Goal: Task Accomplishment & Management: Manage account settings

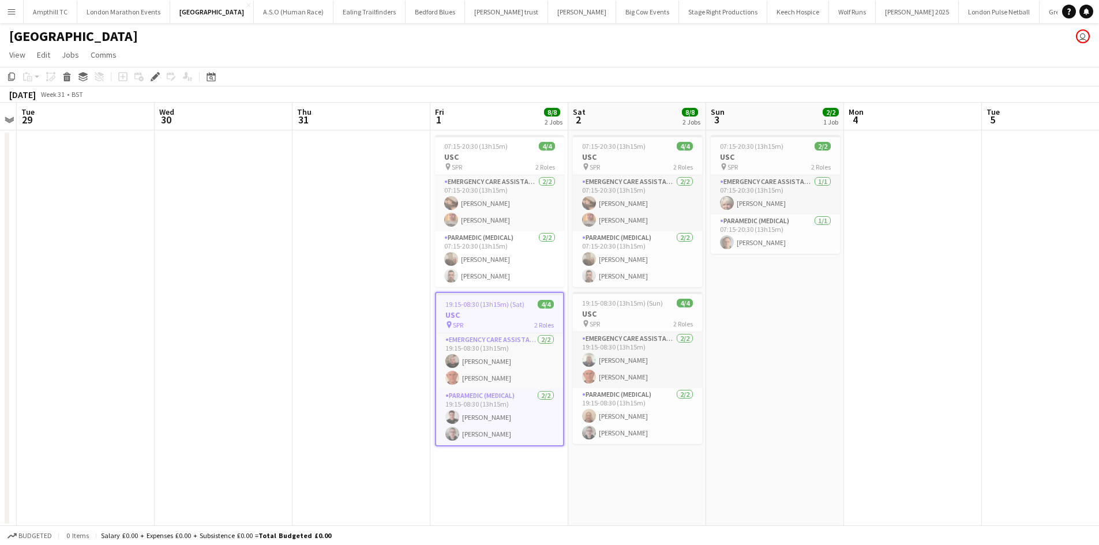
click at [14, 10] on app-icon "Menu" at bounding box center [11, 11] width 9 height 9
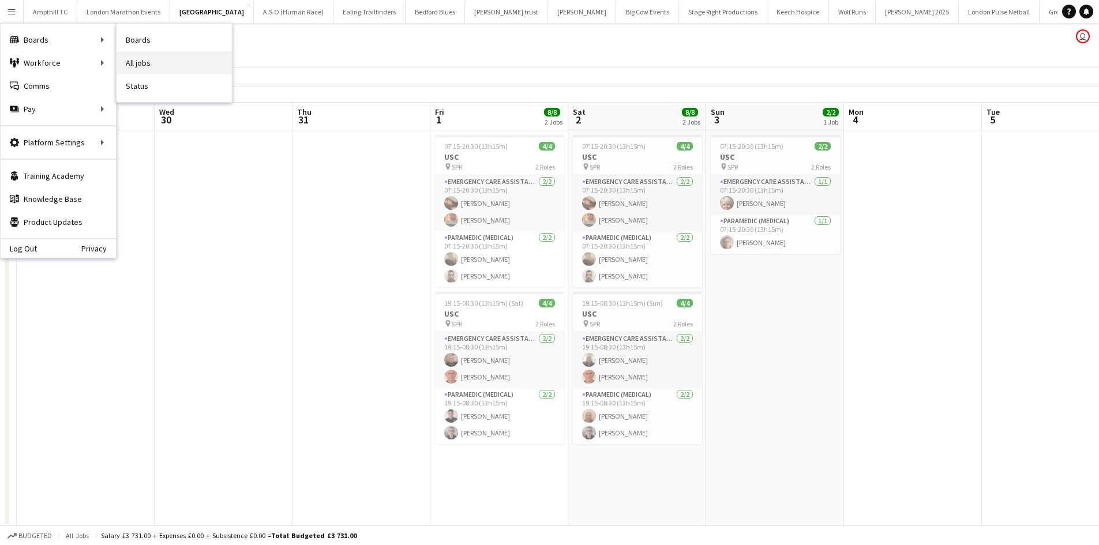
click at [138, 60] on link "All jobs" at bounding box center [174, 62] width 115 height 23
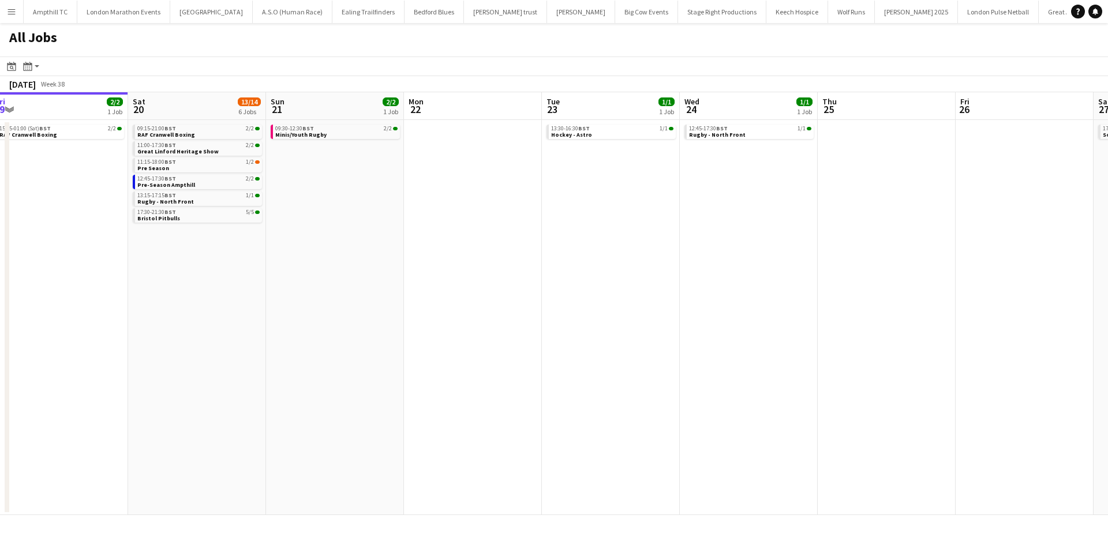
click at [328, 304] on app-all-jobs "All Jobs Date picker SEP 2025 SEP 2025 Monday M Tuesday T Wednesday W Thursday …" at bounding box center [554, 269] width 1108 height 492
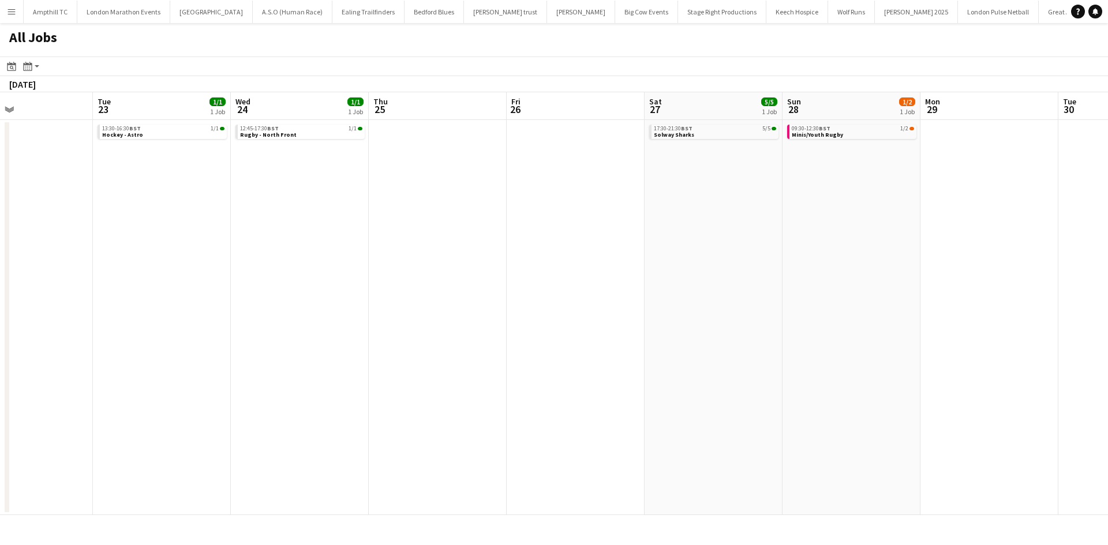
drag, startPoint x: 661, startPoint y: 341, endPoint x: 618, endPoint y: 332, distance: 43.6
click at [611, 341] on app-calendar-viewport "Fri 19 2/2 1 Job Sat 20 13/14 6 Jobs Sun 21 2/2 1 Job Mon 22 Tue 23 1/1 1 Job W…" at bounding box center [554, 303] width 1108 height 423
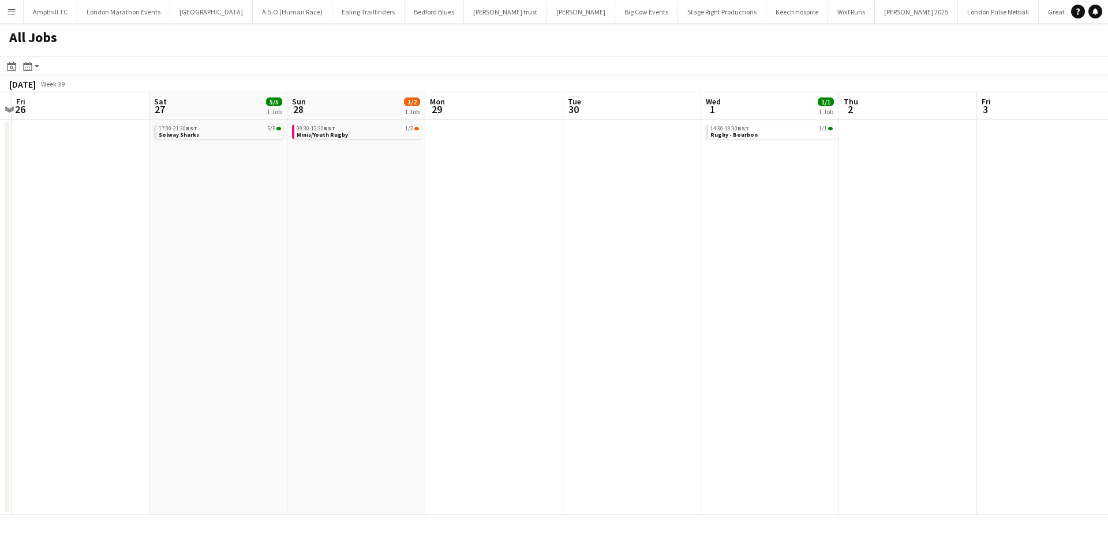
drag, startPoint x: 541, startPoint y: 317, endPoint x: 590, endPoint y: 305, distance: 50.5
click at [433, 321] on app-calendar-viewport "Mon 22 Tue 23 1/1 1 Job Wed 24 1/1 1 Job Thu 25 Fri 26 Sat 27 5/5 1 Job Sun 28 …" at bounding box center [554, 303] width 1108 height 423
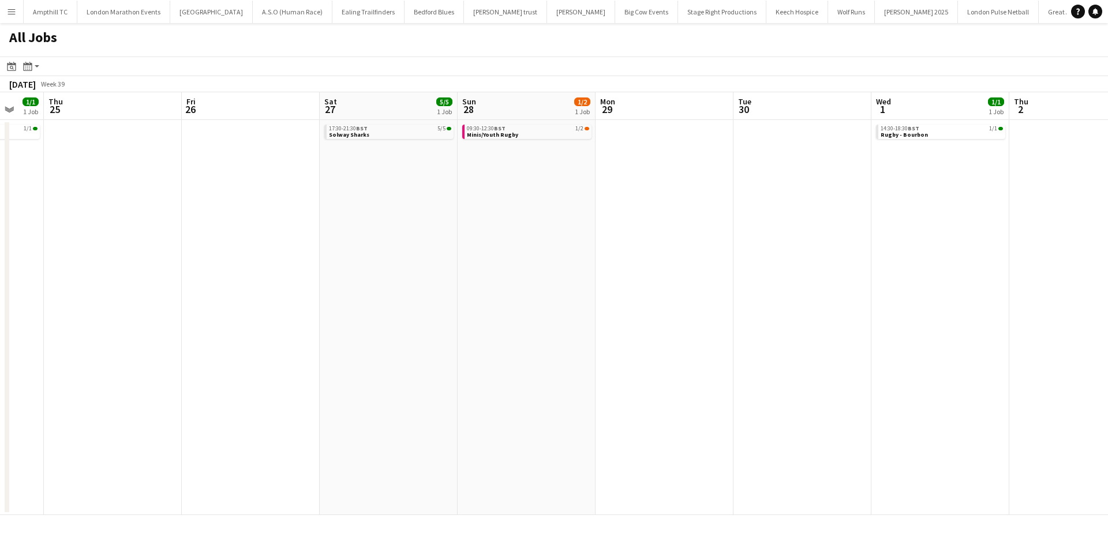
click at [373, 335] on app-all-jobs "All Jobs Date picker SEP 2025 SEP 2025 Monday M Tuesday T Wednesday W Thursday …" at bounding box center [554, 269] width 1108 height 492
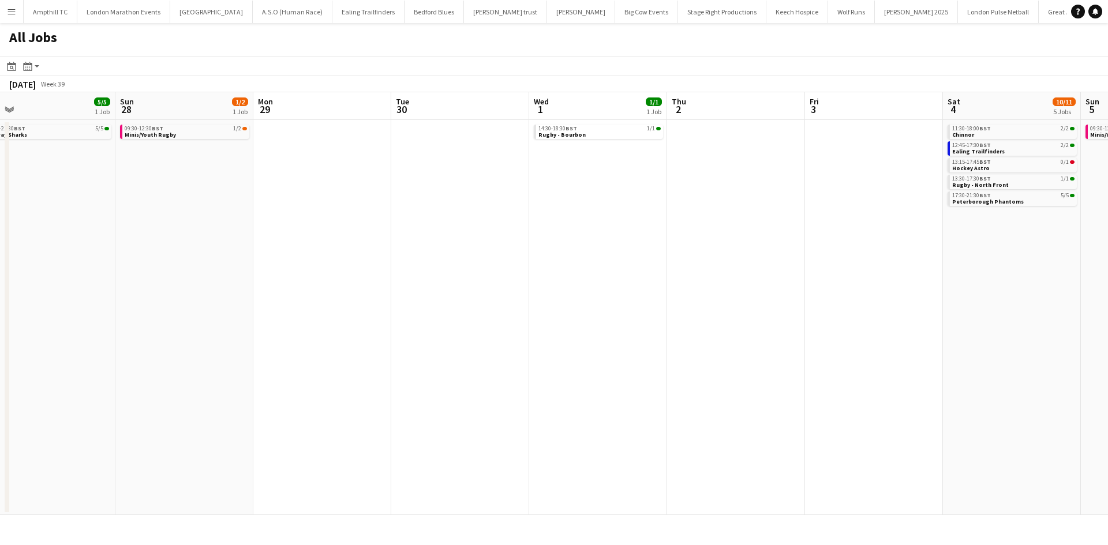
drag, startPoint x: 529, startPoint y: 310, endPoint x: 375, endPoint y: 310, distance: 154.0
click at [378, 310] on app-calendar-viewport "Wed 24 1/1 1 Job Thu 25 Fri 26 Sat 27 5/5 1 Job Sun 28 1/2 1 Job Mon 29 Tue 30 …" at bounding box center [554, 303] width 1108 height 423
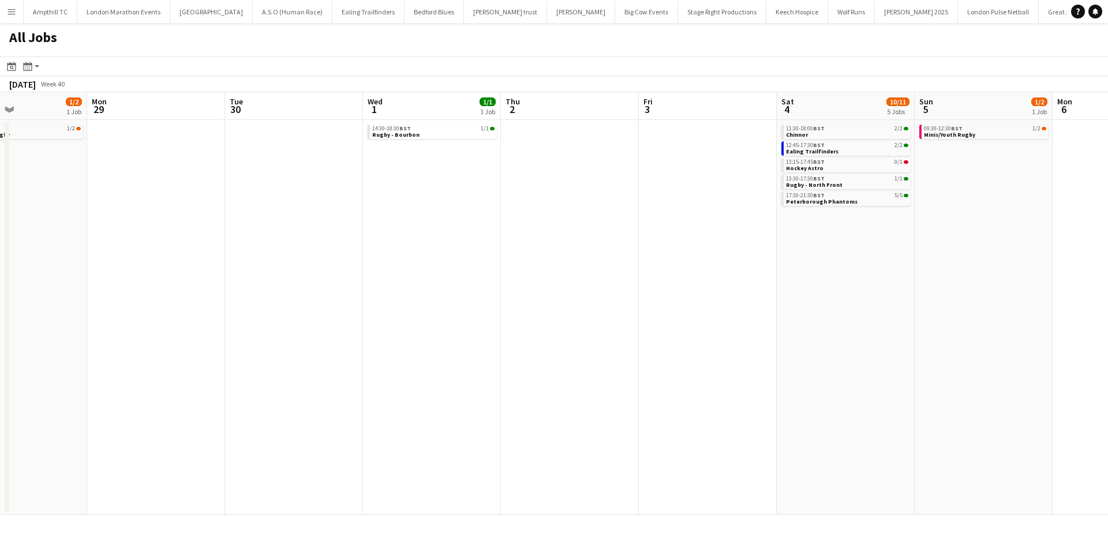
click at [423, 292] on app-all-jobs "All Jobs Date picker SEP 2025 SEP 2025 Monday M Tuesday T Wednesday W Thursday …" at bounding box center [554, 269] width 1108 height 492
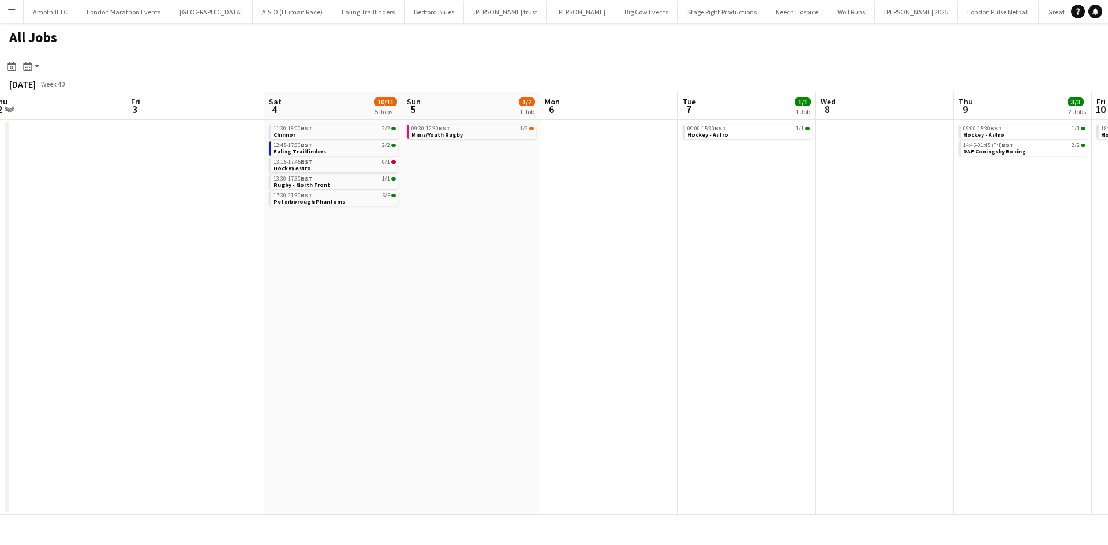
click at [376, 274] on app-calendar-viewport "Mon 29 Tue 30 Wed 1 1/1 1 Job Thu 2 Fri 3 Sat 4 10/11 5 Jobs Sun 5 1/2 1 Job Mo…" at bounding box center [554, 303] width 1108 height 423
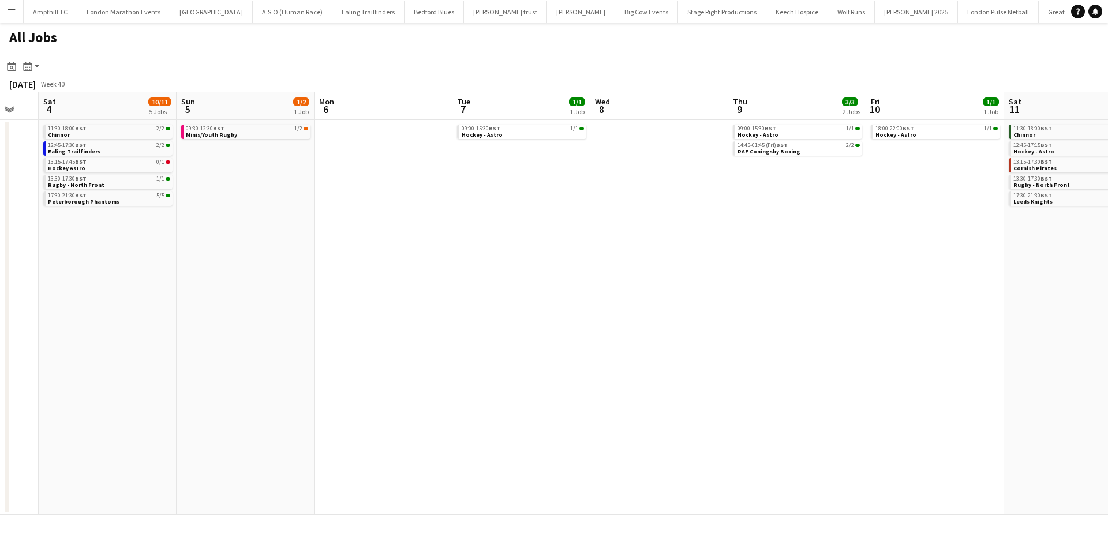
click at [456, 277] on app-all-jobs "All Jobs Date picker SEP 2025 SEP 2025 Monday M Tuesday T Wednesday W Thursday …" at bounding box center [554, 269] width 1108 height 492
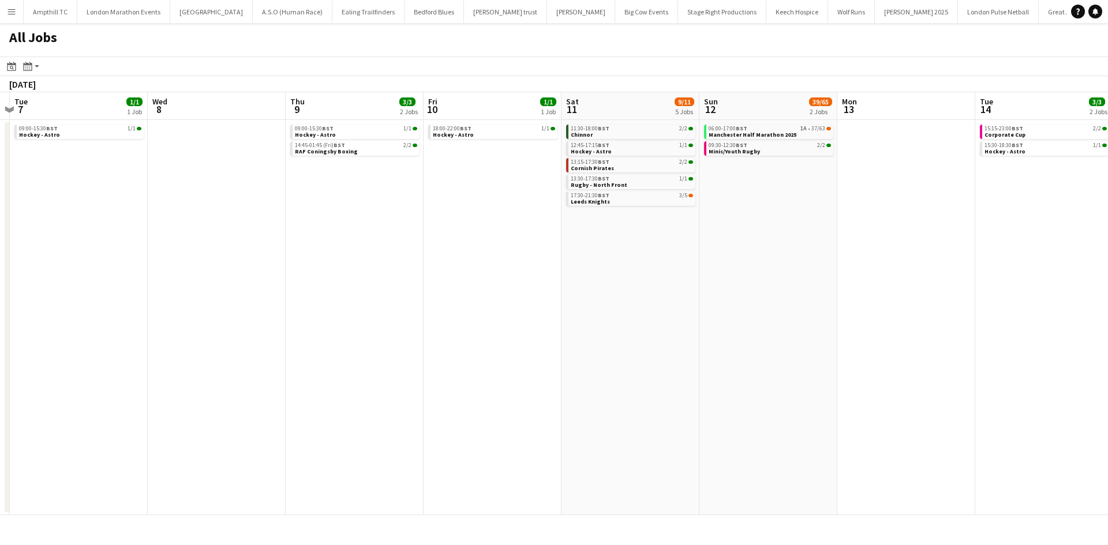
drag, startPoint x: 560, startPoint y: 285, endPoint x: 393, endPoint y: 304, distance: 167.8
click at [395, 303] on app-calendar-viewport "Fri 3 Sat 4 10/11 5 Jobs Sun 5 1/2 1 Job Mon 6 Tue 7 1/1 1 Job Wed 8 Thu 9 3/3 …" at bounding box center [554, 303] width 1108 height 423
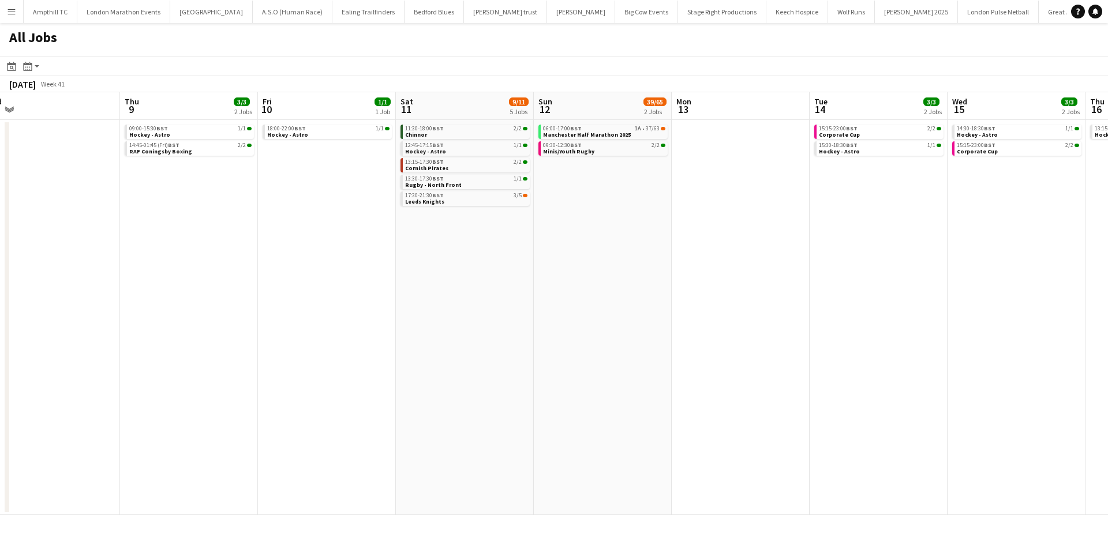
click at [441, 310] on app-all-jobs "All Jobs Date picker SEP 2025 SEP 2025 Monday M Tuesday T Wednesday W Thursday …" at bounding box center [554, 269] width 1108 height 492
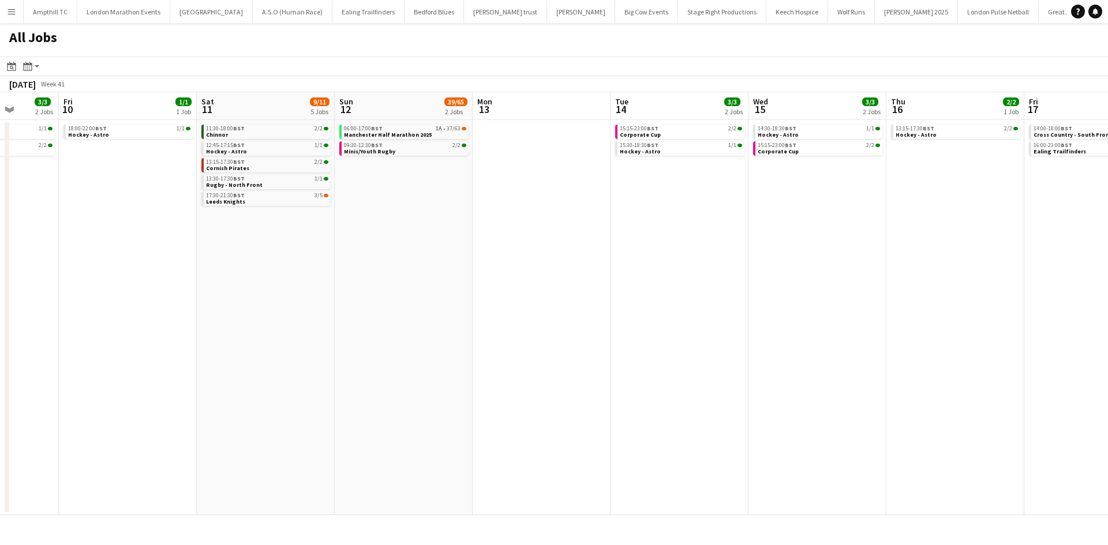
drag, startPoint x: 687, startPoint y: 316, endPoint x: 430, endPoint y: 315, distance: 256.7
click at [440, 317] on app-calendar-viewport "Tue 7 1/1 1 Job Wed 8 Thu 9 3/3 2 Jobs Fri 10 1/1 1 Job Sat 11 9/11 5 Jobs Sun …" at bounding box center [554, 303] width 1108 height 423
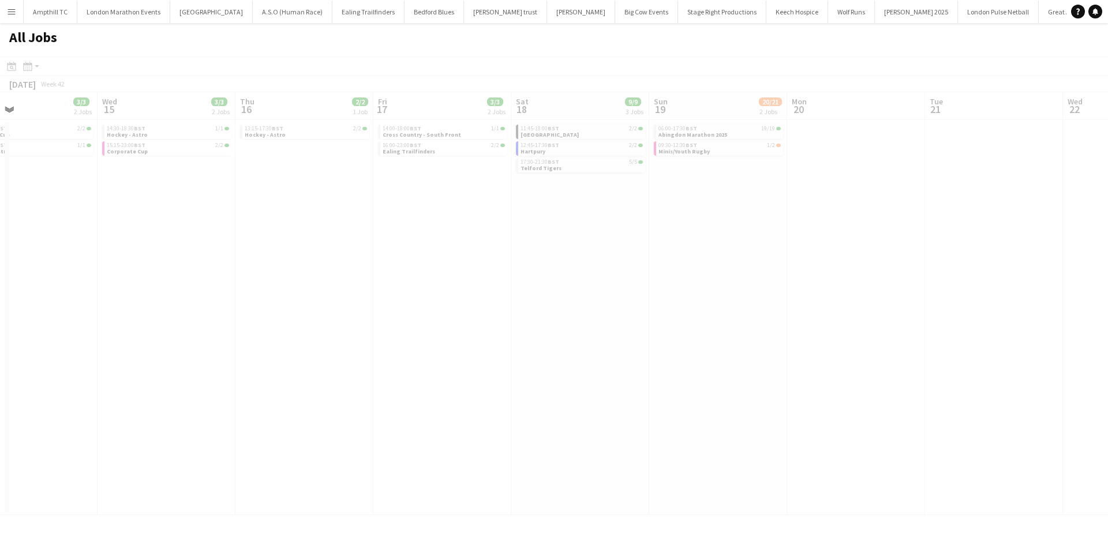
drag, startPoint x: 681, startPoint y: 321, endPoint x: 361, endPoint y: 296, distance: 321.7
click at [337, 308] on app-all-jobs "All Jobs Date picker SEP 2025 SEP 2025 Monday M Tuesday T Wednesday W Thursday …" at bounding box center [554, 269] width 1108 height 492
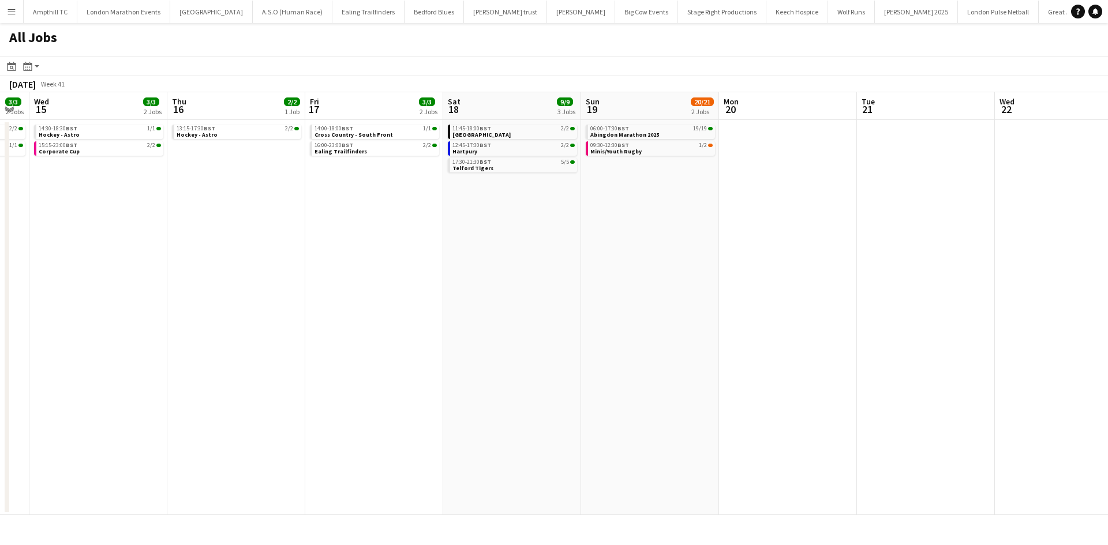
drag, startPoint x: 708, startPoint y: 335, endPoint x: 401, endPoint y: 326, distance: 307.6
click at [306, 342] on app-calendar-viewport "Sun 12 39/65 2 Jobs Mon 13 Tue 14 3/3 2 Jobs Wed 15 3/3 2 Jobs Thu 16 2/2 1 Job…" at bounding box center [554, 303] width 1108 height 423
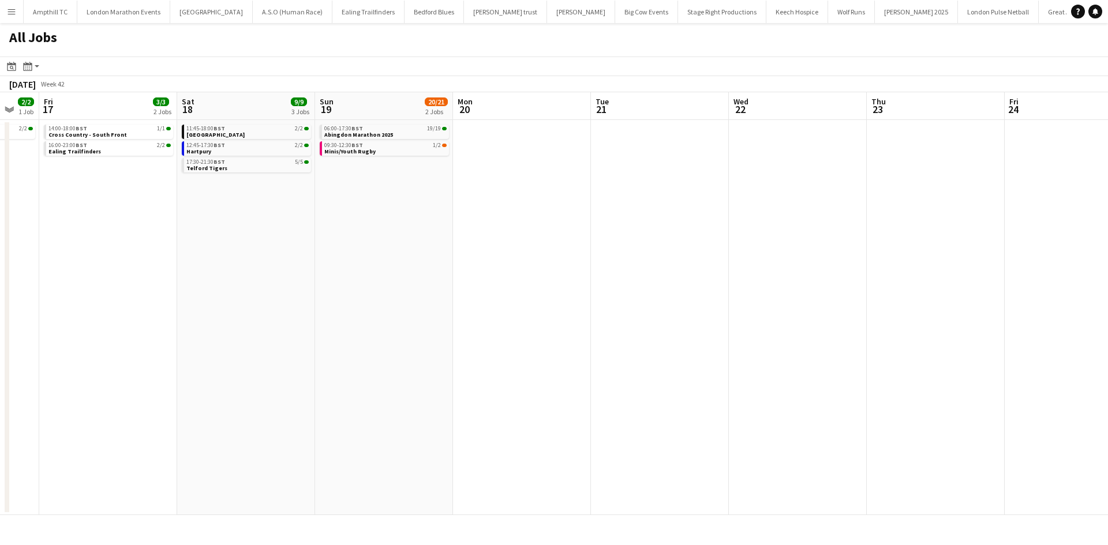
click at [283, 314] on app-all-jobs "All Jobs Date picker SEP 2025 SEP 2025 Monday M Tuesday T Wednesday W Thursday …" at bounding box center [554, 269] width 1108 height 492
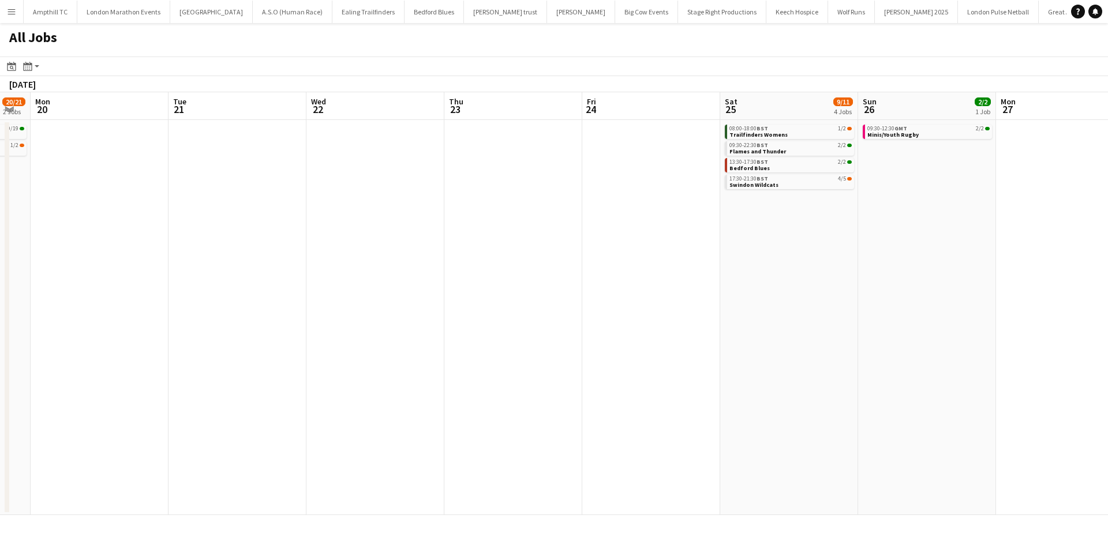
drag, startPoint x: 581, startPoint y: 318, endPoint x: 329, endPoint y: 305, distance: 252.4
click at [325, 317] on app-calendar-viewport "Thu 16 2/2 1 Job Fri 17 3/3 2 Jobs Sat 18 9/9 3 Jobs Sun 19 20/21 2 Jobs Mon 20…" at bounding box center [554, 303] width 1108 height 423
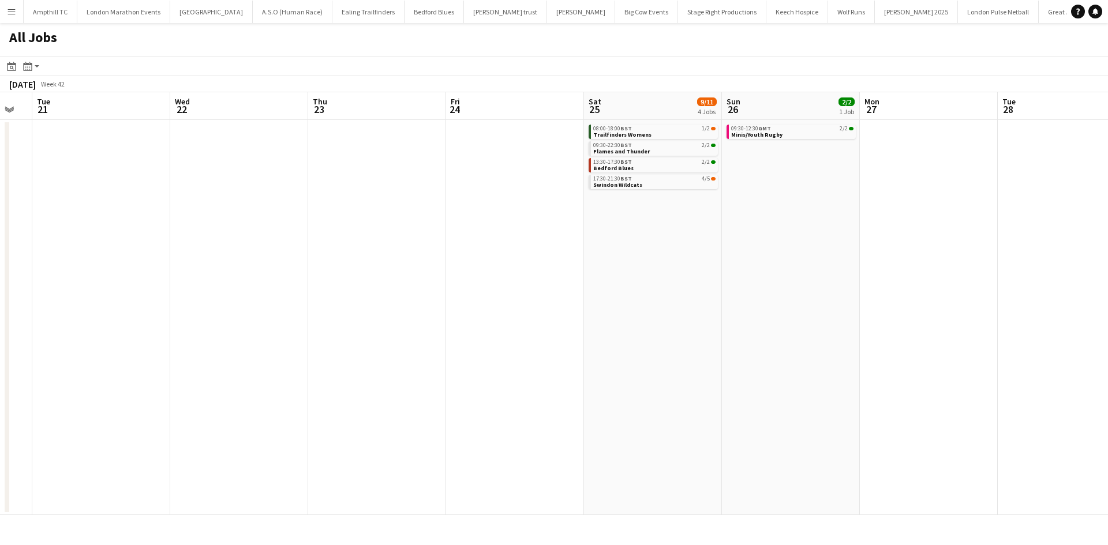
click at [213, 301] on app-all-jobs "All Jobs Date picker SEP 2025 SEP 2025 Monday M Tuesday T Wednesday W Thursday …" at bounding box center [554, 269] width 1108 height 492
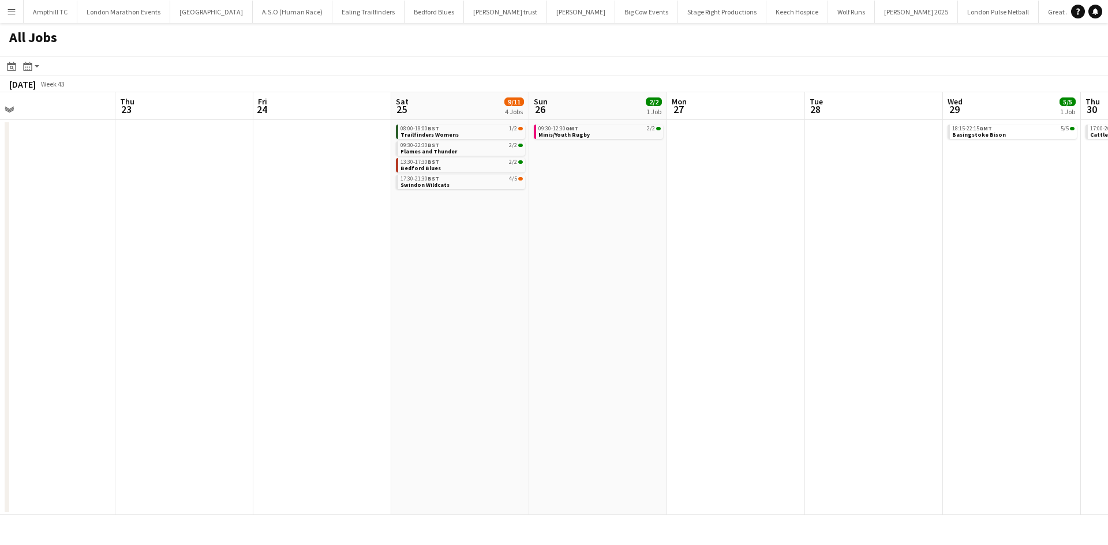
drag, startPoint x: 272, startPoint y: 316, endPoint x: 204, endPoint y: 316, distance: 68.6
click at [204, 316] on app-calendar-viewport "Mon 20 Tue 21 Wed 22 Thu 23 Fri 24 Sat 25 9/11 4 Jobs Sun 26 2/2 1 Job Mon 27 T…" at bounding box center [554, 303] width 1108 height 423
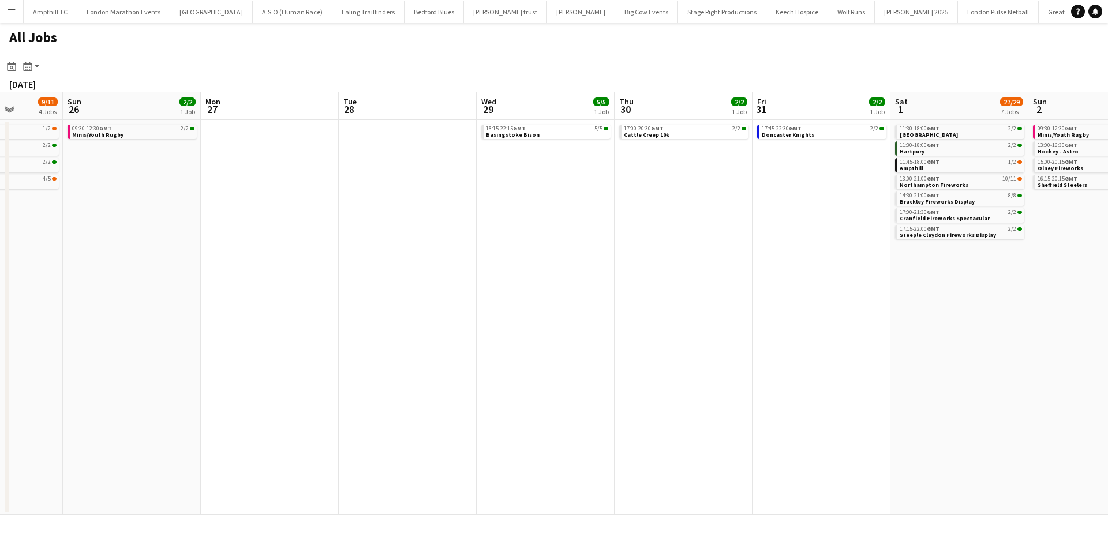
drag, startPoint x: 553, startPoint y: 311, endPoint x: 654, endPoint y: 280, distance: 105.1
click at [240, 306] on app-calendar-viewport "Thu 23 Fri 24 Sat 25 9/11 4 Jobs Sun 26 2/2 1 Job Mon 27 Tue 28 Wed 29 5/5 1 Jo…" at bounding box center [554, 303] width 1108 height 423
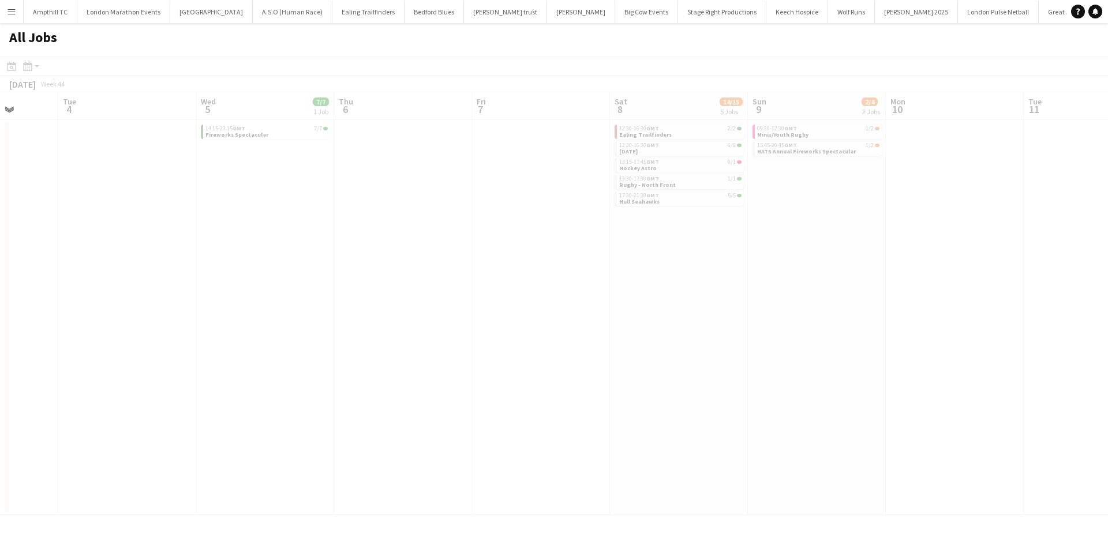
drag, startPoint x: 628, startPoint y: 282, endPoint x: 123, endPoint y: 242, distance: 506.9
click at [96, 245] on app-all-jobs "All Jobs Date picker SEP 2025 SEP 2025 Monday M Tuesday T Wednesday W Thursday …" at bounding box center [554, 269] width 1108 height 492
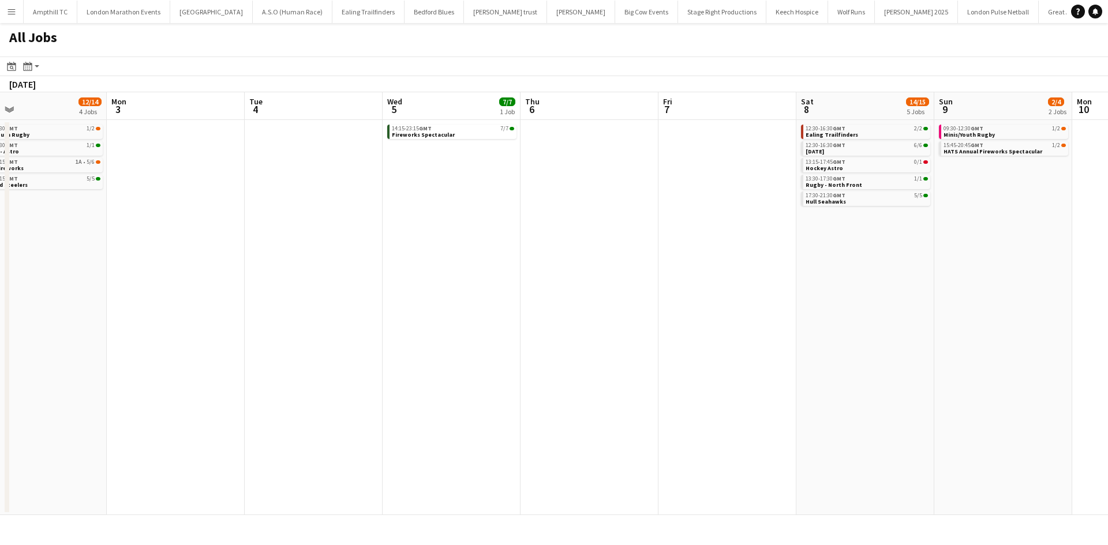
drag, startPoint x: 596, startPoint y: 242, endPoint x: 37, endPoint y: 249, distance: 558.4
click at [0, 249] on html "Menu Boards Boards Boards All jobs Status Workforce Workforce My Workforce Recr…" at bounding box center [554, 272] width 1108 height 545
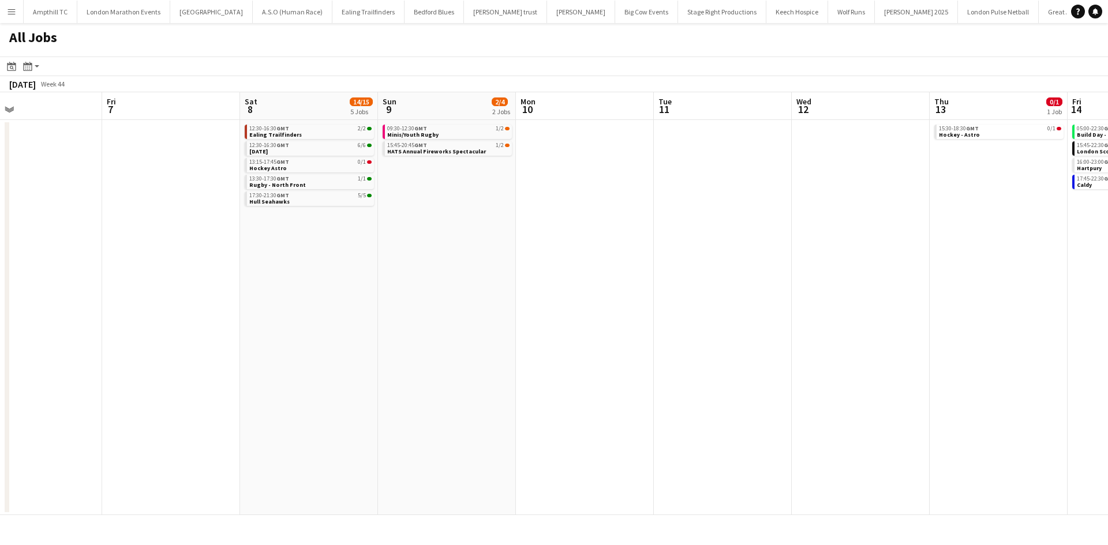
click at [245, 288] on app-all-jobs "All Jobs Date picker SEP 2025 SEP 2025 Monday M Tuesday T Wednesday W Thursday …" at bounding box center [554, 269] width 1108 height 492
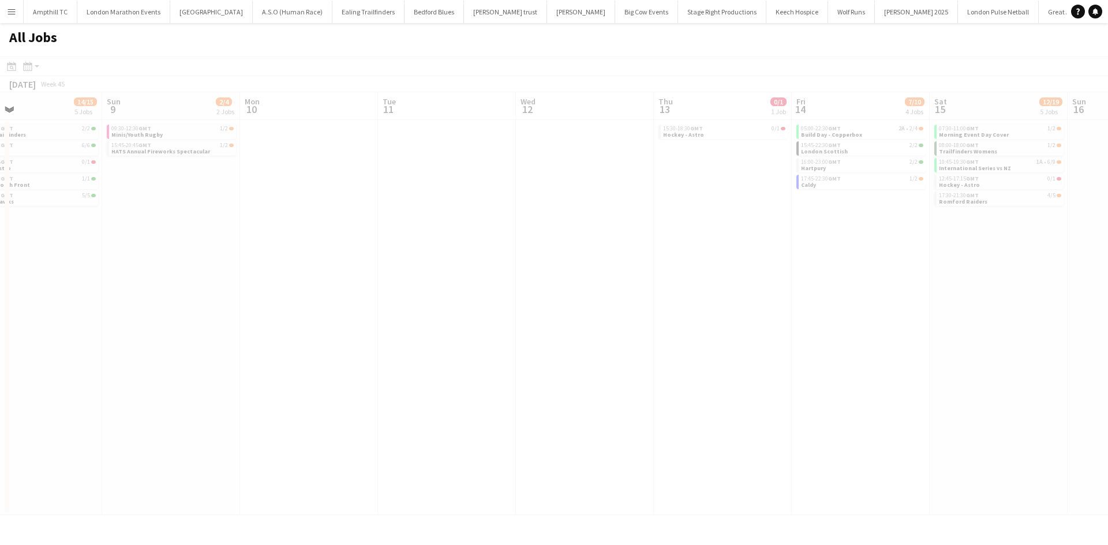
scroll to position [0, 381]
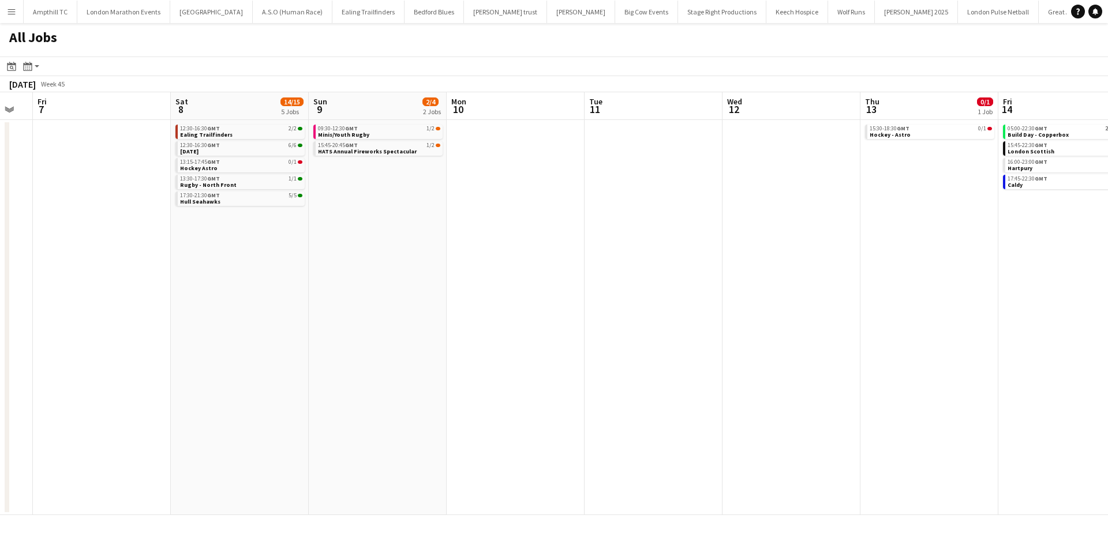
drag, startPoint x: 475, startPoint y: 264, endPoint x: 217, endPoint y: 275, distance: 258.1
click at [212, 279] on app-calendar-viewport "Tue 4 Wed 5 7/7 1 Job Thu 6 Fri 7 Sat 8 14/15 5 Jobs Sun 9 2/4 2 Jobs Mon 10 Tu…" at bounding box center [554, 303] width 1108 height 423
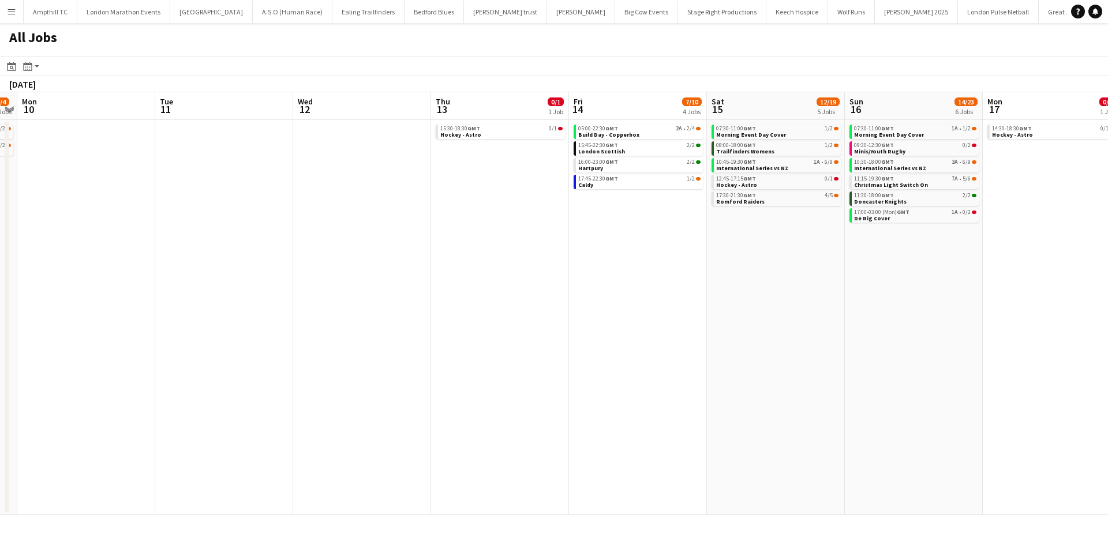
click at [58, 281] on app-all-jobs "All Jobs Date picker SEP 2025 SEP 2025 Monday M Tuesday T Wednesday W Thursday …" at bounding box center [554, 269] width 1108 height 492
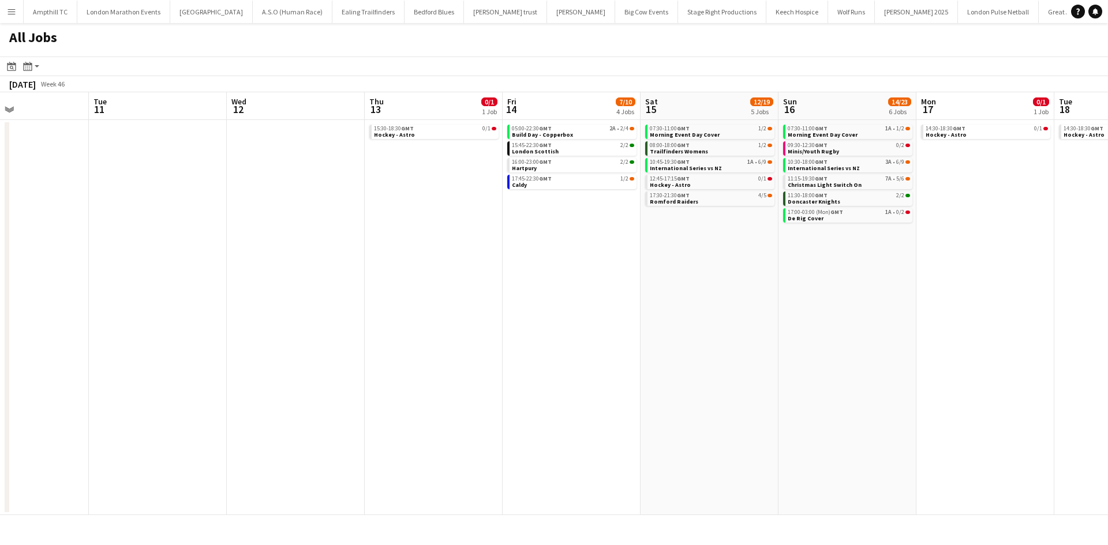
drag, startPoint x: 647, startPoint y: 276, endPoint x: 365, endPoint y: 254, distance: 282.4
click at [307, 272] on app-calendar-viewport "Sat 8 14/15 5 Jobs Sun 9 2/4 2 Jobs Mon 10 Tue 11 Wed 12 Thu 13 0/1 1 Job Fri 1…" at bounding box center [554, 303] width 1108 height 423
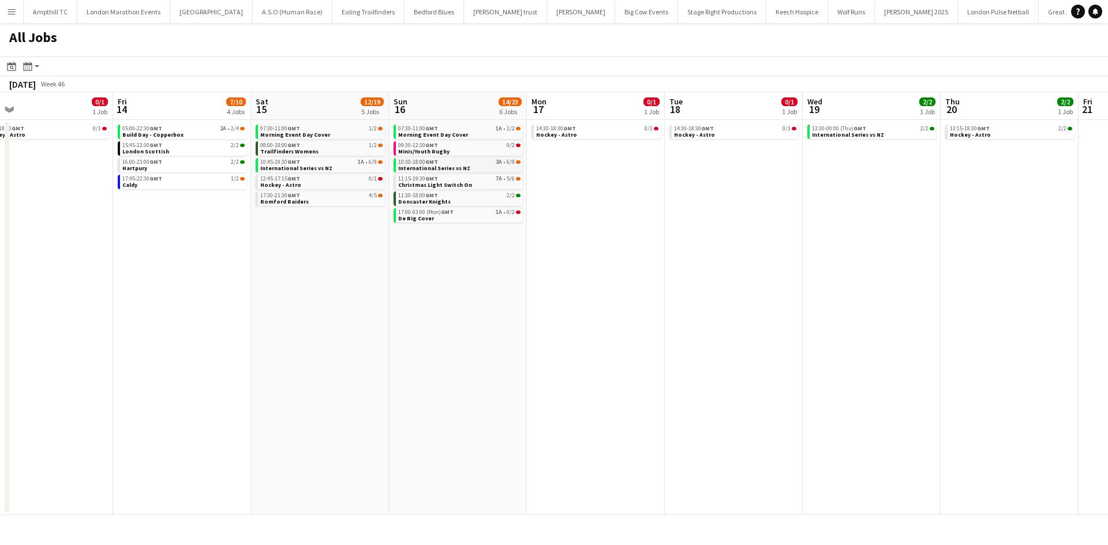
click at [484, 167] on link "10:30-18:00 GMT 3A • 6/9 International Series vs NZ" at bounding box center [459, 164] width 122 height 13
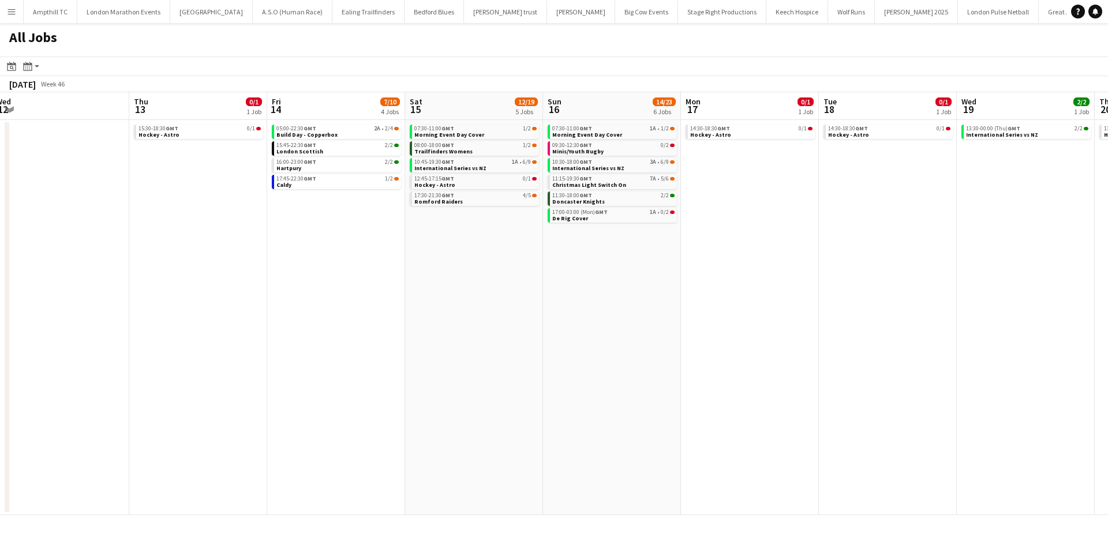
click at [159, 327] on app-all-jobs "All Jobs Date picker SEP 2025 SEP 2025 Monday M Tuesday T Wednesday W Thursday …" at bounding box center [554, 269] width 1108 height 492
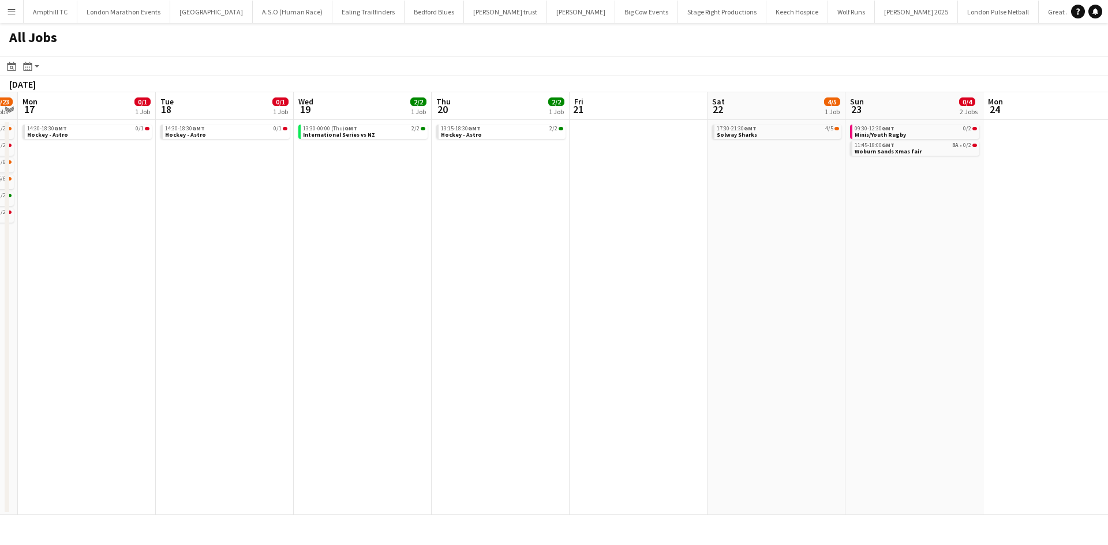
drag, startPoint x: 641, startPoint y: 321, endPoint x: 660, endPoint y: 307, distance: 23.5
click at [275, 335] on app-calendar-viewport "Thu 13 0/1 1 Job Fri 14 7/10 4 Jobs Sat 15 12/19 5 Jobs Sun 16 14/23 6 Jobs Mon…" at bounding box center [554, 303] width 1108 height 423
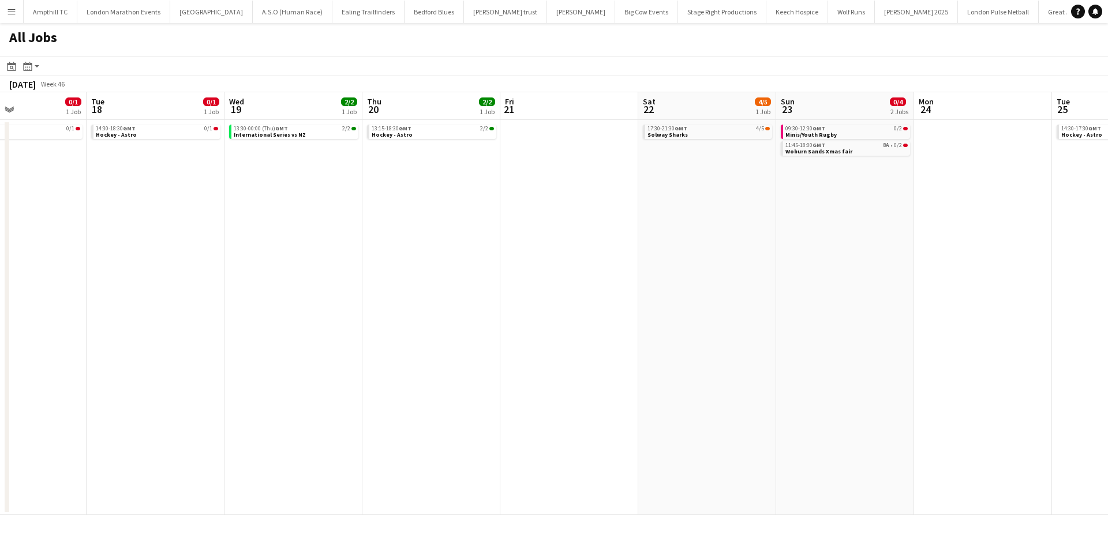
click at [155, 348] on app-all-jobs "All Jobs Date picker SEP 2025 SEP 2025 Monday M Tuesday T Wednesday W Thursday …" at bounding box center [554, 269] width 1108 height 492
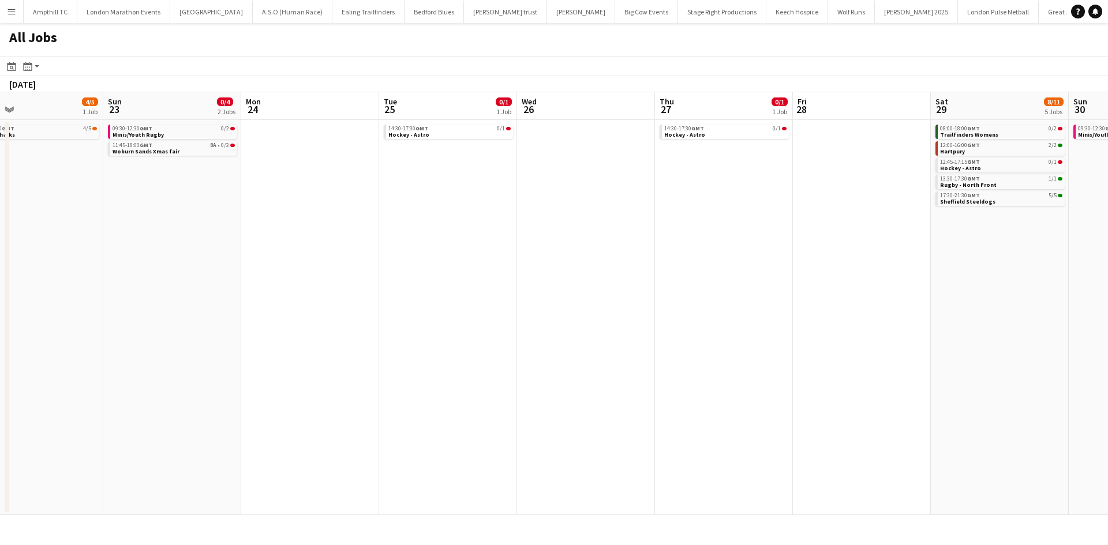
click at [142, 357] on app-calendar-viewport "Tue 18 0/1 1 Job Wed 19 2/2 1 Job Thu 20 2/2 1 Job Fri 21 Sat 22 4/5 1 Job Sun …" at bounding box center [554, 303] width 1108 height 423
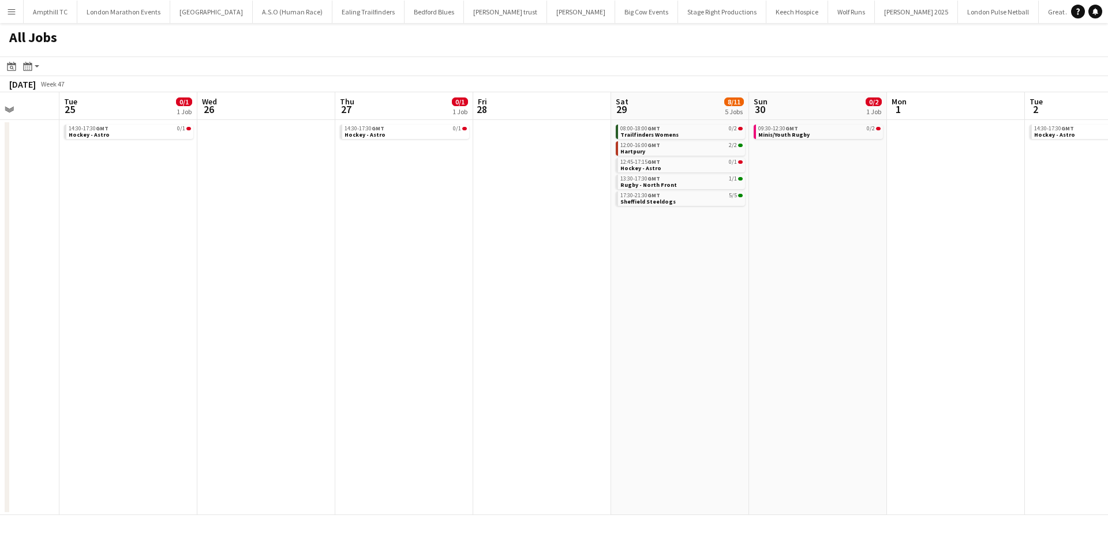
click at [245, 360] on app-calendar-viewport "Sat 22 4/5 1 Job Sun 23 0/4 2 Jobs Mon 24 Tue 25 0/1 1 Job Wed 26 Thu 27 0/1 1 …" at bounding box center [554, 303] width 1108 height 423
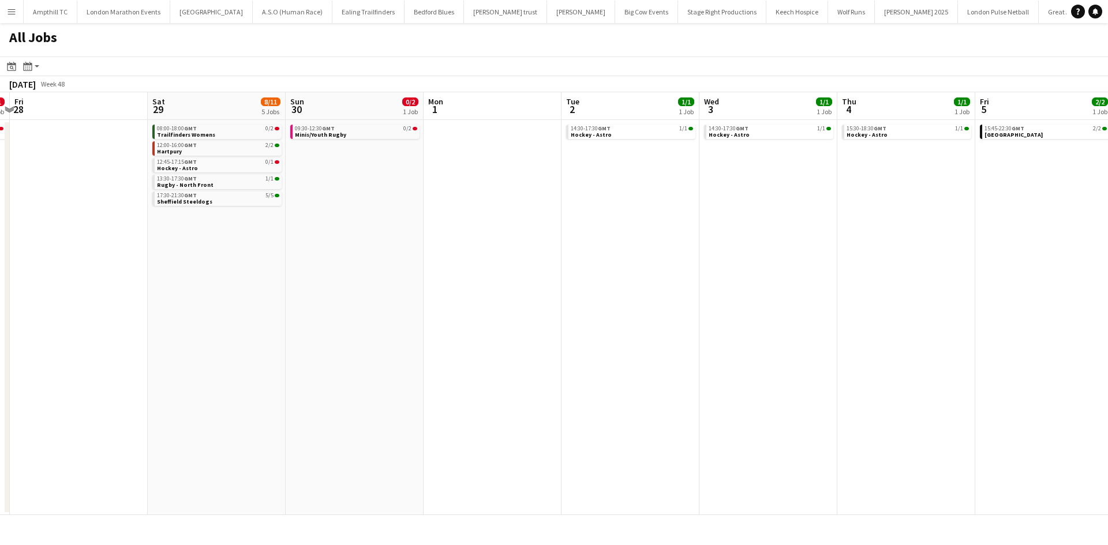
drag, startPoint x: 629, startPoint y: 348, endPoint x: 524, endPoint y: 380, distance: 109.7
click at [0, 399] on html "Menu Boards Boards Boards All jobs Status Workforce Workforce My Workforce Recr…" at bounding box center [554, 272] width 1108 height 545
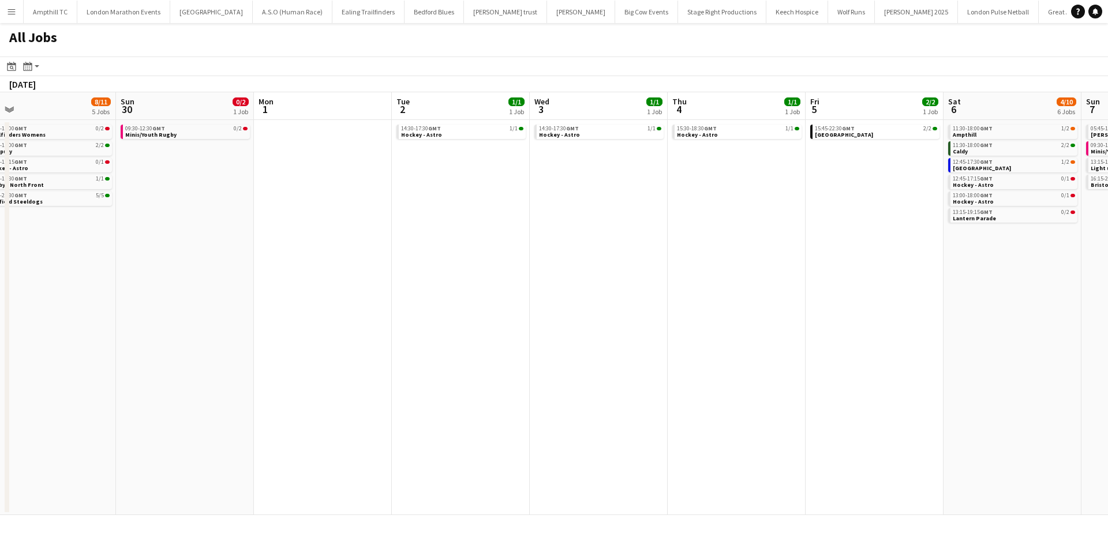
drag, startPoint x: 536, startPoint y: 377, endPoint x: 126, endPoint y: 385, distance: 410.2
click at [174, 393] on app-calendar-viewport "Thu 27 0/1 1 Job Fri 28 Sat 29 8/11 5 Jobs Sun 30 0/2 1 Job Mon 1 Tue 2 1/1 1 J…" at bounding box center [554, 303] width 1108 height 423
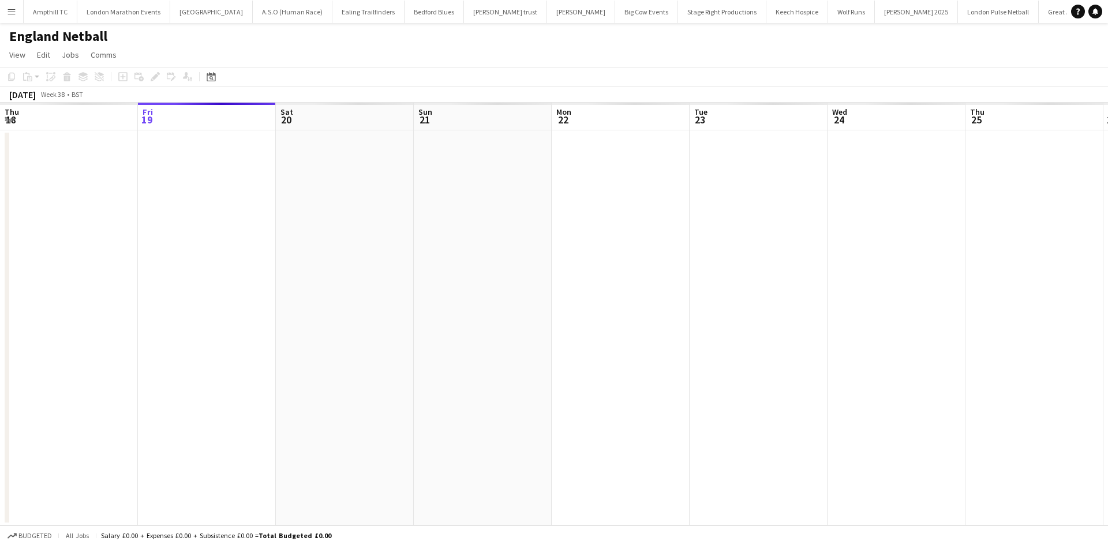
scroll to position [0, 40]
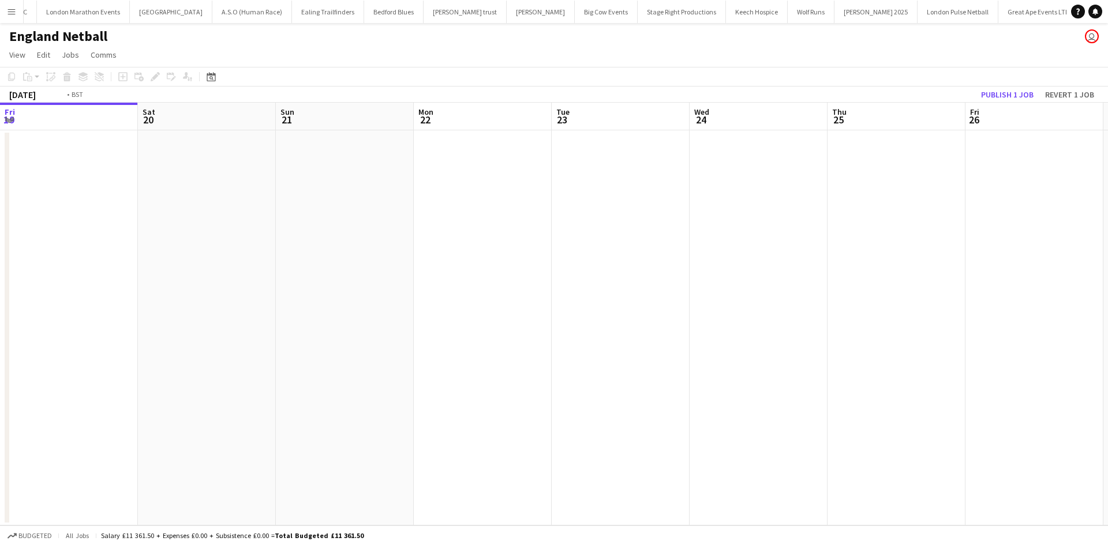
drag, startPoint x: 626, startPoint y: 389, endPoint x: -39, endPoint y: 419, distance: 666.4
click at [0, 419] on html "Menu Boards Boards Boards All jobs Status Workforce Workforce My Workforce Recr…" at bounding box center [554, 272] width 1108 height 545
drag, startPoint x: 702, startPoint y: 391, endPoint x: -170, endPoint y: 397, distance: 872.2
click at [0, 397] on html "Menu Boards Boards Boards All jobs Status Workforce Workforce My Workforce Recr…" at bounding box center [554, 272] width 1108 height 545
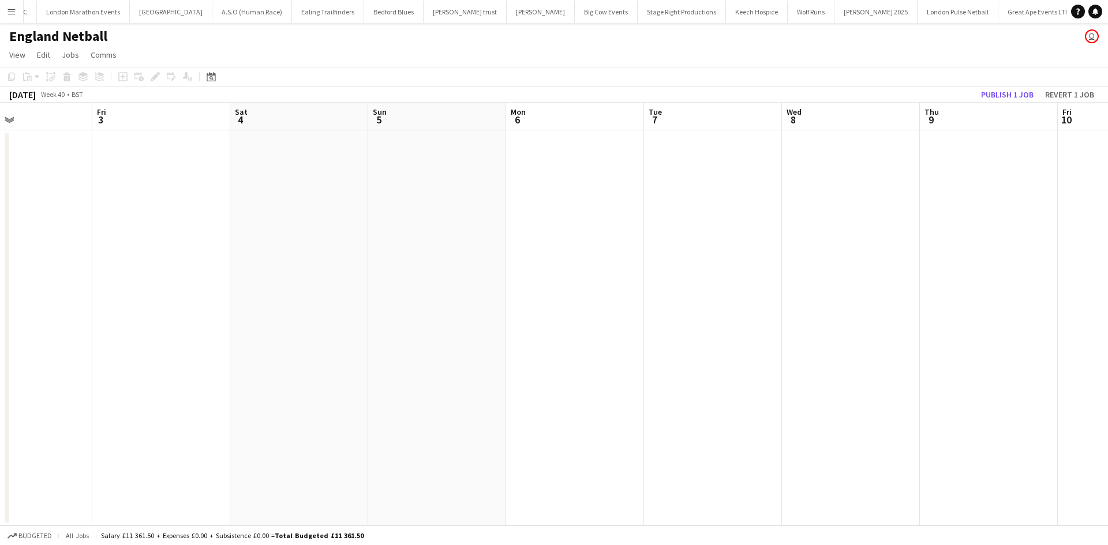
drag, startPoint x: 869, startPoint y: 307, endPoint x: 198, endPoint y: 327, distance: 671.2
click at [185, 328] on app-calendar-viewport "Tue 30 Wed 1 Thu 2 Fri 3 Sat 4 Sun 5 Mon 6 Tue 7 Wed 8 Thu 9 Fri 10 Sat 11 Sun …" at bounding box center [554, 314] width 1108 height 423
drag, startPoint x: 692, startPoint y: 326, endPoint x: 124, endPoint y: 352, distance: 568.8
click at [45, 362] on app-calendar-viewport "Fri 3 Sat 4 Sun 5 Mon 6 Tue 7 Wed 8 Thu 9 Fri 10 Sat 11 Sun 12 Mon 13 Tue 14 We…" at bounding box center [554, 314] width 1108 height 423
drag, startPoint x: 565, startPoint y: 369, endPoint x: 53, endPoint y: 359, distance: 511.8
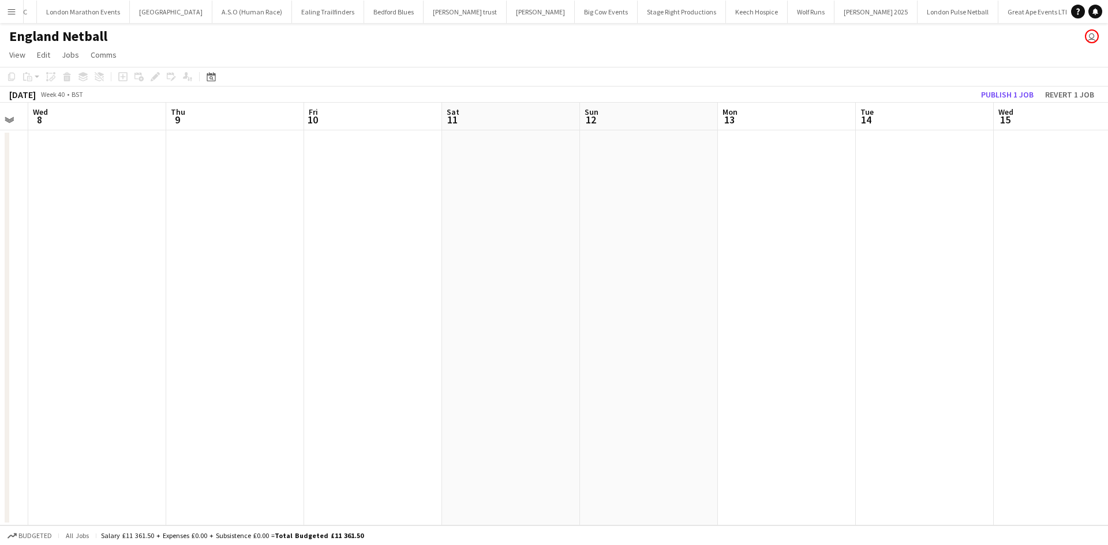
click at [0, 400] on html "Menu Boards Boards Boards All jobs Status Workforce Workforce My Workforce Recr…" at bounding box center [554, 272] width 1108 height 545
drag, startPoint x: 524, startPoint y: 364, endPoint x: 453, endPoint y: 323, distance: 82.4
click at [2, 363] on app-calendar-viewport "Thu 9 Fri 10 Sat 11 Sun 12 Mon 13 Tue 14 Wed 15 Thu 16 Fri 17 Sat 18 Sun 19 Mon…" at bounding box center [554, 314] width 1108 height 423
drag, startPoint x: 148, startPoint y: 327, endPoint x: 55, endPoint y: 319, distance: 93.2
click at [52, 325] on app-calendar-viewport "Tue 14 Wed 15 Thu 16 Fri 17 Sat 18 Sun 19 Mon 20 Tue 21 Wed 22 Thu 23 Fri 24 Sa…" at bounding box center [554, 314] width 1108 height 423
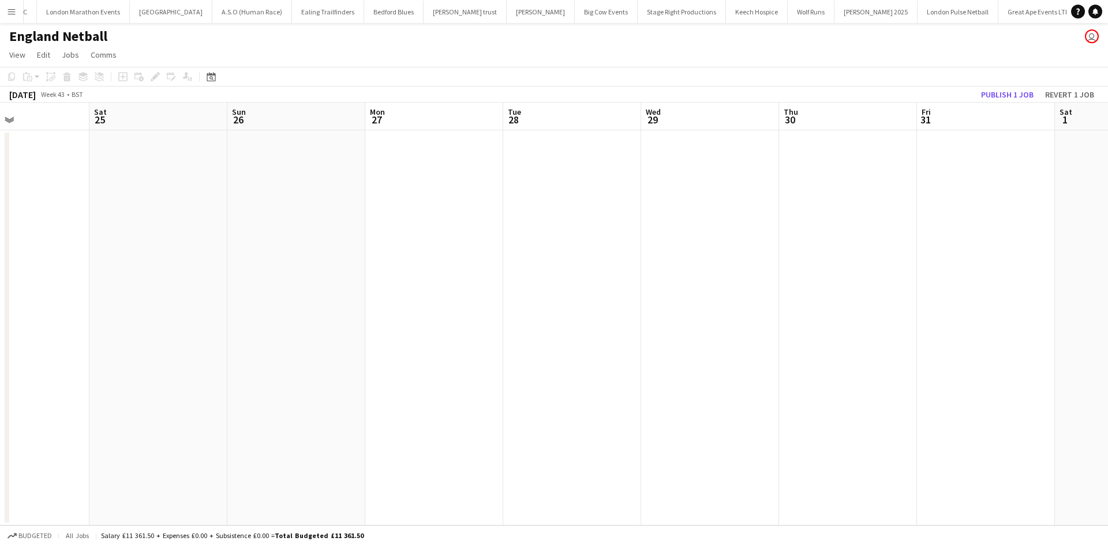
drag, startPoint x: 222, startPoint y: 344, endPoint x: 471, endPoint y: 307, distance: 252.5
click at [137, 344] on app-calendar-viewport "Tue 21 Wed 22 Thu 23 Fri 24 Sat 25 Sun 26 Mon 27 Tue 28 Wed 29 Thu 30 Fri 31 Sa…" at bounding box center [554, 314] width 1108 height 423
drag, startPoint x: 488, startPoint y: 314, endPoint x: 685, endPoint y: 299, distance: 197.8
click at [111, 314] on app-calendar-viewport "Fri 24 Sat 25 Sun 26 Mon 27 Tue 28 Wed 29 Thu 30 Fri 31 Sat 1 Sun 2 Mon 3 Tue 4…" at bounding box center [554, 314] width 1108 height 423
drag, startPoint x: 811, startPoint y: 299, endPoint x: 480, endPoint y: 297, distance: 331.1
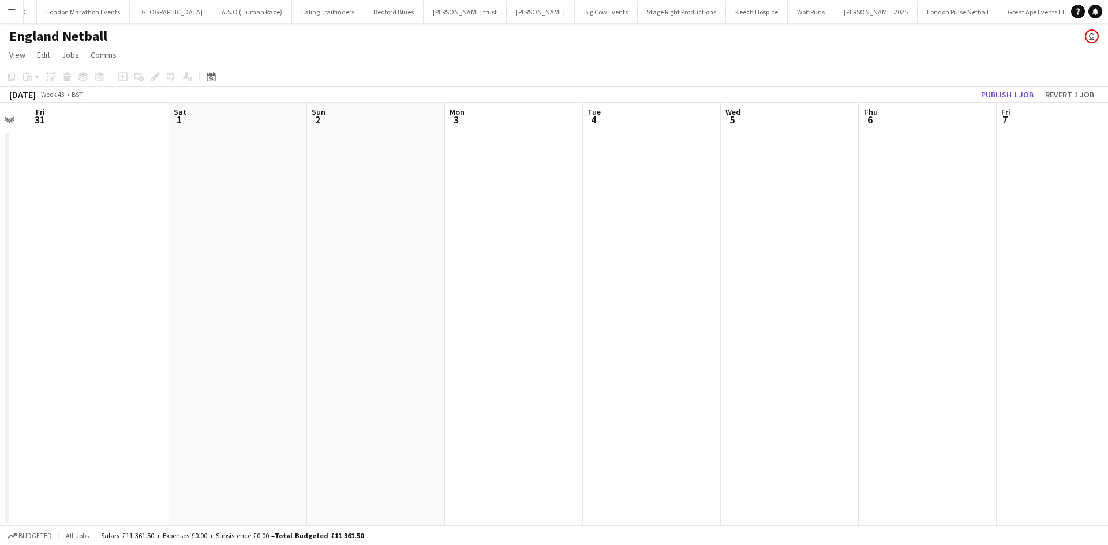
click at [10, 322] on app-calendar-viewport "Tue 28 Wed 29 Thu 30 Fri 31 Sat 1 Sun 2 Mon 3 Tue 4 Wed 5 Thu 6 Fri 7 Sat 8 Sun…" at bounding box center [554, 314] width 1108 height 423
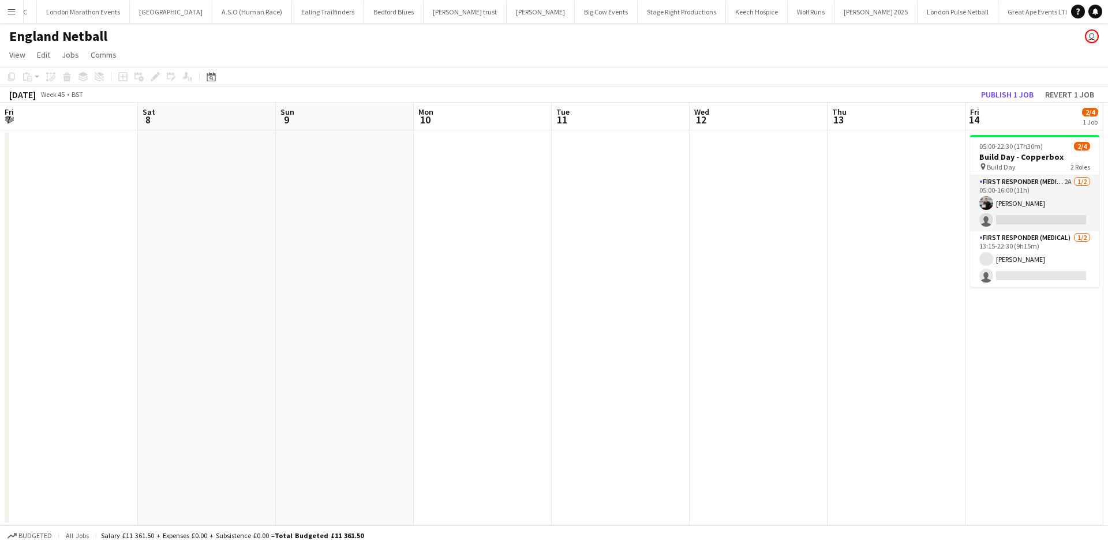
click at [0, 323] on html "Menu Boards Boards Boards All jobs Status Workforce Workforce My Workforce Recr…" at bounding box center [554, 272] width 1108 height 545
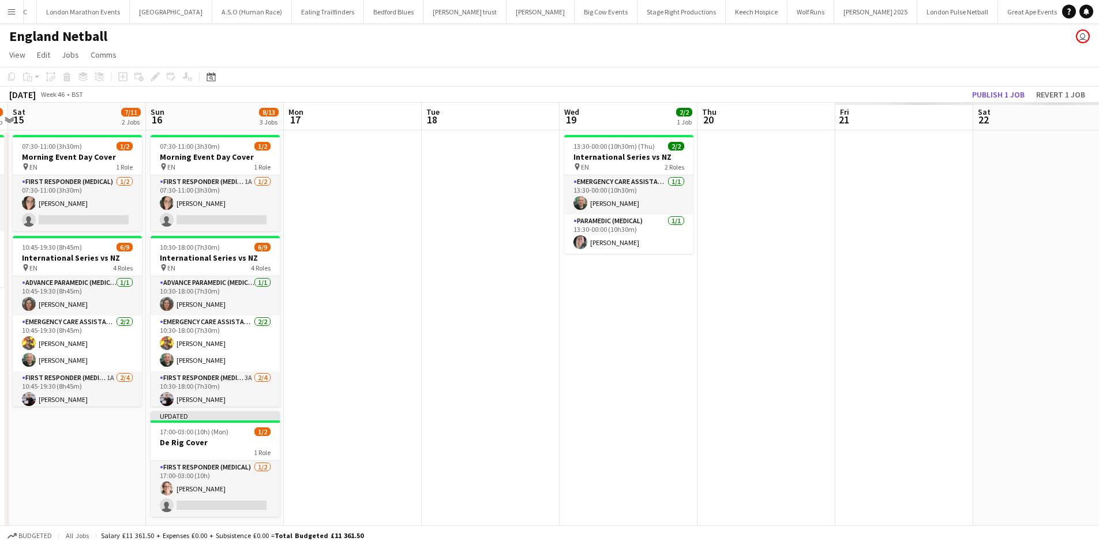
drag, startPoint x: 783, startPoint y: 298, endPoint x: -69, endPoint y: 314, distance: 852.8
click at [0, 314] on html "Menu Boards Boards Boards All jobs Status Workforce Workforce My Workforce Recr…" at bounding box center [549, 286] width 1099 height 572
click at [14, 9] on app-icon "Menu" at bounding box center [11, 11] width 9 height 9
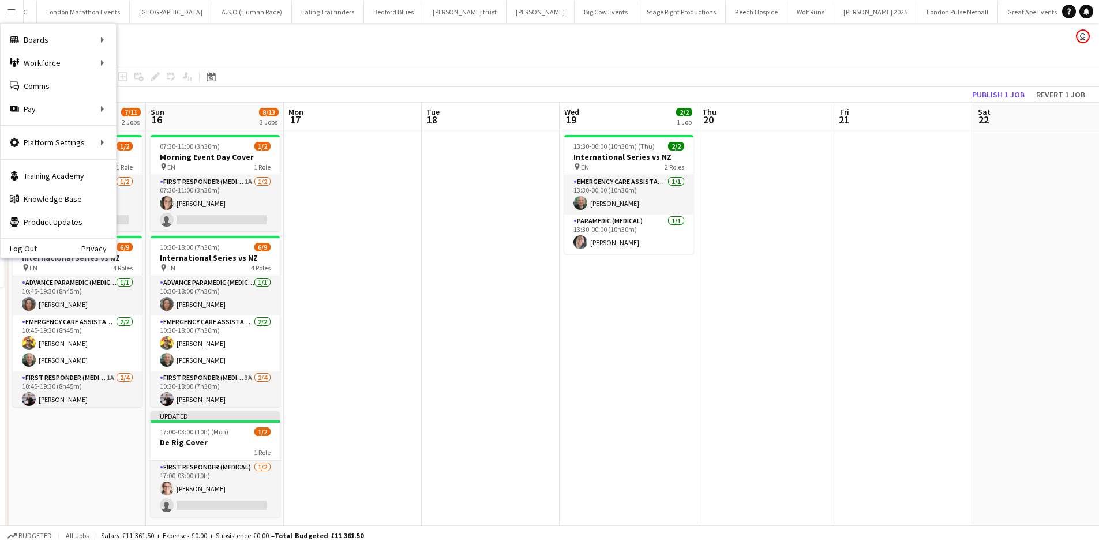
click at [330, 212] on app-date-cell at bounding box center [353, 341] width 138 height 422
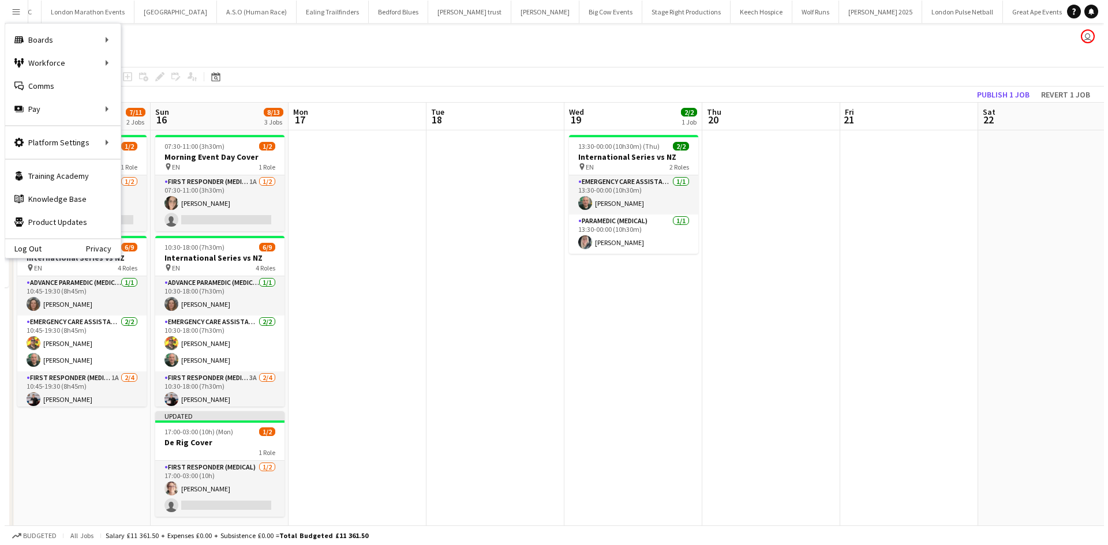
scroll to position [0, 405]
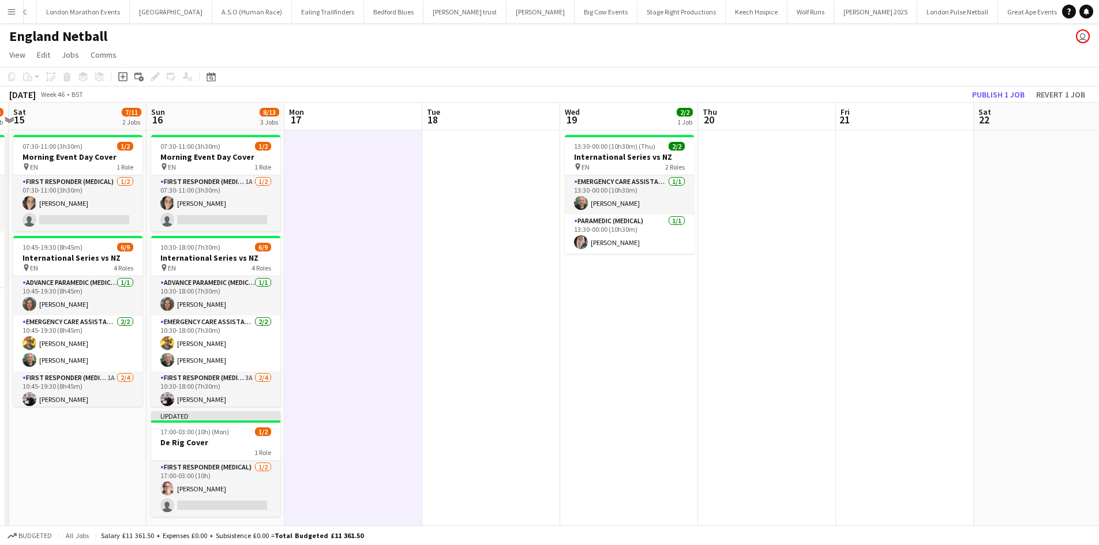
drag, startPoint x: 13, startPoint y: 16, endPoint x: 51, endPoint y: 24, distance: 38.9
click at [14, 16] on app-icon "Menu" at bounding box center [11, 11] width 9 height 9
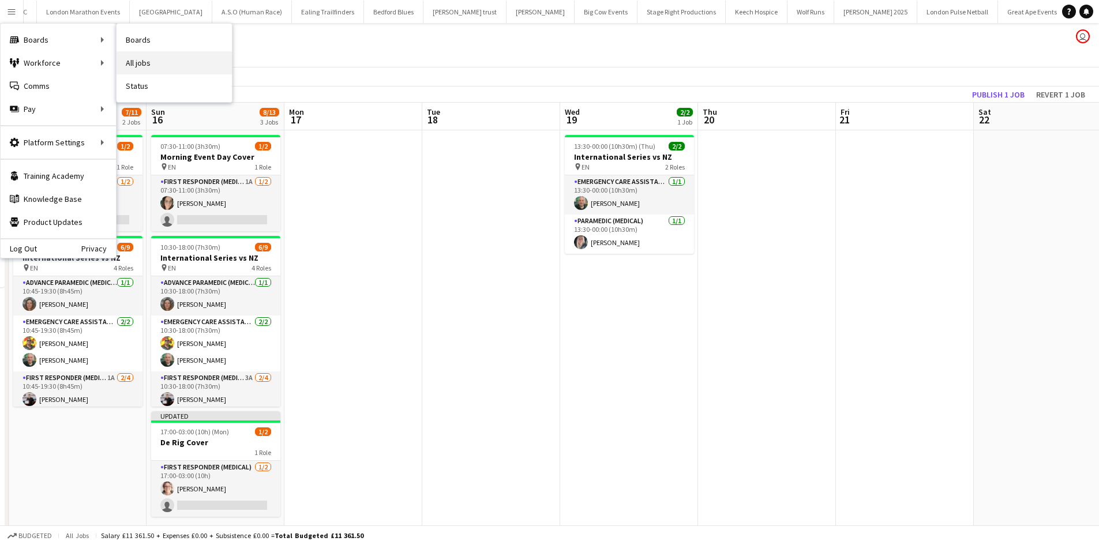
click at [125, 64] on link "All jobs" at bounding box center [174, 62] width 115 height 23
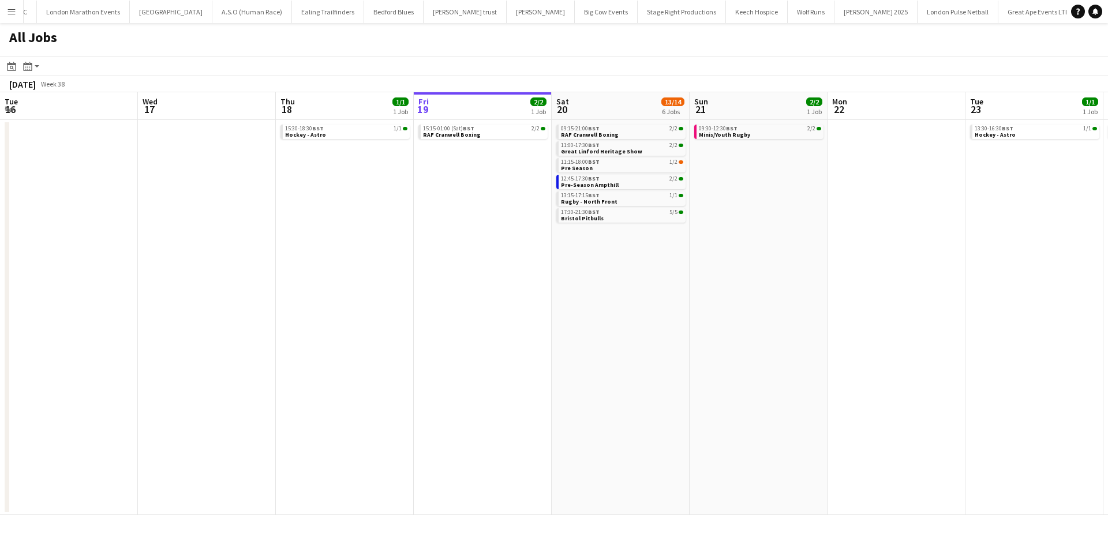
scroll to position [0, 276]
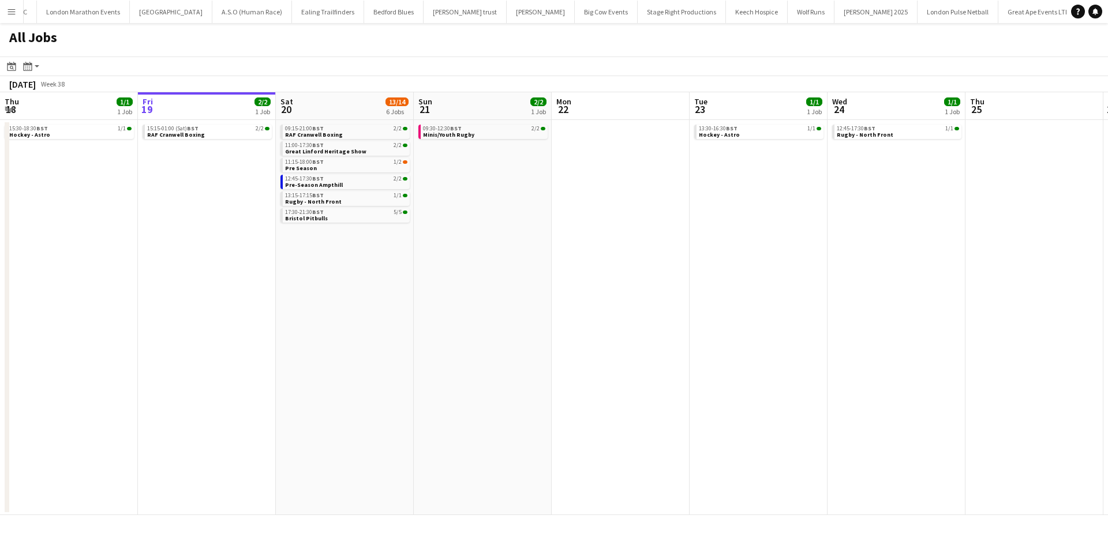
click at [7, 19] on button "Menu" at bounding box center [11, 11] width 23 height 23
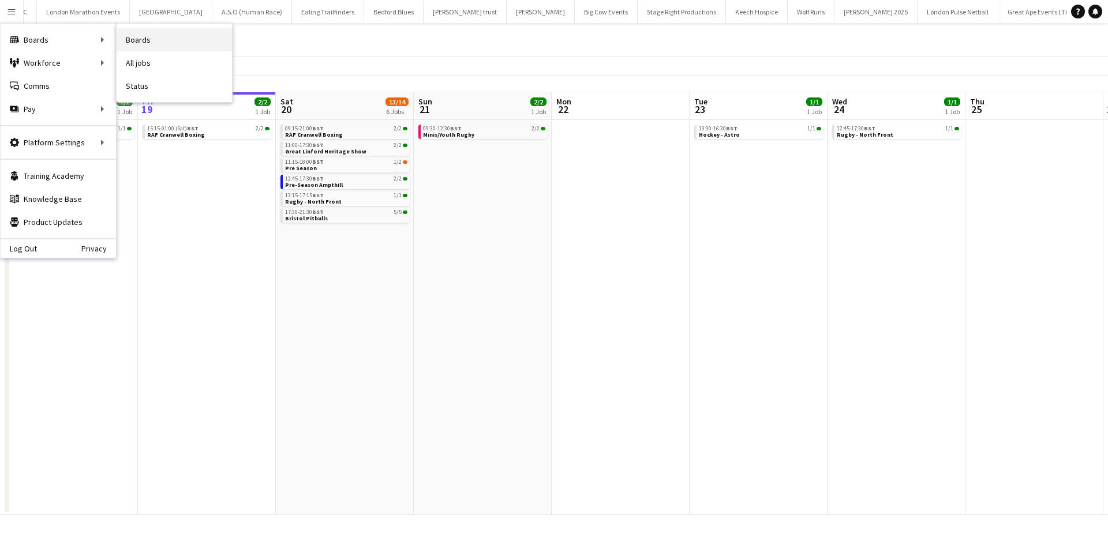
click at [133, 37] on link "Boards" at bounding box center [174, 39] width 115 height 23
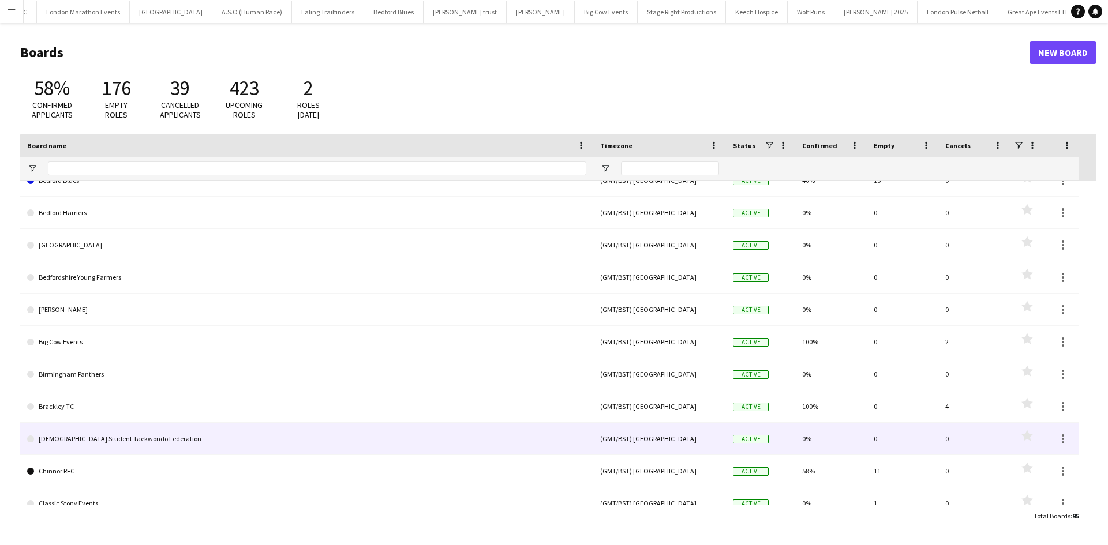
scroll to position [865, 0]
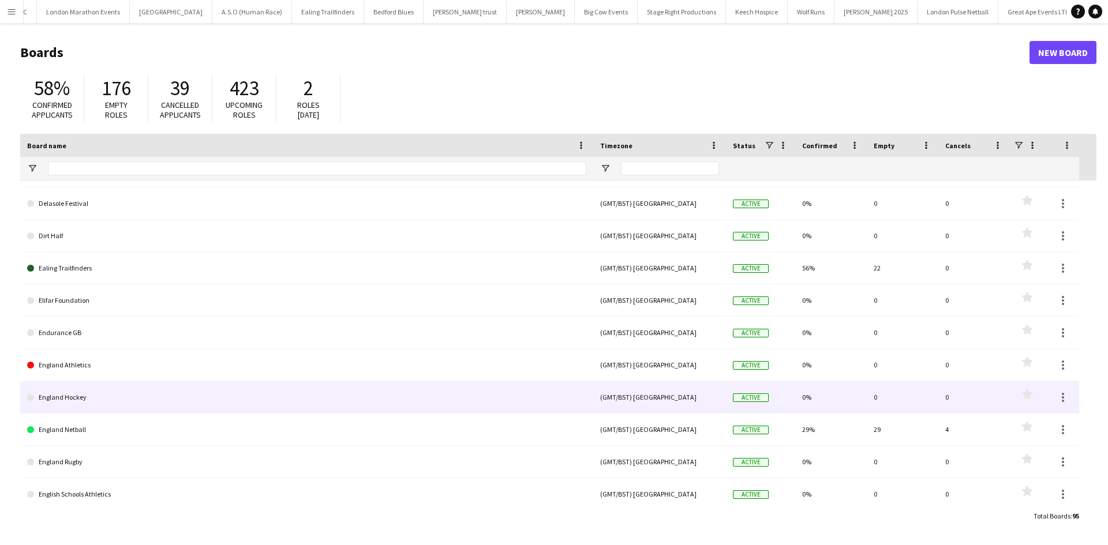
click at [264, 406] on link "England Hockey" at bounding box center [306, 397] width 559 height 32
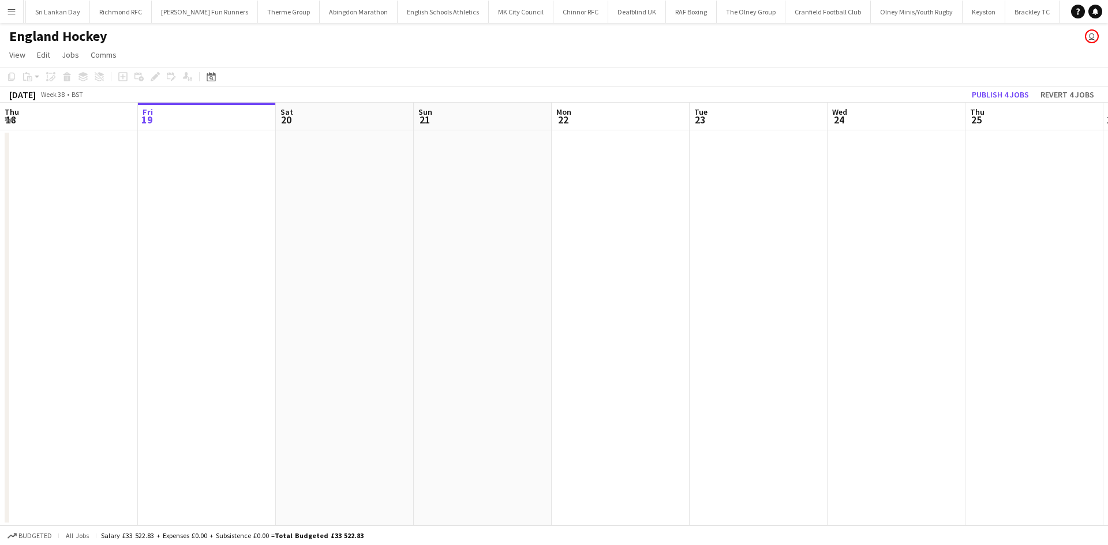
scroll to position [0, 416]
drag, startPoint x: 319, startPoint y: 299, endPoint x: 194, endPoint y: 299, distance: 125.2
click at [224, 299] on app-calendar-viewport "Tue 16 Wed 17 Thu 18 Fri 19 Sat 20 Sun 21 Mon 22 Tue 23 Wed 24 Thu 25 Fri 26 Sa…" at bounding box center [554, 314] width 1108 height 423
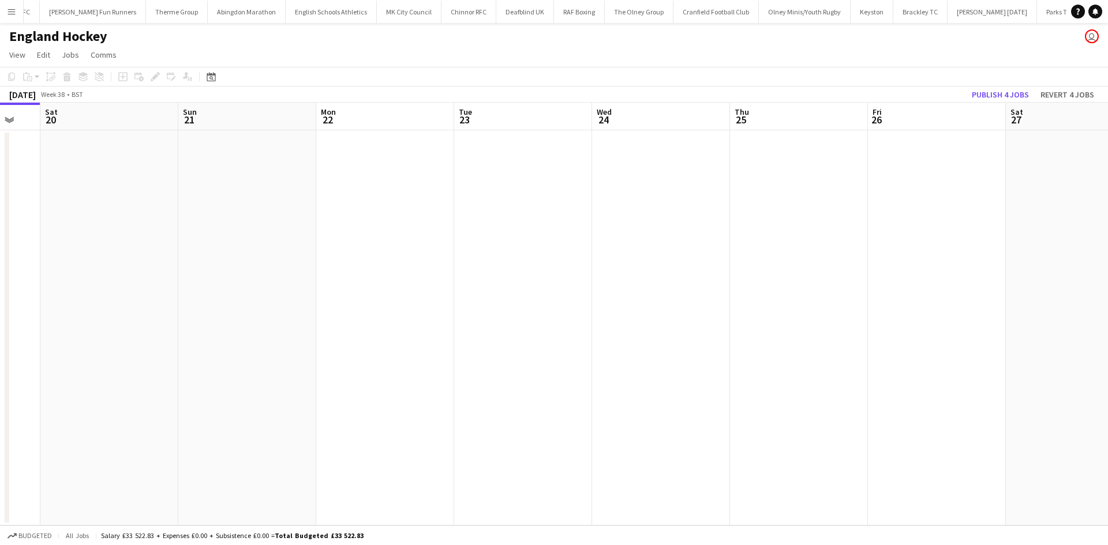
scroll to position [0, 1768]
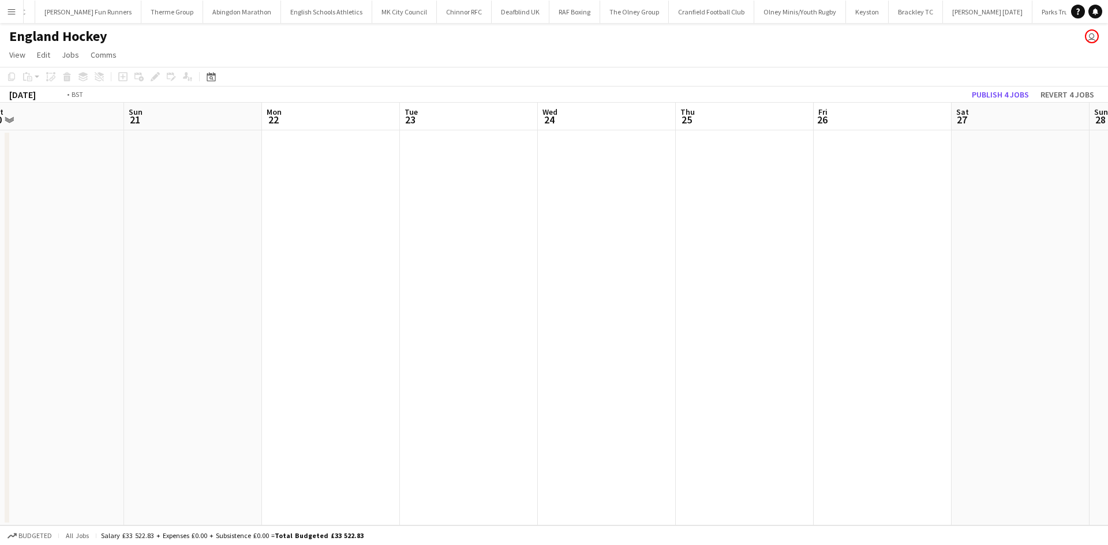
drag, startPoint x: 545, startPoint y: 285, endPoint x: 190, endPoint y: 318, distance: 356.9
click at [125, 324] on app-calendar-viewport "Wed 17 Thu 18 Fri 19 Sat 20 Sun 21 Mon 22 Tue 23 Wed 24 Thu 25 Fri 26 Sat 27 Su…" at bounding box center [554, 314] width 1108 height 423
drag, startPoint x: 551, startPoint y: 329, endPoint x: 114, endPoint y: 348, distance: 437.7
click at [117, 351] on app-calendar-viewport "Tue 23 Wed 24 Thu 25 Fri 26 Sat 27 Sun 28 Mon 29 Tue 30 Wed 1 Thu 2 Fri 3 Sat 4…" at bounding box center [554, 314] width 1108 height 423
drag, startPoint x: 545, startPoint y: 352, endPoint x: 144, endPoint y: 339, distance: 401.2
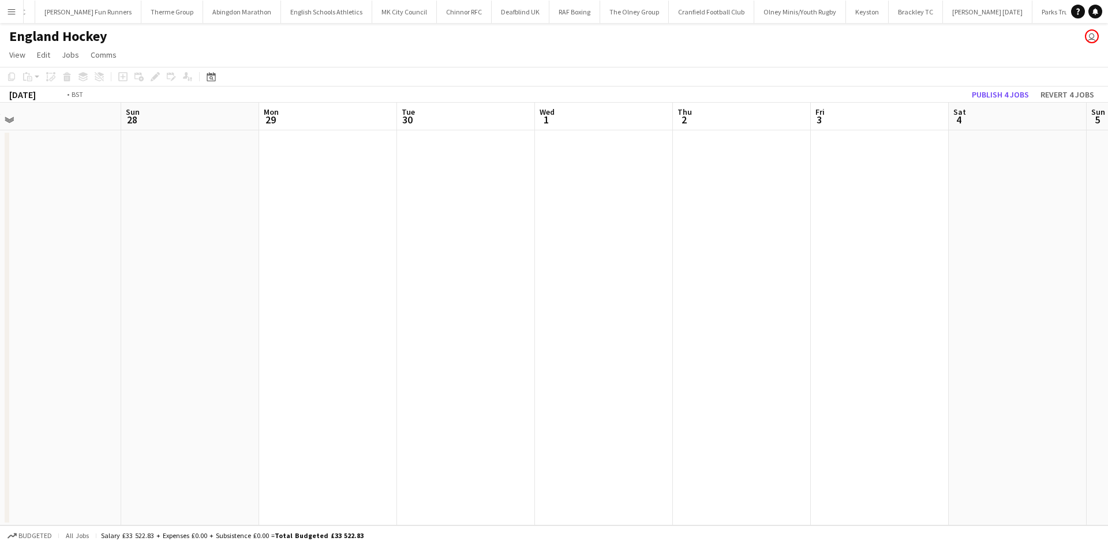
click at [144, 339] on app-calendar-viewport "Wed 24 Thu 25 Fri 26 Sat 27 Sun 28 Mon 29 Tue 30 Wed 1 Thu 2 Fri 3 Sat 4 Sun 5 …" at bounding box center [554, 314] width 1108 height 423
click at [306, 286] on app-calendar-viewport "Fri 26 Sat 27 Sun 28 Mon 29 Tue 30 Wed 1 Thu 2 Fri 3 Sat 4 Sun 5 Mon 6 Tue 7 We…" at bounding box center [554, 314] width 1108 height 423
drag, startPoint x: 708, startPoint y: 278, endPoint x: 581, endPoint y: 255, distance: 129.6
click at [581, 255] on app-calendar-viewport "Wed 1 Thu 2 Fri 3 Sat 4 Sun 5 Mon 6 Tue 7 Wed 8 Thu 9 Fri 10 Sat 11 Sun 12 Mon …" at bounding box center [554, 314] width 1108 height 423
drag, startPoint x: 538, startPoint y: 316, endPoint x: 723, endPoint y: 323, distance: 184.7
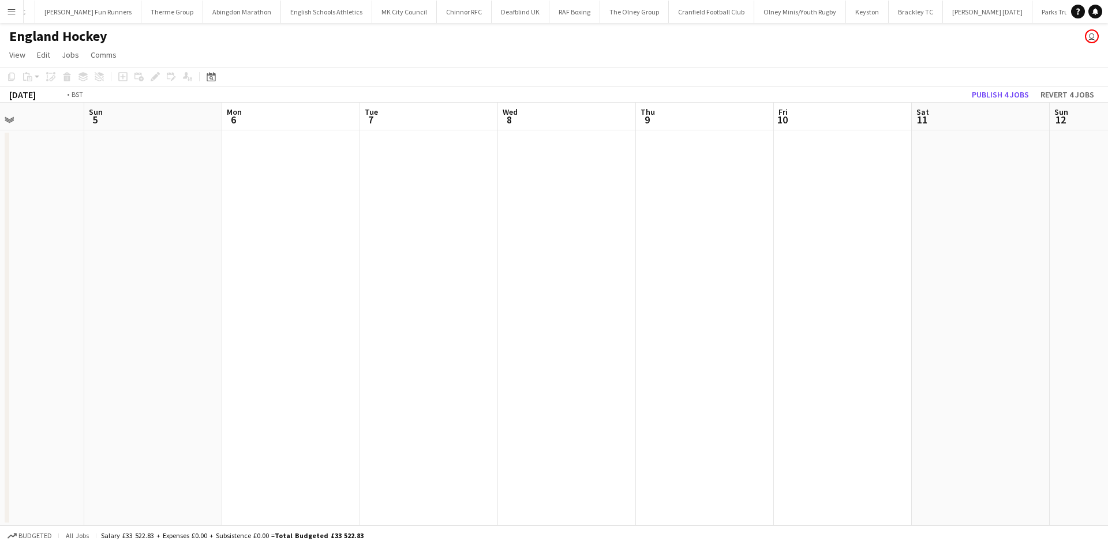
click at [442, 318] on app-calendar-viewport "Thu 2 Fri 3 Sat 4 Sun 5 Mon 6 Tue 7 Wed 8 Thu 9 Fri 10 Sat 11 Sun 12 Mon 13 Tue…" at bounding box center [554, 314] width 1108 height 423
drag, startPoint x: 541, startPoint y: 296, endPoint x: 480, endPoint y: 272, distance: 65.6
click at [476, 283] on app-calendar-viewport "Mon 6 Tue 7 Wed 8 Thu 9 Fri 10 Sat 11 Sun 12 Mon 13 Tue 14 Wed 15 Thu 16 Fri 17…" at bounding box center [554, 314] width 1108 height 423
drag, startPoint x: 675, startPoint y: 265, endPoint x: 832, endPoint y: 276, distance: 157.3
click at [517, 265] on app-calendar-viewport "Thu 9 Fri 10 Sat 11 Sun 12 Mon 13 Tue 14 Wed 15 Thu 16 Fri 17 Sat 18 Sun 19 Mon…" at bounding box center [554, 314] width 1108 height 423
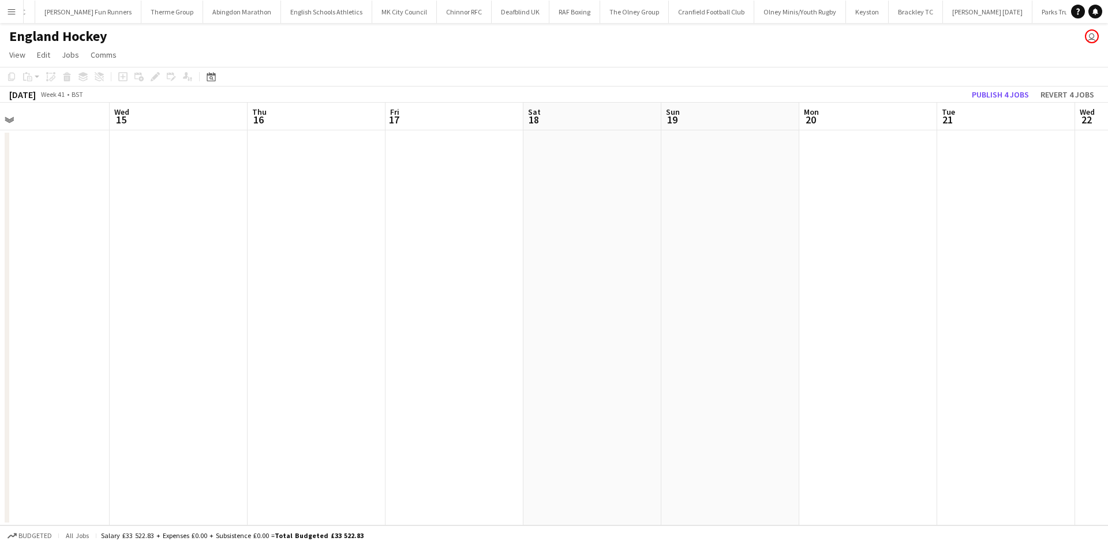
drag, startPoint x: 988, startPoint y: 292, endPoint x: 638, endPoint y: 281, distance: 350.3
click at [446, 284] on app-calendar-viewport "Sat 11 Sun 12 Mon 13 Tue 14 Wed 15 Thu 16 Fri 17 Sat 18 Sun 19 Mon 20 Tue 21 We…" at bounding box center [554, 314] width 1108 height 423
drag, startPoint x: 492, startPoint y: 300, endPoint x: 341, endPoint y: 279, distance: 152.6
click at [353, 287] on app-calendar-viewport "Wed 15 Thu 16 Fri 17 Sat 18 Sun 19 Mon 20 Tue 21 Wed 22 Thu 23 Fri 24 Sat 25 Su…" at bounding box center [554, 314] width 1108 height 423
drag, startPoint x: 584, startPoint y: 284, endPoint x: 436, endPoint y: 248, distance: 151.9
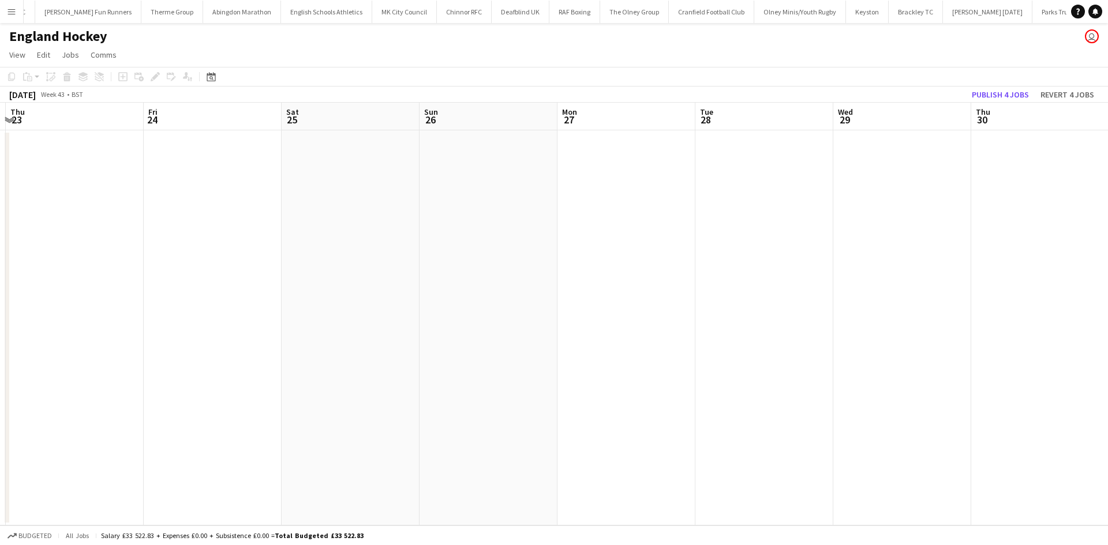
click at [159, 261] on app-calendar-viewport "Mon 20 Tue 21 Wed 22 Thu 23 Fri 24 Sat 25 Sun 26 Mon 27 Tue 28 Wed 29 Thu 30 Fr…" at bounding box center [554, 314] width 1108 height 423
drag, startPoint x: 671, startPoint y: 284, endPoint x: 519, endPoint y: 282, distance: 152.3
click at [162, 289] on app-calendar-viewport "Wed 22 Thu 23 Fri 24 Sat 25 Sun 26 Mon 27 Tue 28 Wed 29 Thu 30 Fri 31 Sat 1 Sun…" at bounding box center [554, 314] width 1108 height 423
drag, startPoint x: 460, startPoint y: 283, endPoint x: 352, endPoint y: 245, distance: 115.1
click at [310, 255] on app-calendar-viewport "Sun 26 Mon 27 Tue 28 Wed 29 Thu 30 Fri 31 Sat 1 Sun 2 Mon 3 Tue 4 Wed 5 Thu 6 F…" at bounding box center [554, 314] width 1108 height 423
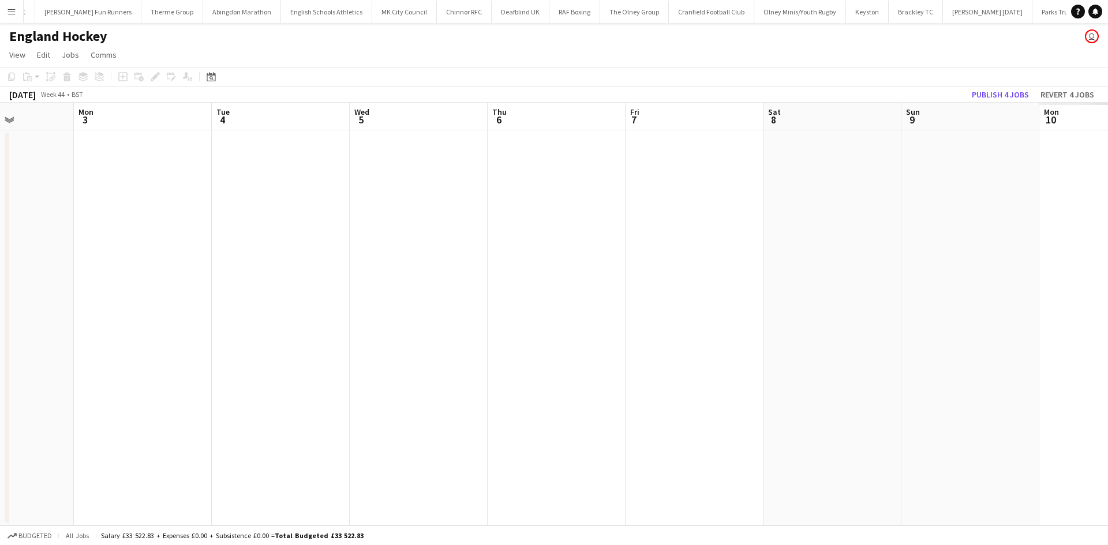
drag, startPoint x: 652, startPoint y: 280, endPoint x: 283, endPoint y: 212, distance: 375.5
click at [188, 224] on app-calendar-viewport "Fri 31 Sat 1 Sun 2 Mon 3 Tue 4 Wed 5 Thu 6 Fri 7 Sat 8 Sun 9 Mon 10 Tue 11 Wed …" at bounding box center [554, 314] width 1108 height 423
drag, startPoint x: 748, startPoint y: 268, endPoint x: 393, endPoint y: 248, distance: 355.9
click at [342, 262] on app-calendar-viewport "Sat 1 Sun 2 Mon 3 Tue 4 Wed 5 Thu 6 Fri 7 Sat 8 Sun 9 Mon 10 Tue 11 Wed 12 Thu …" at bounding box center [554, 314] width 1108 height 423
drag
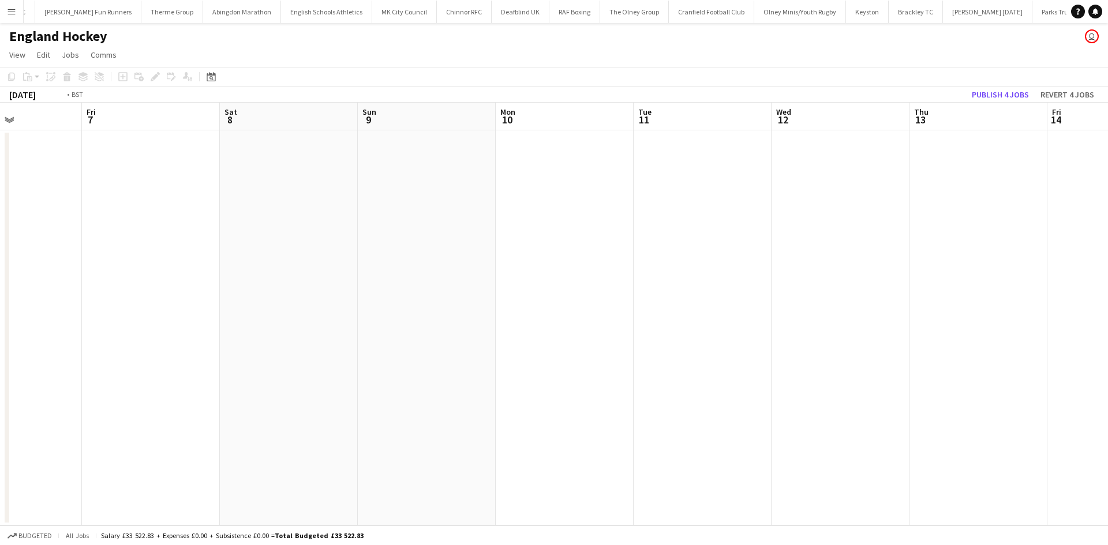
click at [194, 272] on app-calendar-viewport "Tue 4 Wed 5 Thu 6 Fri 7 Sat 8 Sun 9 Mon 10 Tue 11 Wed 12 Thu 13 Fri 14 Sat 15 S…" at bounding box center [554, 314] width 1108 height 423
click at [188, 274] on app-calendar-viewport "Mon 10 Tue 11 Wed 12 Thu 13 Fri 14 Sat 15 Sun 16 Mon 17 Tue 18 Wed 19 Thu 20 Fr…" at bounding box center [554, 314] width 1108 height 423
click at [273, 256] on app-calendar-viewport "Tue 11 Wed 12 Thu 13 Fri 14 Sat 15 Sun 16 Mon 17 Tue 18 Wed 19 Thu 20 Fri 21 Sa…" at bounding box center [554, 314] width 1108 height 423
click at [474, 277] on app-calendar-viewport "Sat 15 Sun 16 Mon 17 Tue 18 Wed 19 Thu 20 Fri 21 Sat 22 Sun 23 Mon 24 Tue 25 We…" at bounding box center [554, 314] width 1108 height 423
click at [449, 259] on app-calendar-viewport "Fri 21 Sat 22 Sun 23 Mon 24 Tue 25 Wed 26 Thu 27 Fri 28 Sat 29 Sun 30 Mon 1 Tue…" at bounding box center [554, 314] width 1108 height 423
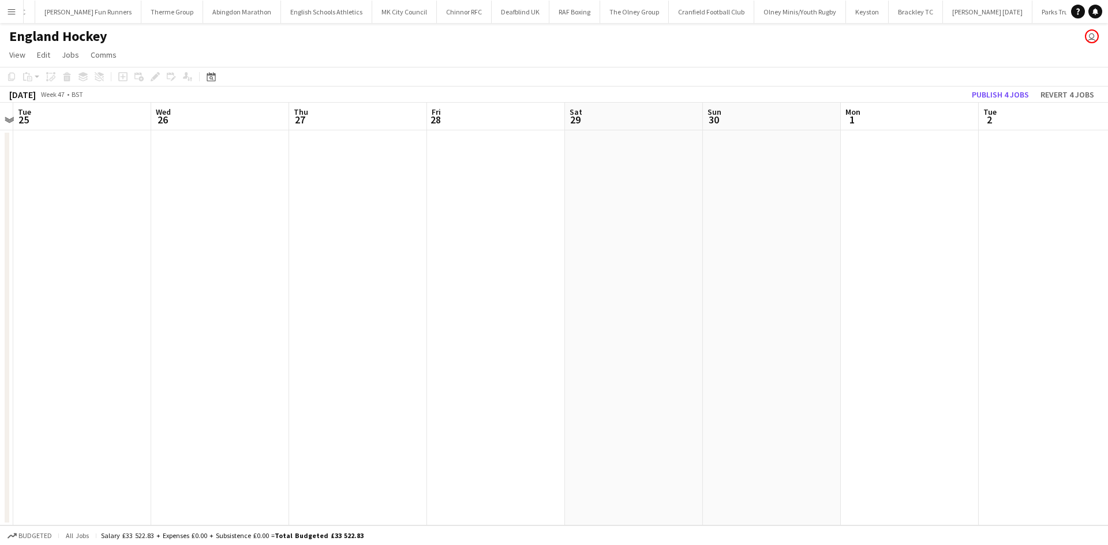
click at [352, 254] on app-calendar-viewport "Sat 22 Sun 23 Mon 24 Tue 25 Wed 26 Thu 27 Fri 28 Sat 29 Sun 30 Mon 1 Tue 2 Wed …" at bounding box center [554, 314] width 1108 height 423
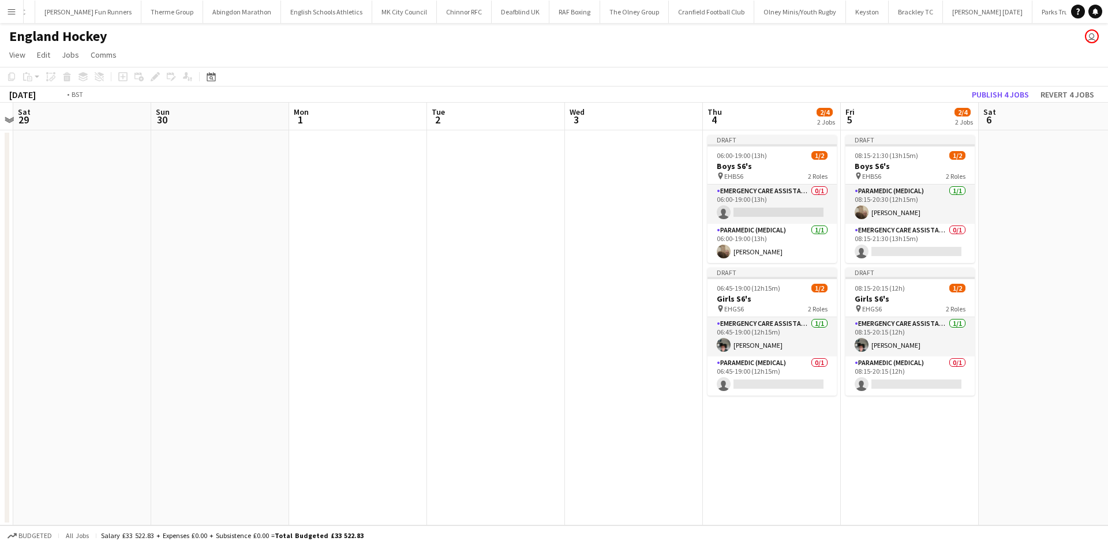
click at [320, 260] on app-calendar-viewport "Wed 26 Thu 27 Fri 28 Sat 29 Sun 30 Mon 1 Tue 2 Wed 3 Thu 4 2/4 2 Jobs Fri 5 2/4…" at bounding box center [554, 314] width 1108 height 423
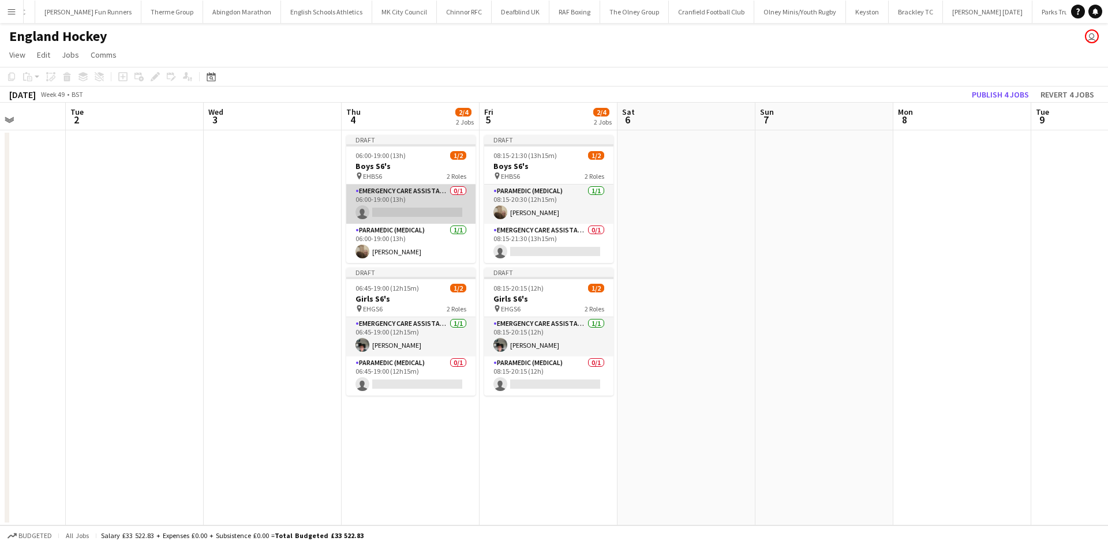
click at [440, 220] on app-card-role "Emergency Care Assistant (Medical) 0/1 06:00-19:00 (13h) single-neutral-actions" at bounding box center [410, 204] width 129 height 39
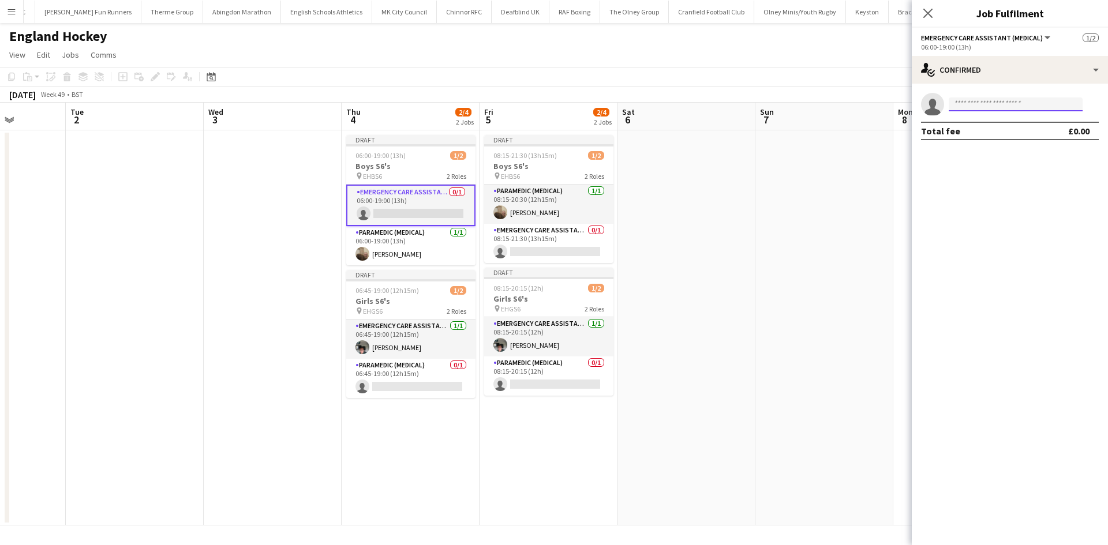
click at [985, 106] on input at bounding box center [1015, 104] width 134 height 14
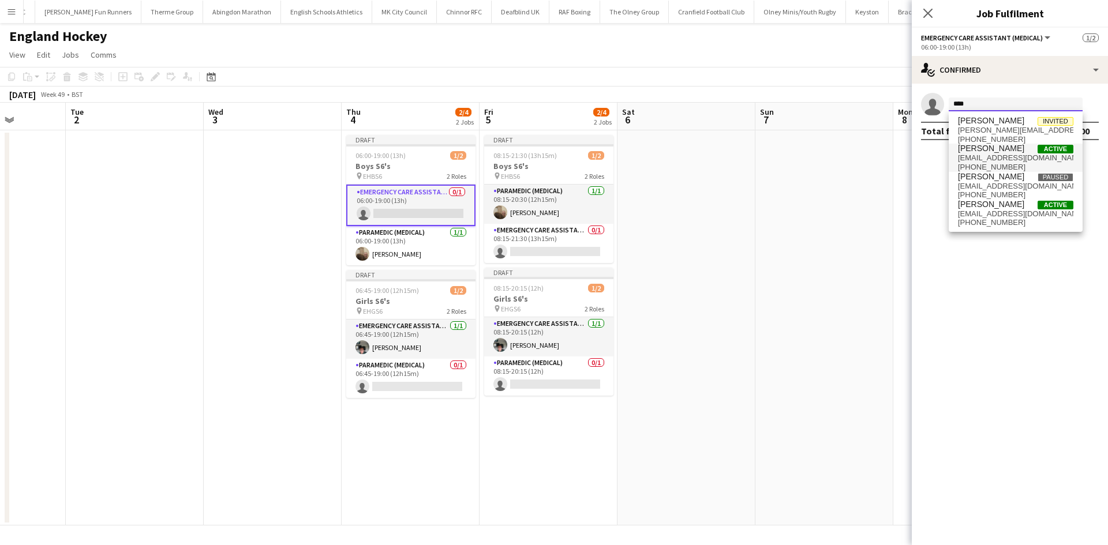
type input "****"
click at [999, 157] on span "mark.boobier@aams-amb.co.uk" at bounding box center [1015, 157] width 115 height 9
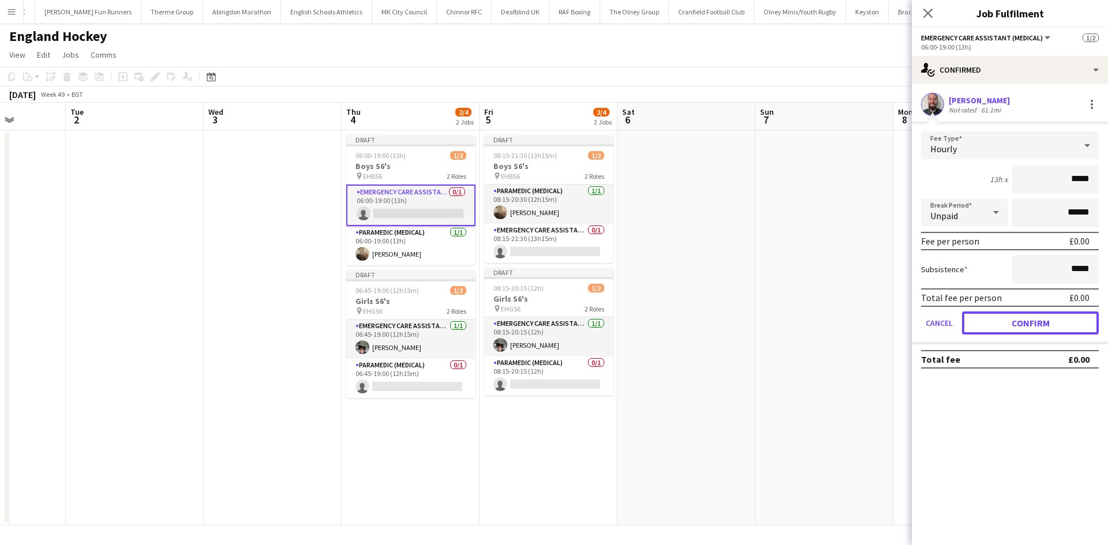
click at [977, 323] on button "Confirm" at bounding box center [1030, 323] width 137 height 23
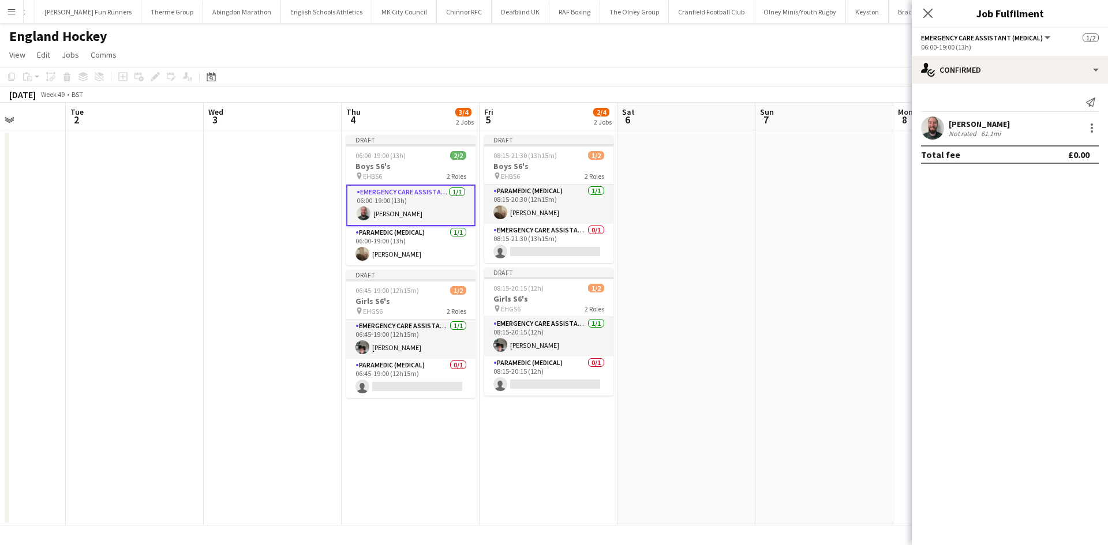
click at [412, 211] on app-card-role "Emergency Care Assistant (Medical) 1/1 06:00-19:00 (13h) Mark Boobier" at bounding box center [410, 206] width 129 height 42
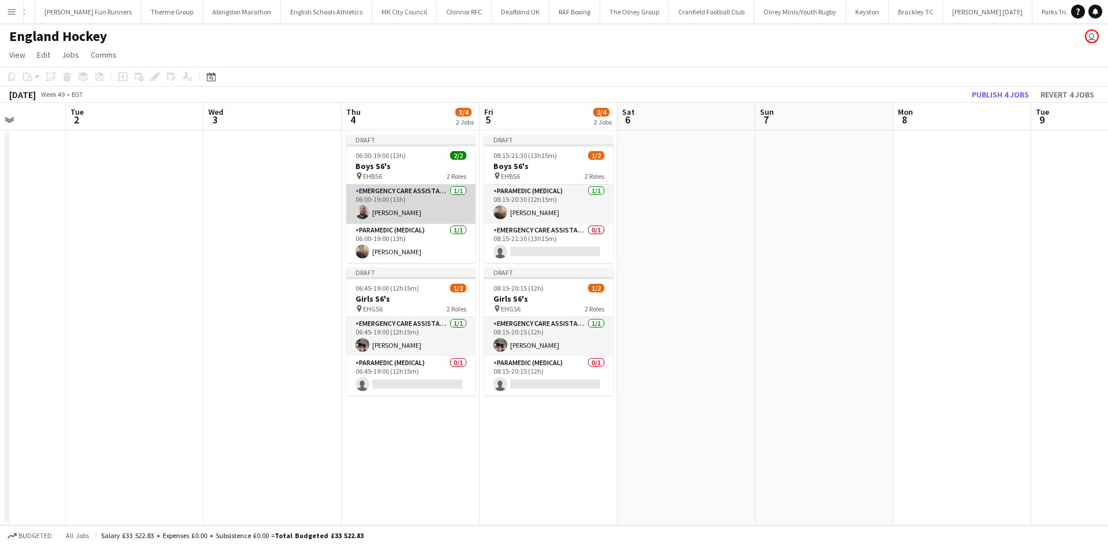
click at [414, 208] on app-card-role "Emergency Care Assistant (Medical) 1/1 06:00-19:00 (13h) Mark Boobier" at bounding box center [410, 204] width 129 height 39
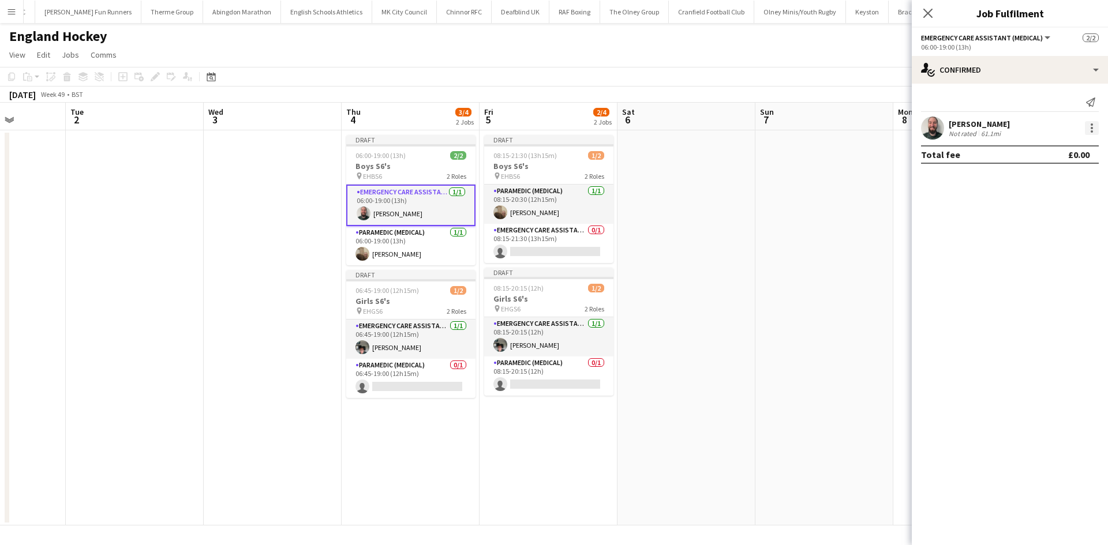
click at [1087, 122] on div at bounding box center [1092, 128] width 14 height 14
click at [1059, 255] on span "Remove" at bounding box center [1054, 260] width 72 height 10
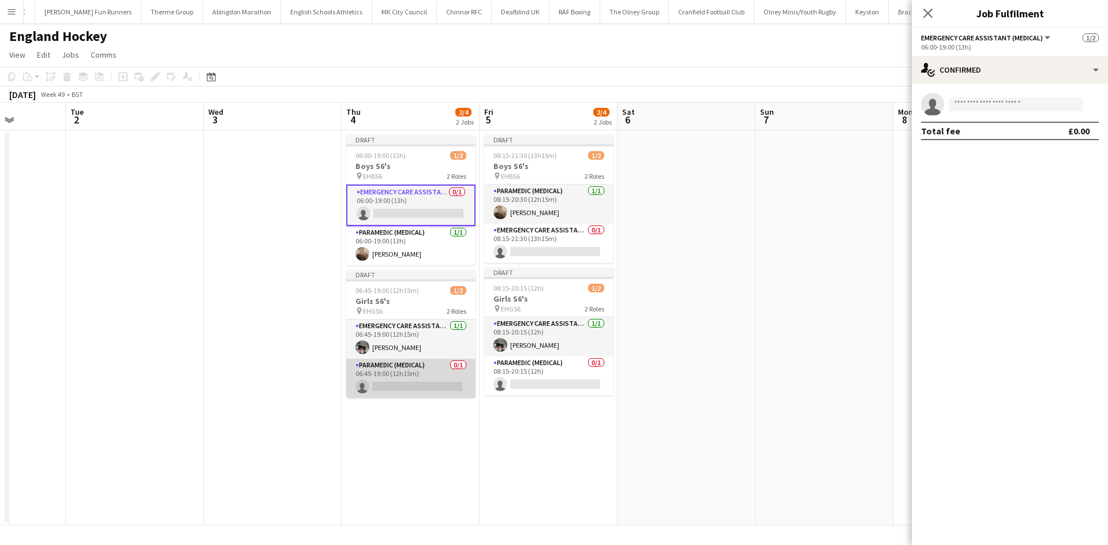
click at [409, 387] on app-card-role "Paramedic (Medical) 0/1 06:45-19:00 (12h15m) single-neutral-actions" at bounding box center [410, 378] width 129 height 39
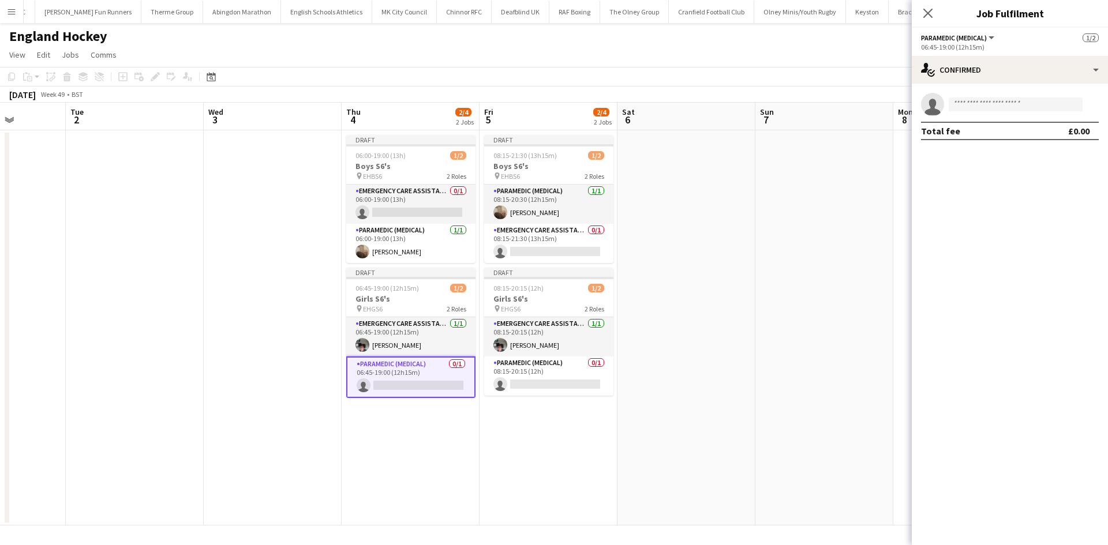
click at [989, 95] on app-invite-slot "single-neutral-actions" at bounding box center [1009, 104] width 196 height 23
click at [989, 100] on input at bounding box center [1015, 104] width 134 height 14
type input "******"
click at [999, 128] on span "simball82@gmail.com" at bounding box center [1015, 130] width 115 height 9
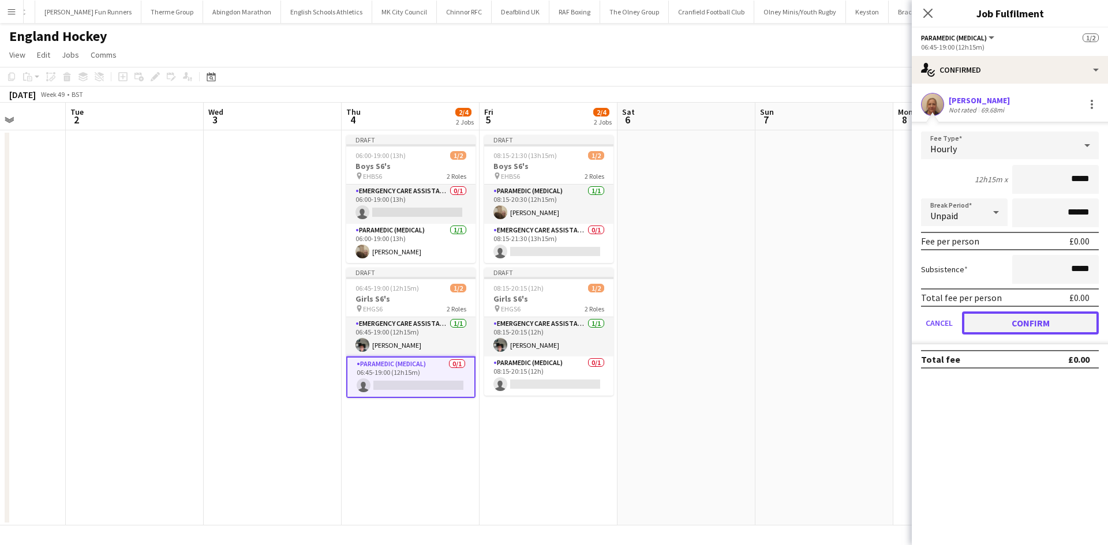
click at [989, 317] on button "Confirm" at bounding box center [1030, 323] width 137 height 23
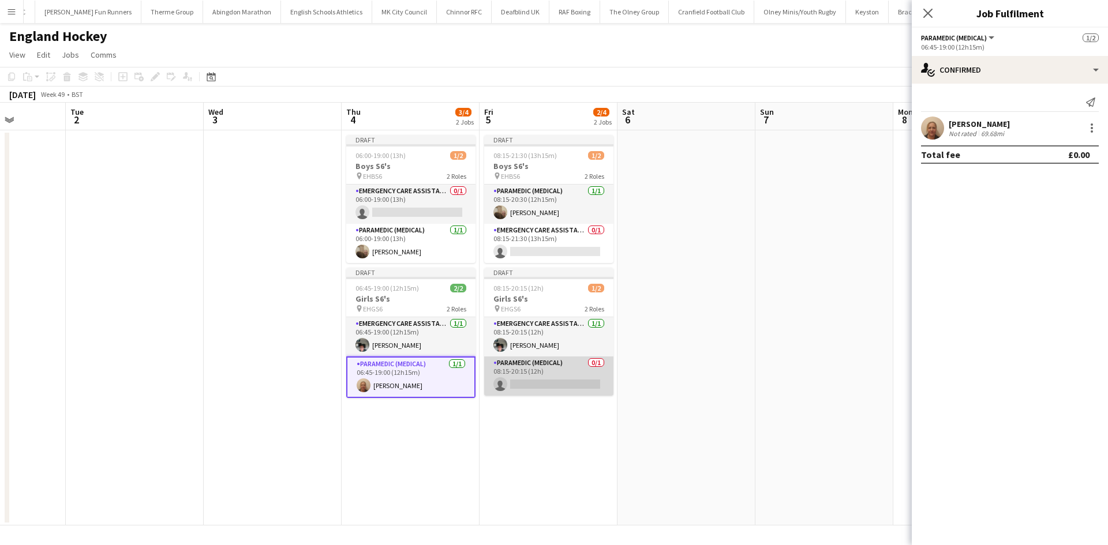
click at [522, 377] on app-card-role "Paramedic (Medical) 0/1 08:15-20:15 (12h) single-neutral-actions" at bounding box center [548, 376] width 129 height 39
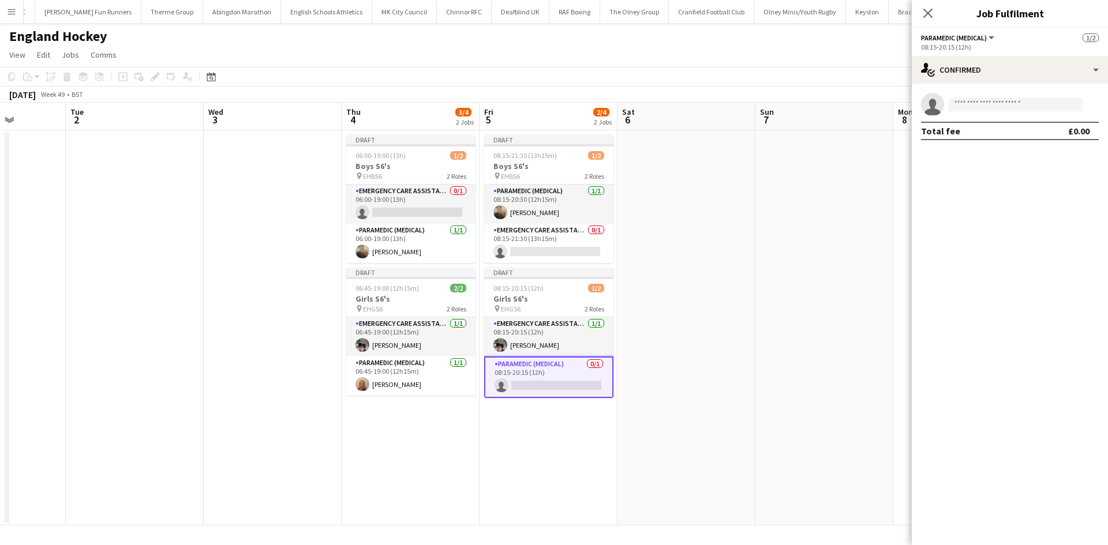
scroll to position [0, 347]
click at [998, 103] on input at bounding box center [1015, 104] width 134 height 14
drag, startPoint x: 980, startPoint y: 103, endPoint x: 942, endPoint y: 108, distance: 37.8
click at [942, 108] on app-invite-slot "single-neutral-actions ******" at bounding box center [1009, 104] width 196 height 23
type input "*****"
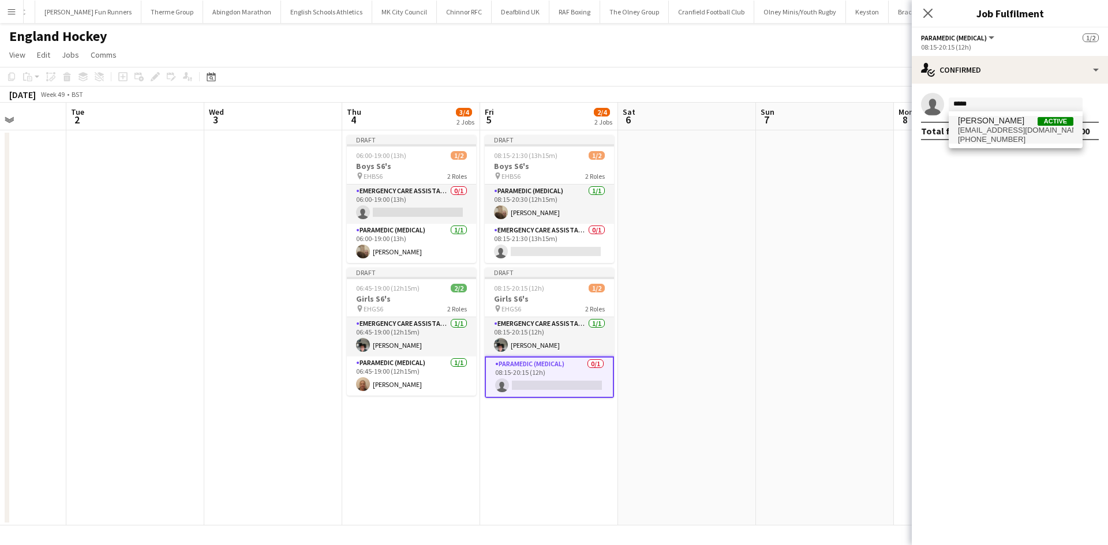
click at [974, 135] on span "+447869700055" at bounding box center [1015, 139] width 115 height 9
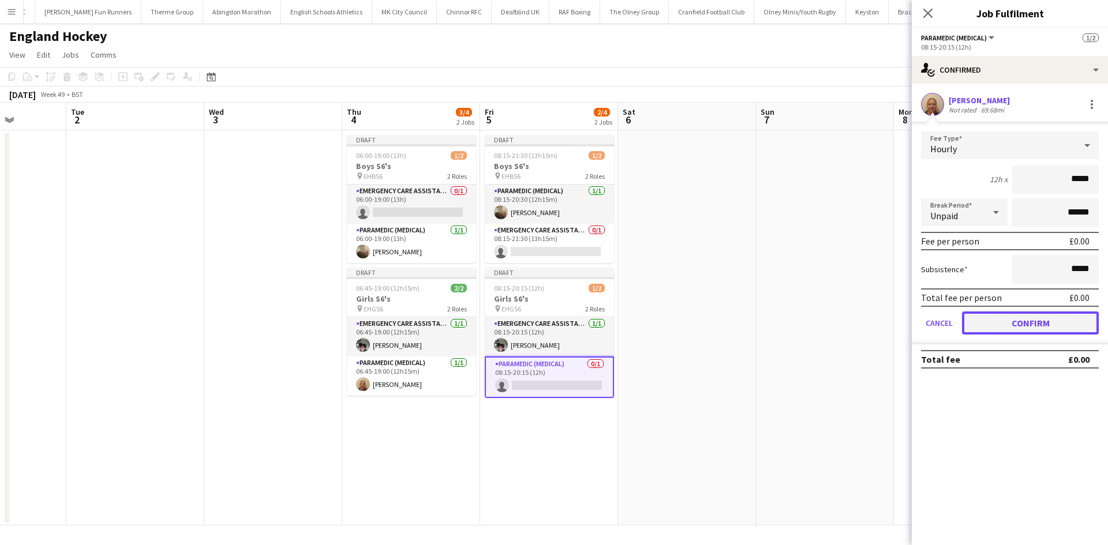
click at [987, 324] on button "Confirm" at bounding box center [1030, 323] width 137 height 23
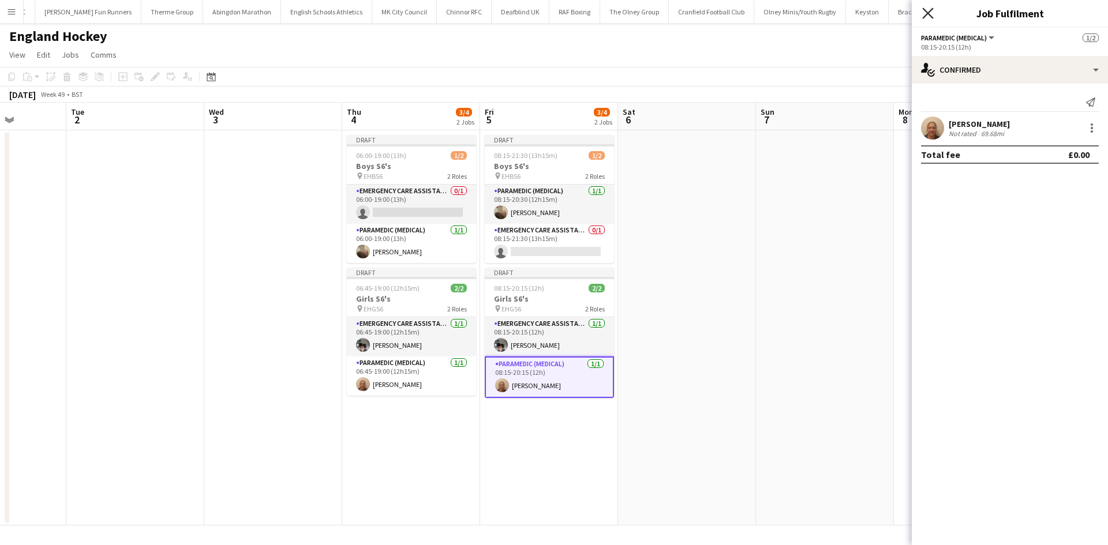
click at [929, 16] on app-icon "Close pop-in" at bounding box center [928, 13] width 17 height 17
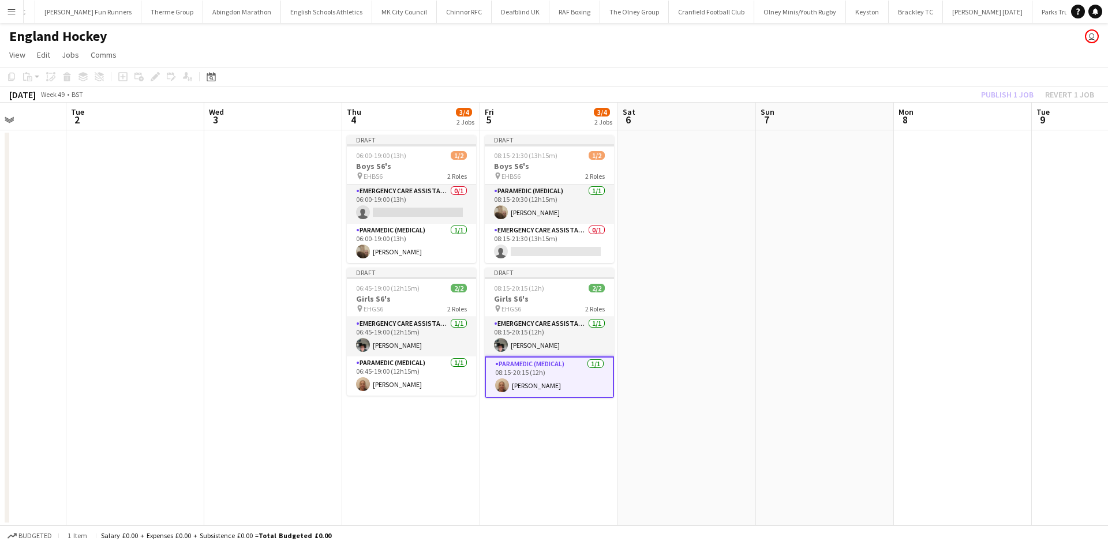
drag, startPoint x: 778, startPoint y: 263, endPoint x: 799, endPoint y: 241, distance: 31.0
click at [780, 258] on app-date-cell at bounding box center [825, 327] width 138 height 395
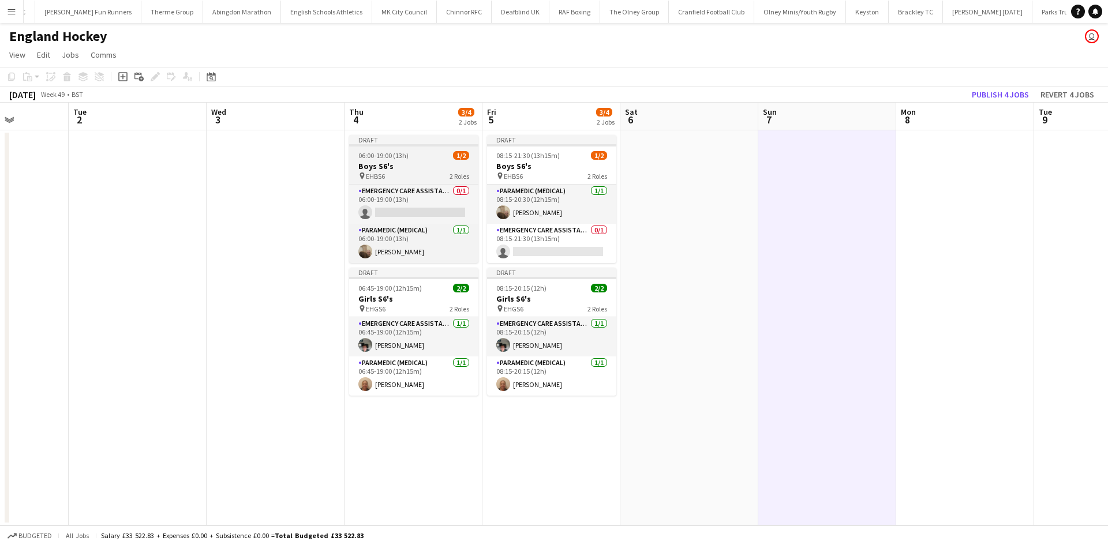
click at [421, 164] on h3 "Boys S6's" at bounding box center [413, 166] width 129 height 10
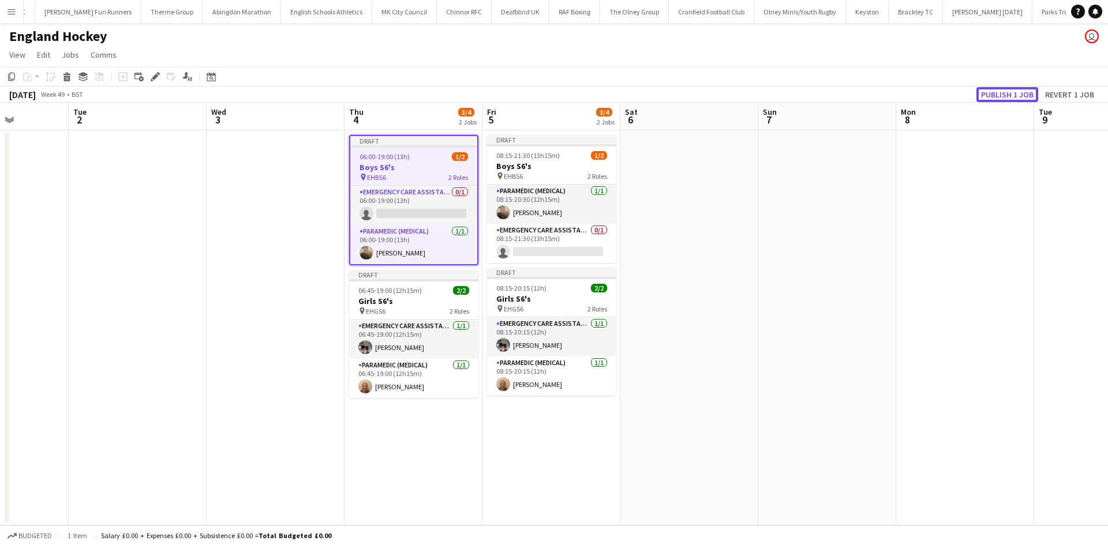
drag, startPoint x: 996, startPoint y: 93, endPoint x: 803, endPoint y: 147, distance: 200.6
click at [995, 92] on button "Publish 1 job" at bounding box center [1007, 94] width 62 height 15
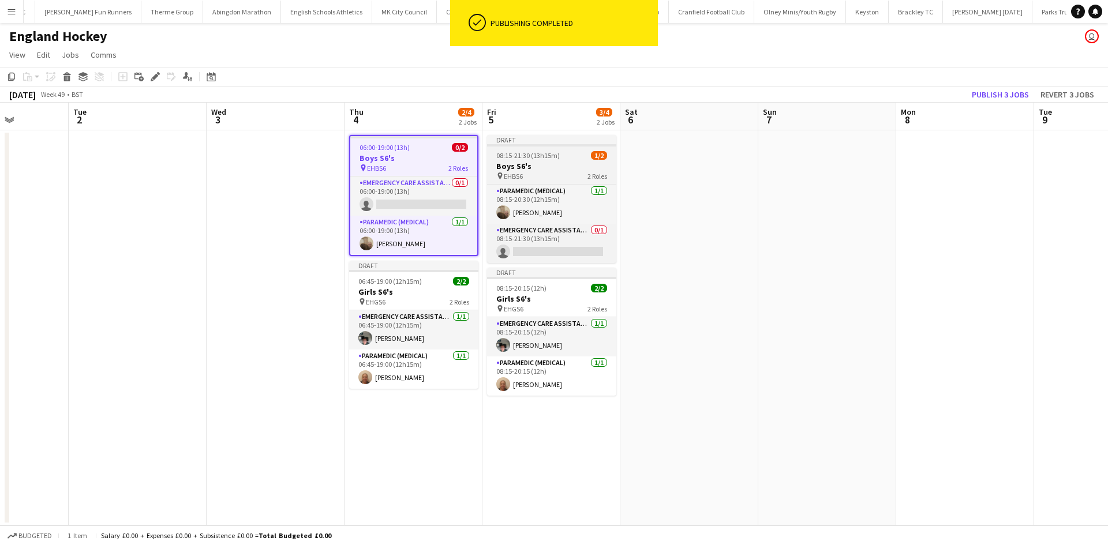
drag, startPoint x: 559, startPoint y: 157, endPoint x: 573, endPoint y: 153, distance: 15.1
click at [558, 157] on div "08:15-21:30 (13h15m) 1/2" at bounding box center [551, 155] width 129 height 9
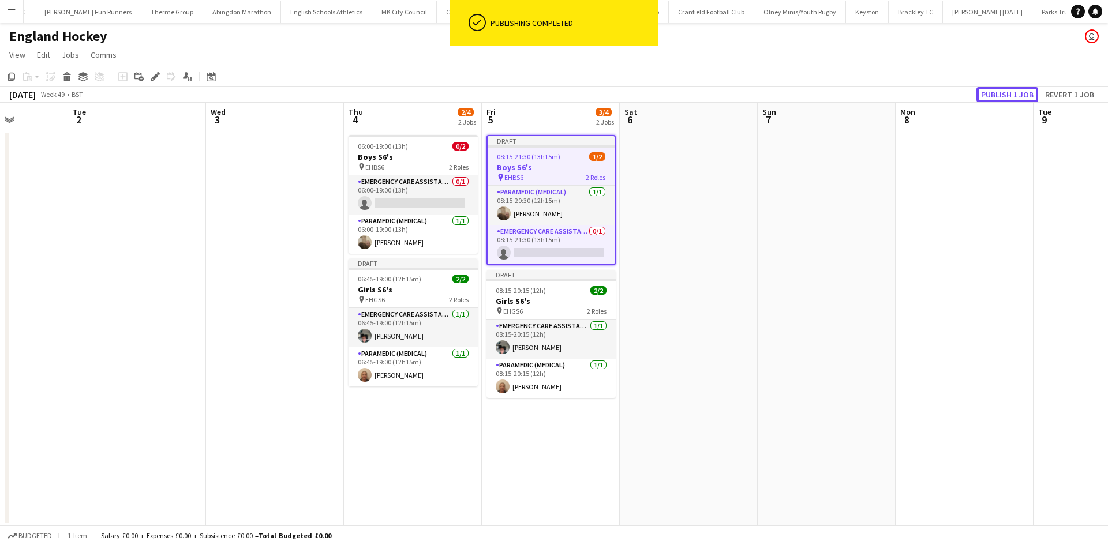
drag, startPoint x: 998, startPoint y: 95, endPoint x: 901, endPoint y: 141, distance: 107.3
click at [996, 95] on button "Publish 1 job" at bounding box center [1007, 94] width 62 height 15
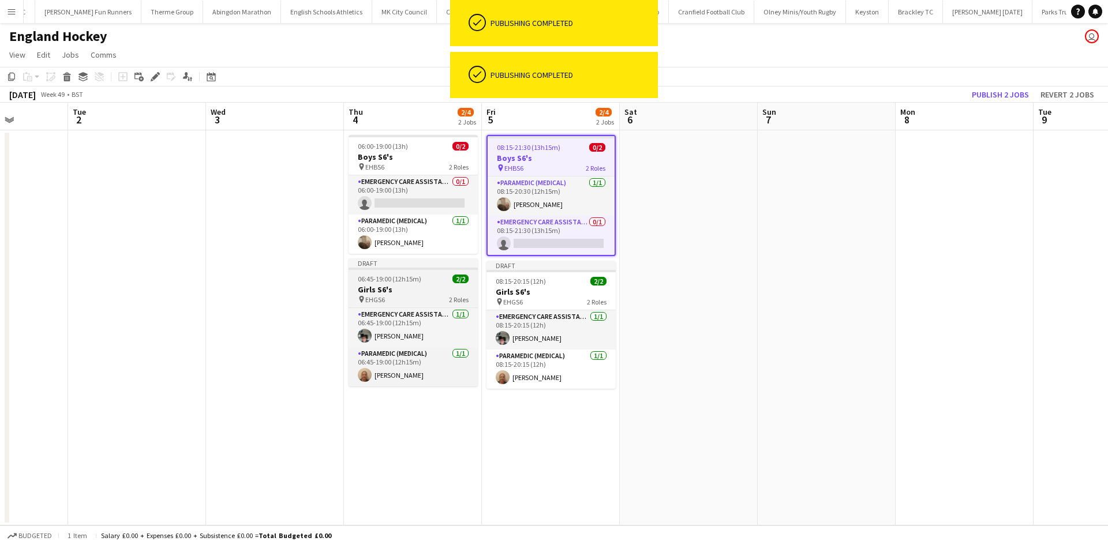
click at [402, 295] on div "pin EHGS6 2 Roles" at bounding box center [412, 299] width 129 height 9
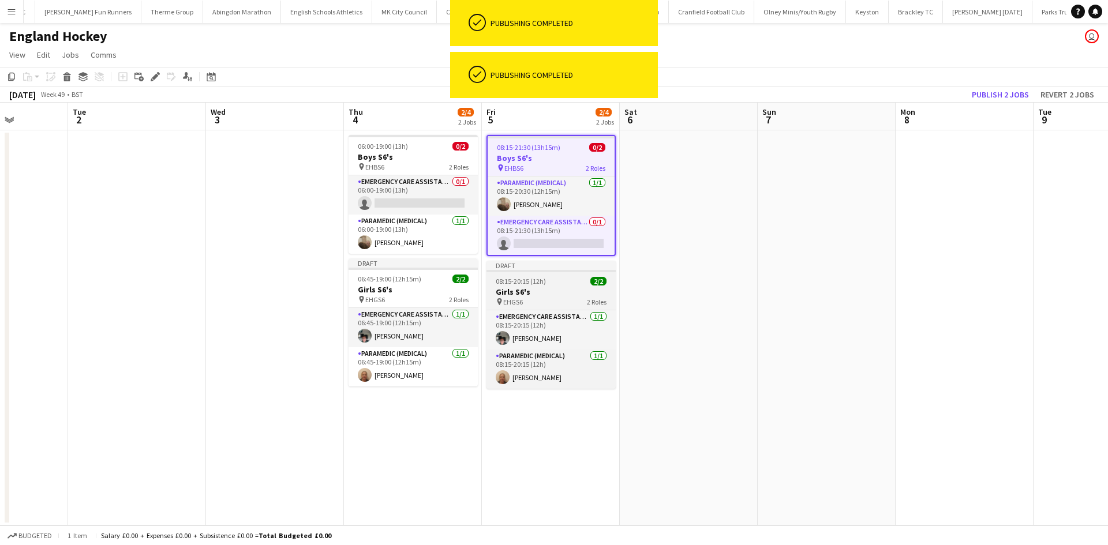
scroll to position [0, 344]
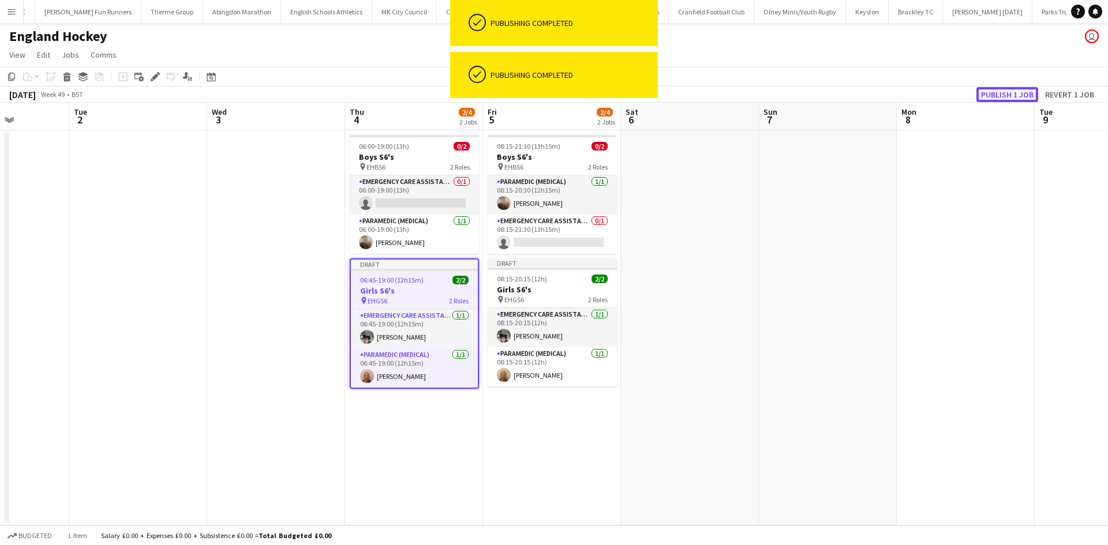
click at [984, 99] on button "Publish 1 job" at bounding box center [1007, 94] width 62 height 15
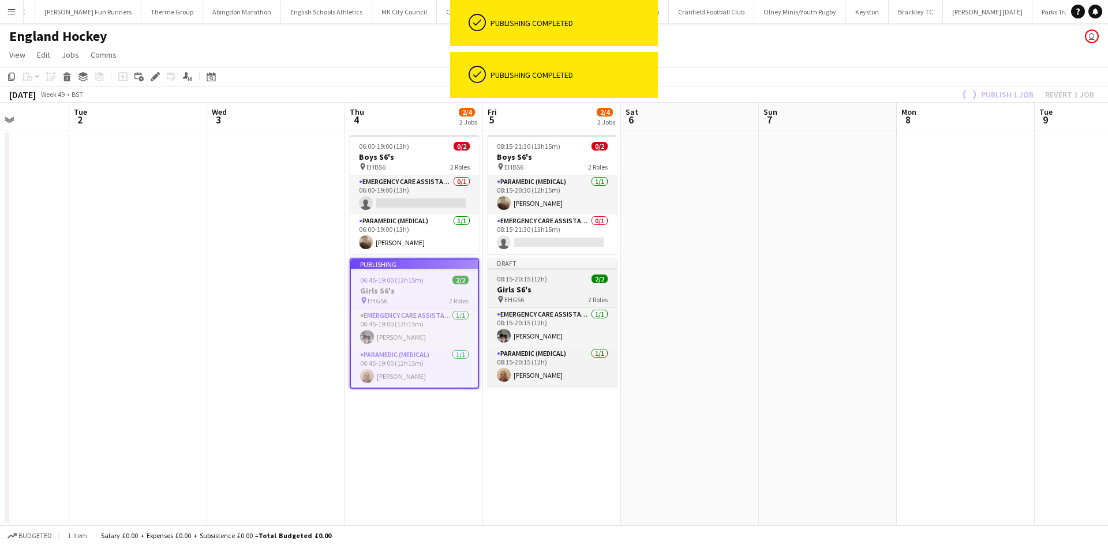
drag, startPoint x: 505, startPoint y: 291, endPoint x: 515, endPoint y: 285, distance: 12.2
click at [506, 291] on h3 "Girls S6's" at bounding box center [551, 289] width 129 height 10
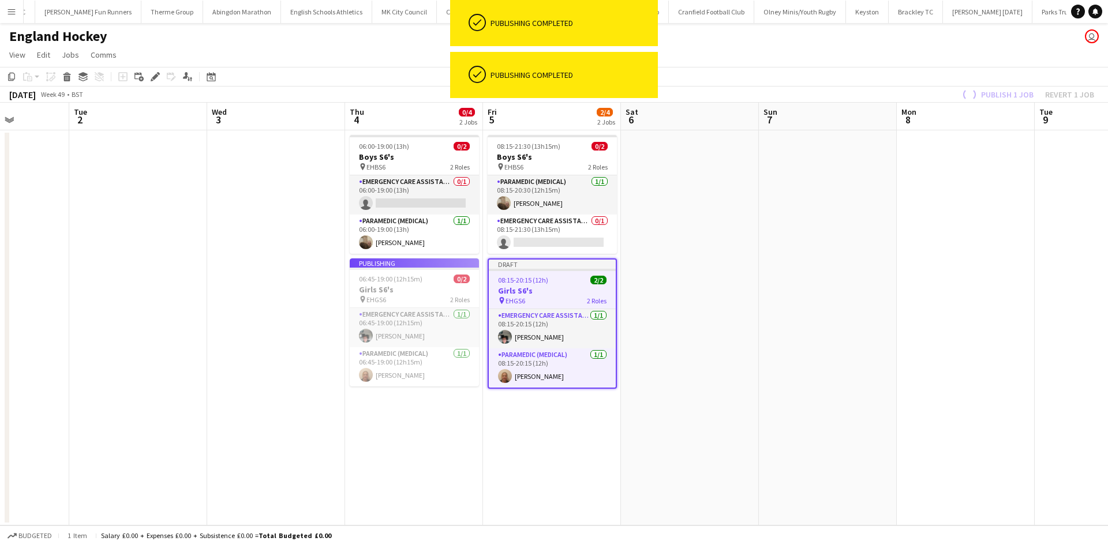
scroll to position [0, 343]
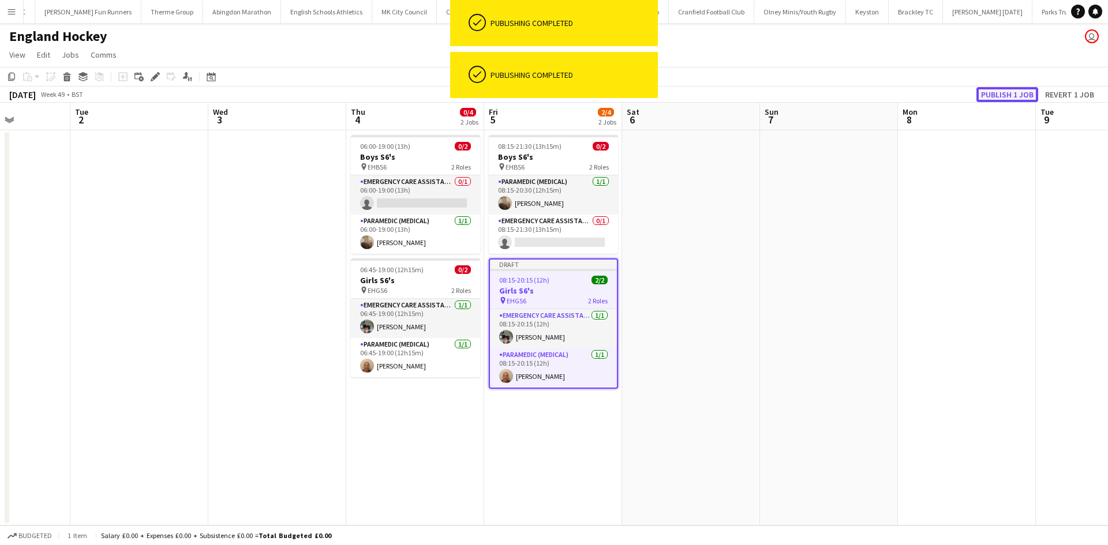
click at [992, 96] on button "Publish 1 job" at bounding box center [1007, 94] width 62 height 15
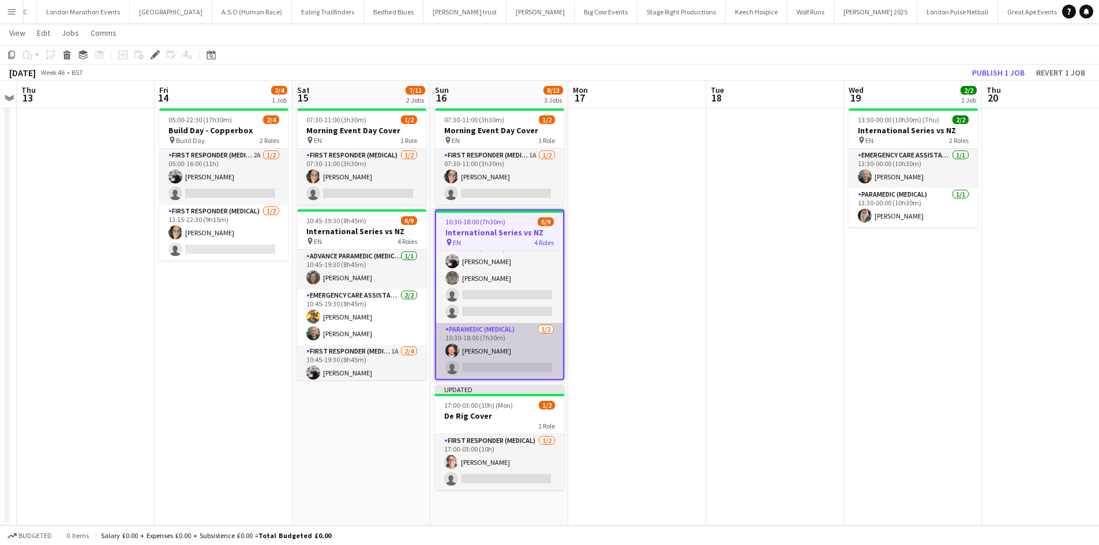
scroll to position [55, 0]
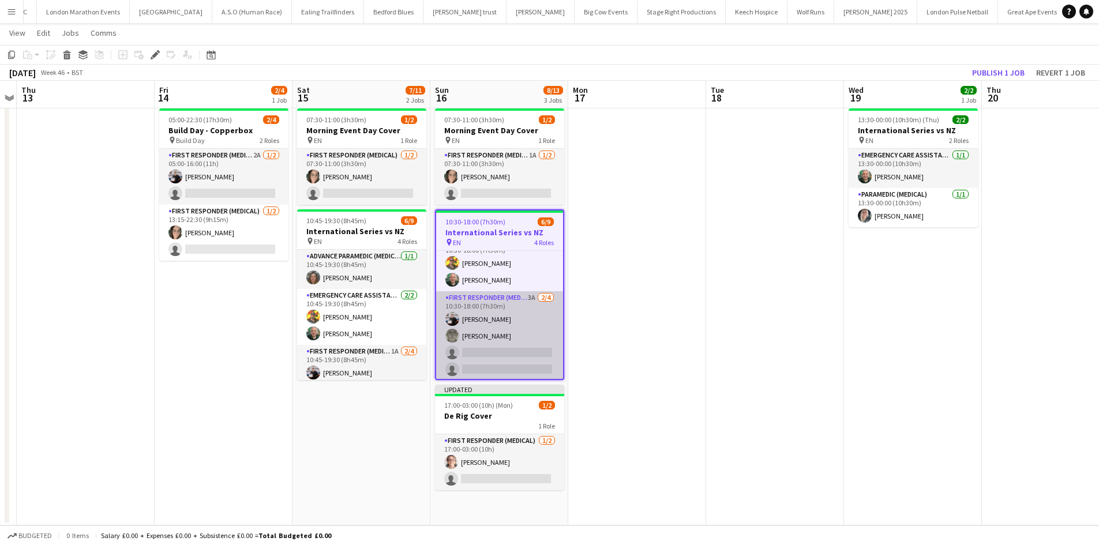
click at [492, 296] on app-card-role "First Responder (Medical) 3A 2/4 10:30-18:00 (7h30m) Keown Seldon Darren Clarke…" at bounding box center [499, 335] width 127 height 89
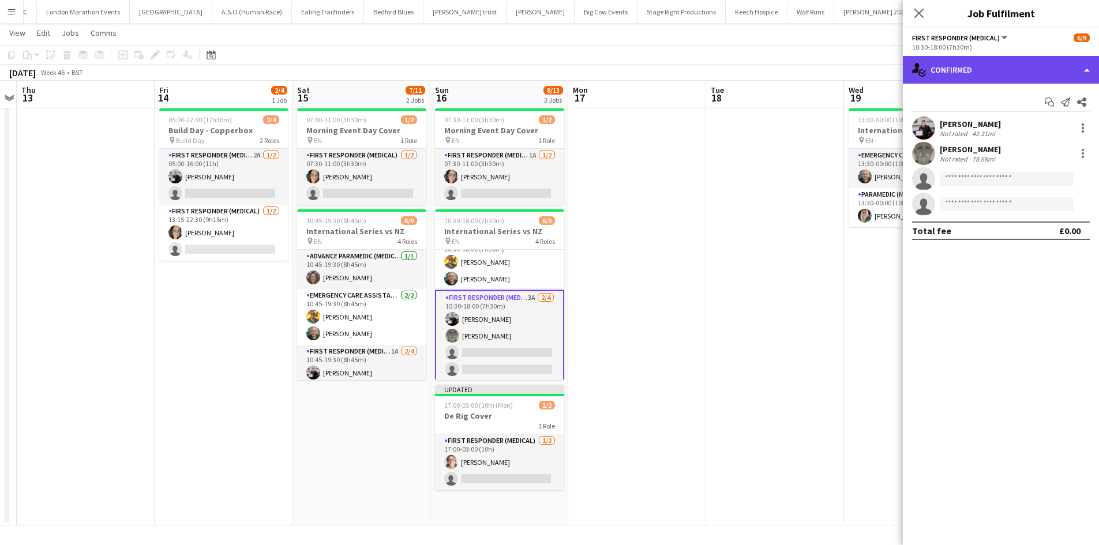
click at [988, 74] on div "single-neutral-actions-check-2 Confirmed" at bounding box center [1001, 70] width 196 height 28
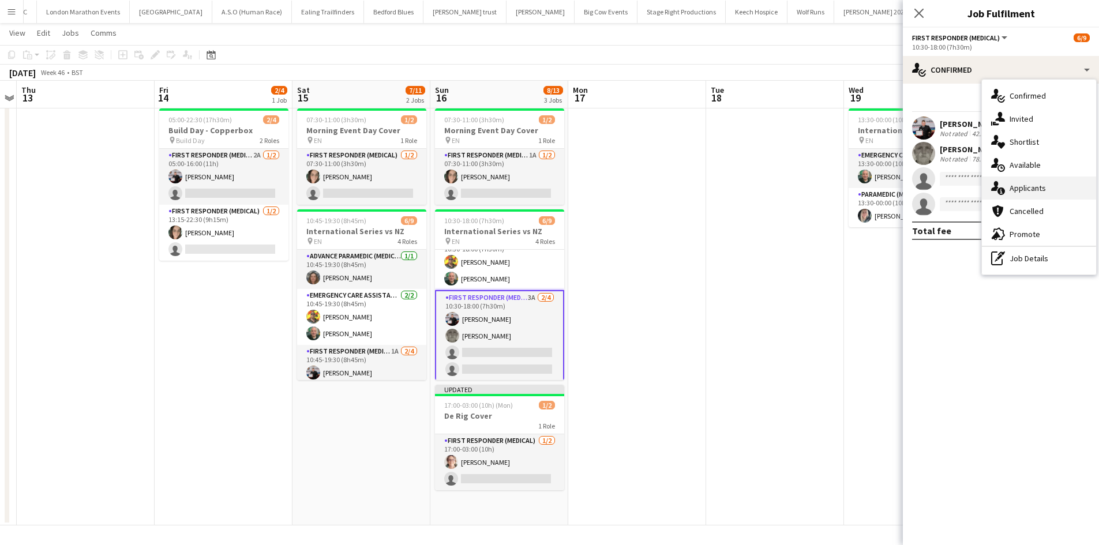
click at [1055, 187] on div "single-neutral-actions-information Applicants" at bounding box center [1039, 188] width 114 height 23
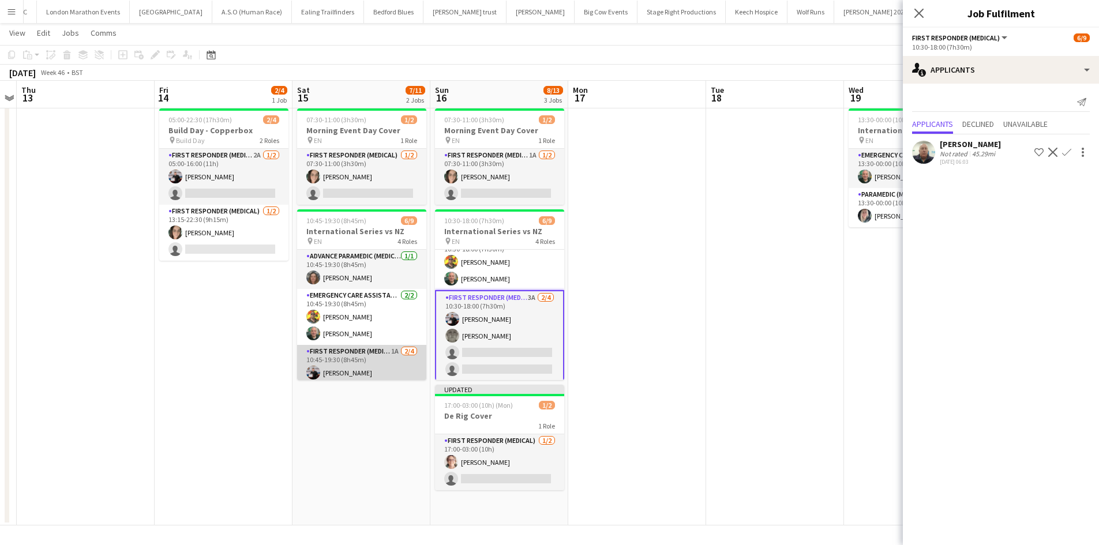
click at [380, 354] on app-card-role "First Responder (Medical) 1A 2/4 10:45-19:30 (8h45m) Keown Seldon Darren Clarke…" at bounding box center [361, 389] width 129 height 89
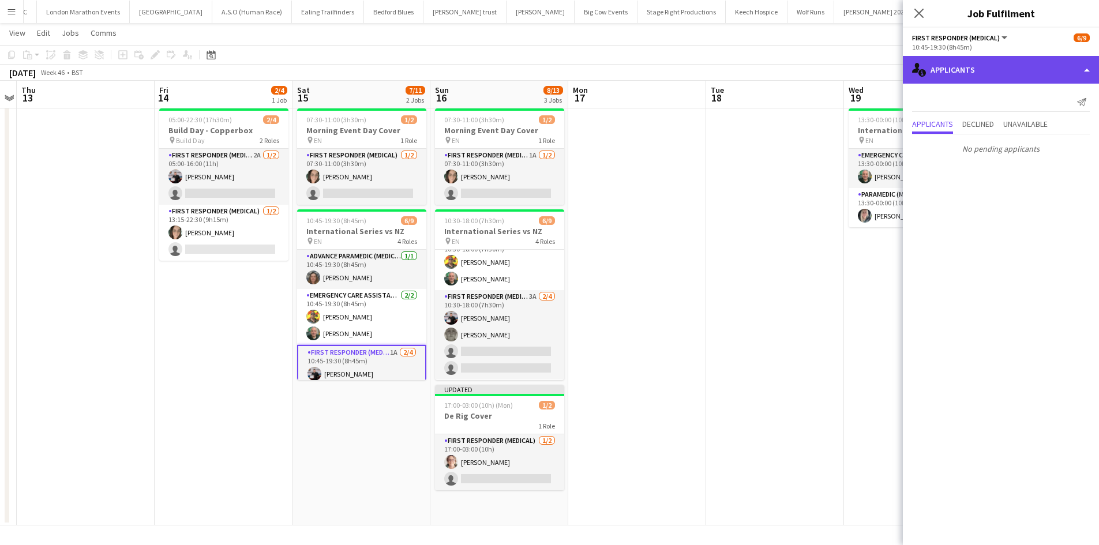
click at [1035, 74] on div "single-neutral-actions-information Applicants" at bounding box center [1001, 70] width 196 height 28
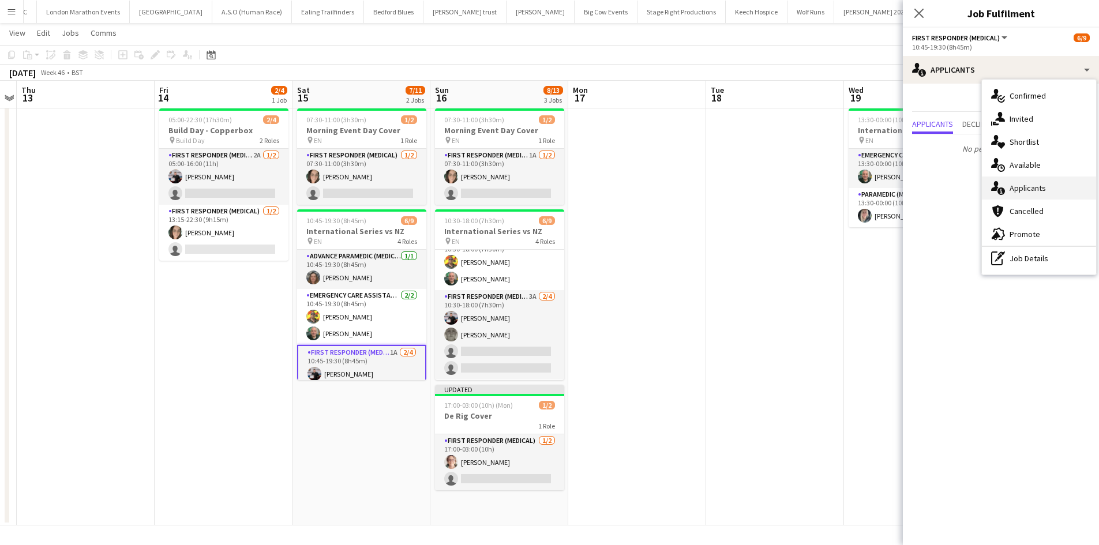
click at [1020, 189] on span "Applicants" at bounding box center [1028, 188] width 36 height 10
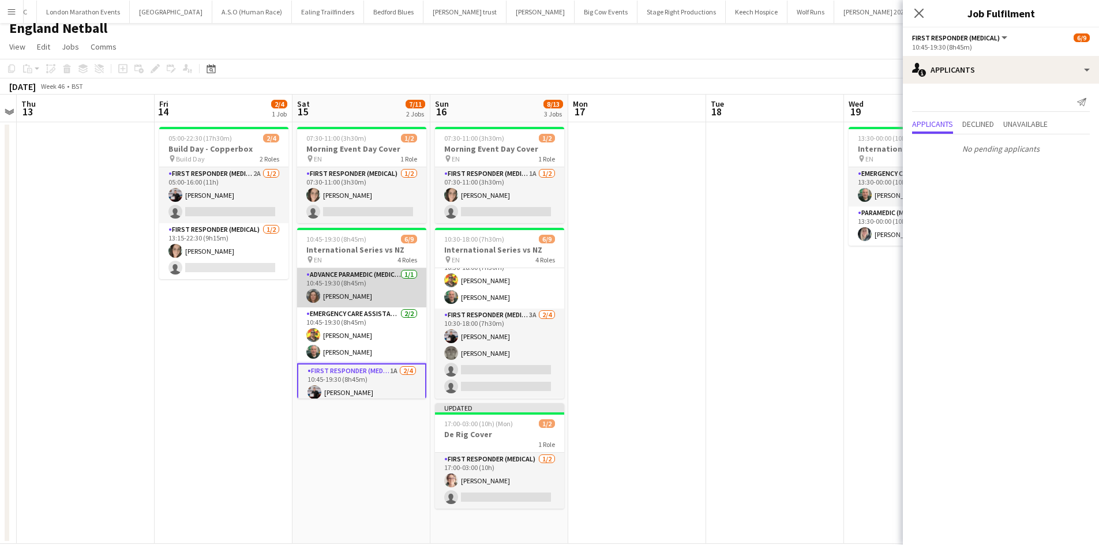
scroll to position [0, 0]
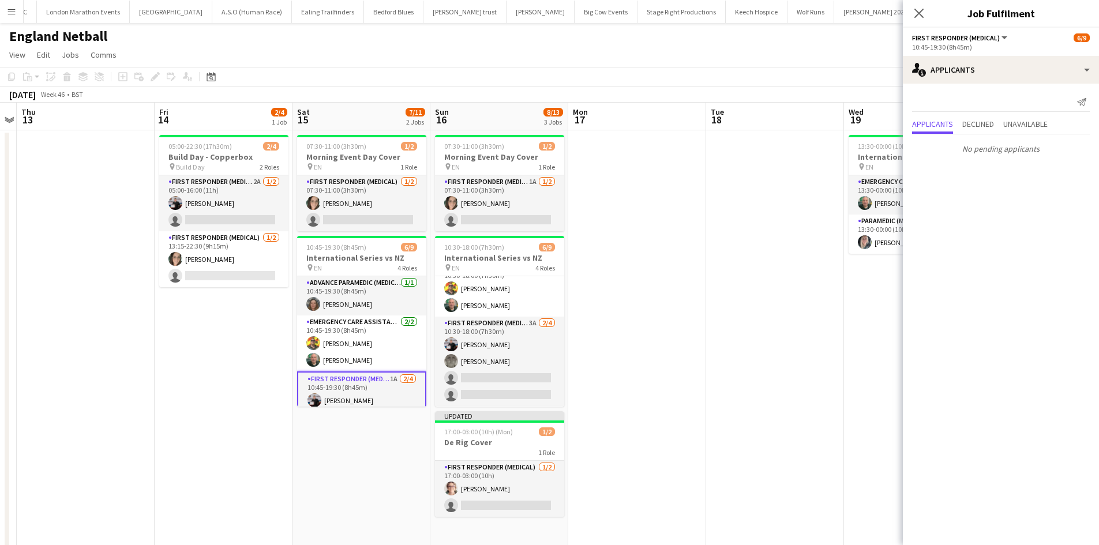
drag, startPoint x: 917, startPoint y: 16, endPoint x: 854, endPoint y: 8, distance: 63.3
click at [918, 15] on icon "Close pop-in" at bounding box center [918, 13] width 9 height 9
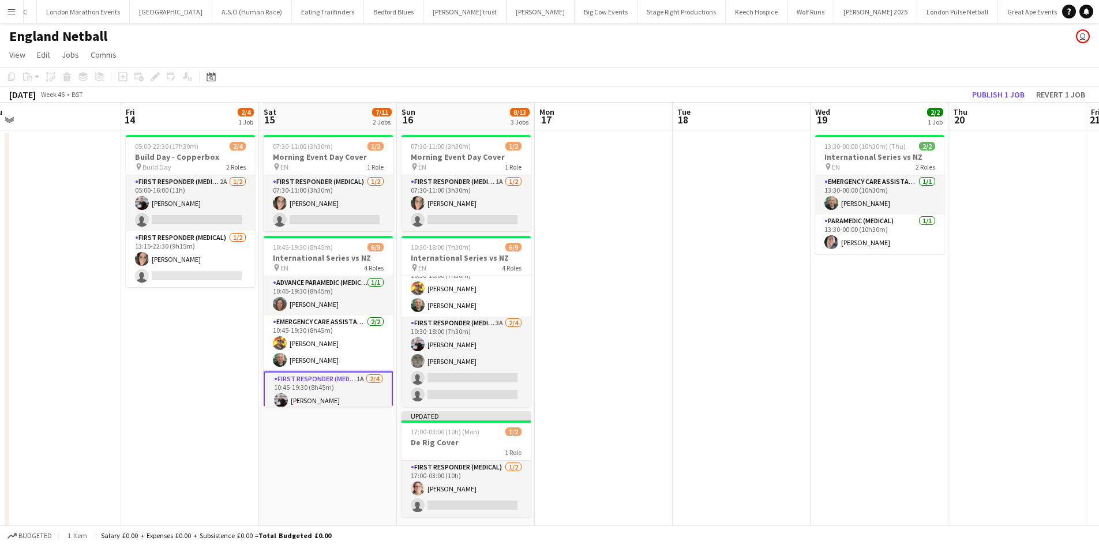
drag, startPoint x: 920, startPoint y: 328, endPoint x: 401, endPoint y: 392, distance: 522.0
click at [444, 406] on app-calendar-viewport "Mon 10 Tue 11 Wed 12 Thu 13 Fri 14 2/4 1 Job Sat 15 7/11 2 Jobs Sun 16 8/13 3 J…" at bounding box center [549, 327] width 1099 height 449
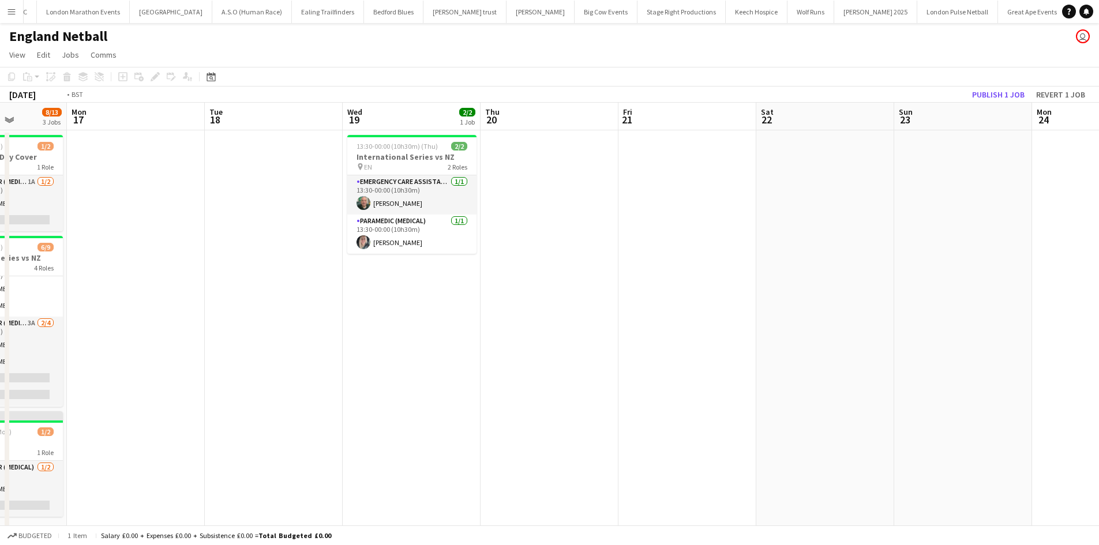
click at [363, 382] on app-calendar-viewport "Fri 14 2/4 1 Job Sat 15 7/11 2 Jobs Sun 16 8/13 3 Jobs Mon 17 Tue 18 Wed 19 2/2…" at bounding box center [549, 327] width 1099 height 449
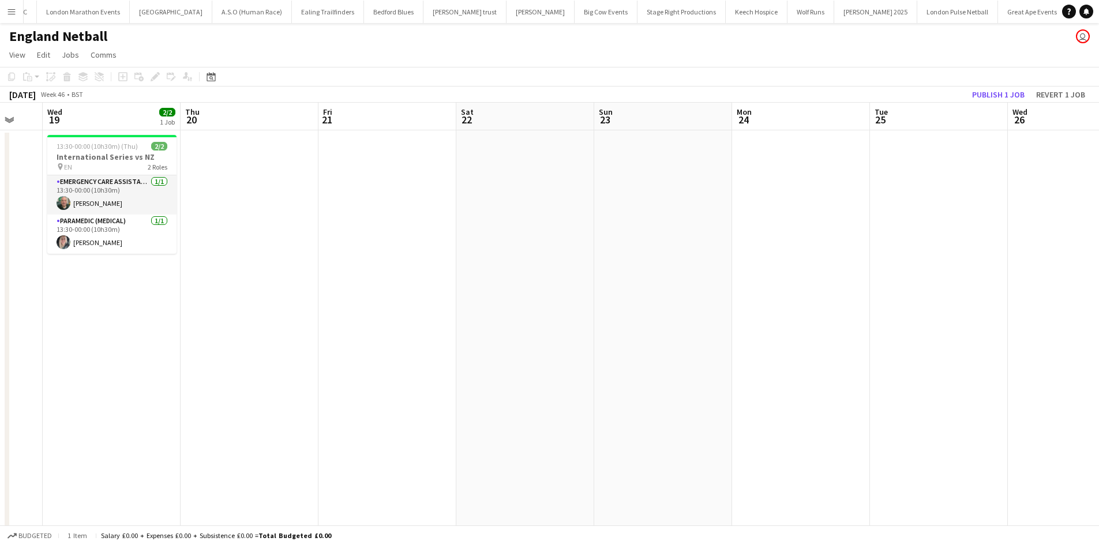
drag, startPoint x: 596, startPoint y: 343, endPoint x: 207, endPoint y: 343, distance: 390.0
click at [215, 343] on app-calendar-viewport "Sun 16 8/13 3 Jobs Mon 17 Tue 18 Wed 19 2/2 1 Job Thu 20 Fri 21 Sat 22 Sun 23 M…" at bounding box center [549, 327] width 1099 height 449
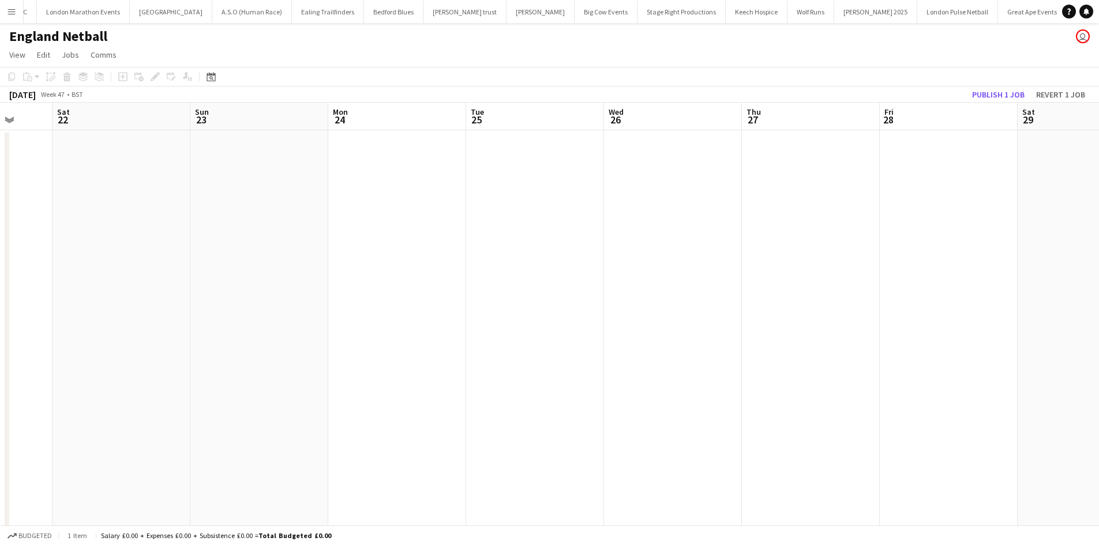
click at [280, 342] on app-calendar-viewport "Wed 19 2/2 1 Job Thu 20 Fri 21 Sat 22 Sun 23 Mon 24 Tue 25 Wed 26 Thu 27 Fri 28…" at bounding box center [549, 327] width 1099 height 449
click at [202, 329] on app-calendar-viewport "Fri 21 Sat 22 Sun 23 Mon 24 Tue 25 Wed 26 Thu 27 Fri 28 Sat 29 Sun 30 Mon 1 Tue…" at bounding box center [549, 327] width 1099 height 449
drag, startPoint x: -24, startPoint y: 316, endPoint x: -120, endPoint y: 314, distance: 96.4
click at [0, 314] on html "Menu Boards Boards Boards All jobs Status Workforce Workforce My Workforce Recr…" at bounding box center [549, 286] width 1099 height 572
drag, startPoint x: 462, startPoint y: 336, endPoint x: 46, endPoint y: 316, distance: 416.4
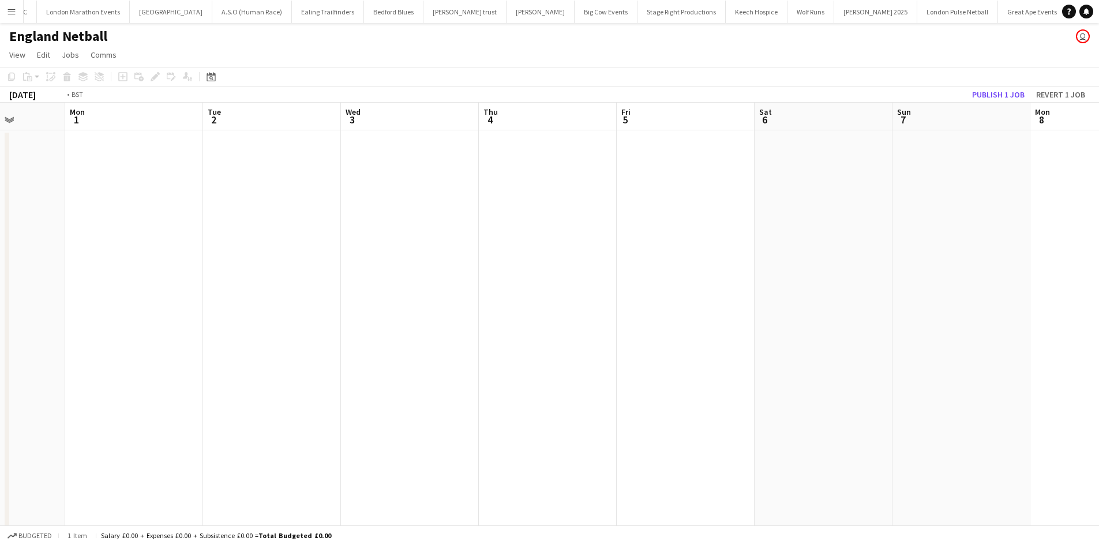
click at [0, 335] on html "Menu Boards Boards Boards All jobs Status Workforce Workforce My Workforce Recr…" at bounding box center [549, 286] width 1099 height 572
drag, startPoint x: 352, startPoint y: 330, endPoint x: 318, endPoint y: 289, distance: 53.3
click at [103, 316] on app-calendar-viewport "Mon 1 Tue 2 Wed 3 Thu 4 Fri 5 Sat 6 Sun 7 Mon 8 Tue 9 Wed 10 Thu 11 Fri 12 1/4 …" at bounding box center [549, 327] width 1099 height 449
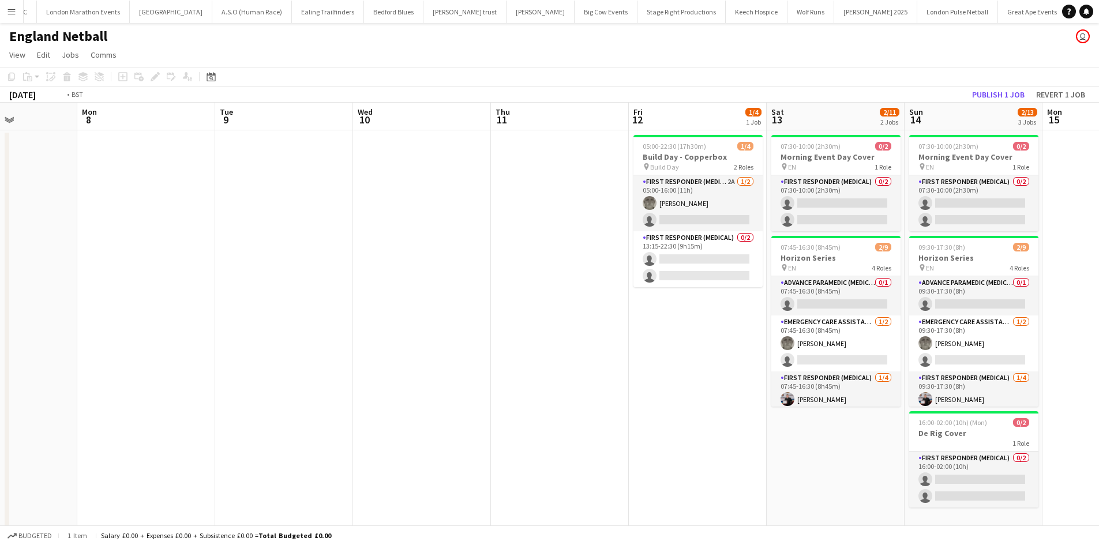
drag, startPoint x: 436, startPoint y: 299, endPoint x: 186, endPoint y: 294, distance: 249.8
click at [198, 297] on app-calendar-viewport "Thu 4 Fri 5 Sat 6 Sun 7 Mon 8 Tue 9 Wed 10 Thu 11 Fri 12 1/4 1 Job Sat 13 2/11 …" at bounding box center [549, 327] width 1099 height 449
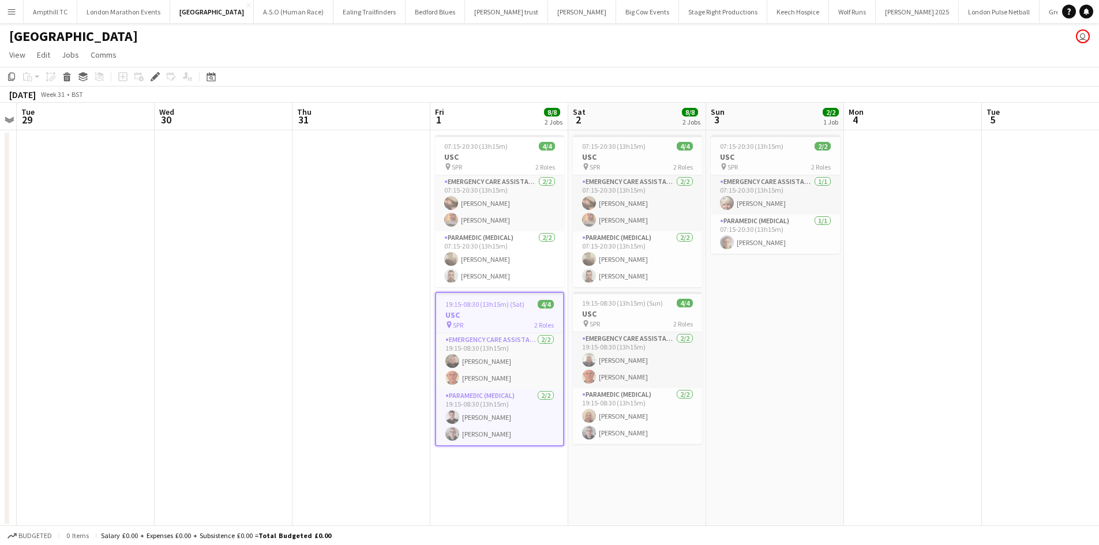
click at [14, 14] on app-icon "Menu" at bounding box center [11, 11] width 9 height 9
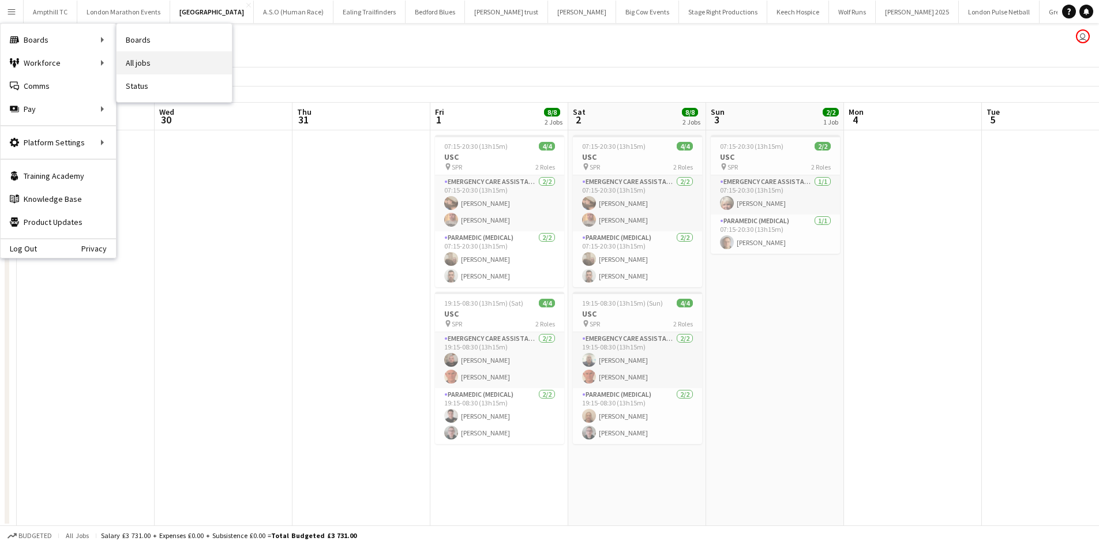
click at [167, 65] on link "All jobs" at bounding box center [174, 62] width 115 height 23
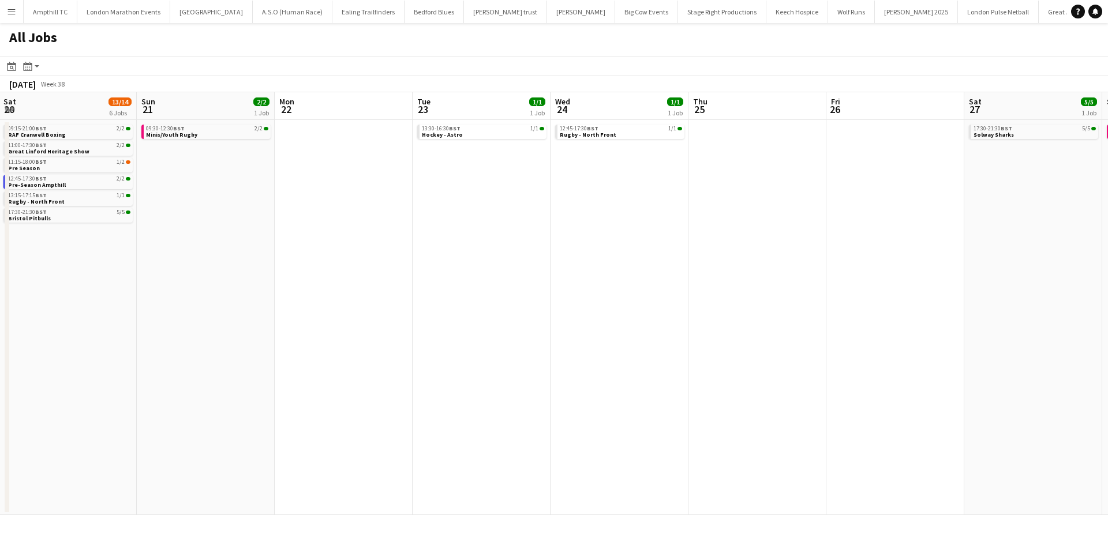
drag, startPoint x: 828, startPoint y: 233, endPoint x: 387, endPoint y: 263, distance: 441.7
click at [442, 272] on app-calendar-viewport "Tue 16 Wed 17 Thu 18 1/1 1 Job Fri 19 2/2 1 Job Sat 20 13/14 6 Jobs Sun 21 2/2 …" at bounding box center [554, 303] width 1108 height 423
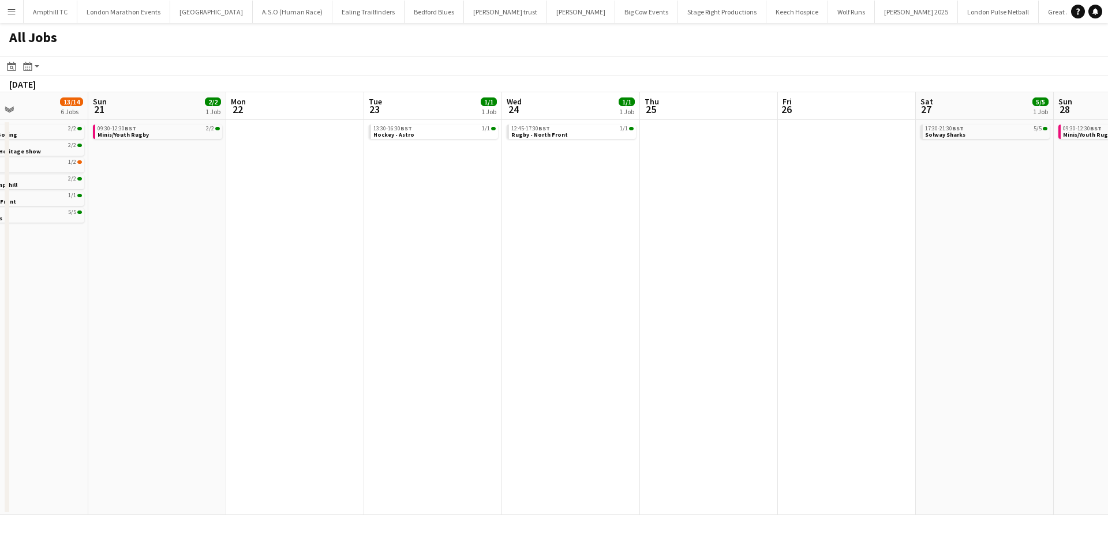
drag, startPoint x: 957, startPoint y: 239, endPoint x: 526, endPoint y: 190, distance: 433.7
click at [392, 222] on app-calendar-viewport "Thu 18 1/1 1 Job Fri 19 2/2 1 Job Sat 20 13/14 6 Jobs Sun 21 2/2 1 Job Mon 22 T…" at bounding box center [554, 303] width 1108 height 423
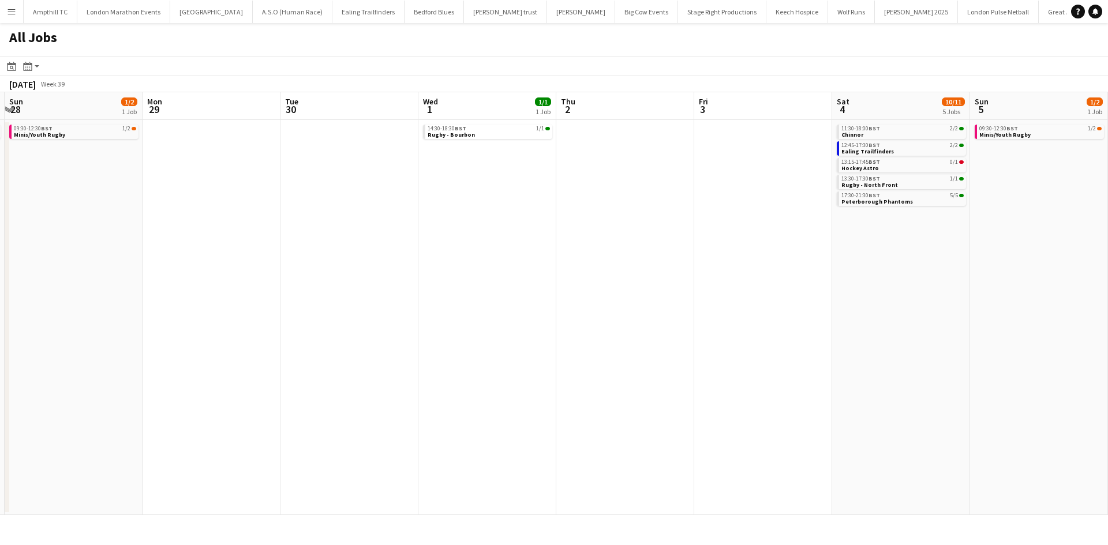
click at [460, 234] on app-calendar-viewport "Mon 22 Tue 23 1/1 1 Job Wed 24 1/1 1 Job Thu 25 Fri 26 Sat 27 5/5 1 Job Sun 28 …" at bounding box center [554, 303] width 1108 height 423
click at [418, 303] on app-all-jobs "All Jobs Date picker SEP 2025 SEP 2025 Monday M Tuesday T Wednesday W Thursday …" at bounding box center [554, 269] width 1108 height 492
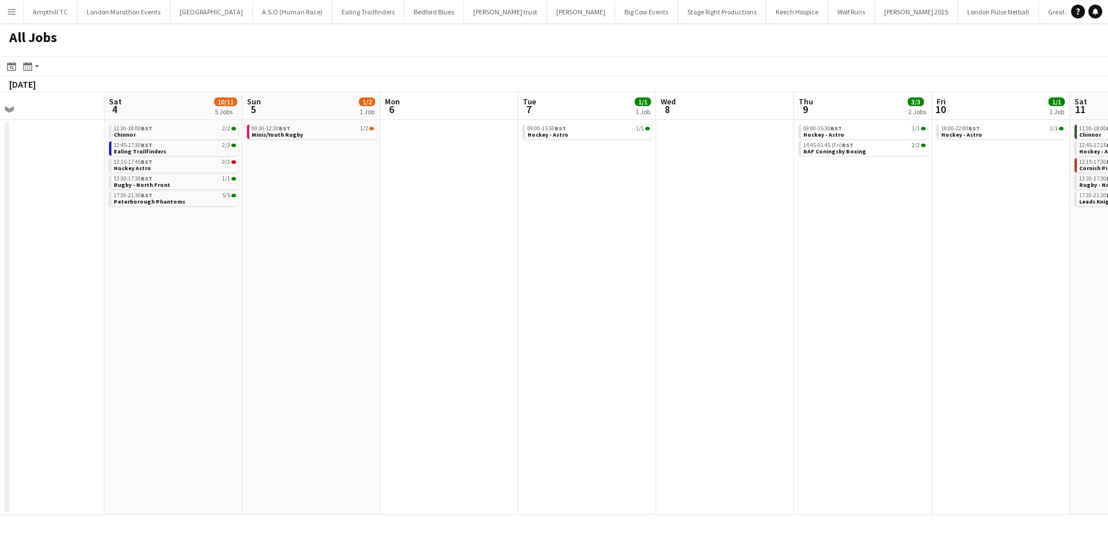
drag, startPoint x: 659, startPoint y: 312, endPoint x: 167, endPoint y: 277, distance: 493.9
click at [168, 293] on app-calendar-viewport "Tue 30 Wed 1 1/1 1 Job Thu 2 Fri 3 Sat 4 10/11 5 Jobs Sun 5 1/2 1 Job Mon 6 Tue…" at bounding box center [554, 303] width 1108 height 423
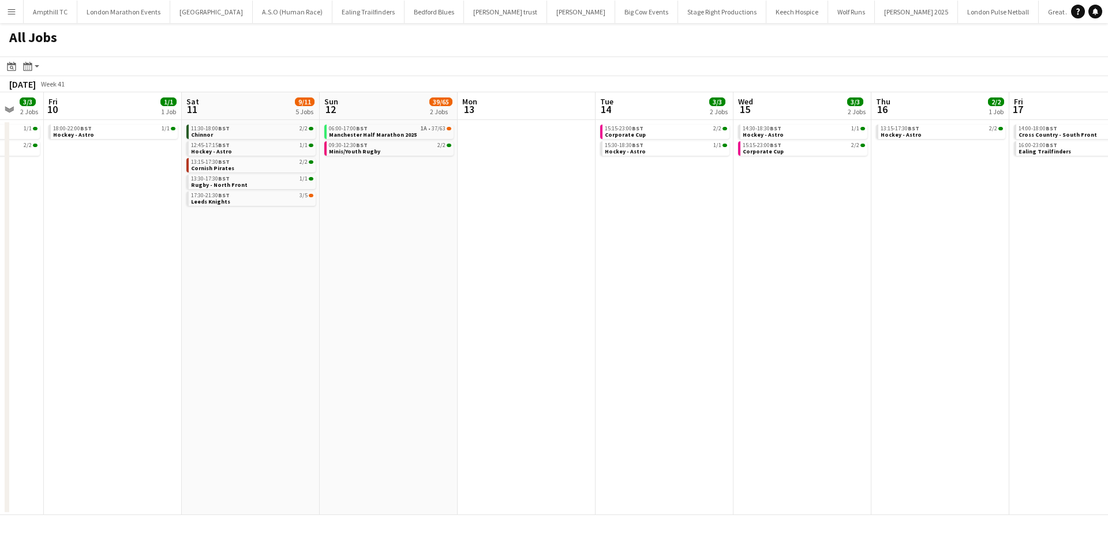
click at [195, 264] on app-all-jobs "All Jobs Date picker SEP 2025 SEP 2025 Monday M Tuesday T Wednesday W Thursday …" at bounding box center [554, 269] width 1108 height 492
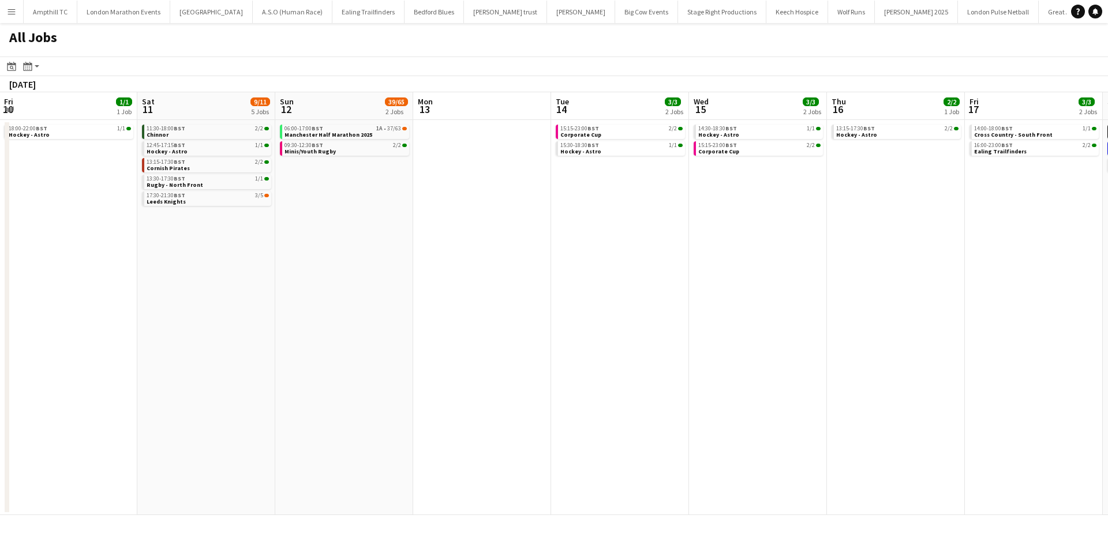
drag, startPoint x: 843, startPoint y: 292, endPoint x: 440, endPoint y: 198, distance: 413.5
click at [273, 242] on app-calendar-viewport "Wed 8 Thu 9 3/3 2 Jobs Fri 10 1/1 1 Job Sat 11 9/11 5 Jobs Sun 12 39/65 2 Jobs …" at bounding box center [554, 303] width 1108 height 423
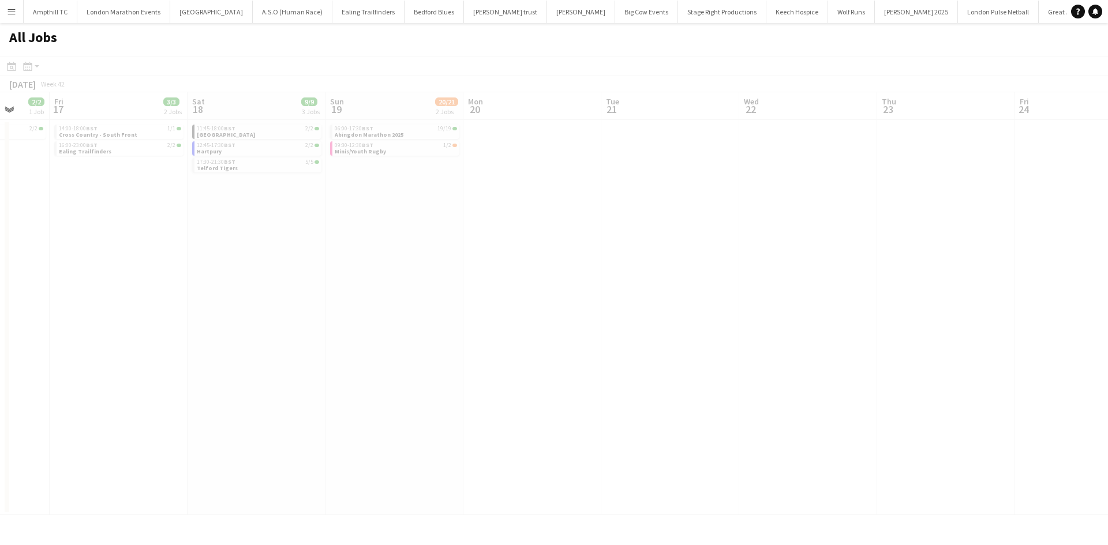
drag, startPoint x: 760, startPoint y: 219, endPoint x: 400, endPoint y: 260, distance: 362.2
click at [387, 267] on app-calendar-viewport "Mon 13 Tue 14 3/3 2 Jobs Wed 15 3/3 2 Jobs Thu 16 2/2 1 Job Fri 17 3/3 2 Jobs S…" at bounding box center [554, 303] width 1108 height 423
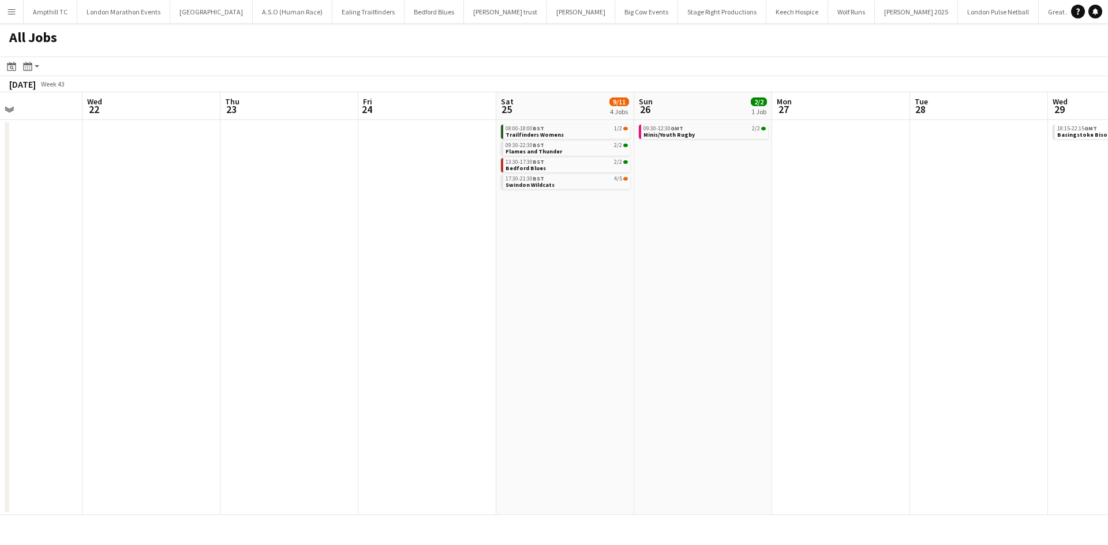
drag, startPoint x: 254, startPoint y: 292, endPoint x: 170, endPoint y: 215, distance: 114.7
click at [77, 243] on app-calendar-viewport "Sun 19 20/21 2 Jobs Mon 20 Tue 21 Wed 22 Thu 23 Fri 24 Sat 25 9/11 4 Jobs Sun 2…" at bounding box center [554, 303] width 1108 height 423
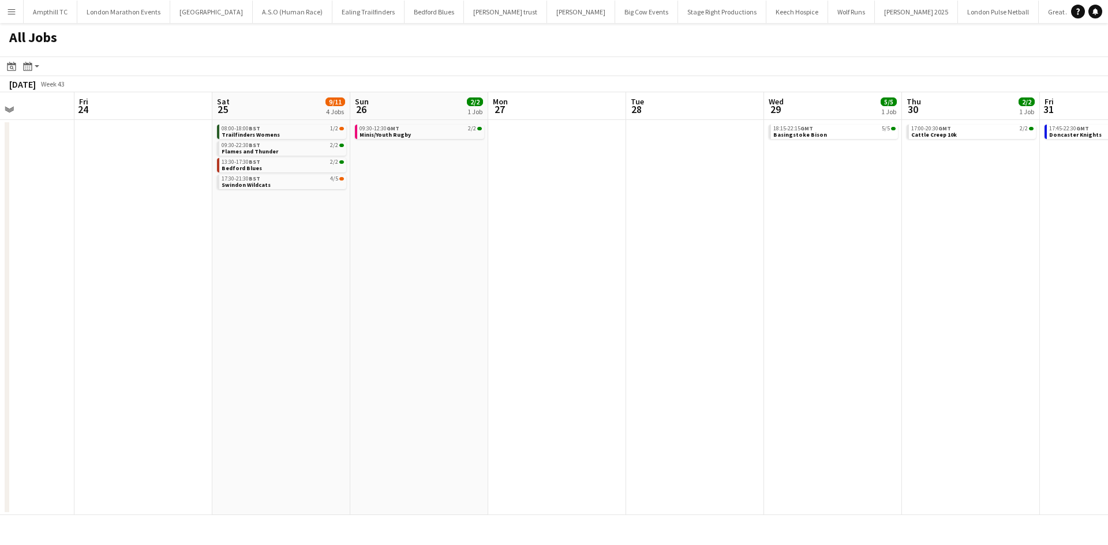
click at [170, 219] on app-all-jobs "All Jobs Date picker SEP 2025 SEP 2025 Monday M Tuesday T Wednesday W Thursday …" at bounding box center [554, 269] width 1108 height 492
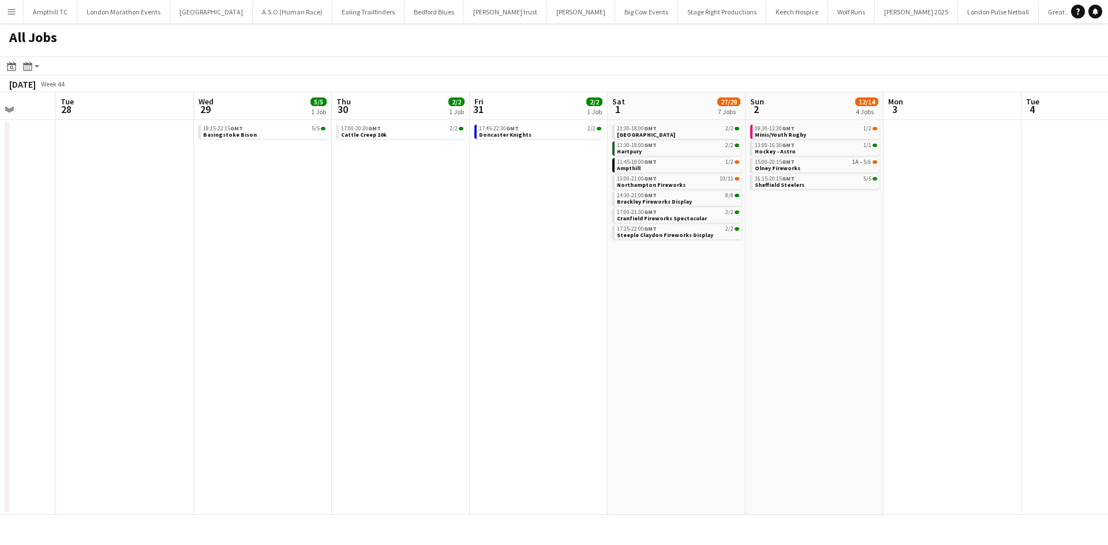
click at [196, 223] on app-all-jobs "All Jobs Date picker SEP 2025 SEP 2025 Monday M Tuesday T Wednesday W Thursday …" at bounding box center [554, 269] width 1108 height 492
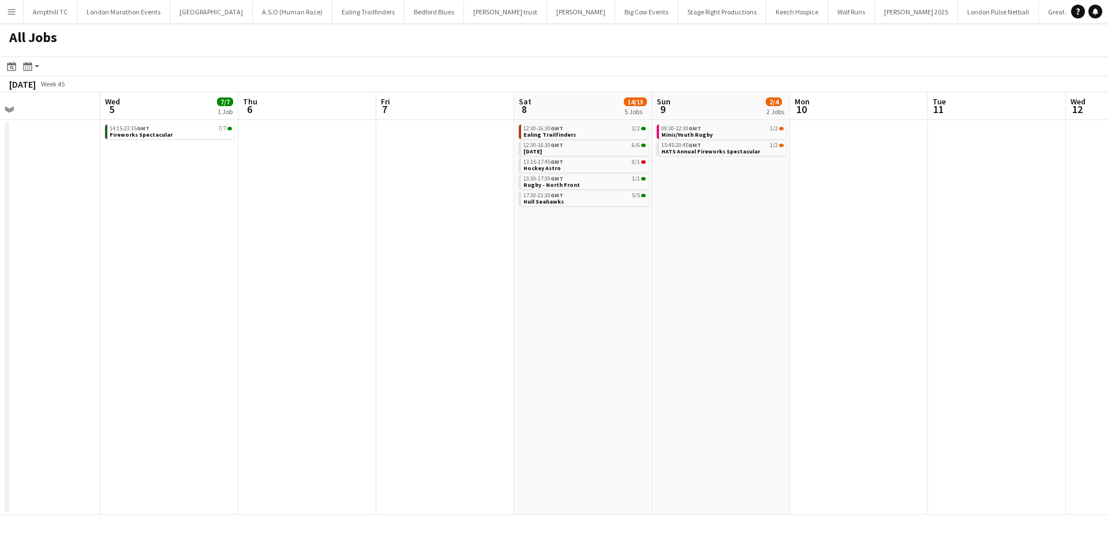
drag, startPoint x: 625, startPoint y: 279, endPoint x: 724, endPoint y: 219, distance: 116.2
click at [265, 212] on app-calendar-viewport "Sat 1 27/29 7 Jobs Sun 2 12/14 4 Jobs Mon 3 Tue 4 Wed 5 7/7 1 Job Thu 6 Fri 7 S…" at bounding box center [554, 303] width 1108 height 423
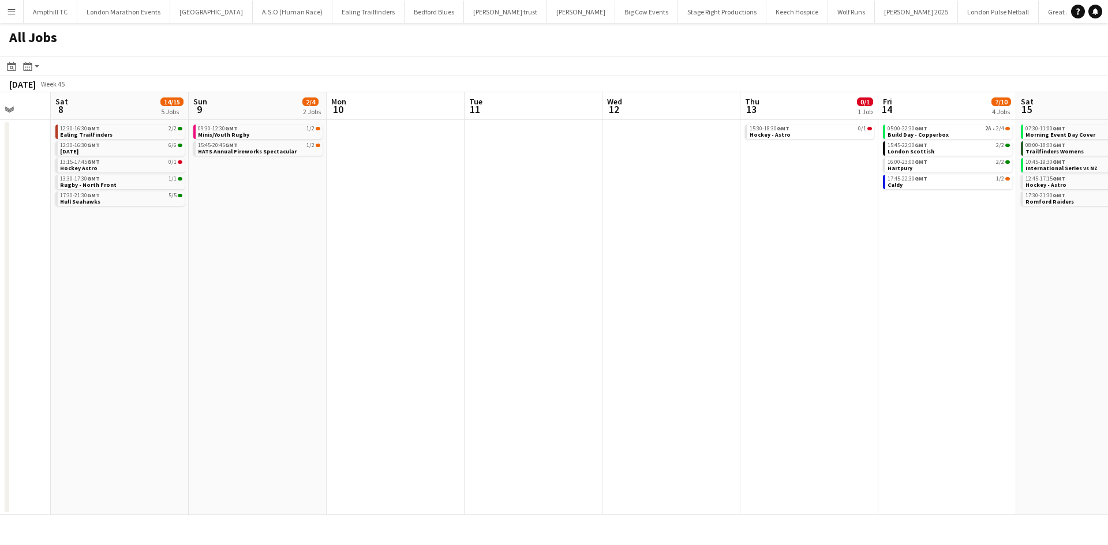
drag, startPoint x: 532, startPoint y: 268, endPoint x: 658, endPoint y: 231, distance: 131.6
click at [246, 219] on app-calendar-viewport "Wed 5 7/7 1 Job Thu 6 Fri 7 Sat 8 14/15 5 Jobs Sun 9 2/4 2 Jobs Mon 10 Tue 11 W…" at bounding box center [554, 303] width 1108 height 423
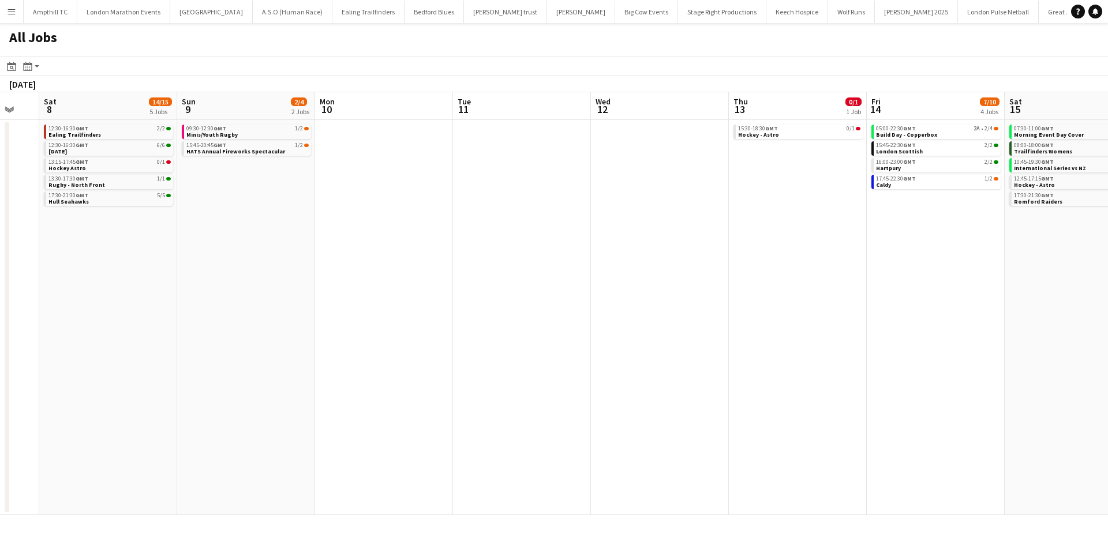
drag, startPoint x: 621, startPoint y: 258, endPoint x: 167, endPoint y: 158, distance: 464.8
click at [91, 160] on app-calendar-viewport "Wed 5 7/7 1 Job Thu 6 Fri 7 Sat 8 14/15 5 Jobs Sun 9 2/4 2 Jobs Mon 10 Tue 11 W…" at bounding box center [554, 303] width 1108 height 423
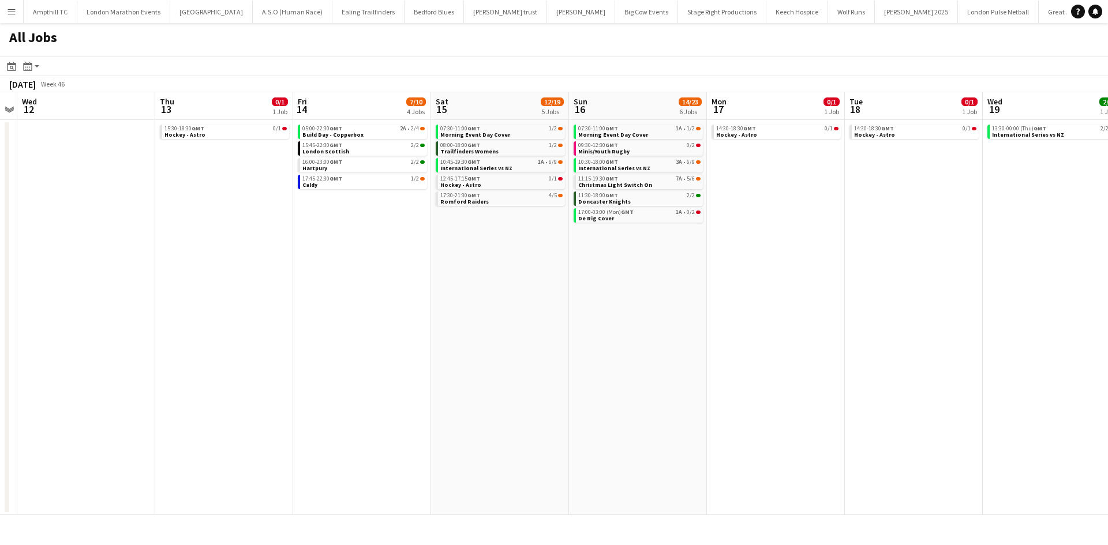
drag, startPoint x: 574, startPoint y: 239, endPoint x: 142, endPoint y: 174, distance: 436.9
click at [140, 176] on app-calendar-viewport "Sun 9 2/4 2 Jobs Mon 10 Tue 11 Wed 12 Thu 13 0/1 1 Job Fri 14 7/10 4 Jobs Sat 1…" at bounding box center [554, 303] width 1108 height 423
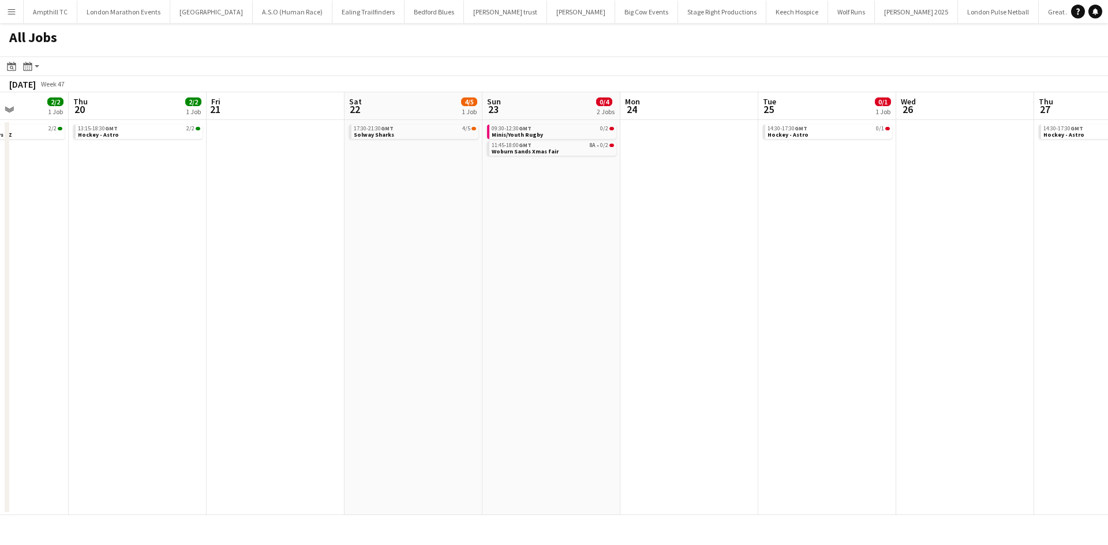
drag, startPoint x: 440, startPoint y: 276, endPoint x: 179, endPoint y: 195, distance: 273.0
click at [44, 224] on app-calendar-viewport "Mon 17 0/1 1 Job Tue 18 0/1 1 Job Wed 19 2/2 1 Job Thu 20 2/2 1 Job Fri 21 Sat …" at bounding box center [554, 303] width 1108 height 423
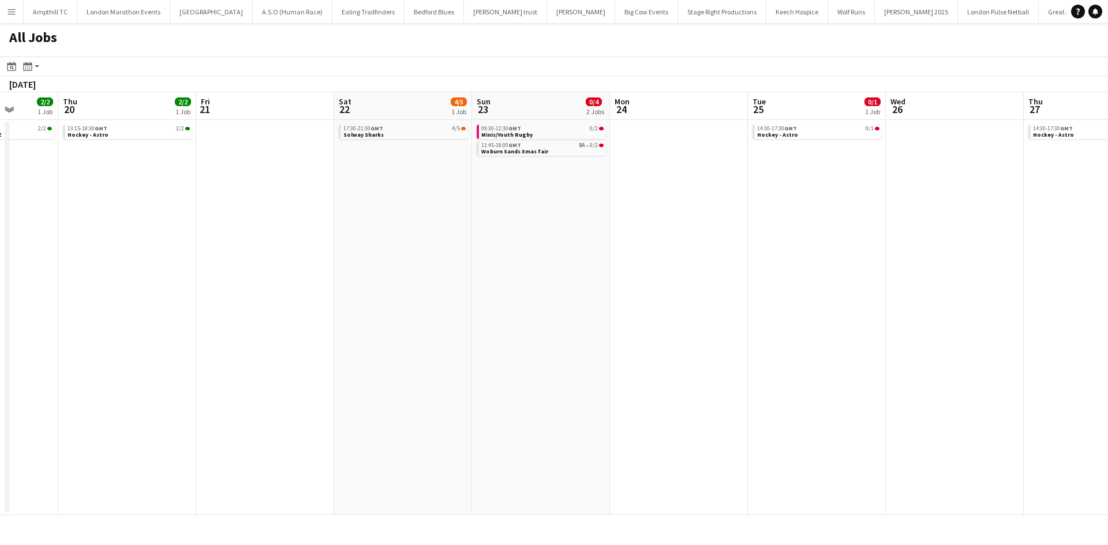
drag, startPoint x: 618, startPoint y: 237, endPoint x: 122, endPoint y: 192, distance: 498.1
click at [122, 192] on app-calendar-viewport "Mon 17 0/1 1 Job Tue 18 0/1 1 Job Wed 19 2/2 1 Job Thu 20 2/2 1 Job Fri 21 Sat …" at bounding box center [554, 303] width 1108 height 423
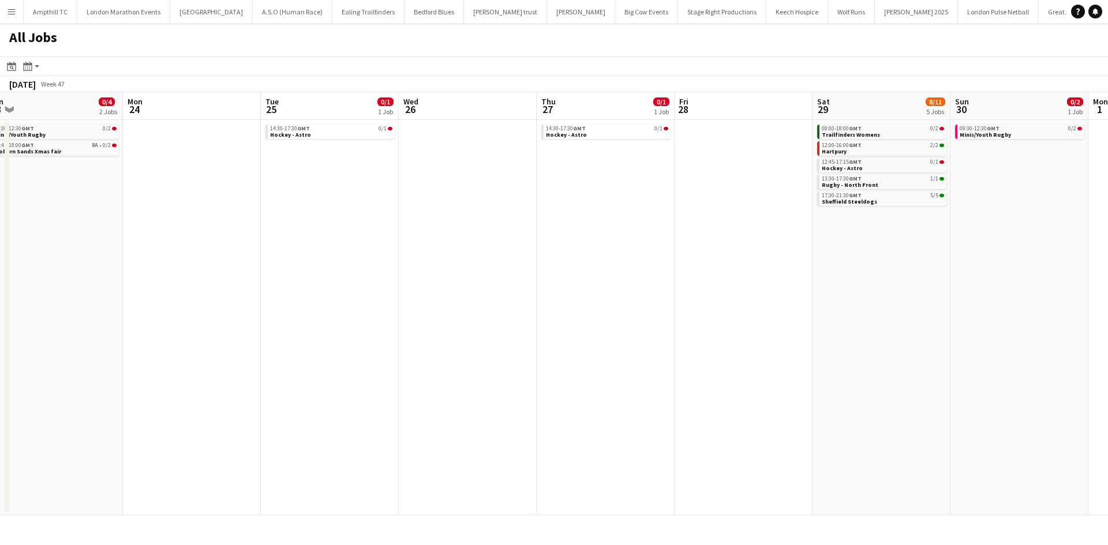
drag, startPoint x: 688, startPoint y: 197, endPoint x: 410, endPoint y: 168, distance: 279.5
click at [168, 196] on app-calendar-viewport "Fri 21 Sat 22 4/5 1 Job Sun 23 0/4 2 Jobs Mon 24 Tue 25 0/1 1 Job Wed 26 Thu 27…" at bounding box center [554, 303] width 1108 height 423
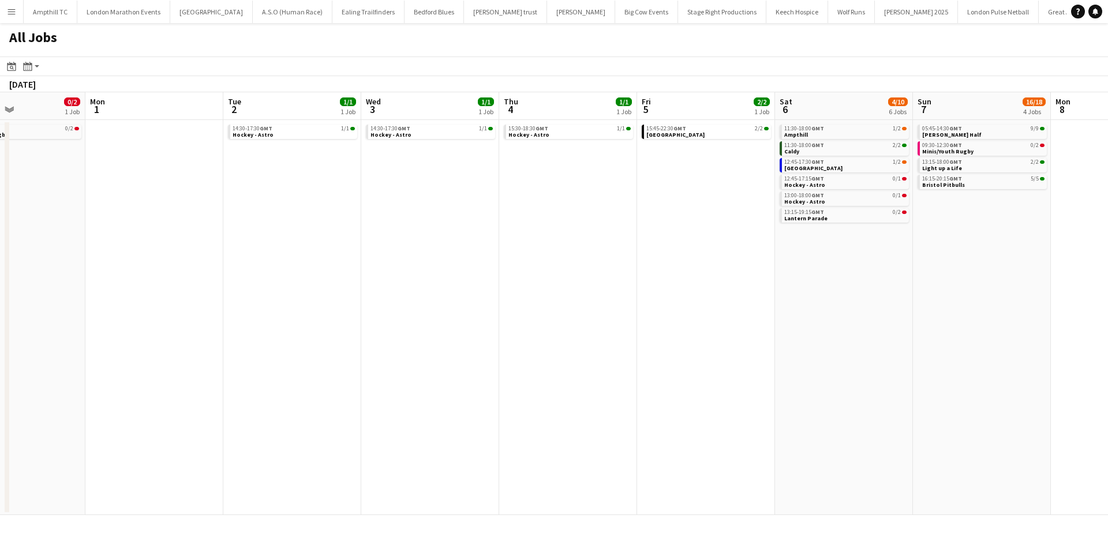
drag, startPoint x: 479, startPoint y: 250, endPoint x: 264, endPoint y: 218, distance: 218.1
click at [237, 230] on app-calendar-viewport "Wed 26 Thu 27 0/1 1 Job Fri 28 Sat 29 8/11 5 Jobs Sun 30 0/2 1 Job Mon 1 Tue 2 …" at bounding box center [554, 303] width 1108 height 423
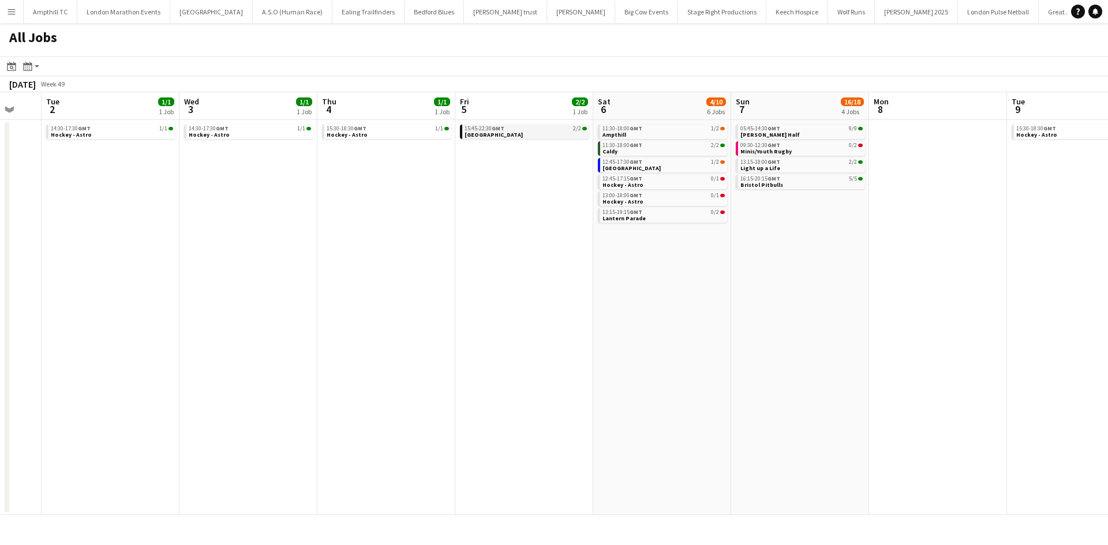
click at [522, 132] on link "15:45-22:30 GMT 2/2 Nottingham" at bounding box center [525, 131] width 122 height 13
click at [669, 207] on div "13:00-18:00 GMT 0/1 Hockey - Astro" at bounding box center [662, 200] width 129 height 17
click at [666, 212] on div "13:15-19:15 GMT 0/2" at bounding box center [663, 212] width 122 height 6
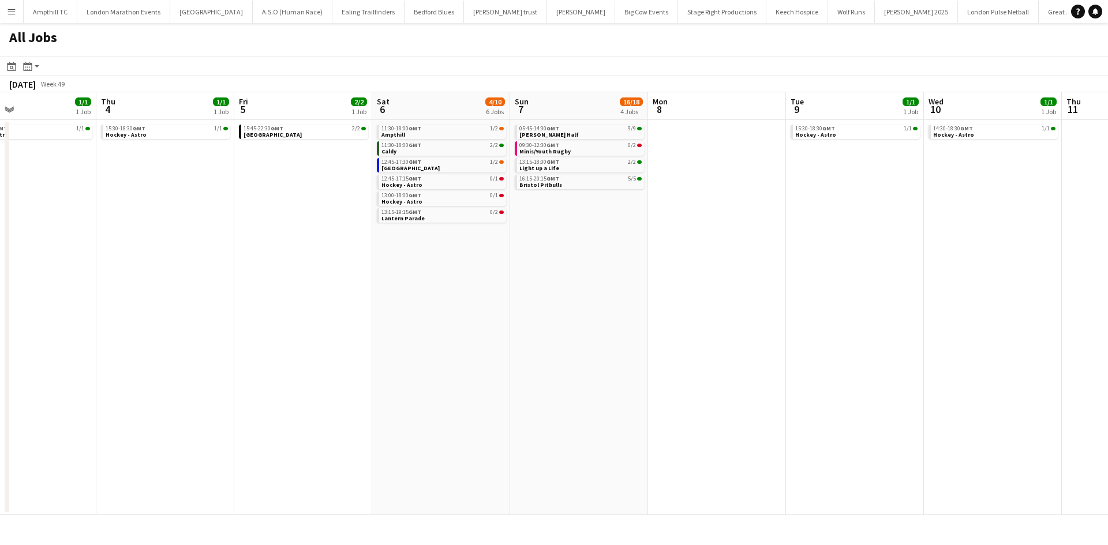
drag, startPoint x: 861, startPoint y: 222, endPoint x: 640, endPoint y: 225, distance: 220.4
click at [640, 225] on app-calendar-viewport "Sun 30 0/2 1 Job Mon 1 Tue 2 1/1 1 Job Wed 3 1/1 1 Job Thu 4 1/1 1 Job Fri 5 2/…" at bounding box center [554, 303] width 1108 height 423
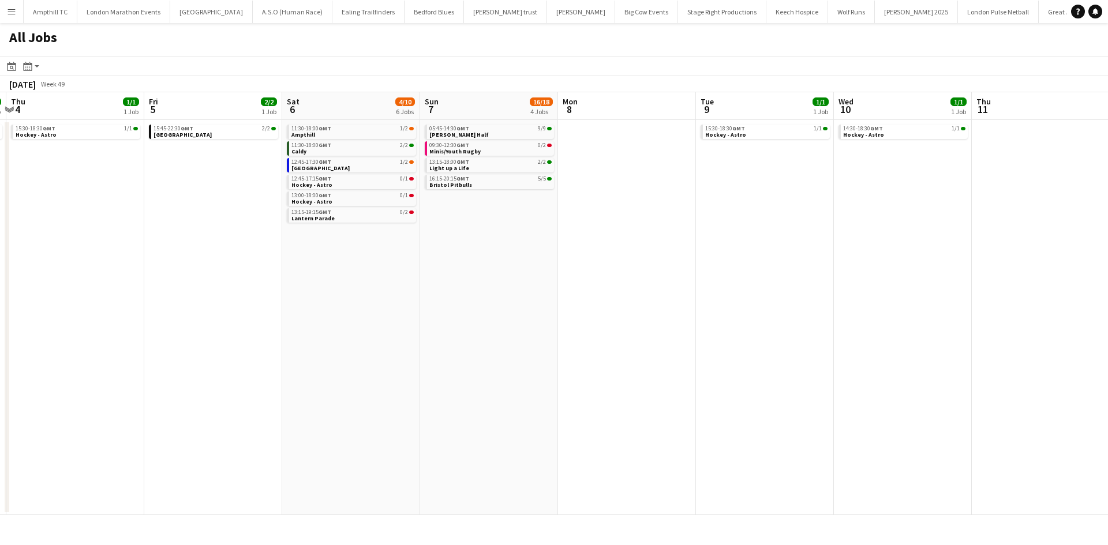
scroll to position [0, 340]
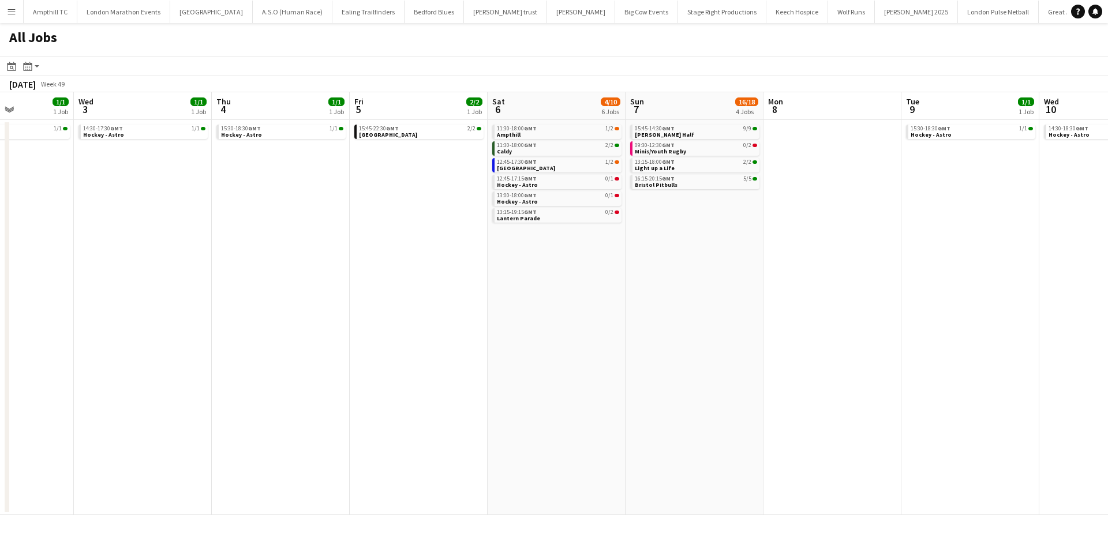
click at [580, 238] on app-all-jobs "All Jobs Date picker SEP 2025 SEP 2025 Monday M Tuesday T Wednesday W Thursday …" at bounding box center [554, 269] width 1108 height 492
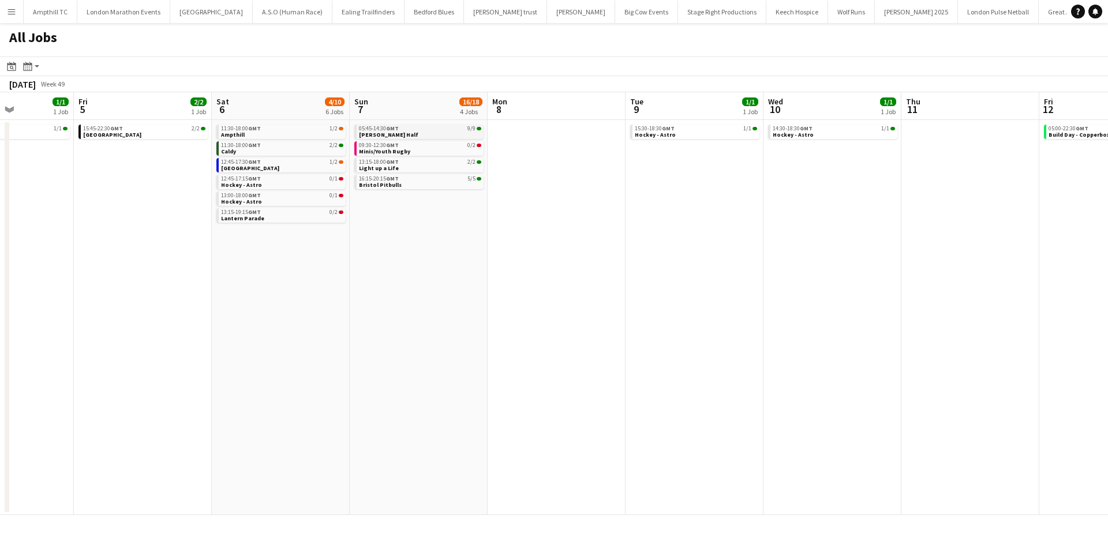
click at [453, 134] on link "05:45-14:30 GMT 9/9 MK Winter Half" at bounding box center [420, 131] width 122 height 13
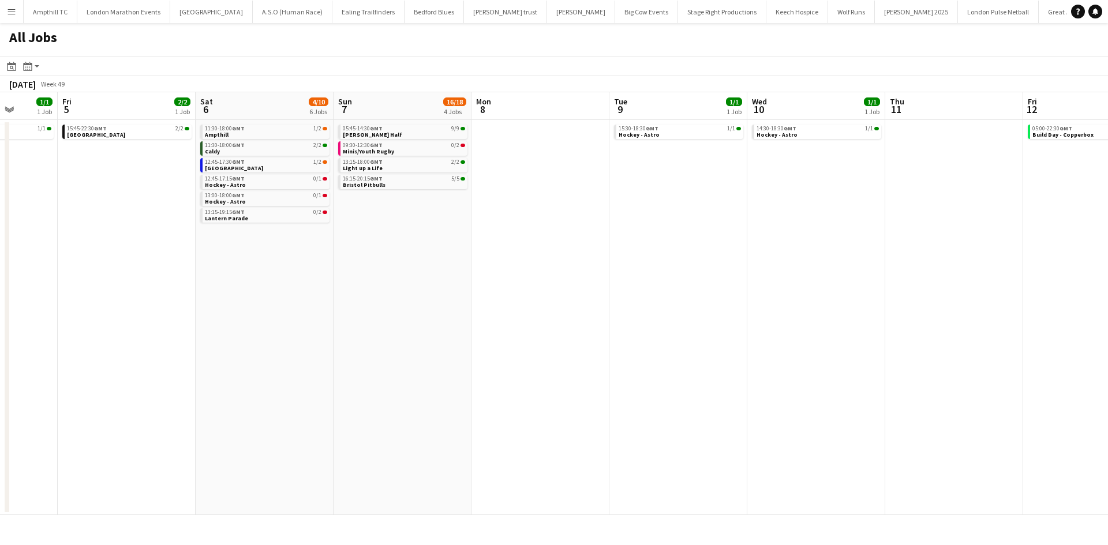
drag, startPoint x: 781, startPoint y: 284, endPoint x: 377, endPoint y: 279, distance: 404.4
click at [349, 284] on app-calendar-viewport "Tue 2 1/1 1 Job Wed 3 1/1 1 Job Thu 4 1/1 1 Job Fri 5 2/2 1 Job Sat 6 4/10 6 Jo…" at bounding box center [554, 303] width 1108 height 423
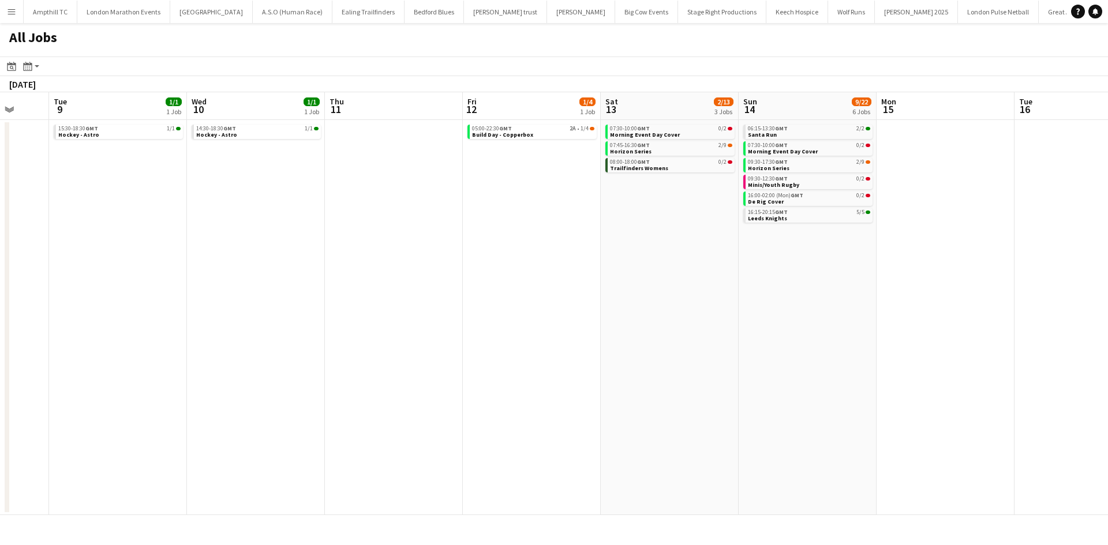
drag, startPoint x: 717, startPoint y: 260, endPoint x: 570, endPoint y: 262, distance: 147.1
click at [570, 262] on app-calendar-viewport "Fri 5 2/2 1 Job Sat 6 4/10 6 Jobs Sun 7 16/18 4 Jobs Mon 8 Tue 9 1/1 1 Job Wed …" at bounding box center [554, 303] width 1108 height 423
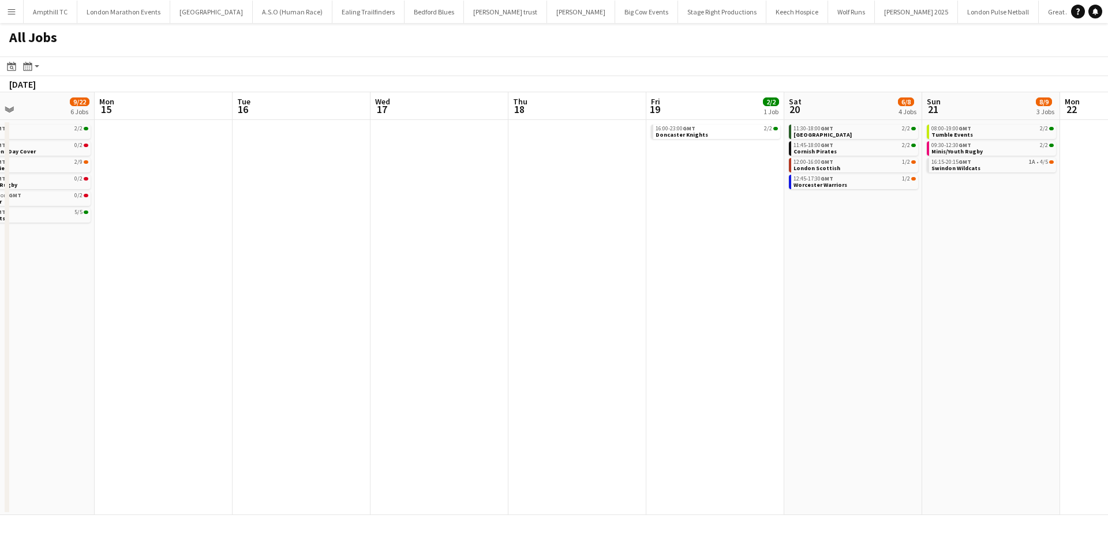
scroll to position [0, 365]
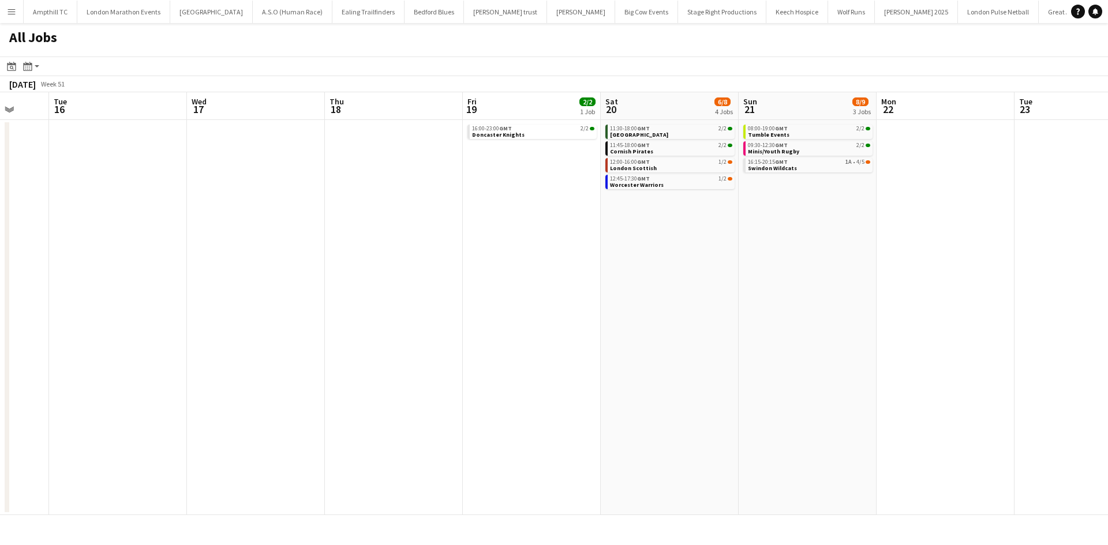
drag, startPoint x: 965, startPoint y: 276, endPoint x: 106, endPoint y: 361, distance: 863.1
click at [0, 389] on html "Menu Boards Boards Boards All jobs Status Workforce Workforce My Workforce Recr…" at bounding box center [554, 272] width 1108 height 545
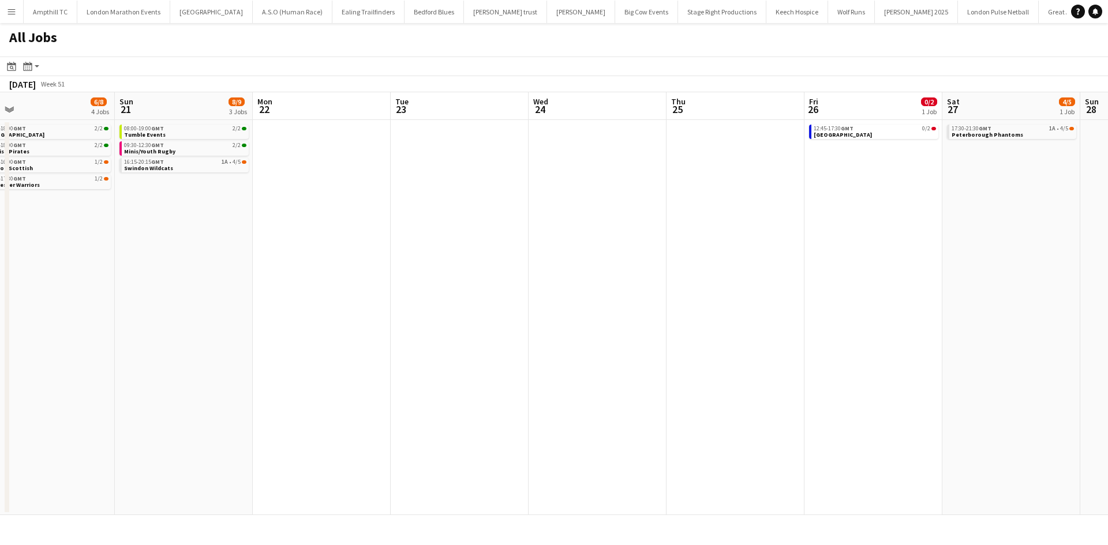
scroll to position [0, 439]
drag, startPoint x: 832, startPoint y: 342, endPoint x: 207, endPoint y: 367, distance: 626.4
click at [207, 367] on app-calendar-viewport "Wed 17 Thu 18 Fri 19 2/2 1 Job Sat 20 6/8 4 Jobs Sun 21 8/9 3 Jobs Mon 22 Tue 2…" at bounding box center [554, 303] width 1108 height 423
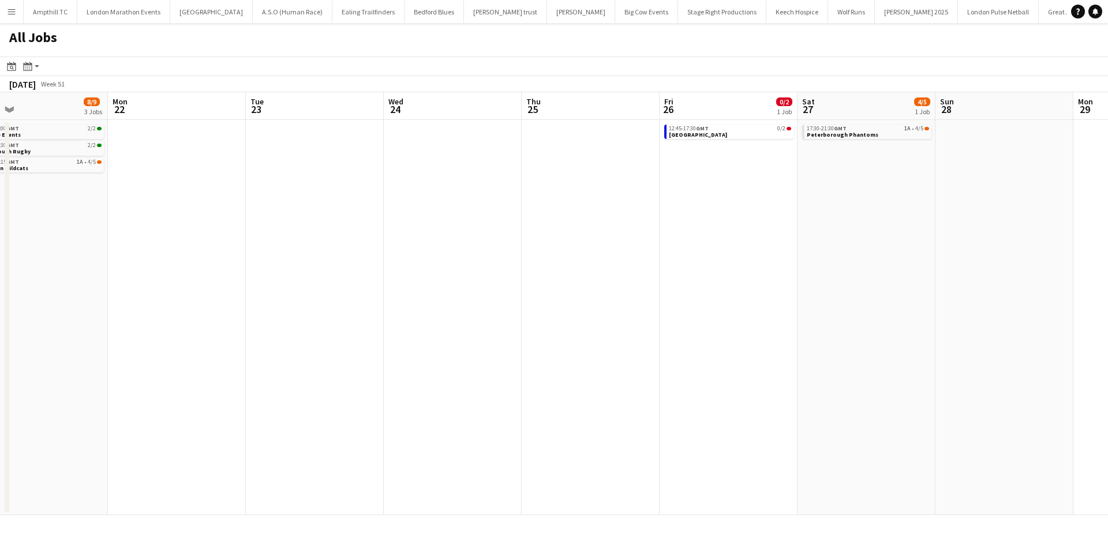
drag, startPoint x: 186, startPoint y: 233, endPoint x: -50, endPoint y: 235, distance: 236.5
click at [0, 235] on html "Menu Boards Boards Boards All jobs Status Workforce Workforce My Workforce Recr…" at bounding box center [554, 272] width 1108 height 545
drag, startPoint x: 481, startPoint y: 235, endPoint x: 219, endPoint y: 234, distance: 262.5
click at [131, 239] on app-calendar-viewport "Wed 17 Thu 18 Fri 19 2/2 1 Job Sat 20 6/8 4 Jobs Sun 21 8/9 3 Jobs Mon 22 Tue 2…" at bounding box center [554, 303] width 1108 height 423
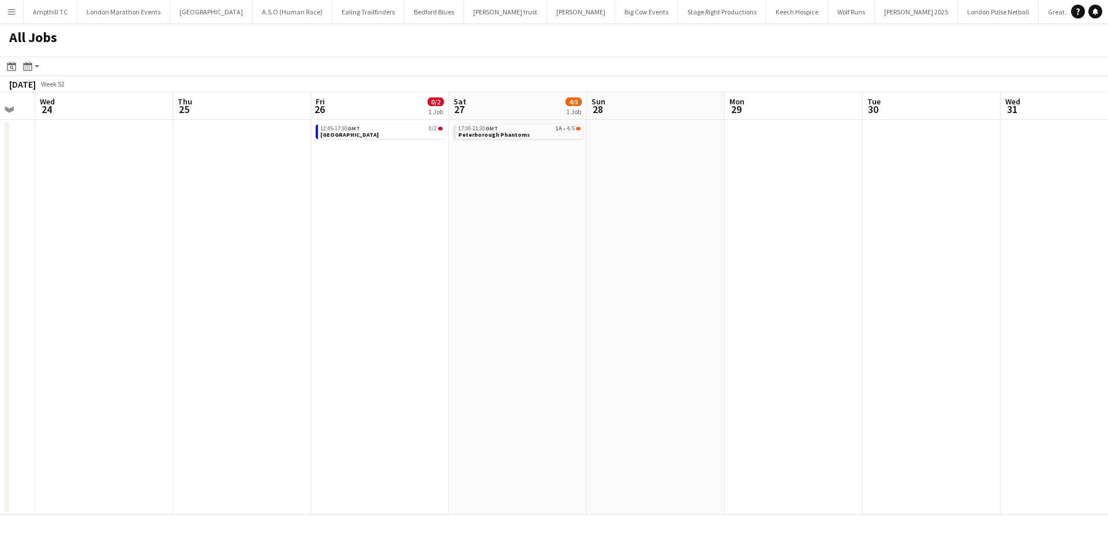
click at [243, 256] on app-all-jobs "All Jobs Date picker SEP 2025 SEP 2025 Monday M Tuesday T Wednesday W Thursday …" at bounding box center [554, 269] width 1108 height 492
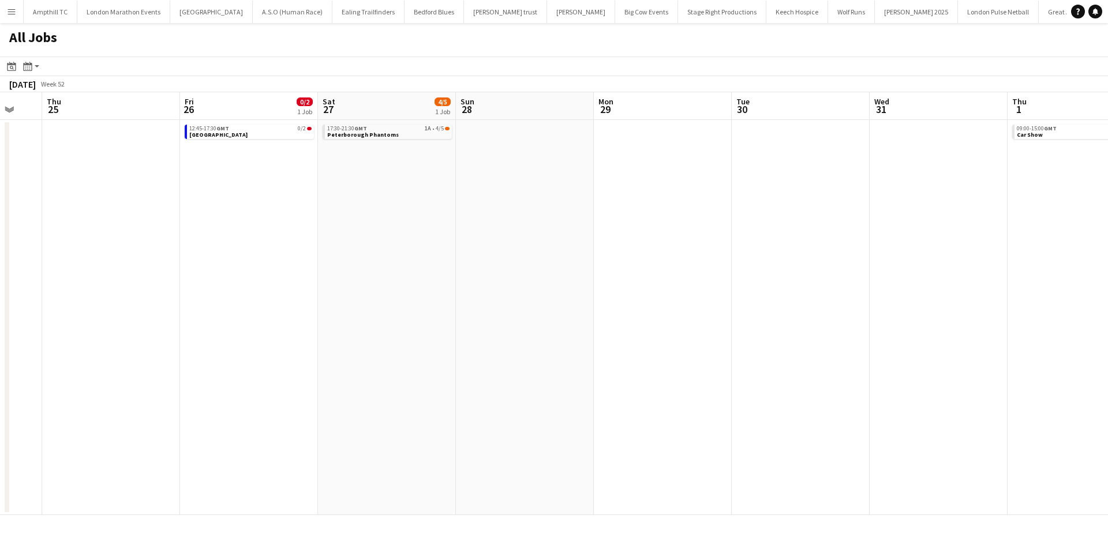
drag, startPoint x: 478, startPoint y: 261, endPoint x: 623, endPoint y: 277, distance: 145.6
click at [623, 277] on app-calendar-viewport "Mon 22 Tue 23 Wed 24 Thu 25 Fri 26 0/2 1 Job Sat 27 4/5 1 Job Sun 28 Mon 29 Tue…" at bounding box center [554, 303] width 1108 height 423
click at [393, 216] on app-calendar-viewport "Mon 22 Tue 23 Wed 24 Thu 25 Fri 26 0/2 1 Job Sat 27 4/5 1 Job Sun 28 Mon 29 Tue…" at bounding box center [554, 303] width 1108 height 423
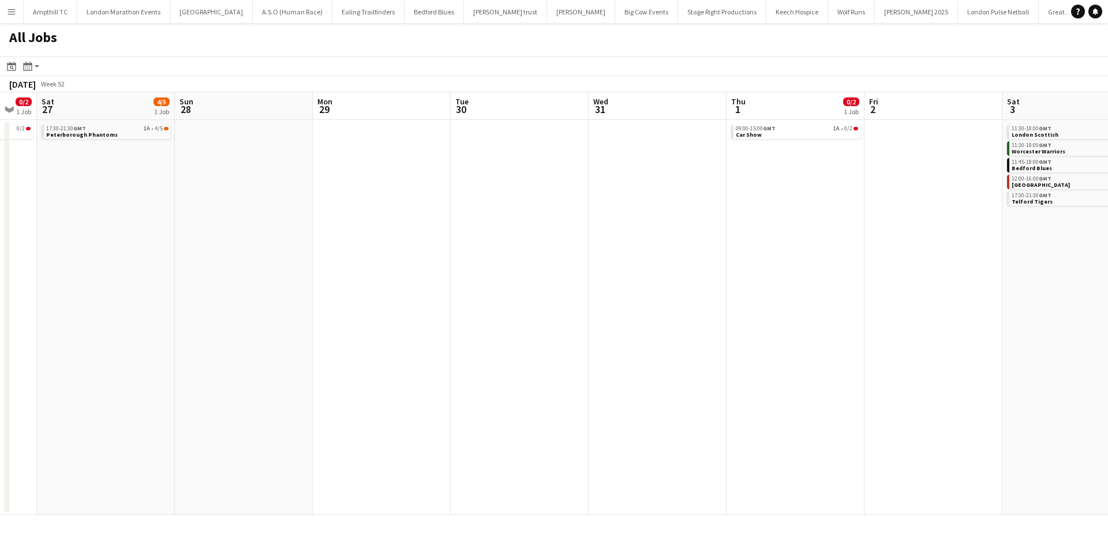
click at [395, 235] on app-calendar-viewport "Wed 24 Thu 25 Fri 26 0/2 1 Job Sat 27 4/5 1 Job Sun 28 Mon 29 Tue 30 Wed 31 Thu…" at bounding box center [554, 303] width 1108 height 423
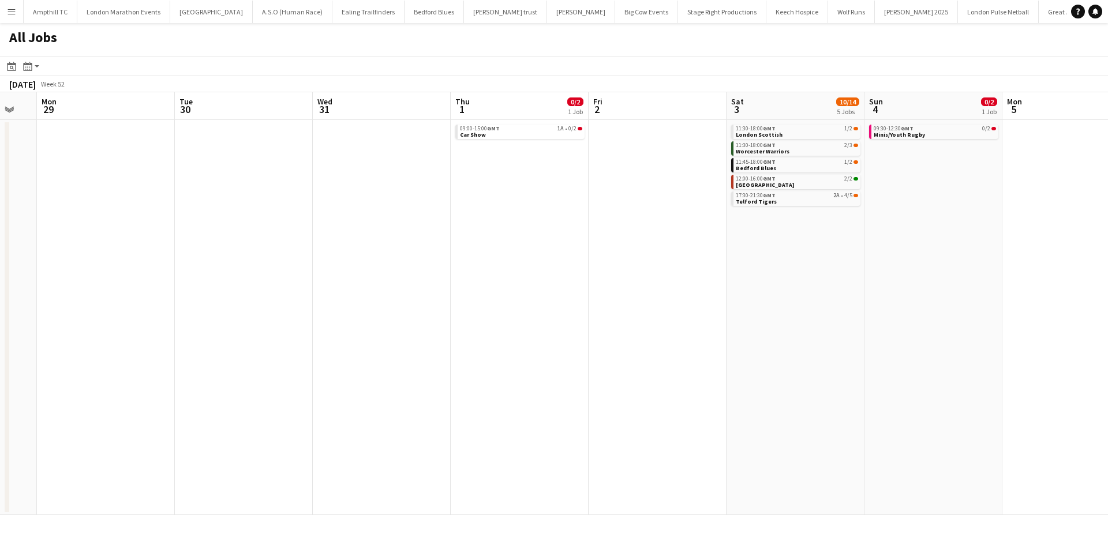
scroll to position [0, 384]
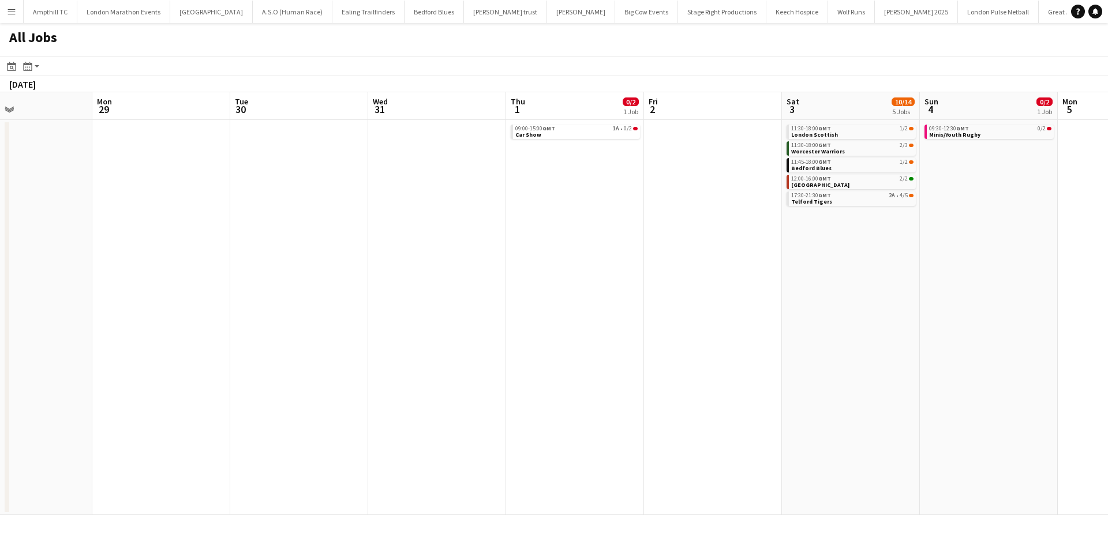
drag, startPoint x: 967, startPoint y: 212, endPoint x: 744, endPoint y: 228, distance: 224.4
click at [744, 228] on app-calendar-viewport "Fri 26 0/2 1 Job Sat 27 4/5 1 Job Sun 28 Mon 29 Tue 30 Wed 31 Thu 1 0/2 1 Job F…" at bounding box center [554, 303] width 1108 height 423
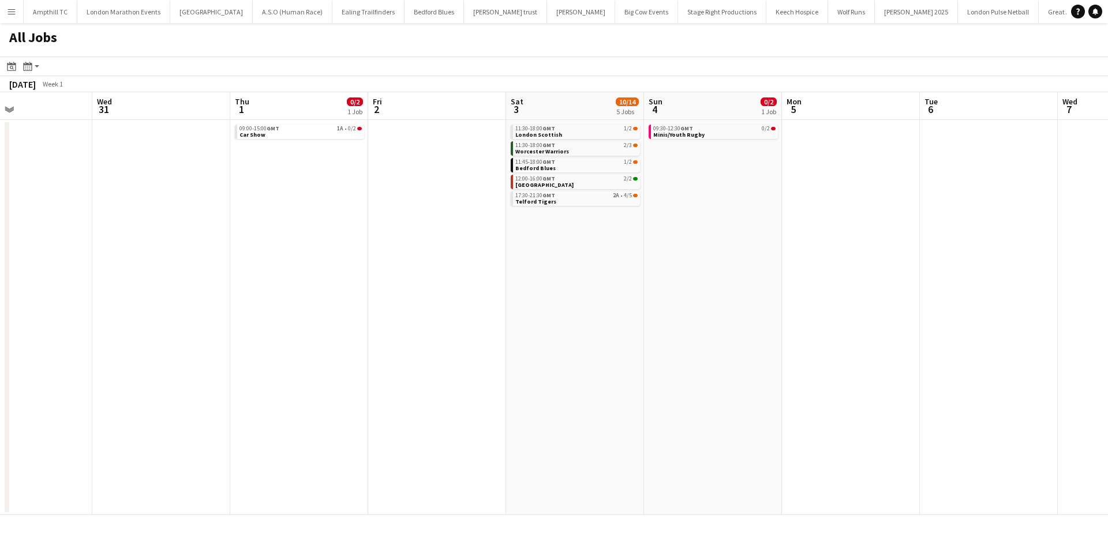
scroll to position [0, 332]
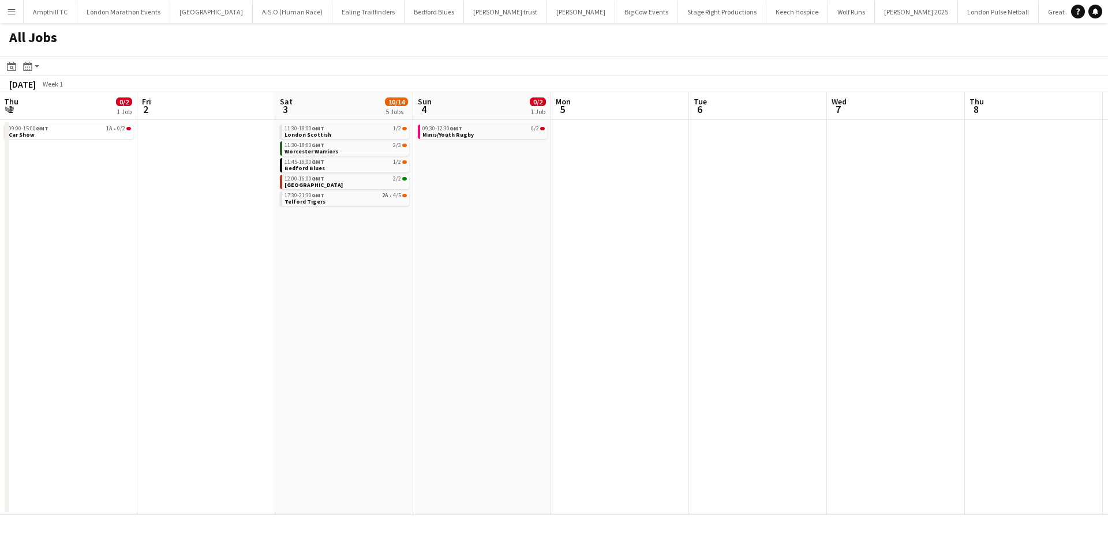
drag, startPoint x: 819, startPoint y: 287, endPoint x: 529, endPoint y: 299, distance: 290.4
click at [545, 299] on app-calendar-viewport "Sun 28 Mon 29 Tue 30 Wed 31 Thu 1 0/2 1 Job Fri 2 Sat 3 10/14 5 Jobs Sun 4 0/2 …" at bounding box center [554, 303] width 1108 height 423
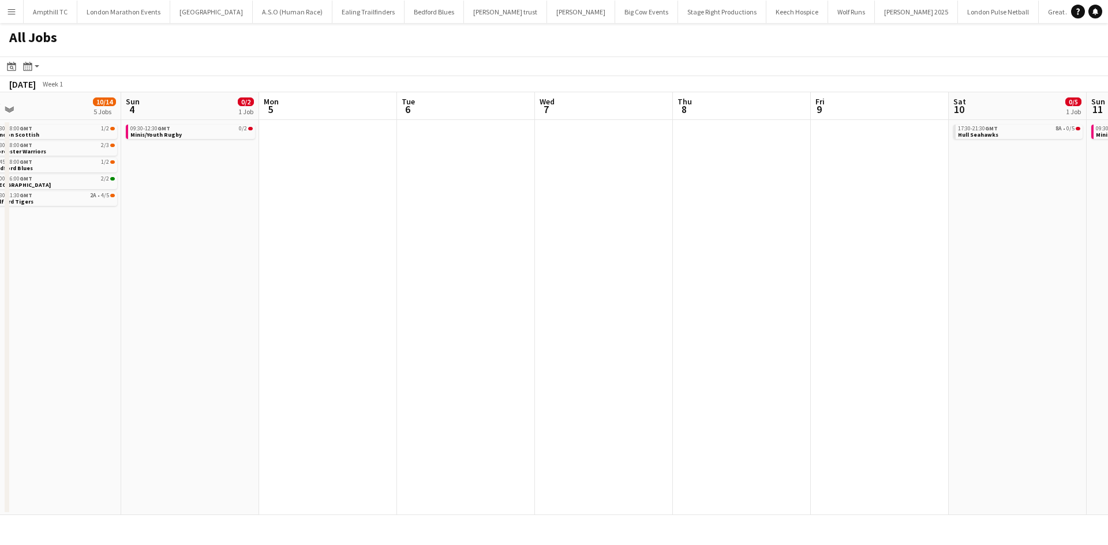
click at [410, 306] on app-all-jobs "All Jobs Date picker SEP 2025 SEP 2025 Monday M Tuesday T Wednesday W Thursday …" at bounding box center [554, 269] width 1108 height 492
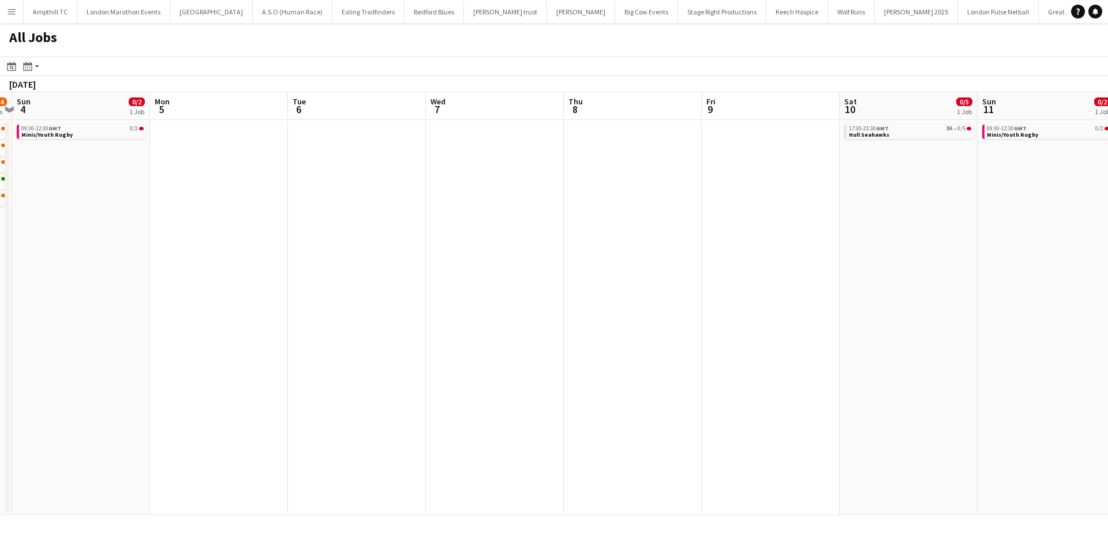
drag, startPoint x: 724, startPoint y: 307, endPoint x: 351, endPoint y: 313, distance: 372.7
click at [355, 313] on app-calendar-viewport "Thu 1 0/2 1 Job Fri 2 Sat 3 10/14 5 Jobs Sun 4 0/2 1 Job Mon 5 Tue 6 Wed 7 Thu …" at bounding box center [554, 303] width 1108 height 423
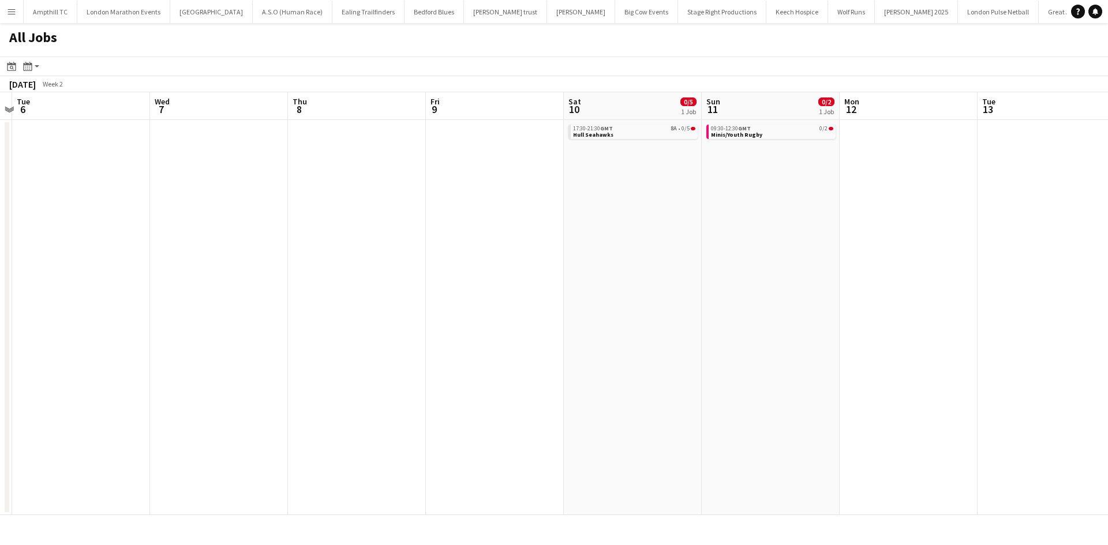
scroll to position [0, 485]
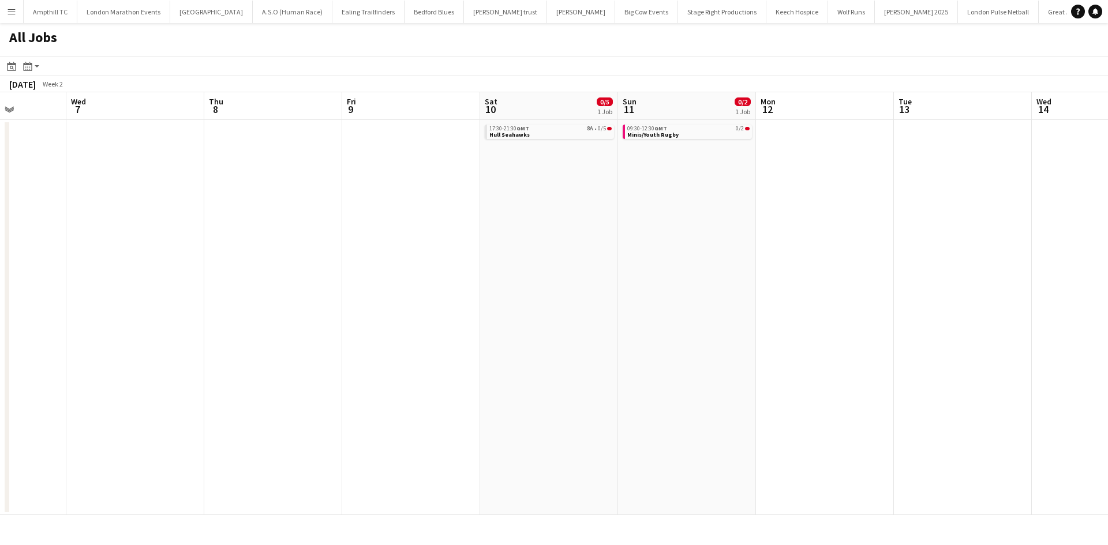
click at [455, 300] on app-all-jobs "All Jobs Date picker SEP 2025 SEP 2025 Monday M Tuesday T Wednesday W Thursday …" at bounding box center [554, 269] width 1108 height 492
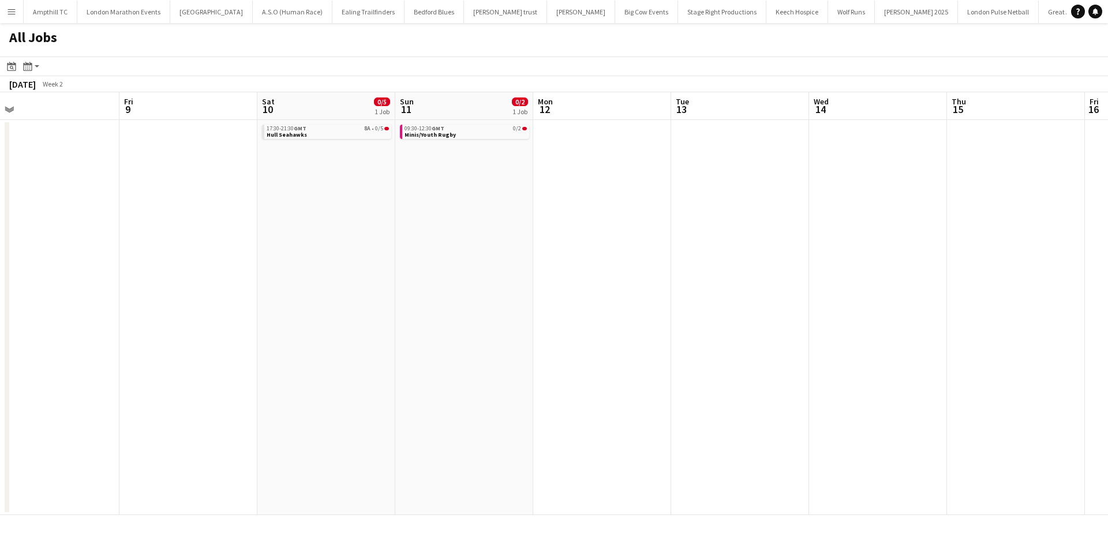
drag, startPoint x: 767, startPoint y: 306, endPoint x: 443, endPoint y: 345, distance: 326.0
click at [438, 347] on app-calendar-viewport "Mon 5 Tue 6 Wed 7 Thu 8 Fri 9 Sat 10 0/5 1 Job Sun 11 0/2 1 Job Mon 12 Tue 13 W…" at bounding box center [554, 303] width 1108 height 423
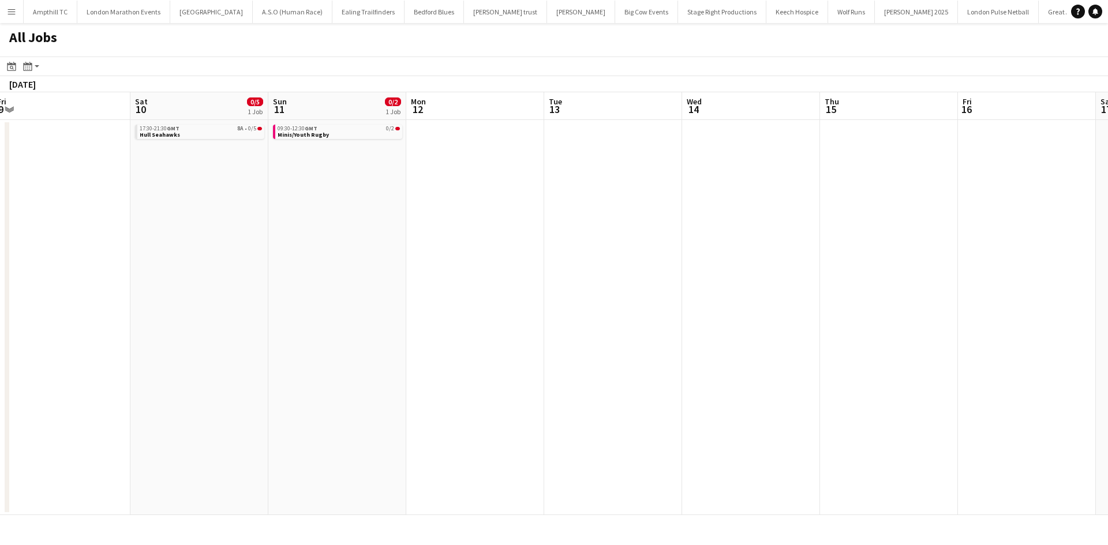
click at [195, 338] on app-all-jobs "All Jobs Date picker SEP 2025 SEP 2025 Monday M Tuesday T Wednesday W Thursday …" at bounding box center [554, 269] width 1108 height 492
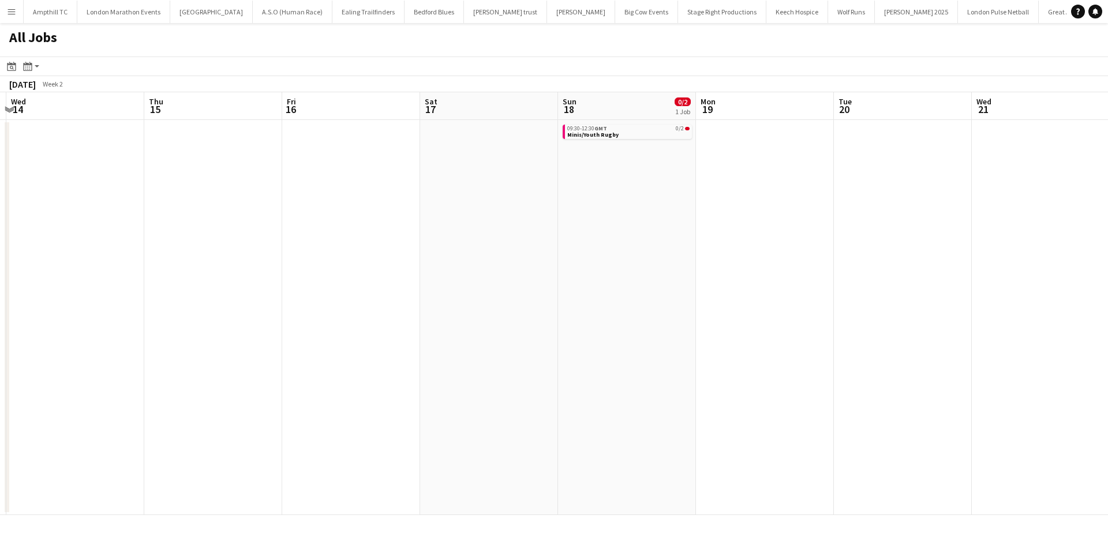
drag, startPoint x: 675, startPoint y: 332, endPoint x: 236, endPoint y: 361, distance: 439.9
click at [200, 366] on app-calendar-viewport "Sat 10 0/5 1 Job Sun 11 0/2 1 Job Mon 12 Tue 13 Wed 14 Thu 15 Fri 16 Sat 17 Sun…" at bounding box center [554, 303] width 1108 height 423
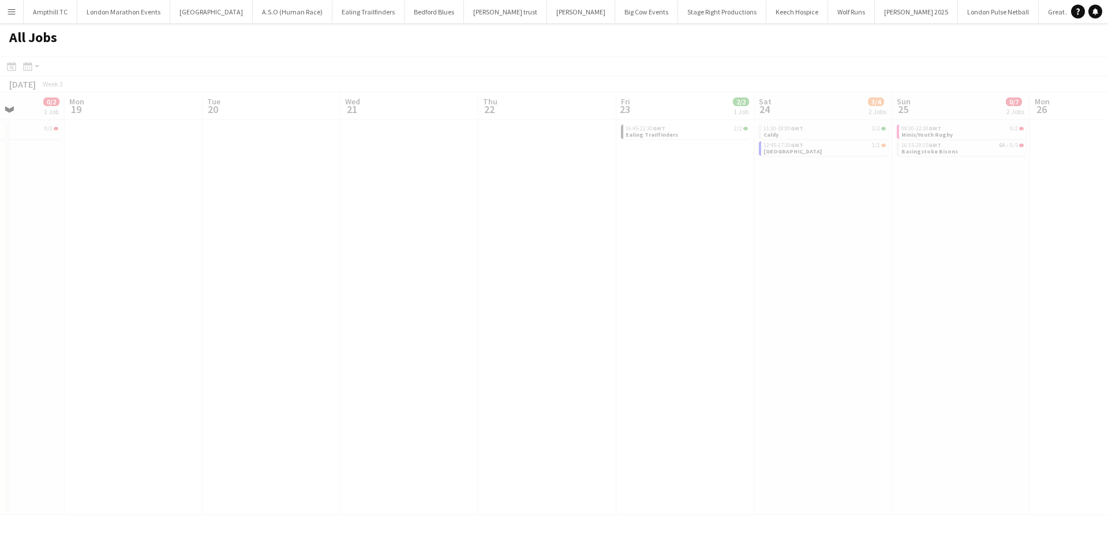
drag, startPoint x: 716, startPoint y: 350, endPoint x: 114, endPoint y: 367, distance: 602.5
click at [116, 367] on app-all-jobs "All Jobs Date picker SEP 2025 SEP 2025 Monday M Tuesday T Wednesday W Thursday …" at bounding box center [554, 269] width 1108 height 492
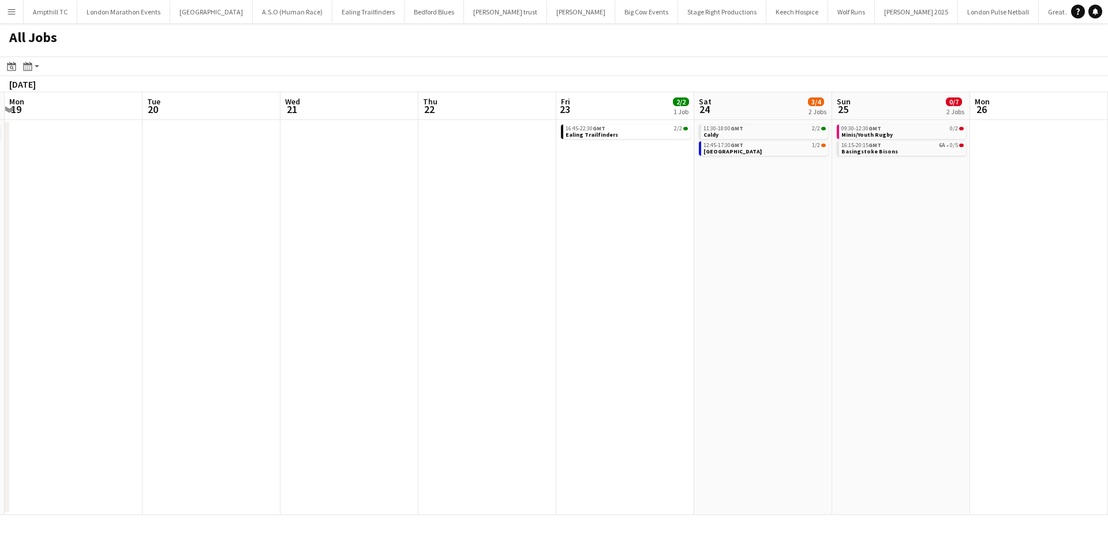
drag, startPoint x: 545, startPoint y: 362, endPoint x: 260, endPoint y: 359, distance: 285.0
click at [0, 359] on html "Menu Boards Boards Boards All jobs Status Workforce Workforce My Workforce Recr…" at bounding box center [554, 272] width 1108 height 545
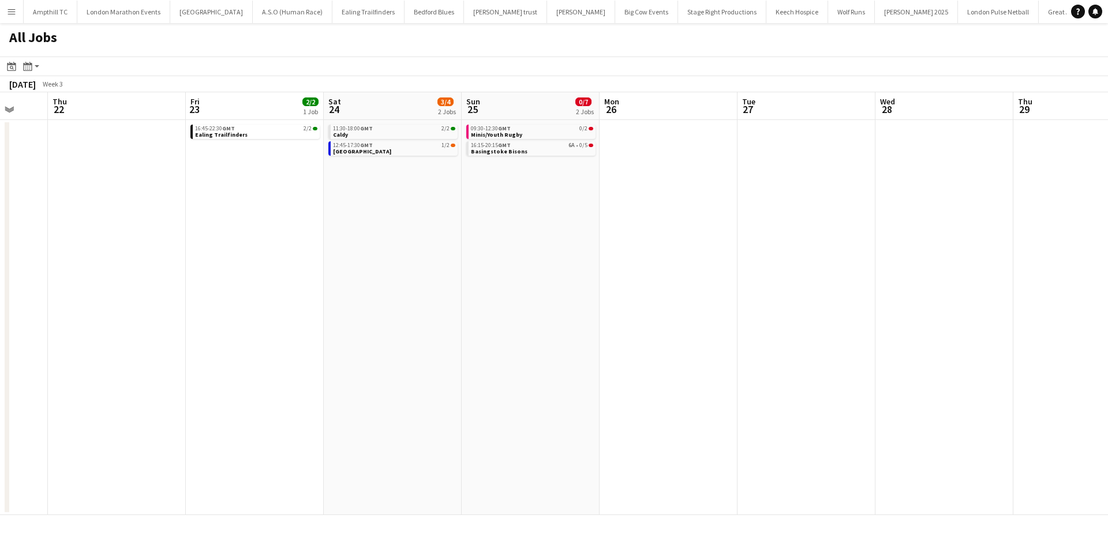
drag, startPoint x: 209, startPoint y: 410, endPoint x: 22, endPoint y: 415, distance: 186.4
click at [9, 421] on app-calendar-viewport "Mon 19 Tue 20 Wed 21 Thu 22 Fri 23 2/2 1 Job Sat 24 3/4 2 Jobs Sun 25 0/7 2 Job…" at bounding box center [554, 303] width 1108 height 423
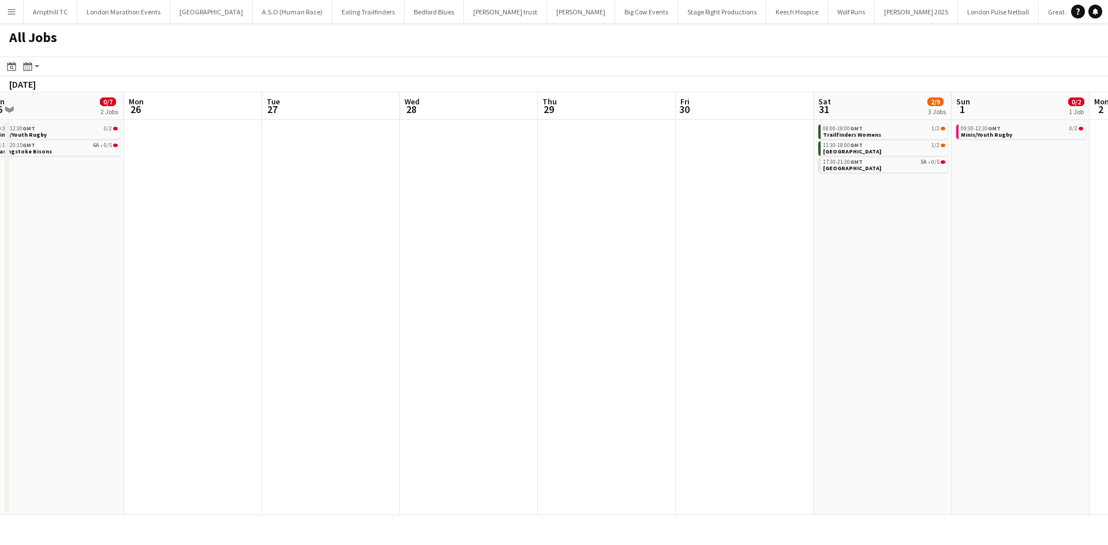
scroll to position [0, 382]
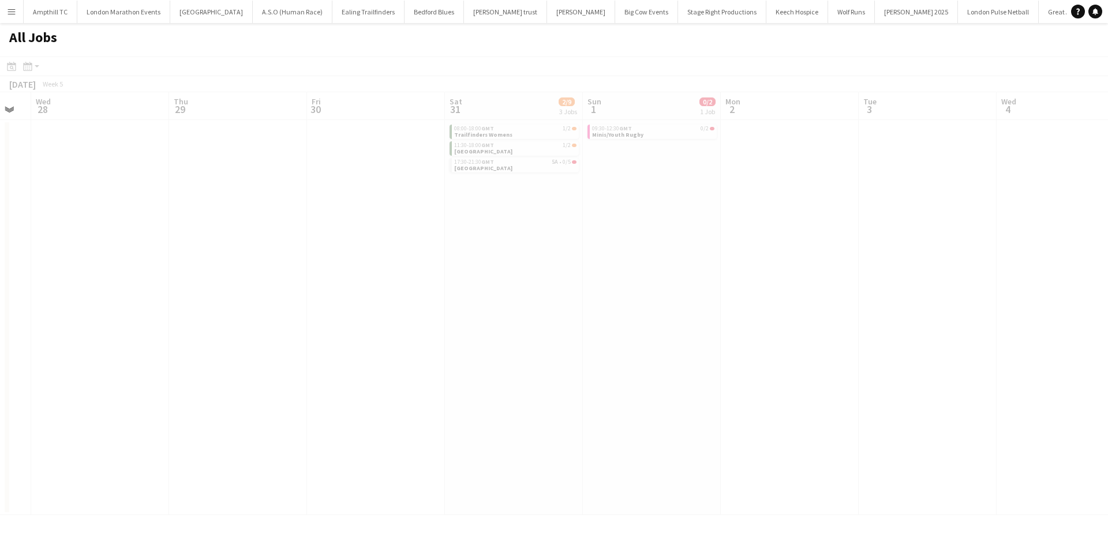
drag, startPoint x: 208, startPoint y: 407, endPoint x: 411, endPoint y: 408, distance: 203.6
click at [112, 410] on app-all-jobs "All Jobs Date picker SEP 2025 SEP 2025 Monday M Tuesday T Wednesday W Thursday …" at bounding box center [554, 269] width 1108 height 492
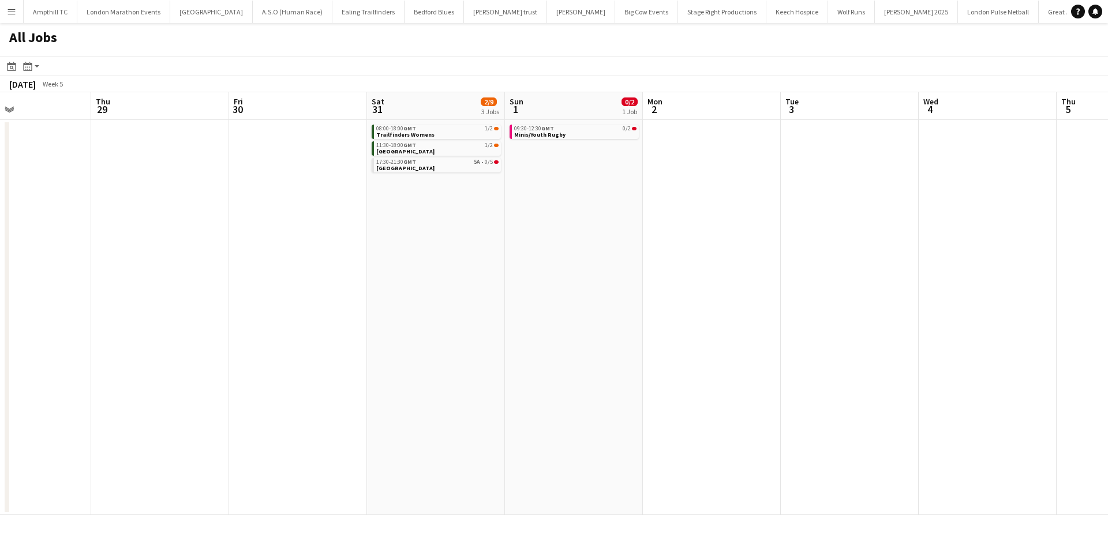
drag, startPoint x: 755, startPoint y: 355, endPoint x: 603, endPoint y: 356, distance: 152.3
click at [429, 356] on app-calendar-viewport "Sun 25 0/7 2 Jobs Mon 26 Tue 27 Wed 28 Thu 29 Fri 30 Sat 31 2/9 3 Jobs Sun 1 0/…" at bounding box center [554, 303] width 1108 height 423
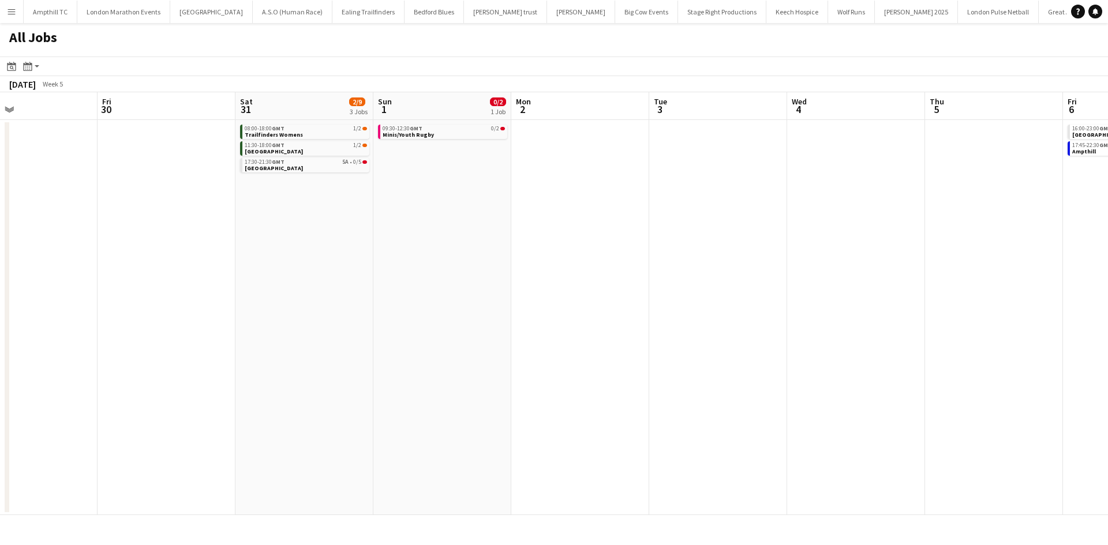
click at [348, 356] on app-all-jobs "All Jobs Date picker SEP 2025 SEP 2025 Monday M Tuesday T Wednesday W Thursday …" at bounding box center [554, 269] width 1108 height 492
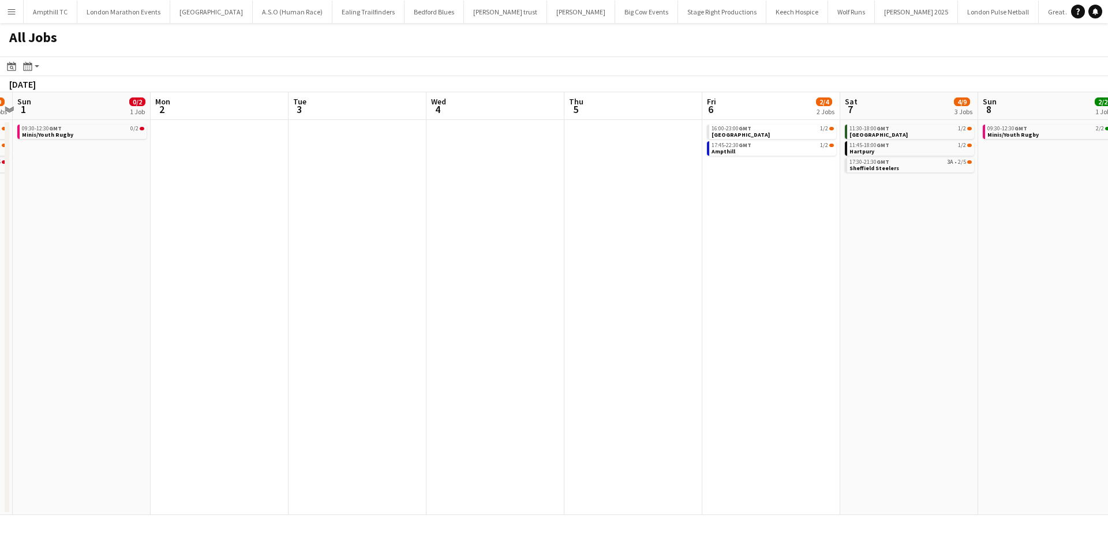
drag, startPoint x: 581, startPoint y: 274, endPoint x: 355, endPoint y: 257, distance: 227.3
click at [318, 260] on app-calendar-viewport "Thu 29 Fri 30 Sat 31 2/9 3 Jobs Sun 1 0/2 1 Job Mon 2 Tue 3 Wed 4 Thu 5 Fri 6 2…" at bounding box center [554, 303] width 1108 height 423
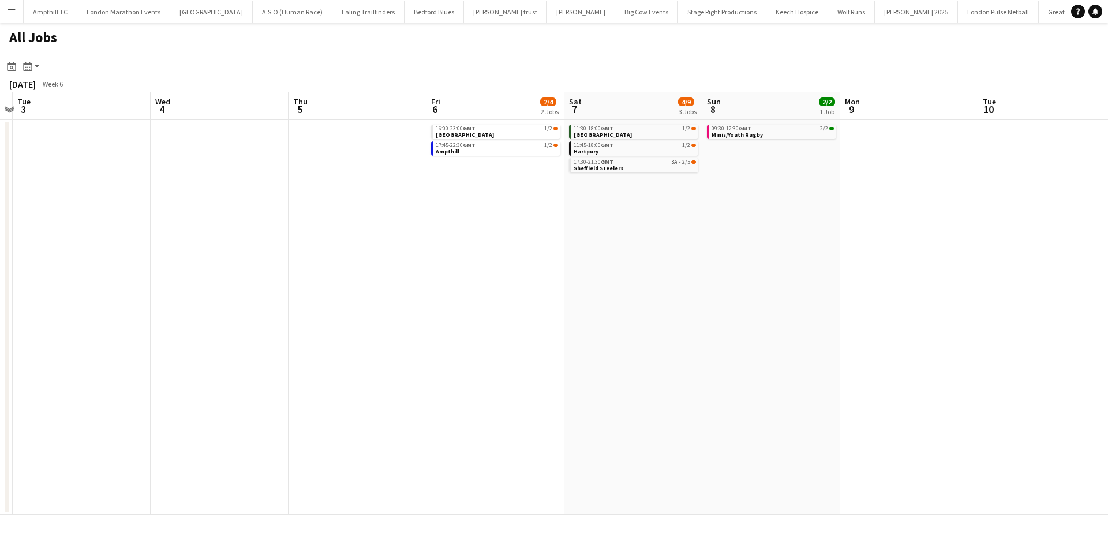
scroll to position [0, 542]
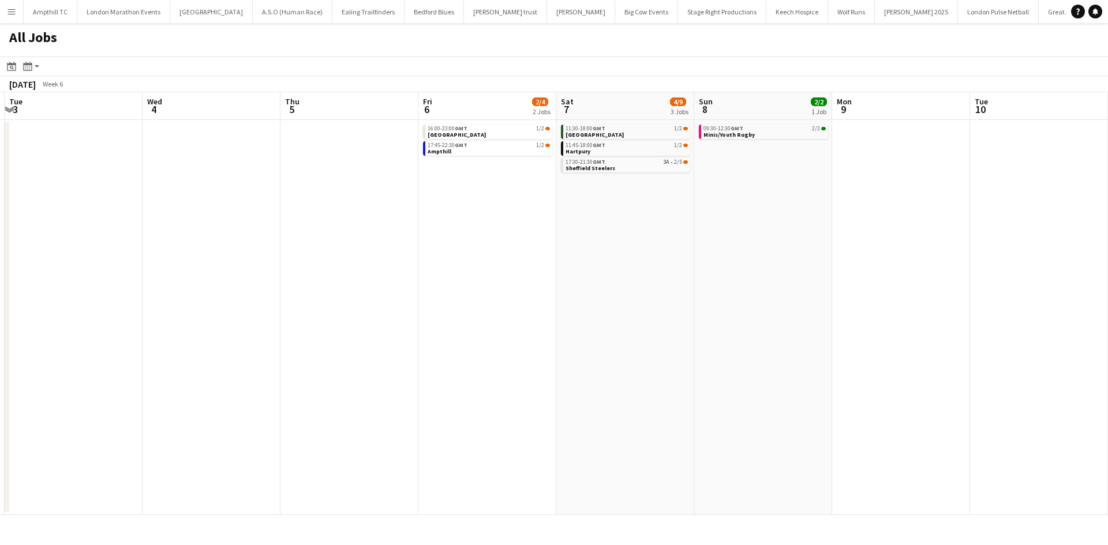
click at [396, 300] on app-all-jobs "All Jobs Date picker SEP 2025 SEP 2025 Monday M Tuesday T Wednesday W Thursday …" at bounding box center [554, 269] width 1108 height 492
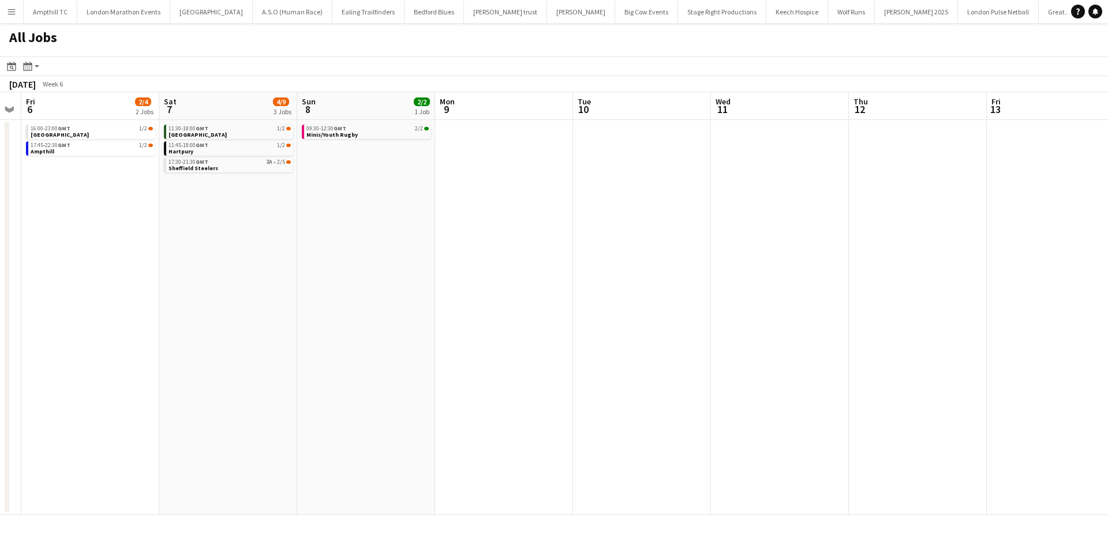
drag, startPoint x: 482, startPoint y: 320, endPoint x: 249, endPoint y: 321, distance: 233.6
click at [277, 321] on app-calendar-viewport "Mon 2 Tue 3 Wed 4 Thu 5 Fri 6 2/4 2 Jobs Sat 7 4/9 3 Jobs Sun 8 2/2 1 Job Mon 9…" at bounding box center [554, 303] width 1108 height 423
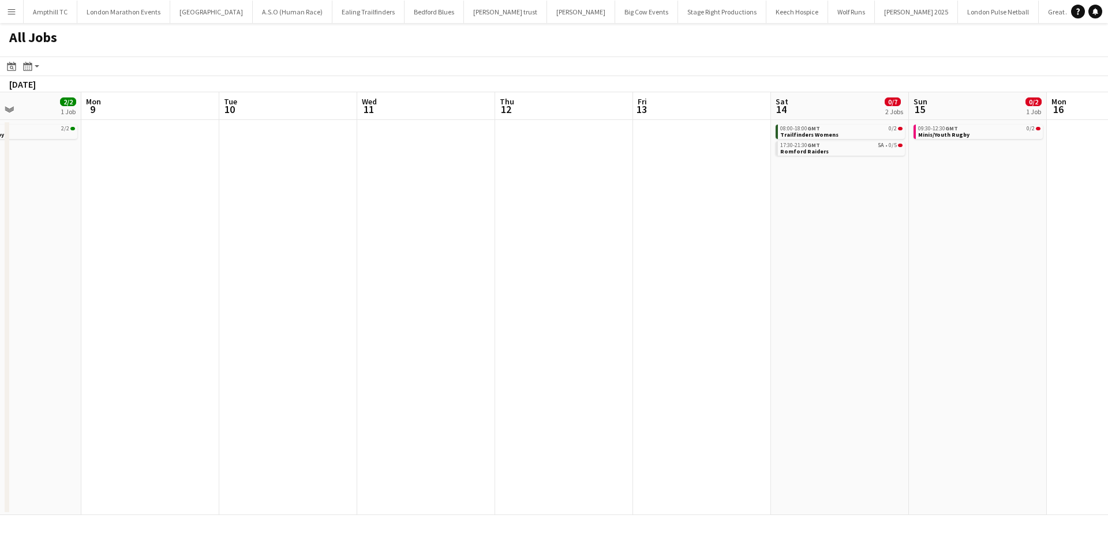
scroll to position [0, 497]
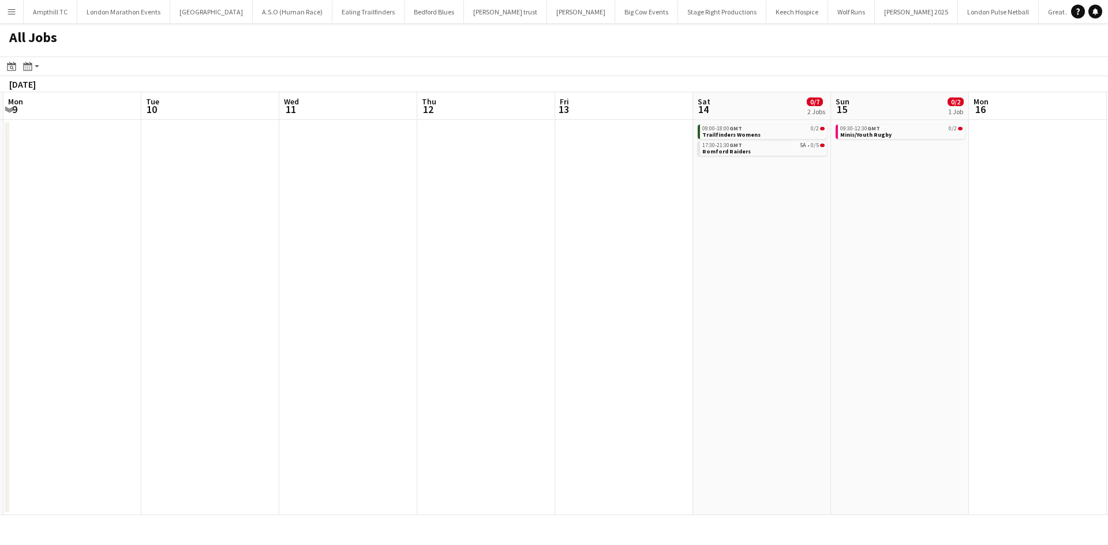
drag, startPoint x: 615, startPoint y: 318, endPoint x: 209, endPoint y: 321, distance: 405.5
click at [163, 324] on app-calendar-viewport "Fri 6 2/4 2 Jobs Sat 7 4/9 3 Jobs Sun 8 2/2 1 Job Mon 9 Tue 10 Wed 11 Thu 12 Fr…" at bounding box center [554, 303] width 1108 height 423
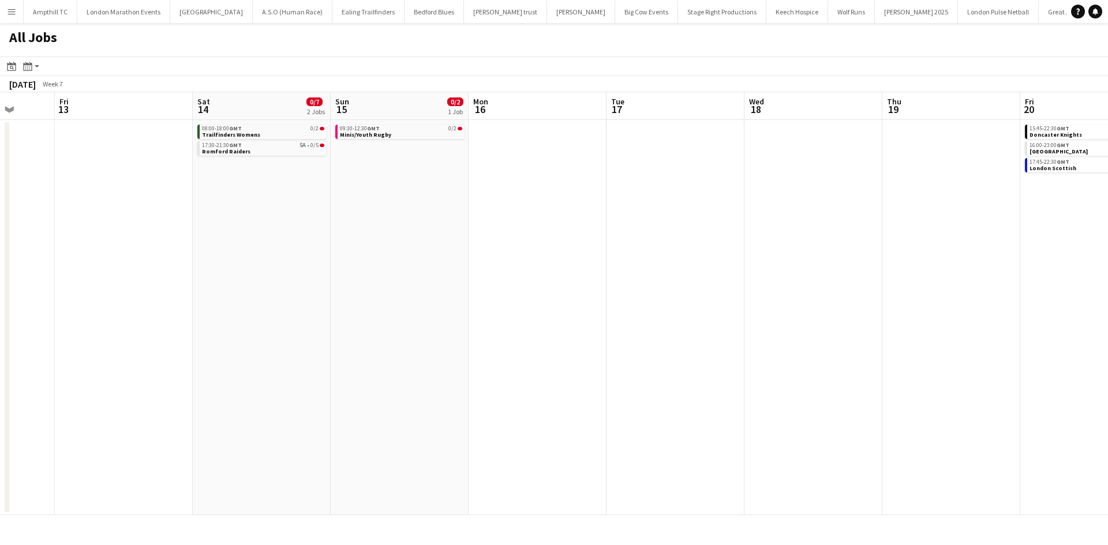
click at [337, 285] on app-all-jobs "All Jobs Date picker SEP 2025 SEP 2025 Monday M Tuesday T Wednesday W Thursday …" at bounding box center [554, 269] width 1108 height 492
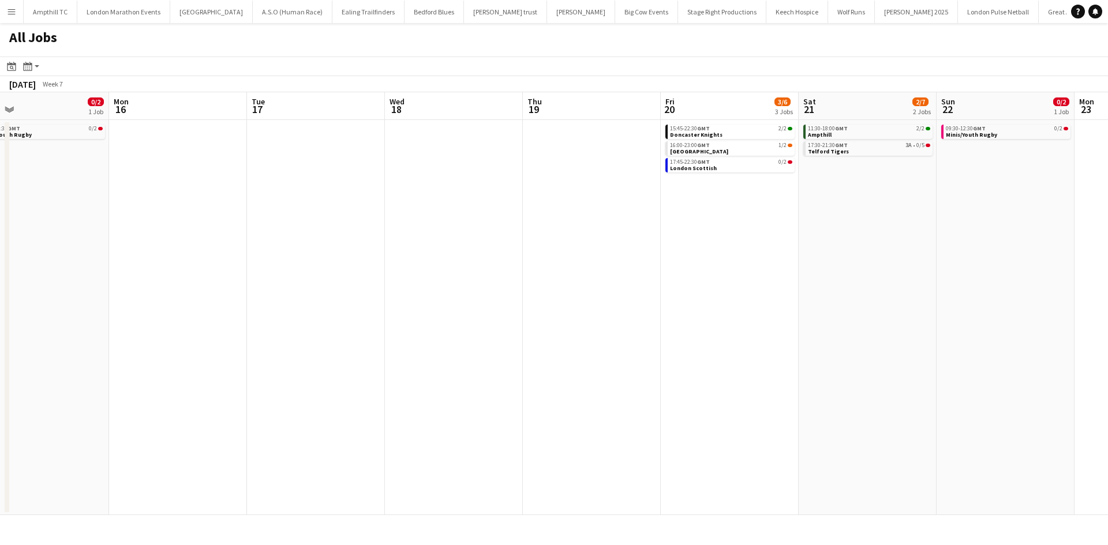
drag, startPoint x: 623, startPoint y: 302, endPoint x: 374, endPoint y: 316, distance: 249.6
click at [374, 316] on app-calendar-viewport "Wed 11 Thu 12 Fri 13 Sat 14 0/7 2 Jobs Sun 15 0/2 1 Job Mon 16 Tue 17 Wed 18 Th…" at bounding box center [554, 303] width 1108 height 423
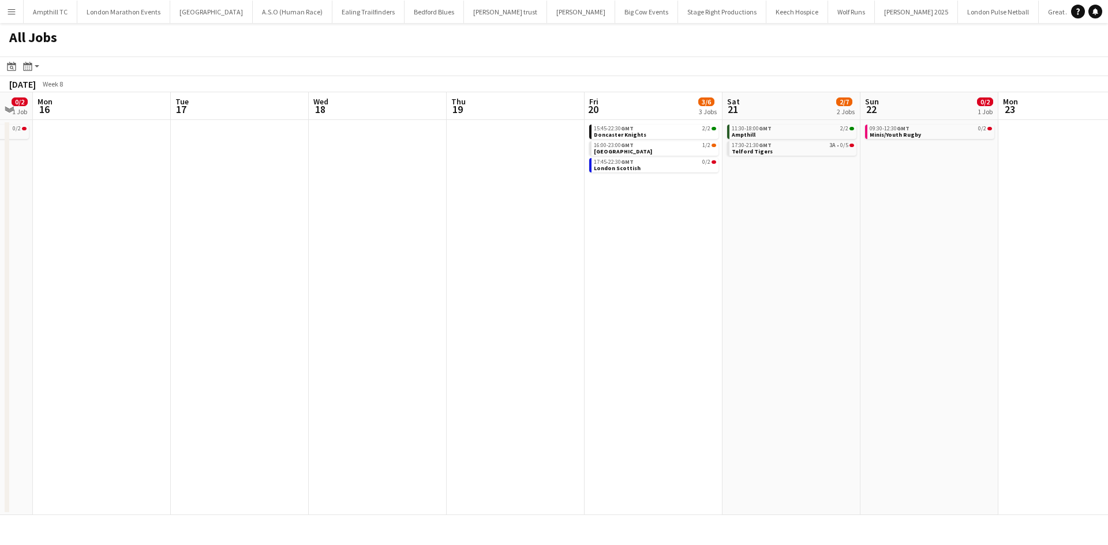
click at [534, 253] on app-all-jobs "All Jobs Date picker SEP 2025 SEP 2025 Monday M Tuesday T Wednesday W Thursday …" at bounding box center [554, 269] width 1108 height 492
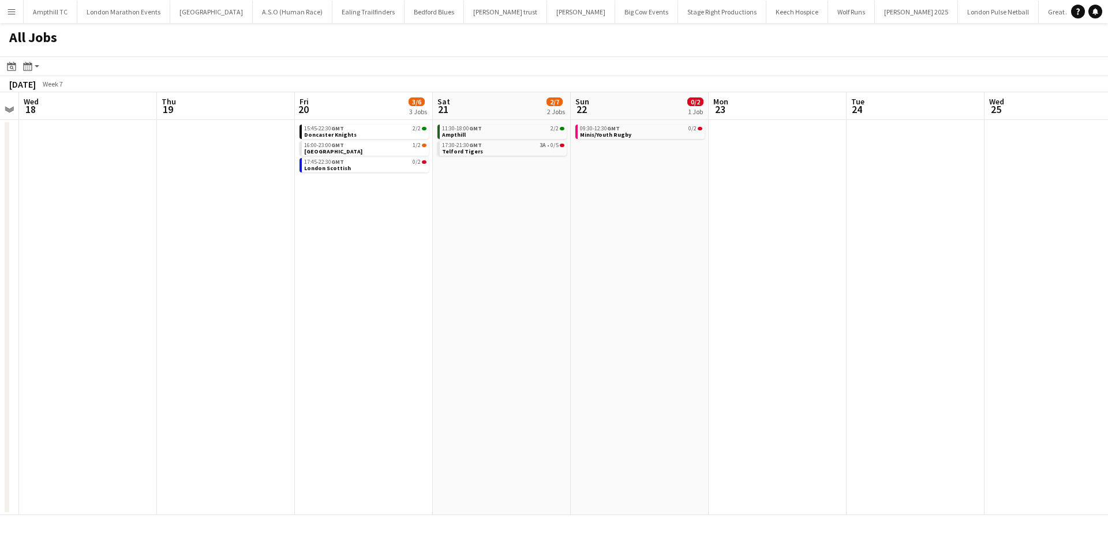
drag, startPoint x: 873, startPoint y: 285, endPoint x: 476, endPoint y: 294, distance: 396.4
click at [478, 301] on app-calendar-viewport "Sun 15 0/2 1 Job Mon 16 Tue 17 Wed 18 Thu 19 Fri 20 3/6 3 Jobs Sat 21 2/7 2 Job…" at bounding box center [554, 303] width 1108 height 423
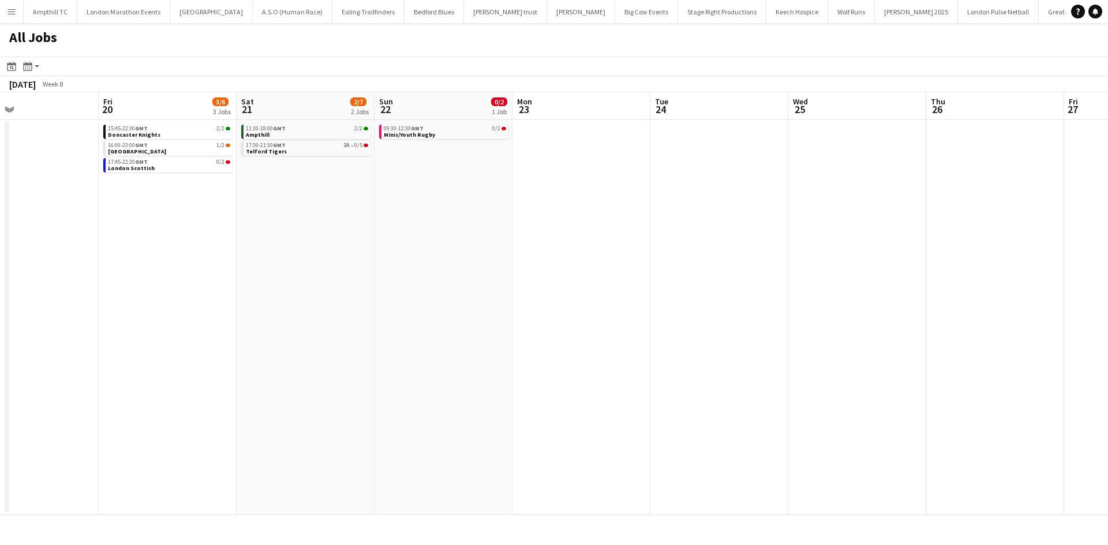
click at [419, 306] on app-all-jobs "All Jobs Date picker SEP 2025 SEP 2025 Monday M Tuesday T Wednesday W Thursday …" at bounding box center [554, 269] width 1108 height 492
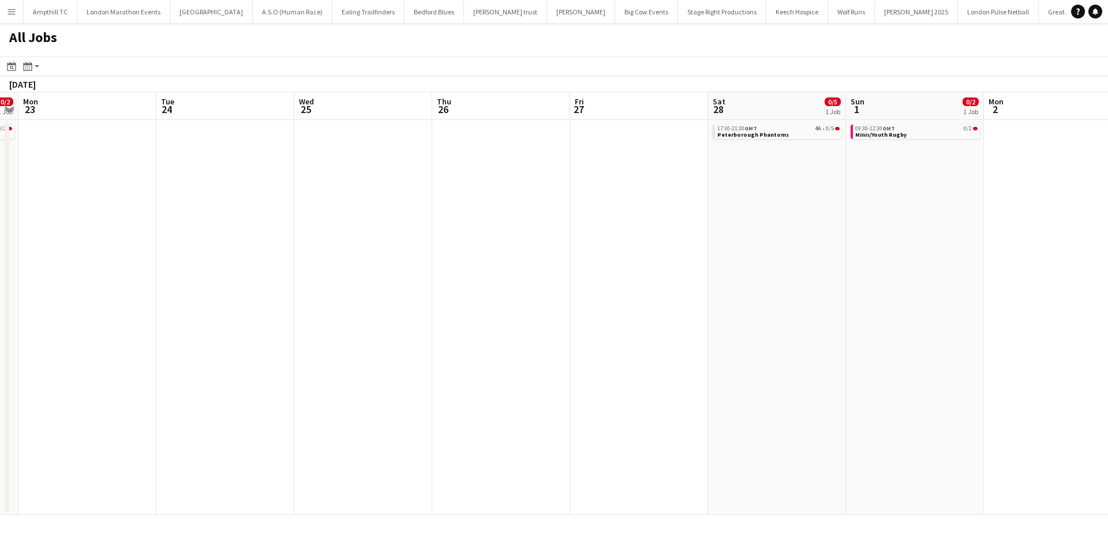
drag, startPoint x: 932, startPoint y: 263, endPoint x: 487, endPoint y: 254, distance: 444.3
click at [596, 265] on app-calendar-viewport "Fri 20 3/6 3 Jobs Sat 21 2/7 2 Jobs Sun 22 0/2 1 Job Mon 23 Tue 24 Wed 25 Thu 2…" at bounding box center [554, 303] width 1108 height 423
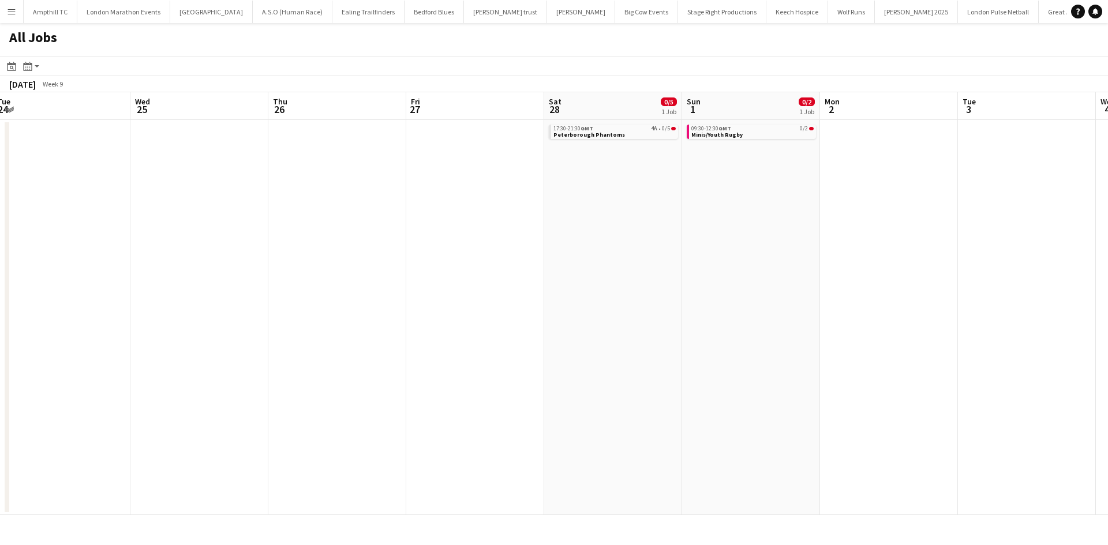
click at [312, 258] on app-all-jobs "All Jobs Date picker SEP 2025 SEP 2025 Monday M Tuesday T Wednesday W Thursday …" at bounding box center [554, 269] width 1108 height 492
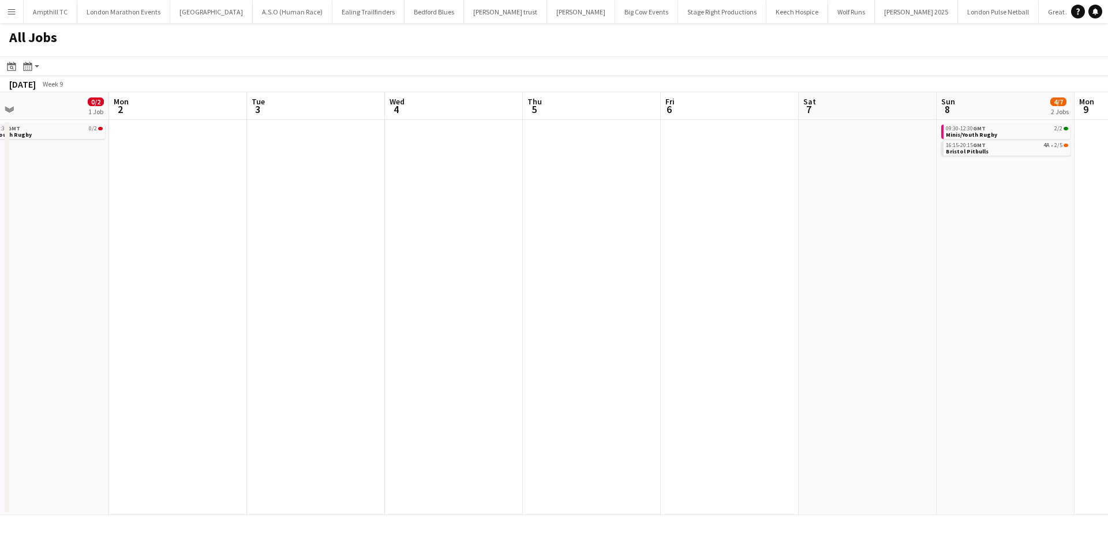
drag, startPoint x: 433, startPoint y: 294, endPoint x: 730, endPoint y: 305, distance: 297.3
click at [262, 303] on app-calendar-viewport "Wed 25 Thu 26 Fri 27 Sat 28 0/5 1 Job Sun 1 0/2 1 Job Mon 2 Tue 3 Wed 4 Thu 5 F…" at bounding box center [554, 303] width 1108 height 423
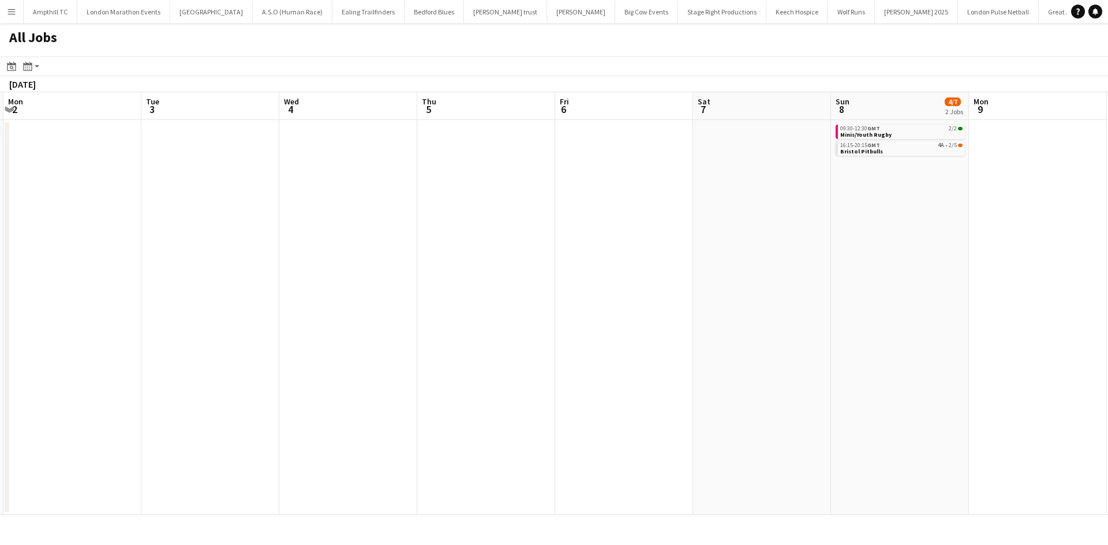
scroll to position [0, 401]
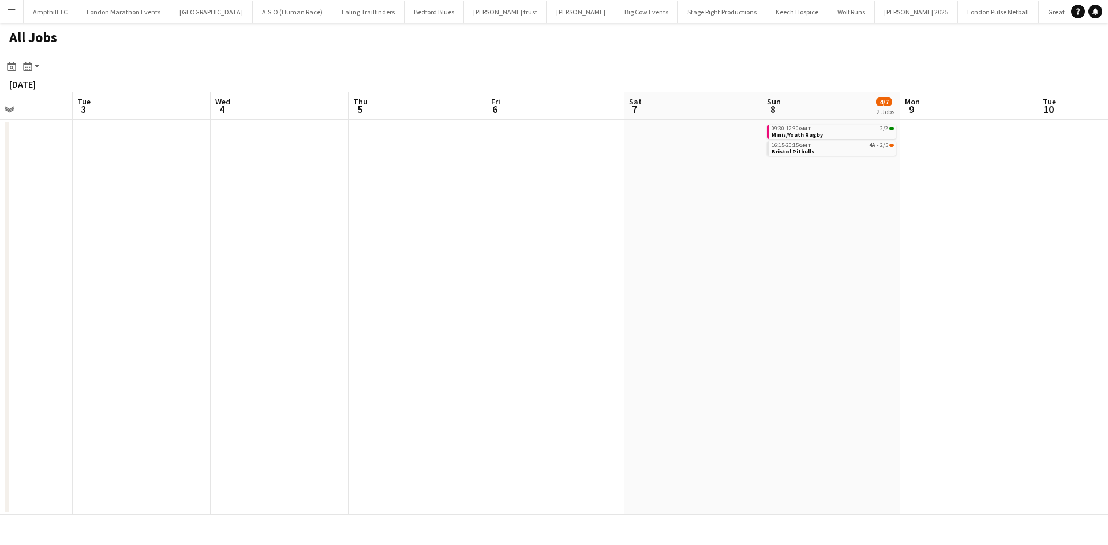
click at [480, 327] on app-all-jobs "All Jobs Date picker SEP 2025 SEP 2025 Monday M Tuesday T Wednesday W Thursday …" at bounding box center [554, 269] width 1108 height 492
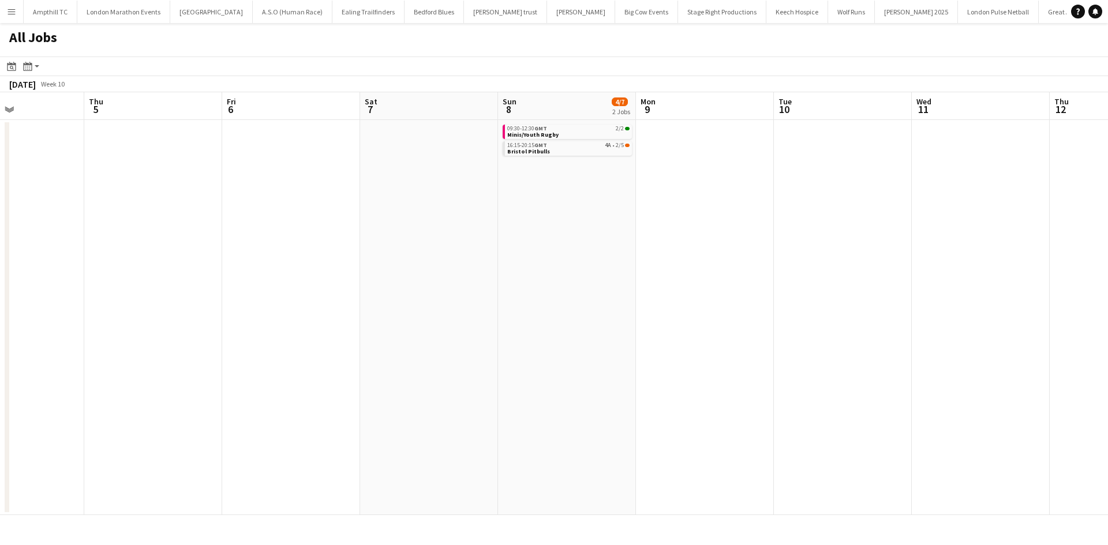
drag, startPoint x: 883, startPoint y: 258, endPoint x: 550, endPoint y: 290, distance: 334.3
click at [532, 292] on app-calendar-viewport "Sun 1 0/2 1 Job Mon 2 Tue 3 Wed 4 Thu 5 Fri 6 Sat 7 Sun 8 4/7 2 Jobs Mon 9 Tue …" at bounding box center [554, 303] width 1108 height 423
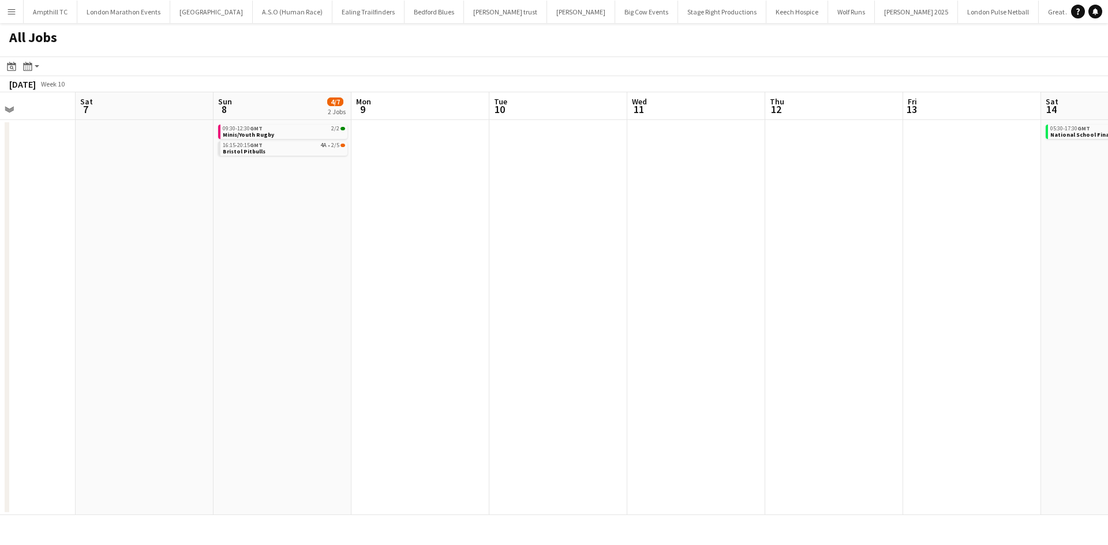
scroll to position [0, 373]
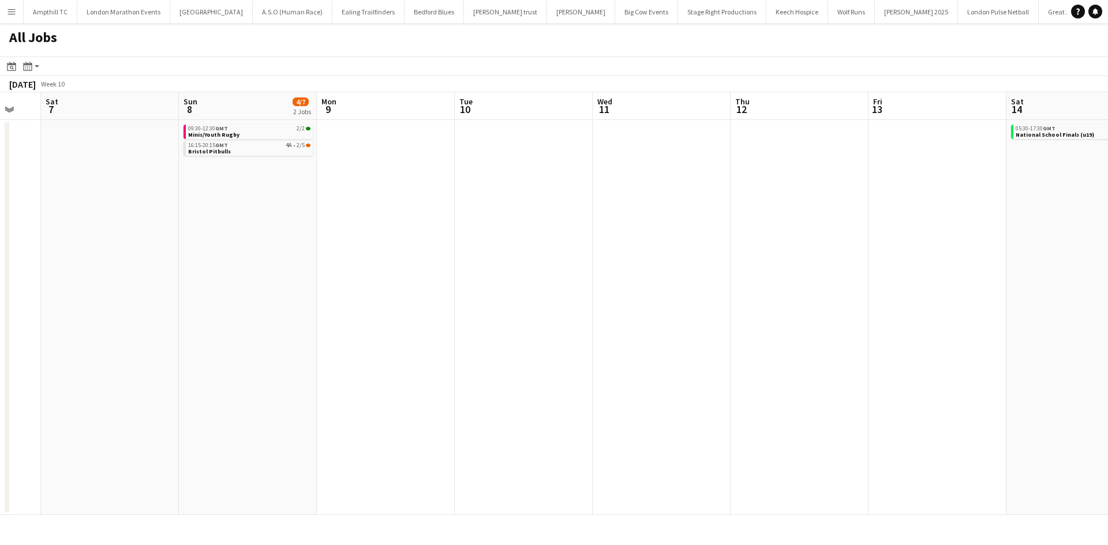
drag, startPoint x: 751, startPoint y: 292, endPoint x: 445, endPoint y: 301, distance: 305.3
click at [445, 301] on app-calendar-viewport "Wed 4 Thu 5 Fri 6 Sat 7 Sun 8 4/7 2 Jobs Mon 9 Tue 10 Wed 11 Thu 12 Fri 13 Sat …" at bounding box center [554, 303] width 1108 height 423
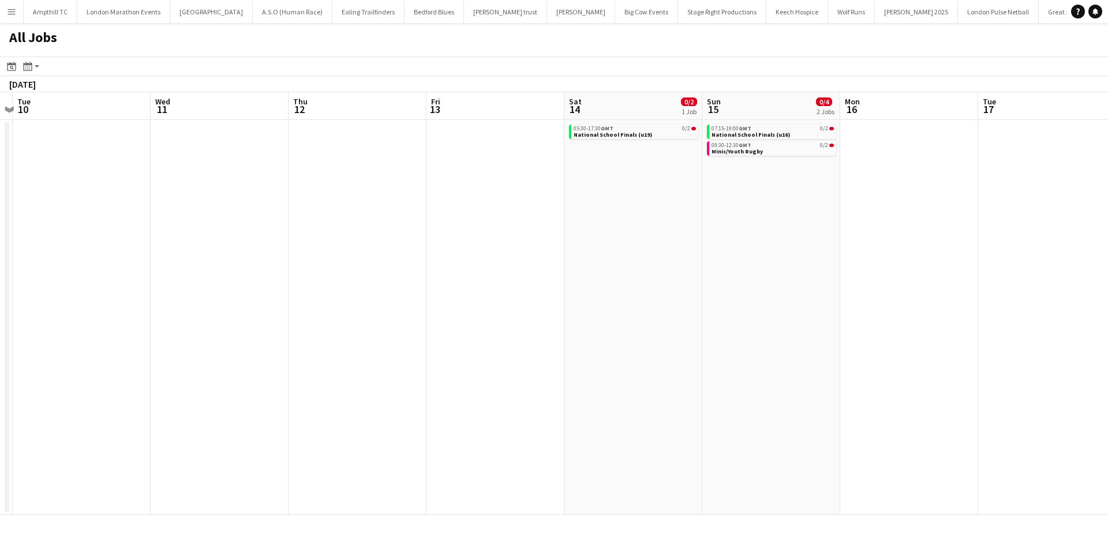
drag, startPoint x: 820, startPoint y: 247, endPoint x: 650, endPoint y: 264, distance: 170.4
click at [651, 264] on app-calendar-viewport "Fri 6 Sat 7 Sun 8 4/7 2 Jobs Mon 9 Tue 10 Wed 11 Thu 12 Fri 13 Sat 14 0/2 1 Job…" at bounding box center [554, 303] width 1108 height 423
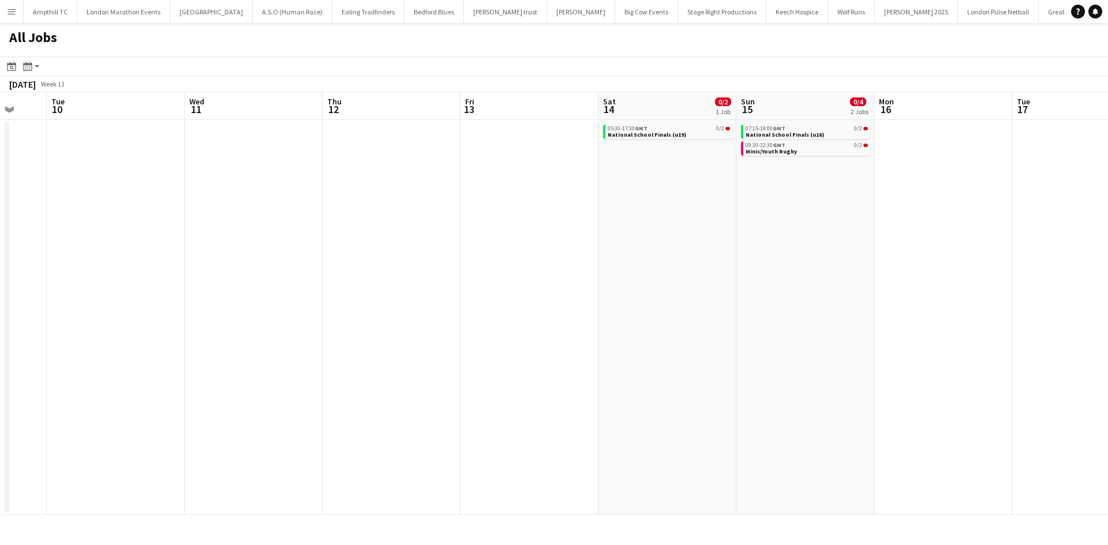
click at [455, 318] on app-all-jobs "All Jobs Date picker SEP 2025 SEP 2025 Monday M Tuesday T Wednesday W Thursday …" at bounding box center [554, 269] width 1108 height 492
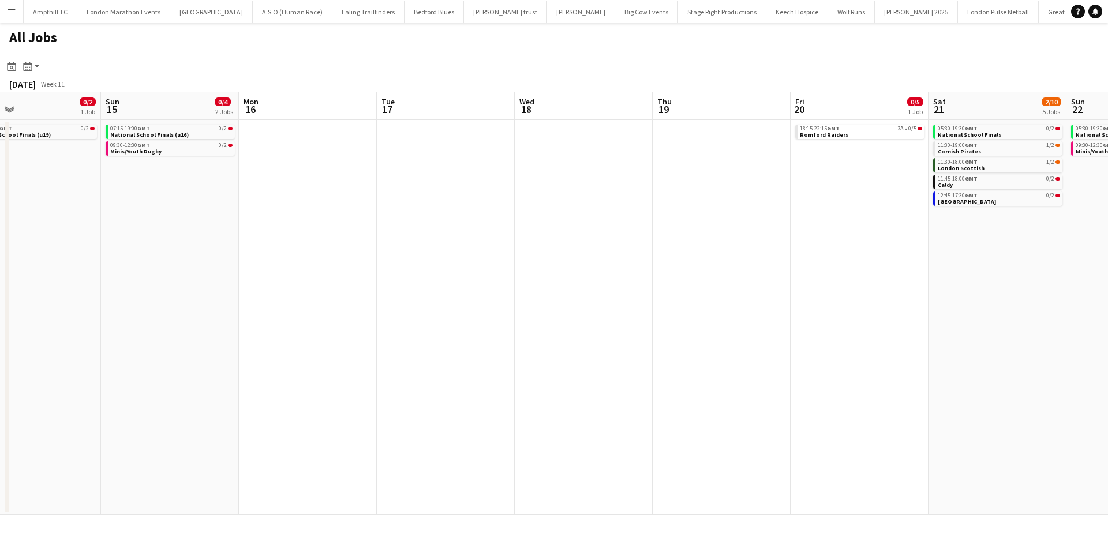
drag, startPoint x: 472, startPoint y: 354, endPoint x: 601, endPoint y: 354, distance: 129.2
click at [427, 354] on app-calendar-viewport "Tue 10 Wed 11 Thu 12 Fri 13 Sat 14 0/2 1 Job Sun 15 0/4 2 Jobs Mon 16 Tue 17 We…" at bounding box center [554, 303] width 1108 height 423
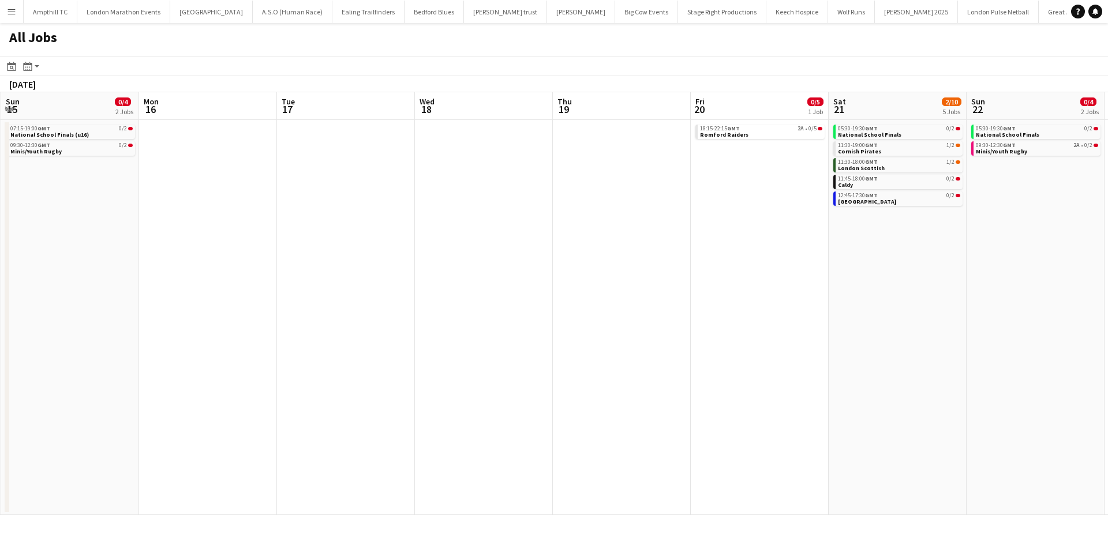
scroll to position [0, 344]
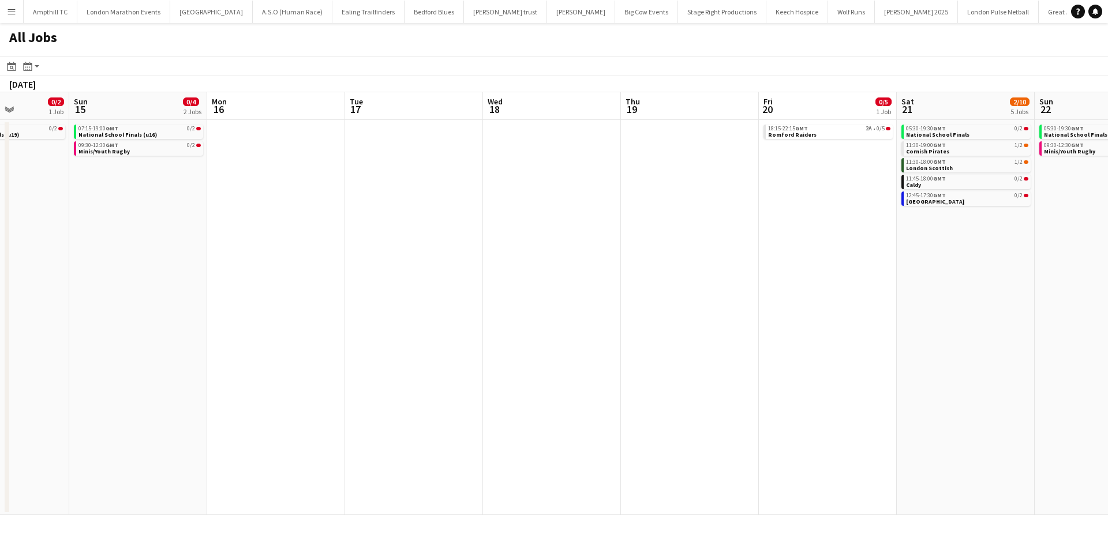
click at [218, 369] on app-all-jobs "All Jobs Date picker SEP 2025 SEP 2025 Monday M Tuesday T Wednesday W Thursday …" at bounding box center [554, 269] width 1108 height 492
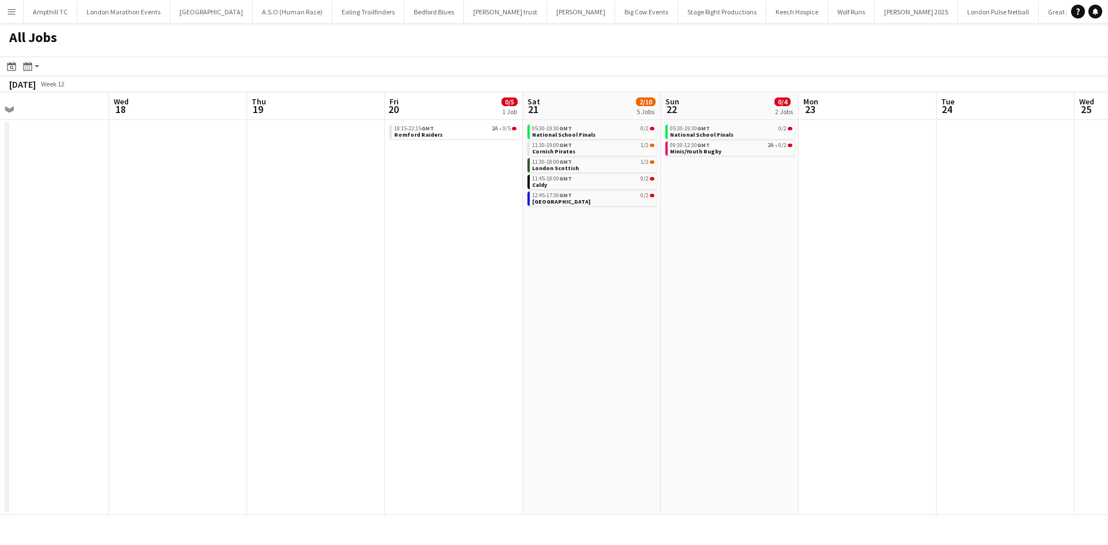
drag, startPoint x: 878, startPoint y: 242, endPoint x: 636, endPoint y: 268, distance: 243.7
click at [636, 268] on app-calendar-viewport "Sat 14 0/2 1 Job Sun 15 0/4 2 Jobs Mon 16 Tue 17 Wed 18 Thu 19 Fri 20 0/5 1 Job…" at bounding box center [554, 303] width 1108 height 423
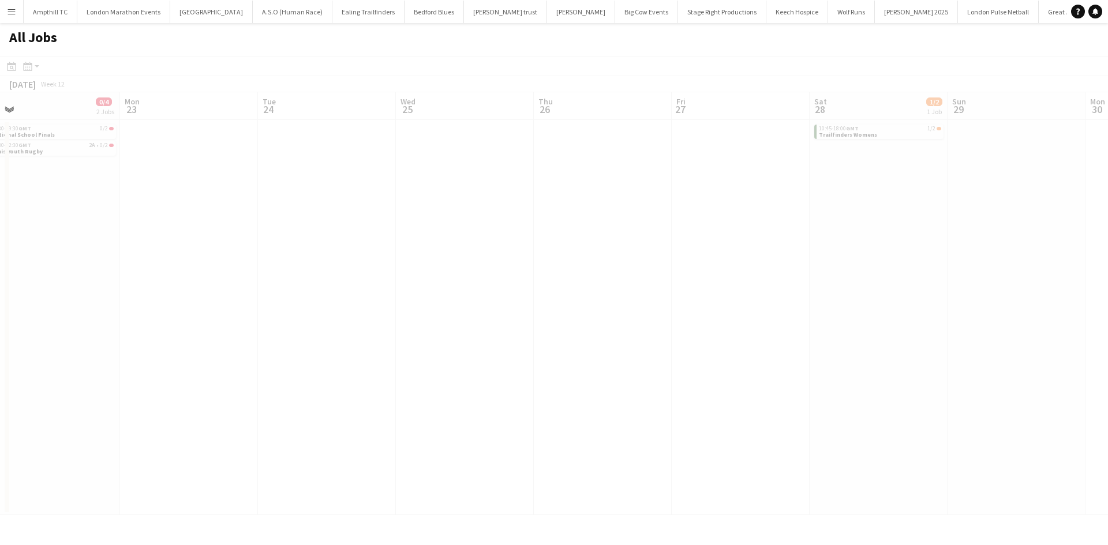
drag, startPoint x: 864, startPoint y: 231, endPoint x: 483, endPoint y: 249, distance: 381.2
click at [483, 249] on app-all-jobs "All Jobs Date picker SEP 2025 SEP 2025 Monday M Tuesday T Wednesday W Thursday …" at bounding box center [554, 269] width 1108 height 492
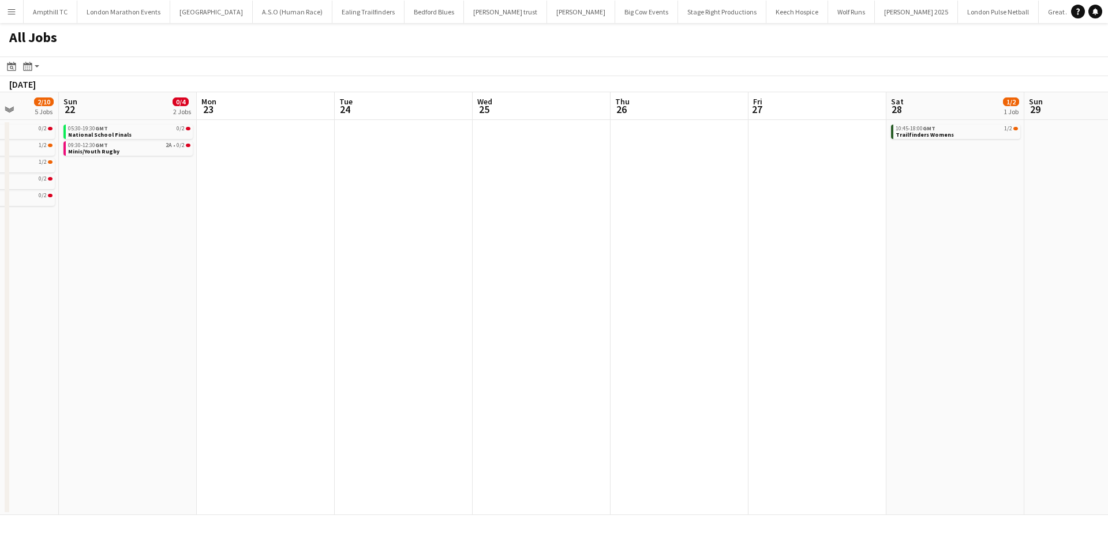
drag, startPoint x: 779, startPoint y: 260, endPoint x: 494, endPoint y: 280, distance: 286.3
click at [354, 280] on app-calendar-viewport "Wed 18 Thu 19 Fri 20 0/5 1 Job Sat 21 2/10 5 Jobs Sun 22 0/4 2 Jobs Mon 23 Tue …" at bounding box center [554, 303] width 1108 height 423
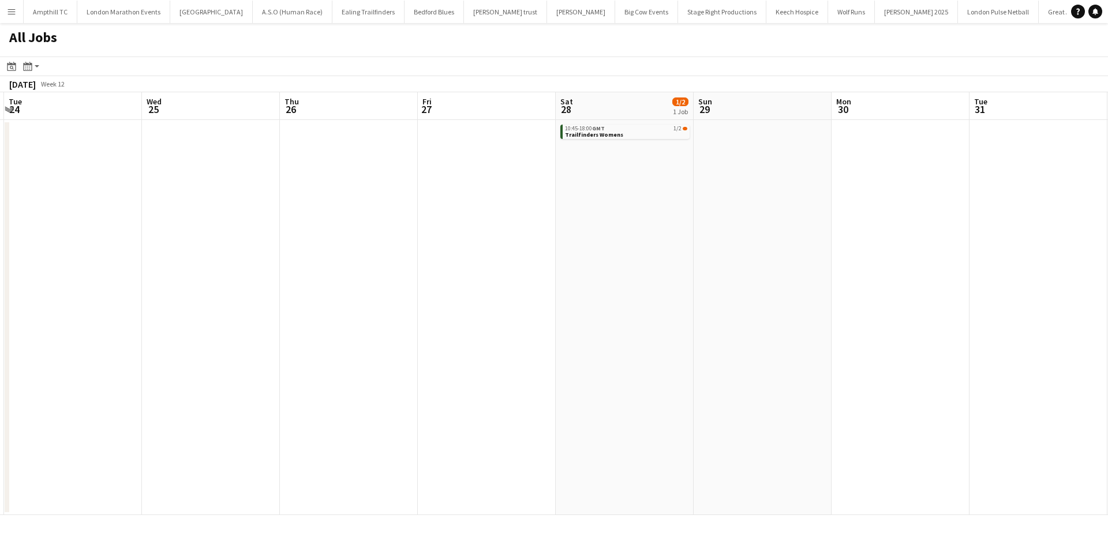
drag, startPoint x: 572, startPoint y: 279, endPoint x: 303, endPoint y: 279, distance: 269.4
click at [308, 279] on app-calendar-viewport "Fri 20 0/5 1 Job Sat 21 2/10 5 Jobs Sun 22 0/4 2 Jobs Mon 23 Tue 24 Wed 25 Thu …" at bounding box center [554, 303] width 1108 height 423
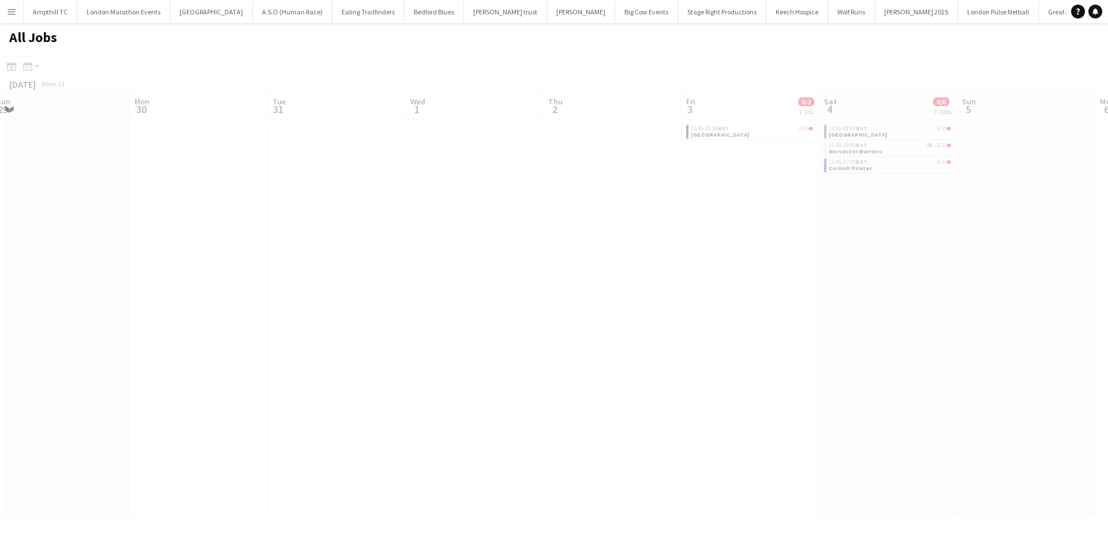
drag, startPoint x: 377, startPoint y: 244, endPoint x: 168, endPoint y: 253, distance: 208.4
click at [128, 251] on app-all-jobs "All Jobs Date picker SEP 2025 SEP 2025 Monday M Tuesday T Wednesday W Thursday …" at bounding box center [554, 269] width 1108 height 492
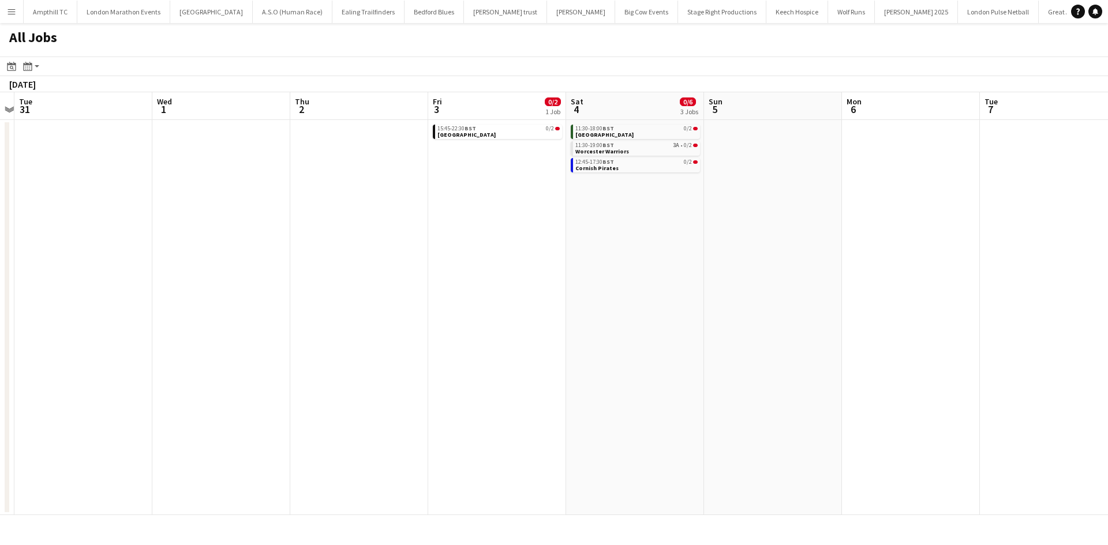
drag, startPoint x: 297, startPoint y: 254, endPoint x: 164, endPoint y: 256, distance: 132.7
click at [164, 256] on app-calendar-viewport "Fri 27 Sat 28 1/2 1 Job Sun 29 Mon 30 Tue 31 Wed 1 Thu 2 Fri 3 0/2 1 Job Sat 4 …" at bounding box center [554, 303] width 1108 height 423
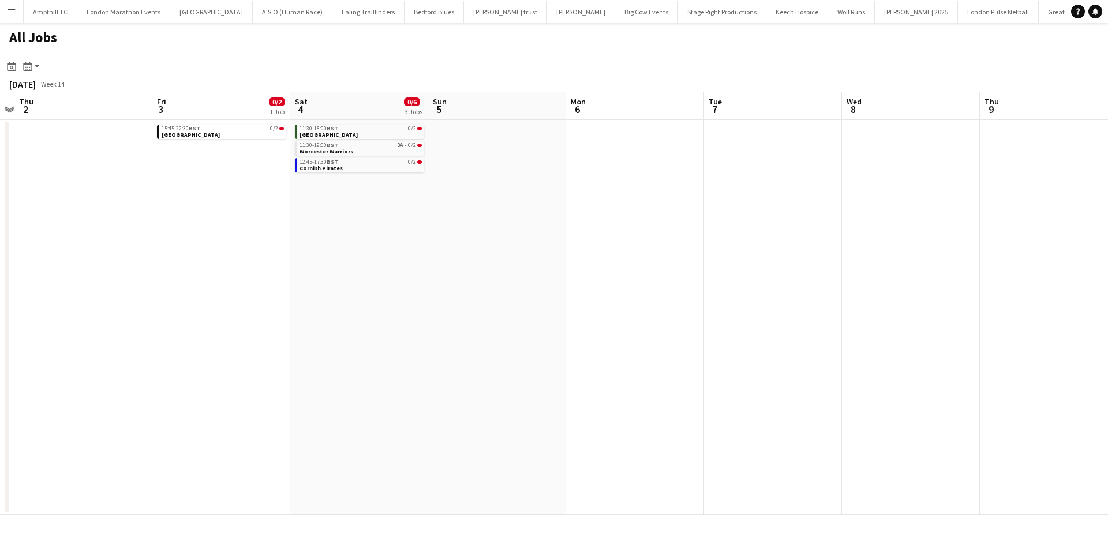
scroll to position [0, 394]
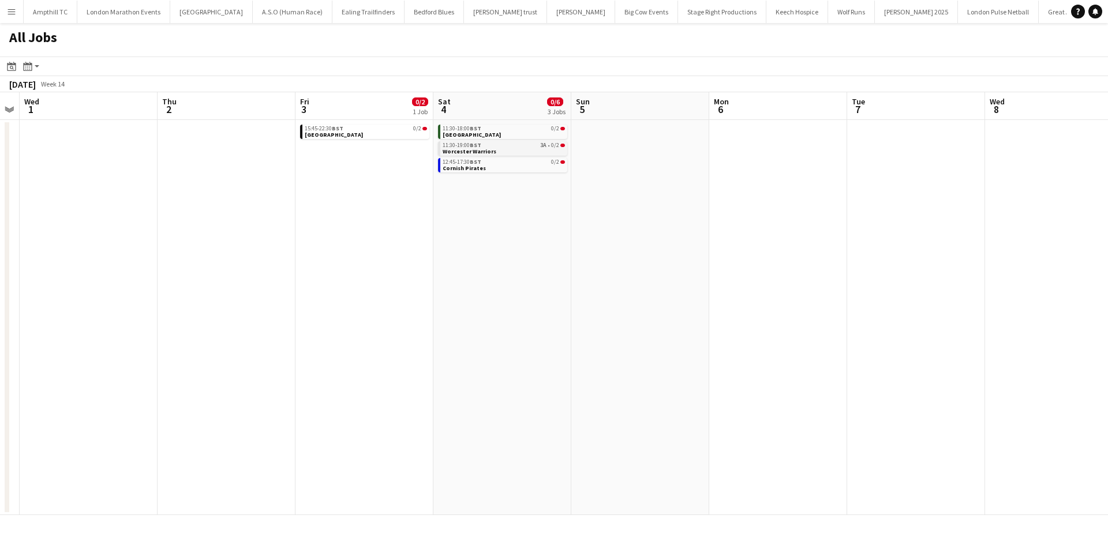
click at [528, 153] on link "11:30-19:00 BST 3A • 0/2 Worcester Warriors" at bounding box center [503, 147] width 122 height 13
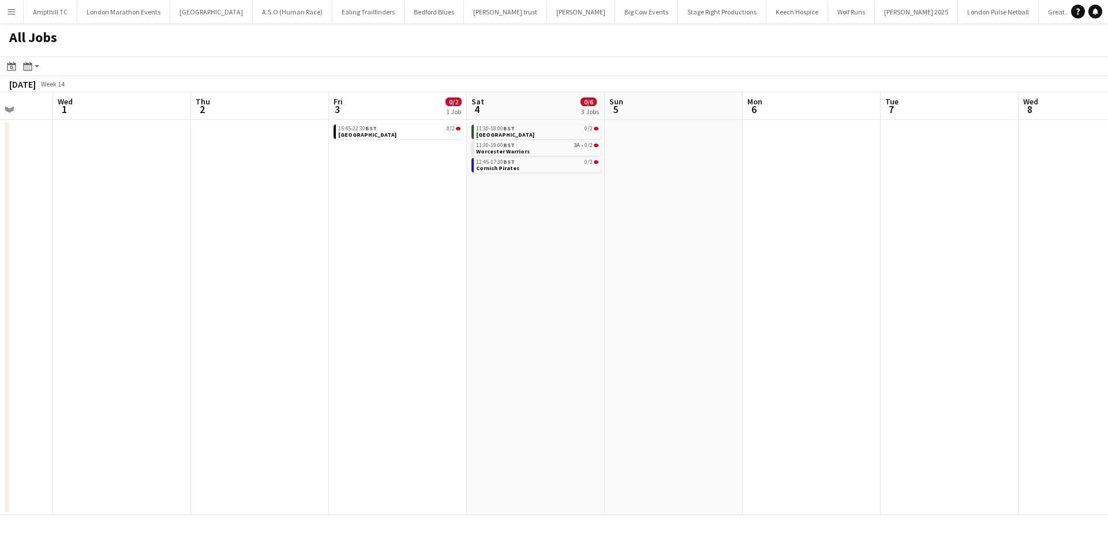
click at [274, 259] on app-all-jobs "All Jobs Date picker SEP 2025 SEP 2025 Monday M Tuesday T Wednesday W Thursday …" at bounding box center [554, 269] width 1108 height 492
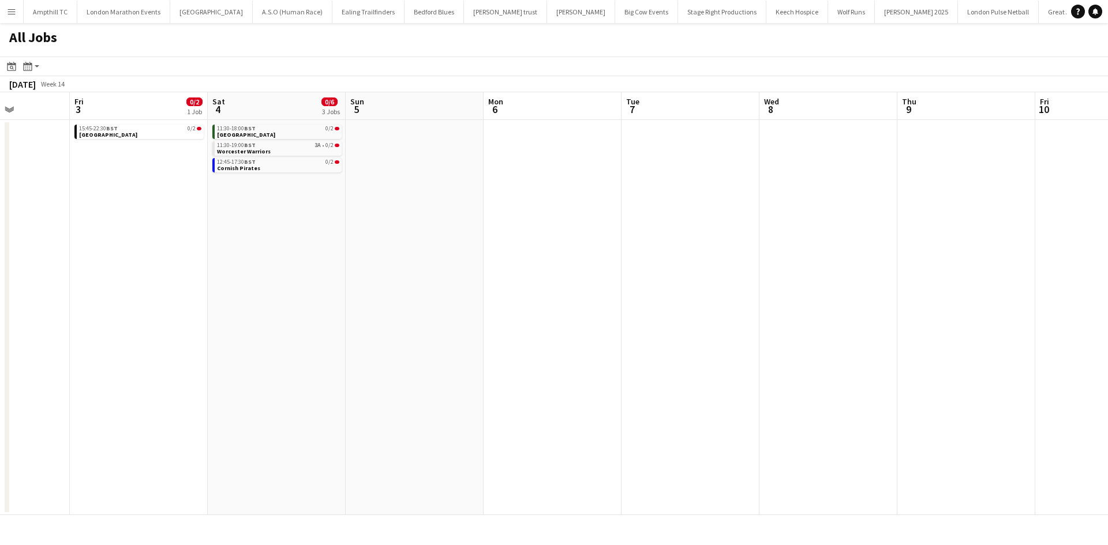
drag, startPoint x: 626, startPoint y: 270, endPoint x: 207, endPoint y: 275, distance: 418.8
click at [223, 275] on app-calendar-viewport "Tue 31 Wed 1 Thu 2 Fri 3 0/2 1 Job Sat 4 0/6 3 Jobs Sun 5 Mon 6 Tue 7 Wed 8 Thu…" at bounding box center [554, 303] width 1108 height 423
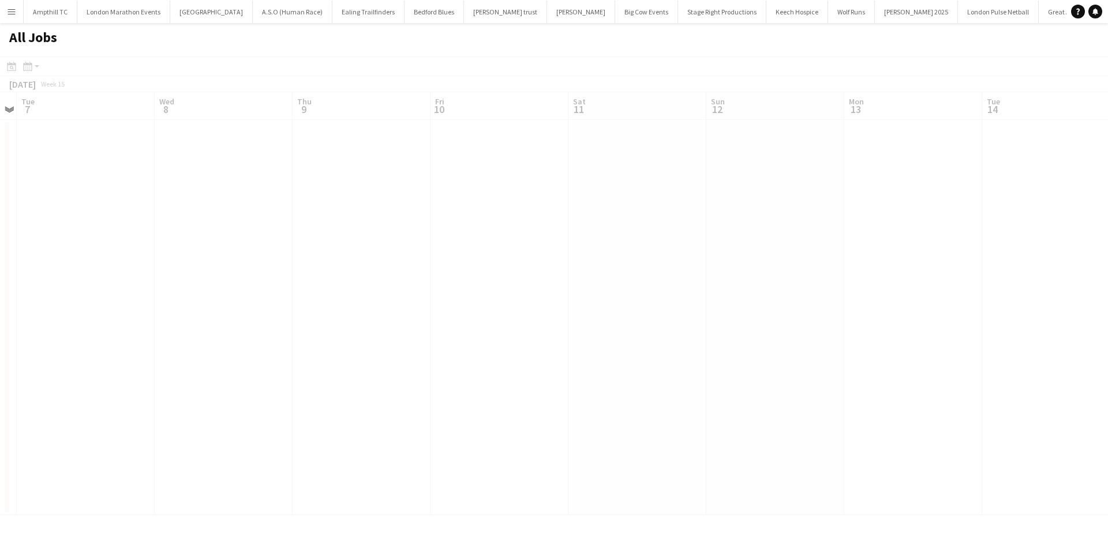
drag, startPoint x: 594, startPoint y: 283, endPoint x: 763, endPoint y: 276, distance: 169.2
click at [361, 276] on app-calendar-viewport "Sat 4 0/6 3 Jobs Sun 5 Mon 6 Tue 7 Wed 8 Thu 9 Fri 10 Sat 11 Sun 12 Mon 13 Tue …" at bounding box center [554, 303] width 1108 height 423
click at [440, 282] on app-all-jobs "All Jobs Date picker SEP 2025 SEP 2025 Monday M Tuesday T Wednesday W Thursday …" at bounding box center [554, 269] width 1108 height 492
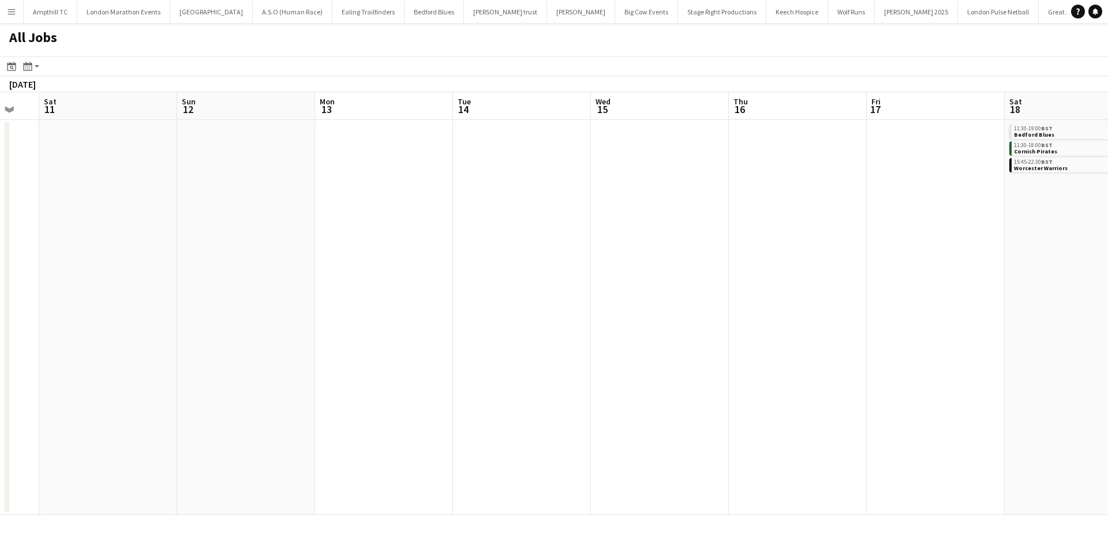
drag, startPoint x: 697, startPoint y: 278, endPoint x: 414, endPoint y: 288, distance: 283.4
click at [420, 288] on app-calendar-viewport "Wed 8 Thu 9 Fri 10 Sat 11 Sun 12 Mon 13 Tue 14 Wed 15 Thu 16 Fri 17 Sat 18 0/6 …" at bounding box center [554, 303] width 1108 height 423
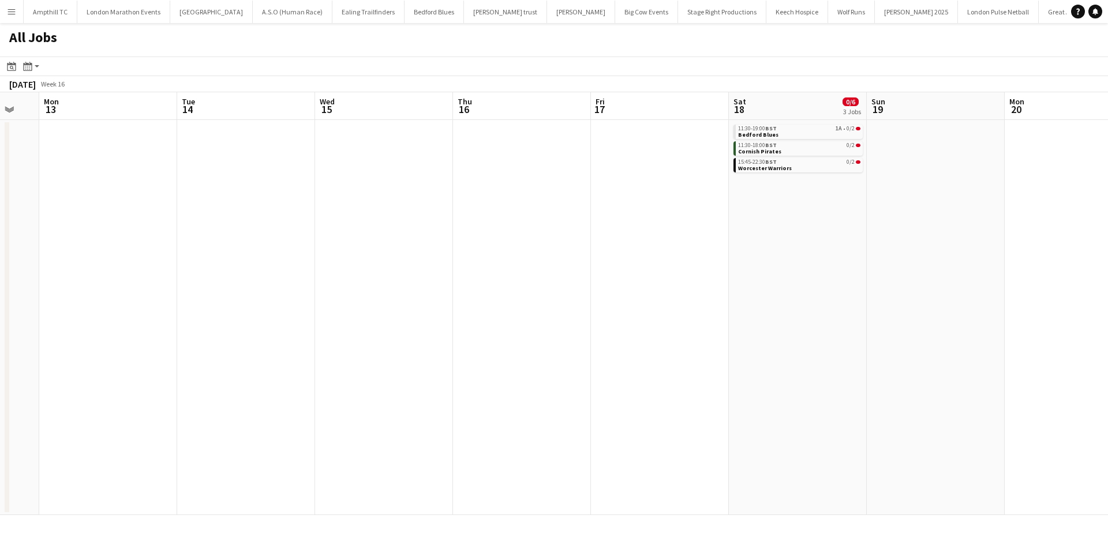
scroll to position [0, 521]
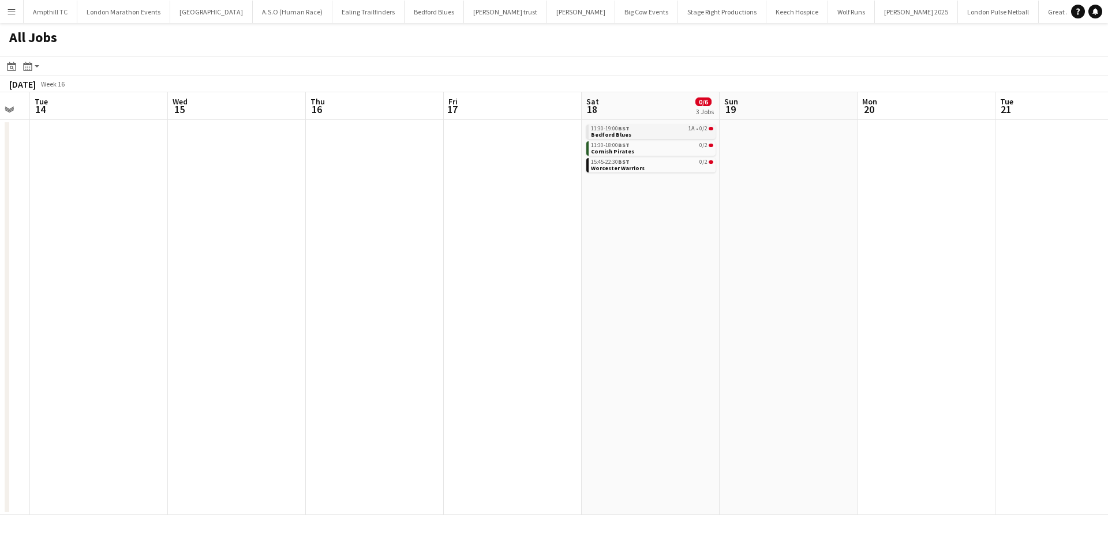
click at [680, 134] on link "11:30-19:00 BST 1A • 0/2 Bedford Blues" at bounding box center [652, 131] width 122 height 13
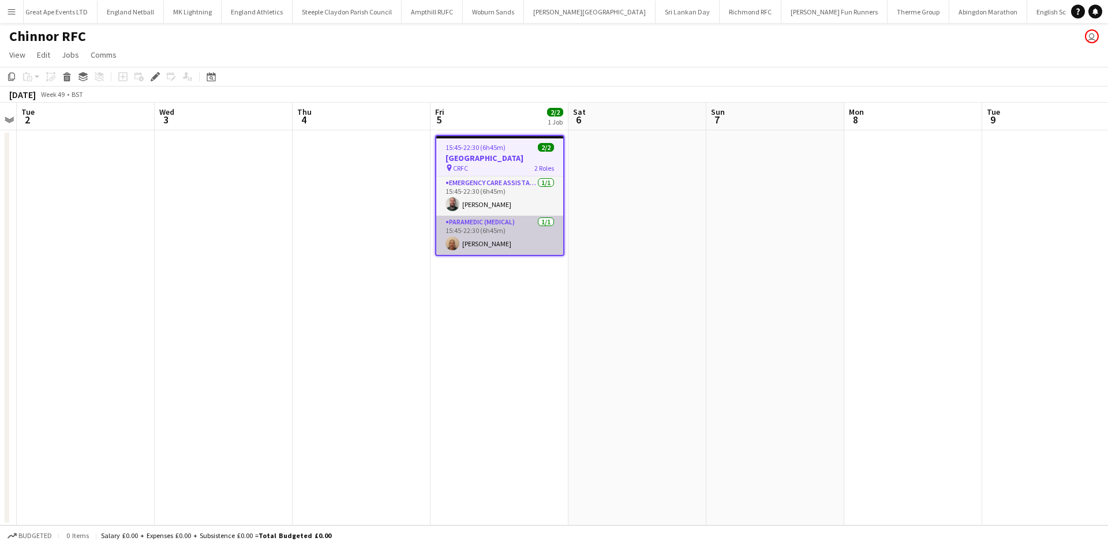
scroll to position [0, 1031]
drag, startPoint x: 506, startPoint y: 237, endPoint x: 520, endPoint y: 236, distance: 14.5
click at [506, 238] on app-card-role "Paramedic (Medical) [DATE] 15:45-22:30 (6h45m) [PERSON_NAME]" at bounding box center [499, 235] width 127 height 39
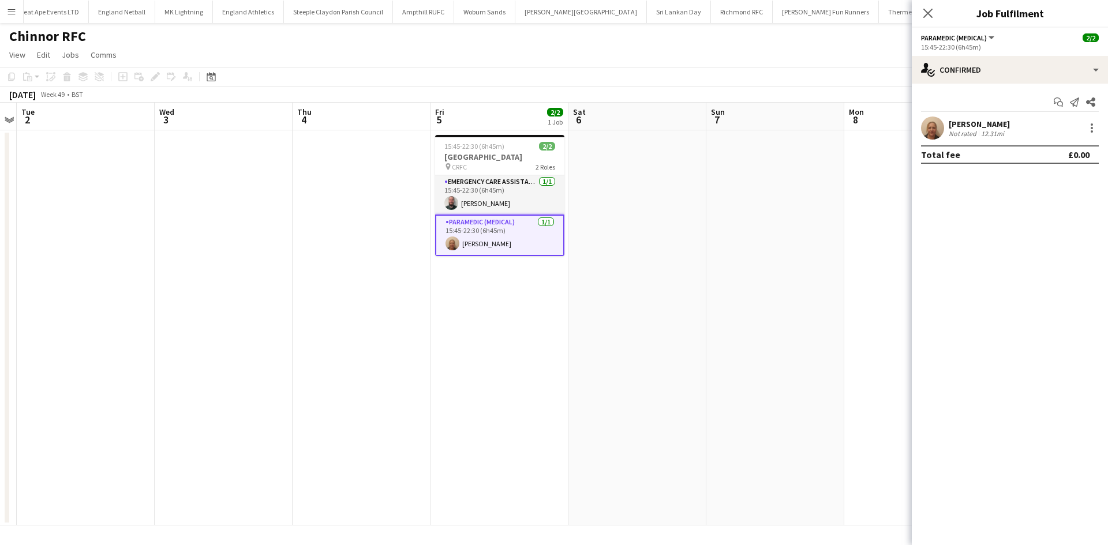
drag, startPoint x: 1089, startPoint y: 134, endPoint x: 1067, endPoint y: 167, distance: 39.5
click at [1089, 136] on div "Leanne Bleasdale Not rated 12.31mi" at bounding box center [1009, 128] width 196 height 23
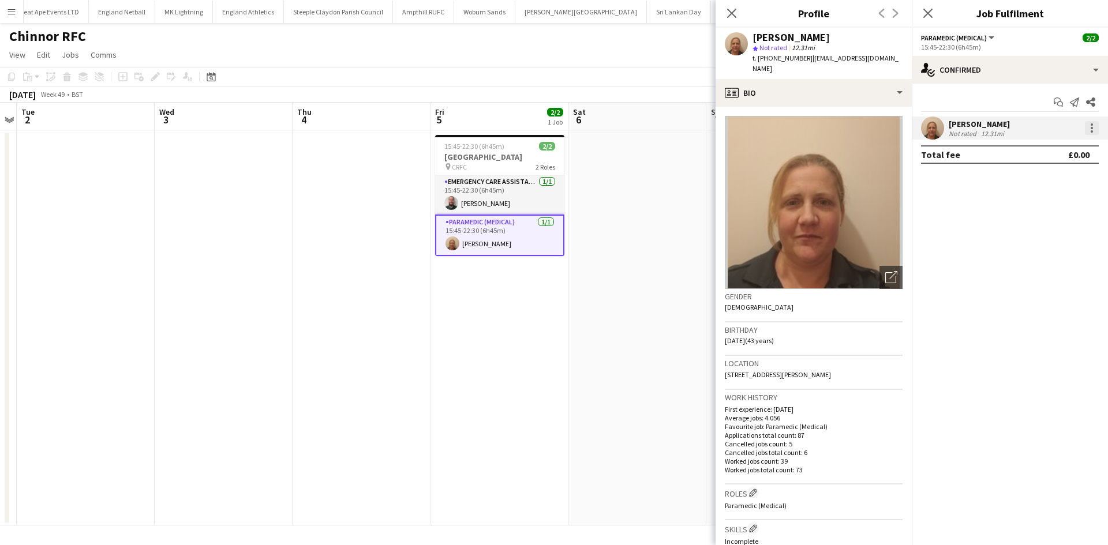
click at [1095, 128] on div at bounding box center [1092, 128] width 14 height 14
click at [1033, 265] on span "Remove" at bounding box center [1054, 260] width 72 height 10
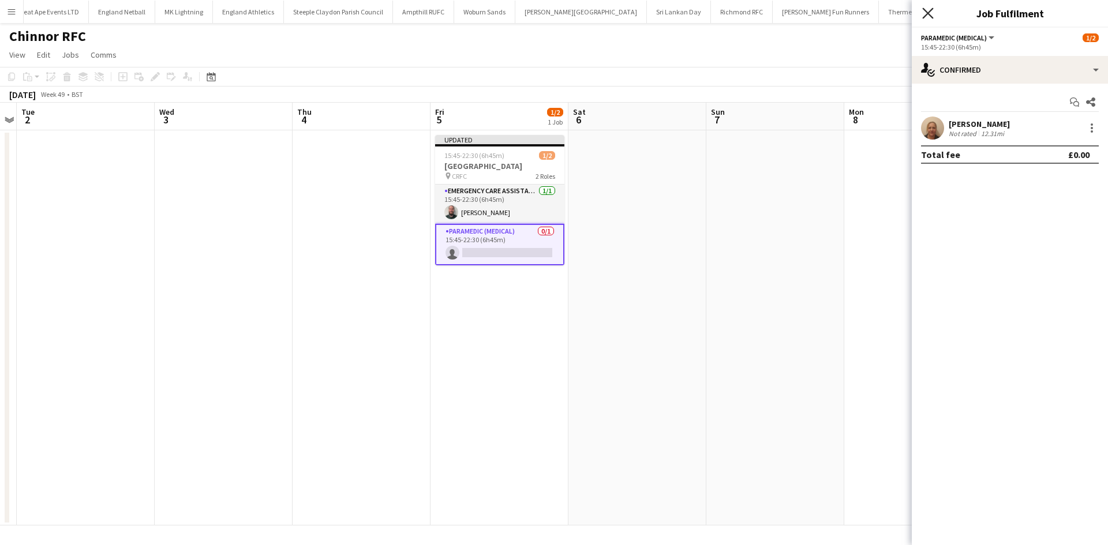
click at [929, 12] on icon at bounding box center [927, 12] width 11 height 11
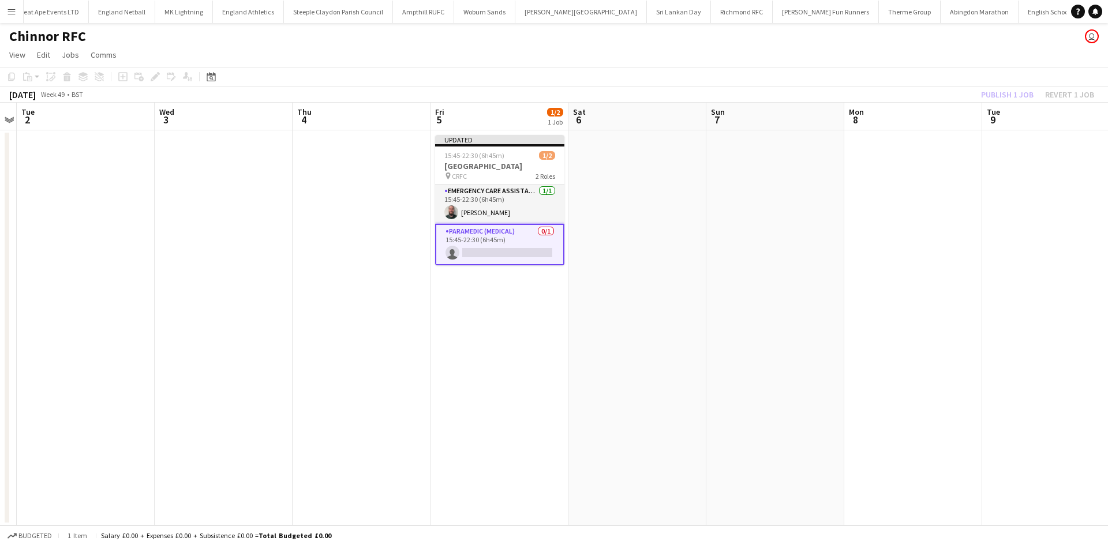
click at [1011, 92] on div "Publish 1 job Revert 1 job" at bounding box center [1037, 94] width 141 height 15
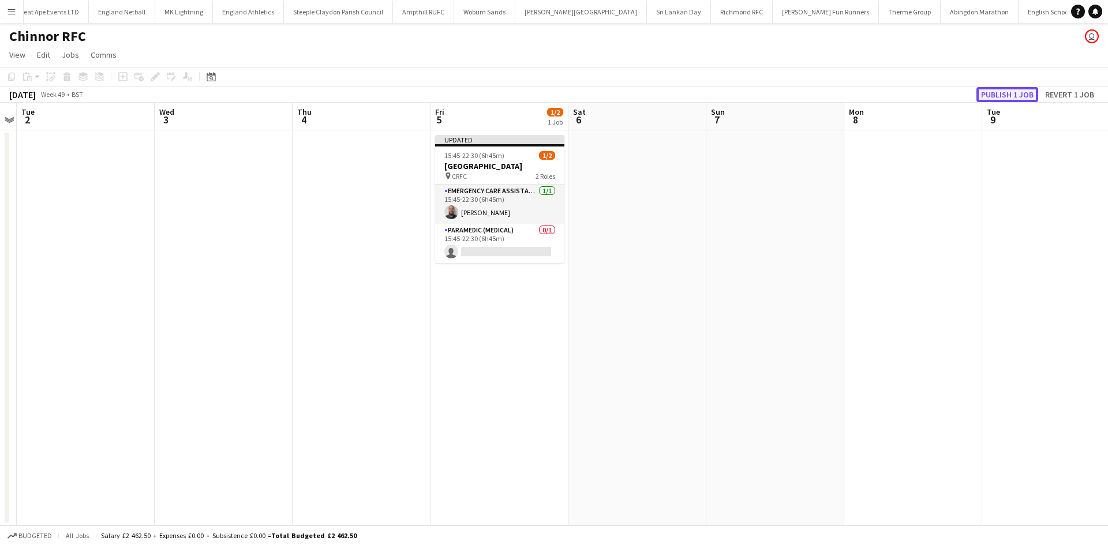
click at [995, 97] on button "Publish 1 job" at bounding box center [1007, 94] width 62 height 15
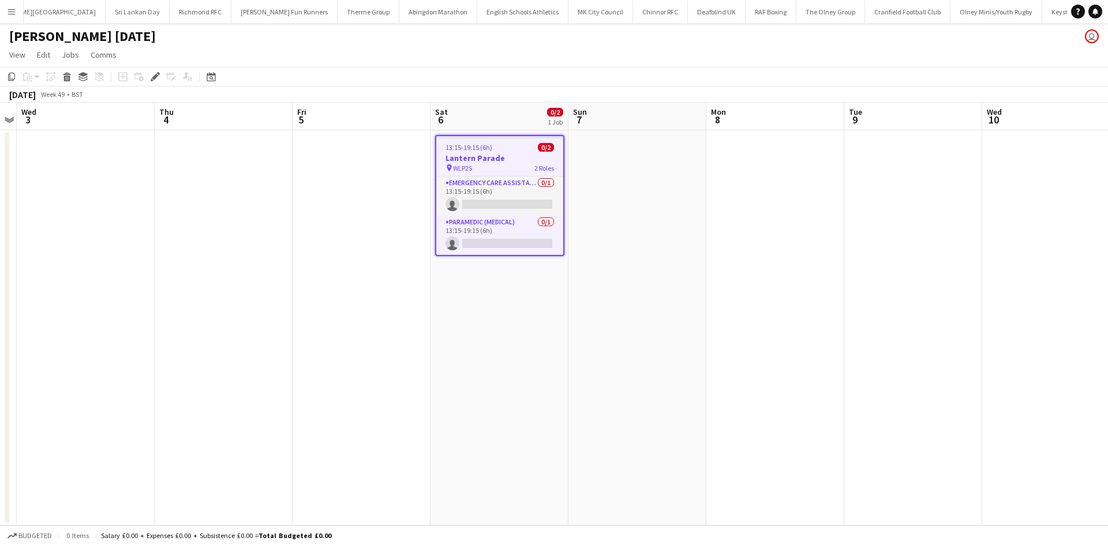
scroll to position [0, 1575]
click at [157, 77] on icon "Edit" at bounding box center [155, 76] width 9 height 9
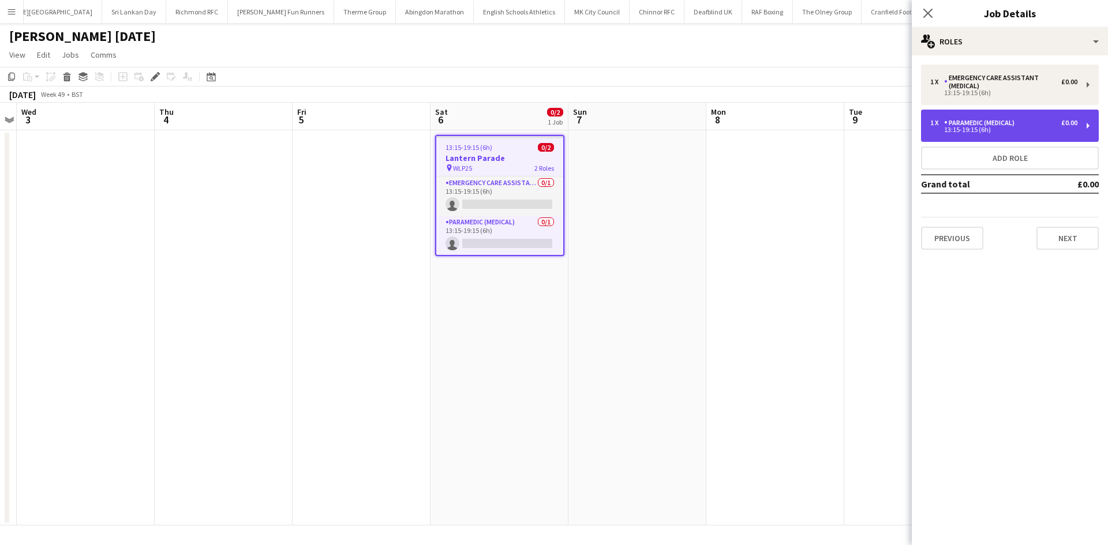
click at [1021, 136] on div "1 x Paramedic (Medical) £0.00 13:15-19:15 (6h)" at bounding box center [1010, 126] width 178 height 32
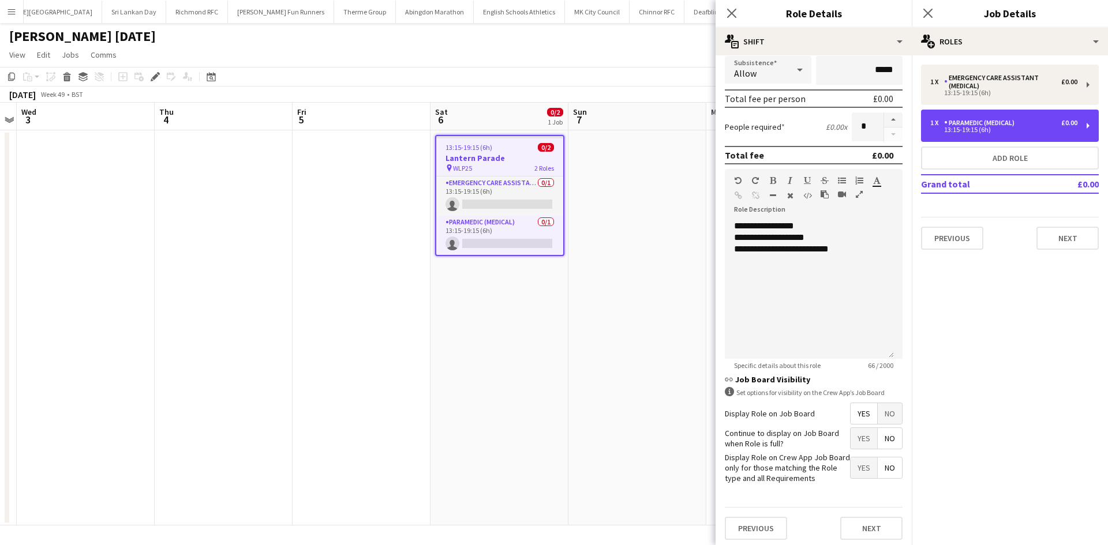
scroll to position [203, 0]
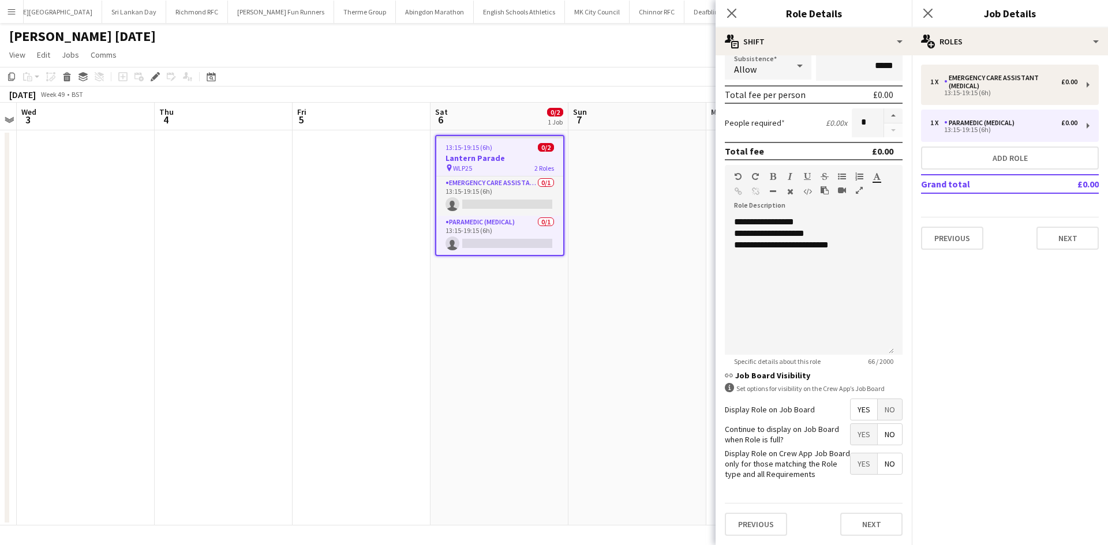
click at [884, 411] on span "No" at bounding box center [889, 409] width 24 height 21
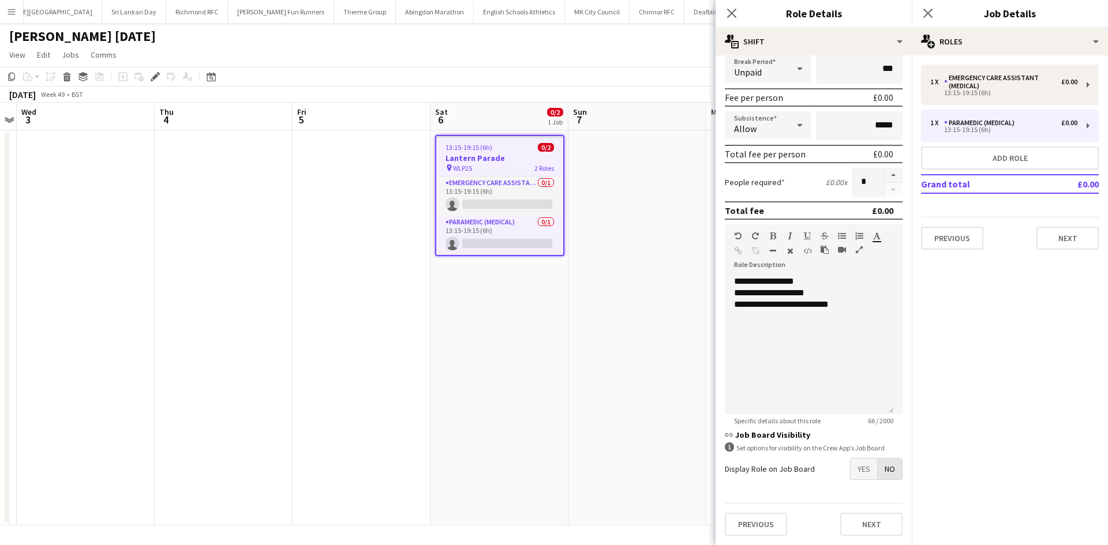
scroll to position [144, 0]
click at [862, 471] on span "Yes" at bounding box center [863, 469] width 27 height 21
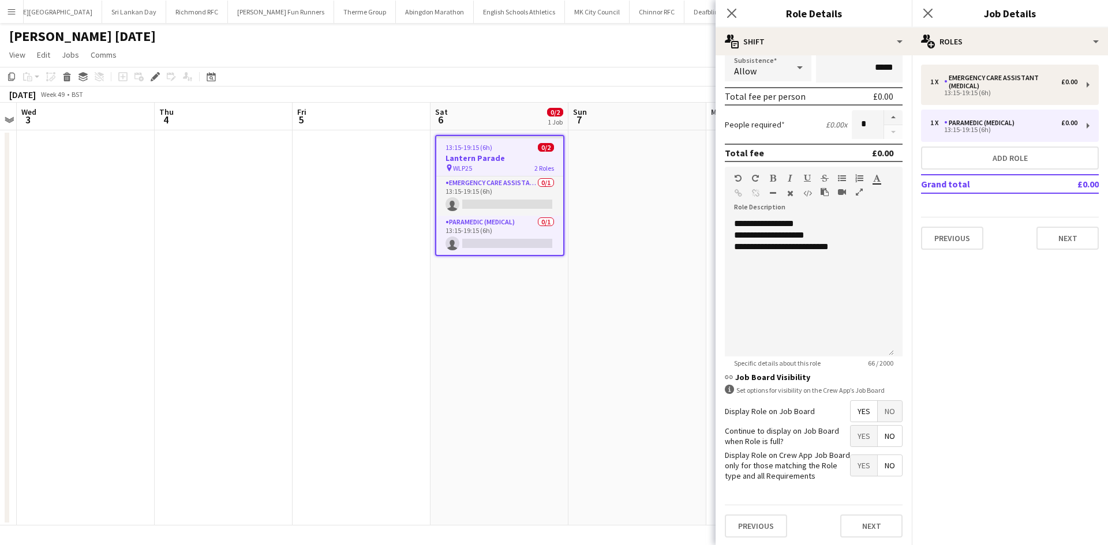
scroll to position [203, 0]
click at [926, 14] on icon at bounding box center [927, 12] width 11 height 11
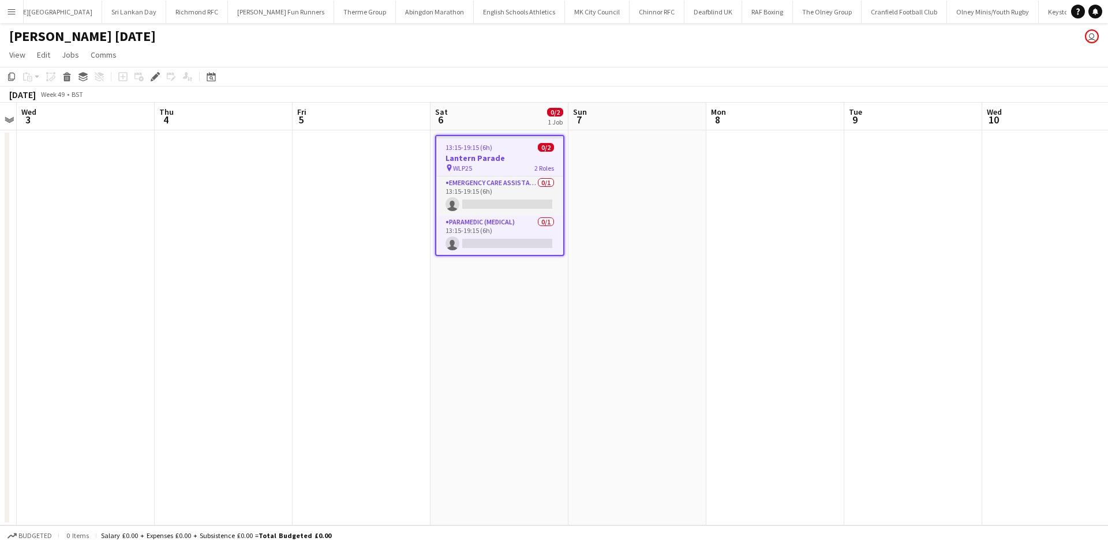
drag, startPoint x: 588, startPoint y: 181, endPoint x: 542, endPoint y: 172, distance: 47.1
click at [588, 181] on app-date-cell at bounding box center [637, 327] width 138 height 395
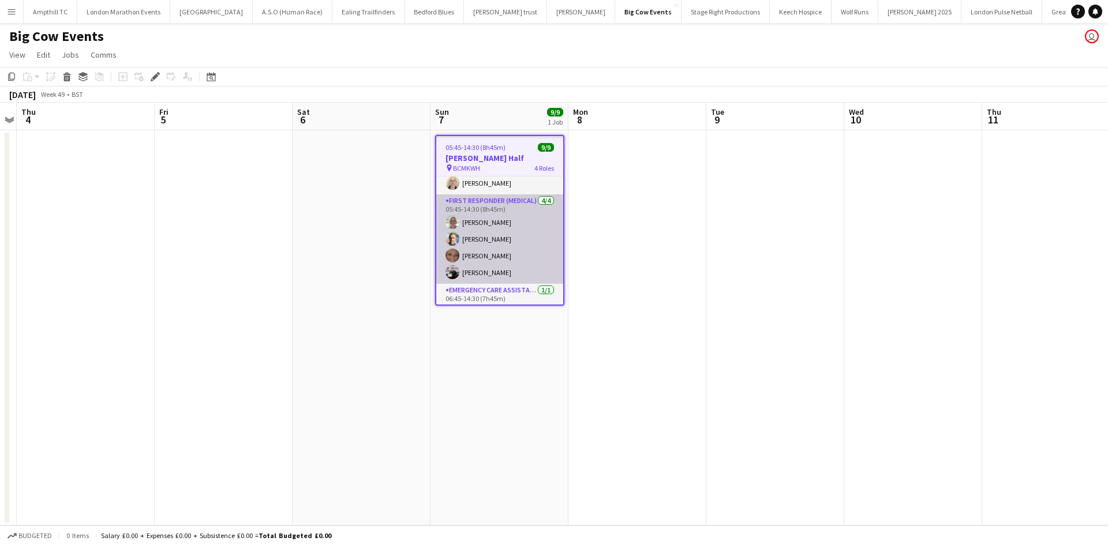
scroll to position [58, 0]
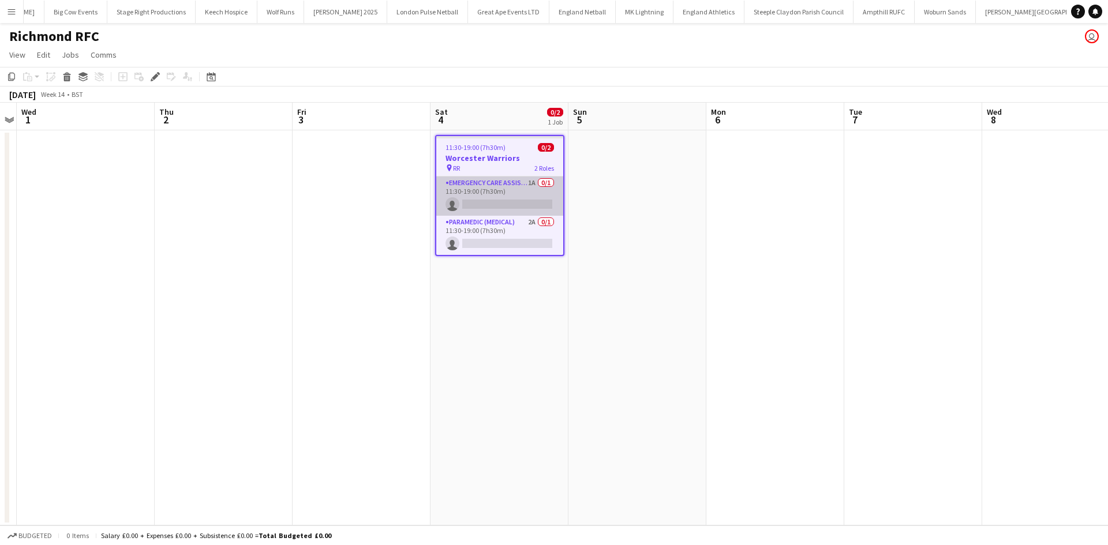
scroll to position [0, 577]
drag, startPoint x: 505, startPoint y: 223, endPoint x: 634, endPoint y: 192, distance: 133.1
click at [505, 224] on app-card-role "Paramedic (Medical) 2A 0/1 11:30-19:00 (7h30m) single-neutral-actions" at bounding box center [499, 235] width 127 height 39
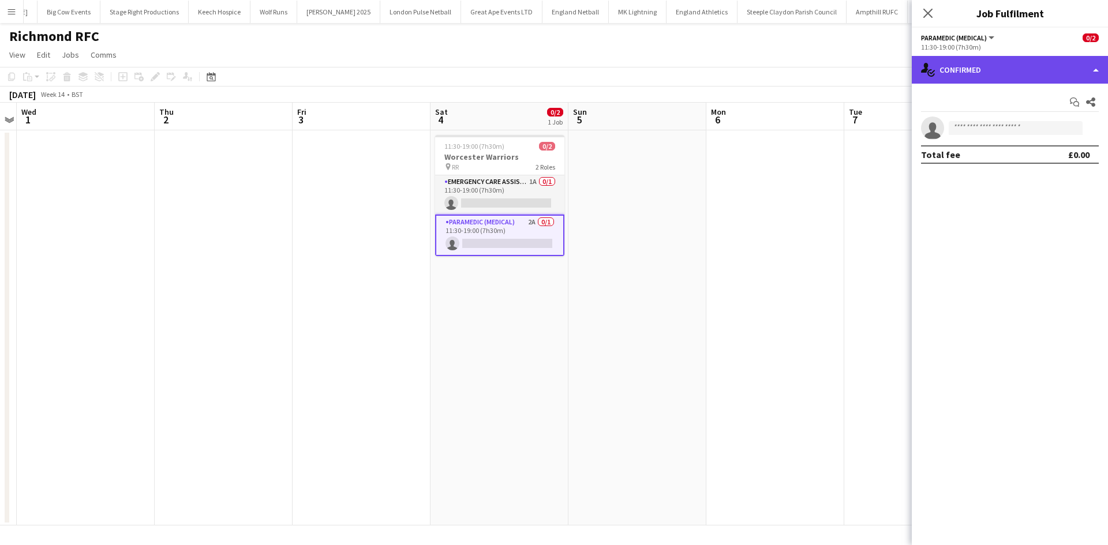
click at [967, 75] on div "single-neutral-actions-check-2 Confirmed" at bounding box center [1009, 70] width 196 height 28
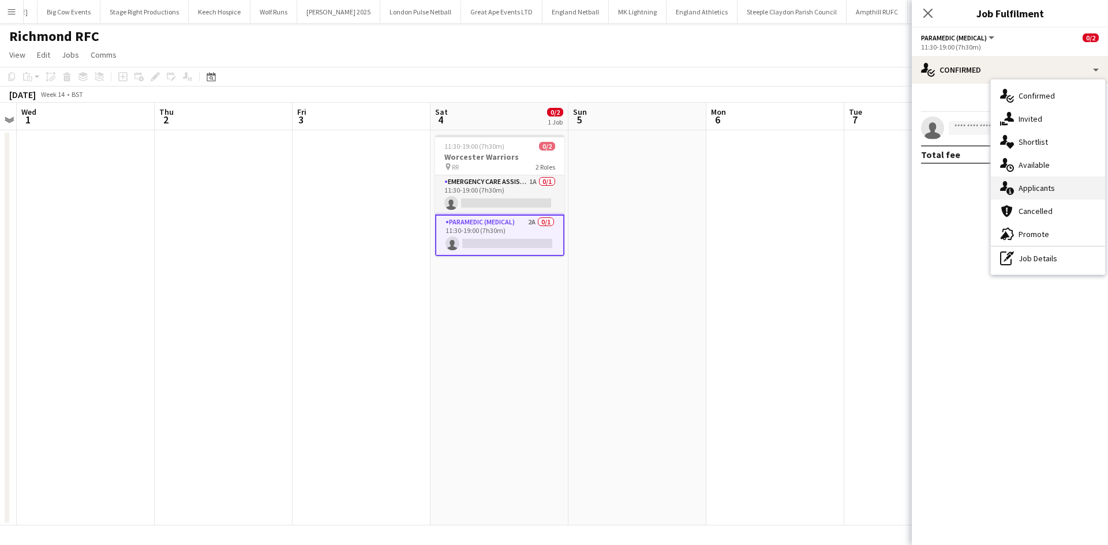
click at [1018, 191] on div "single-neutral-actions-information Applicants" at bounding box center [1047, 188] width 114 height 23
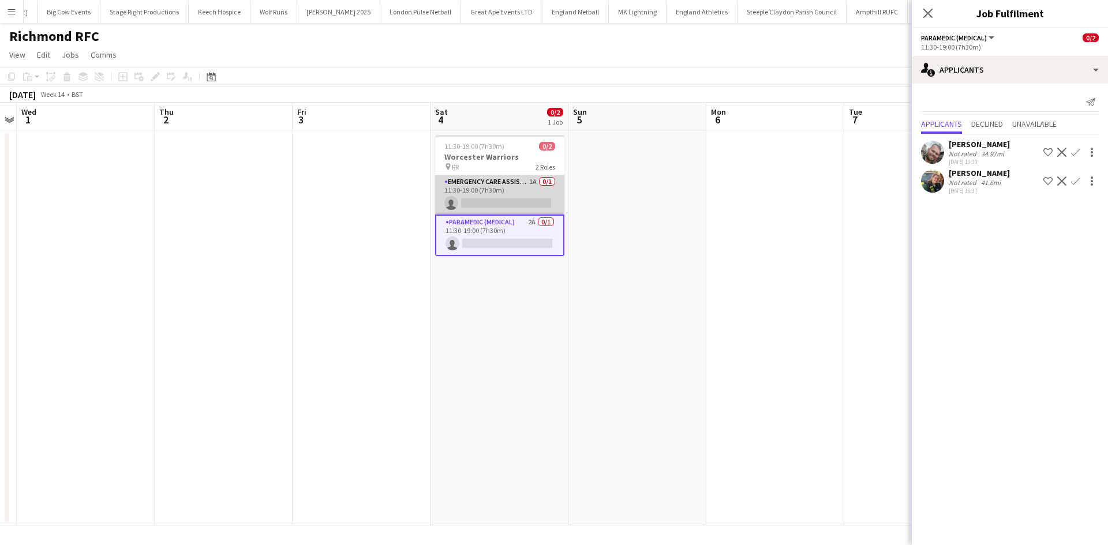
drag, startPoint x: 489, startPoint y: 186, endPoint x: 506, endPoint y: 186, distance: 17.3
click at [490, 187] on app-card-role "Emergency Care Assistant (Medical) 1A 0/1 11:30-19:00 (7h30m) single-neutral-ac…" at bounding box center [499, 194] width 129 height 39
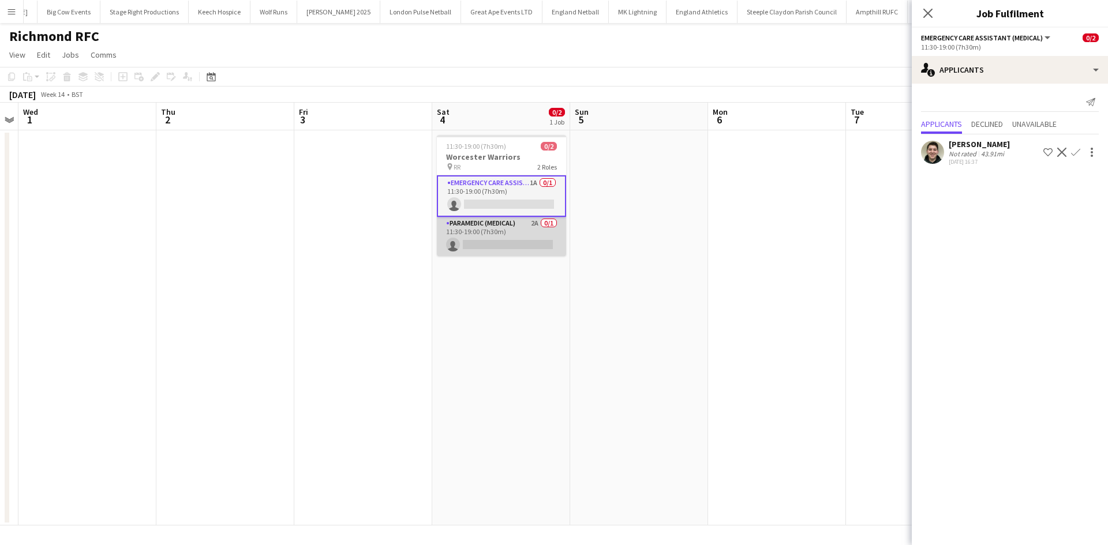
drag, startPoint x: 469, startPoint y: 232, endPoint x: 502, endPoint y: 234, distance: 32.9
click at [470, 232] on app-card-role "Paramedic (Medical) 2A 0/1 11:30-19:00 (7h30m) single-neutral-actions" at bounding box center [501, 236] width 129 height 39
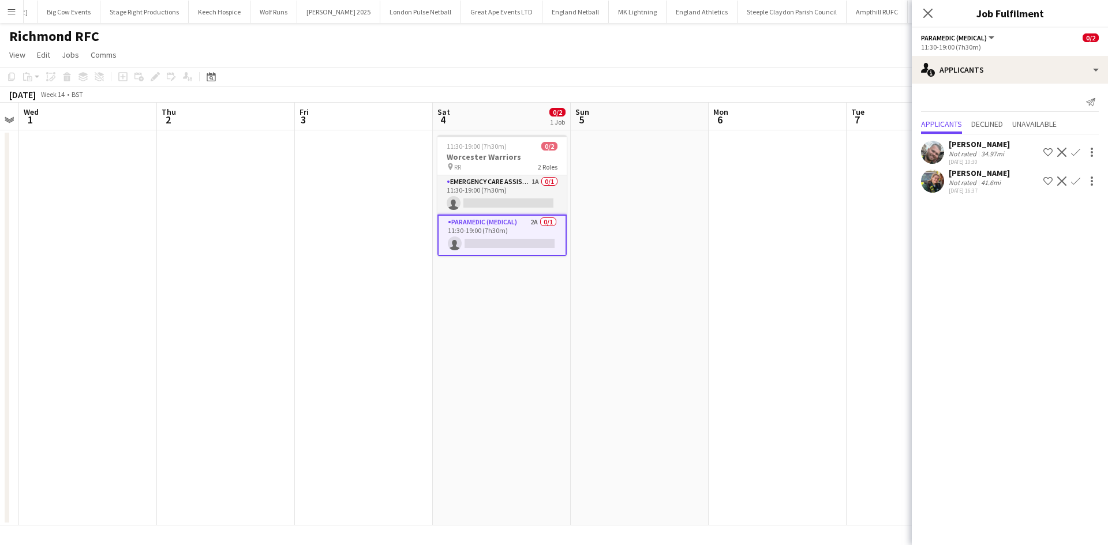
click at [1076, 183] on app-icon "Confirm" at bounding box center [1075, 181] width 9 height 9
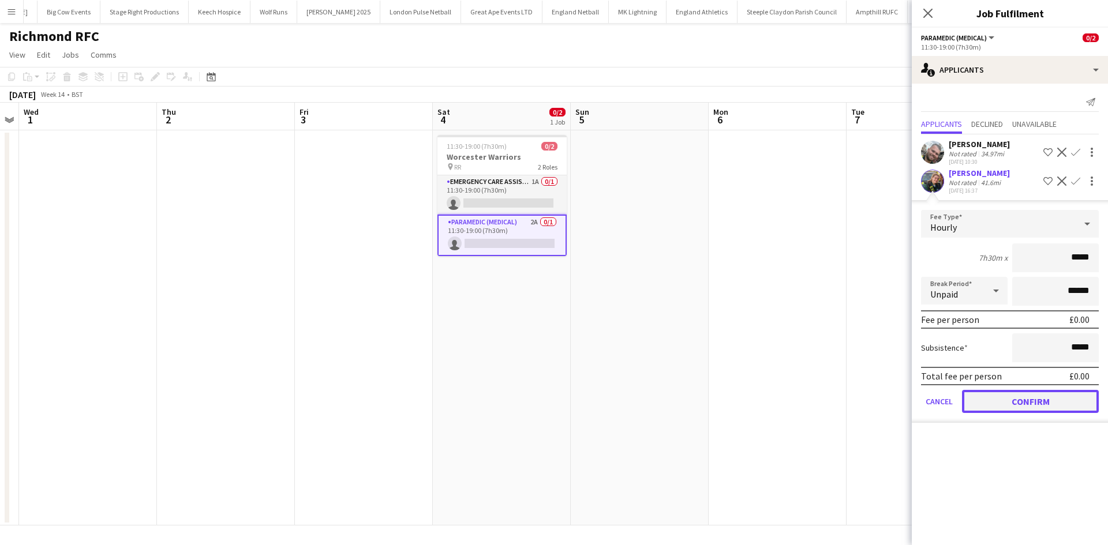
click at [1023, 407] on button "Confirm" at bounding box center [1030, 401] width 137 height 23
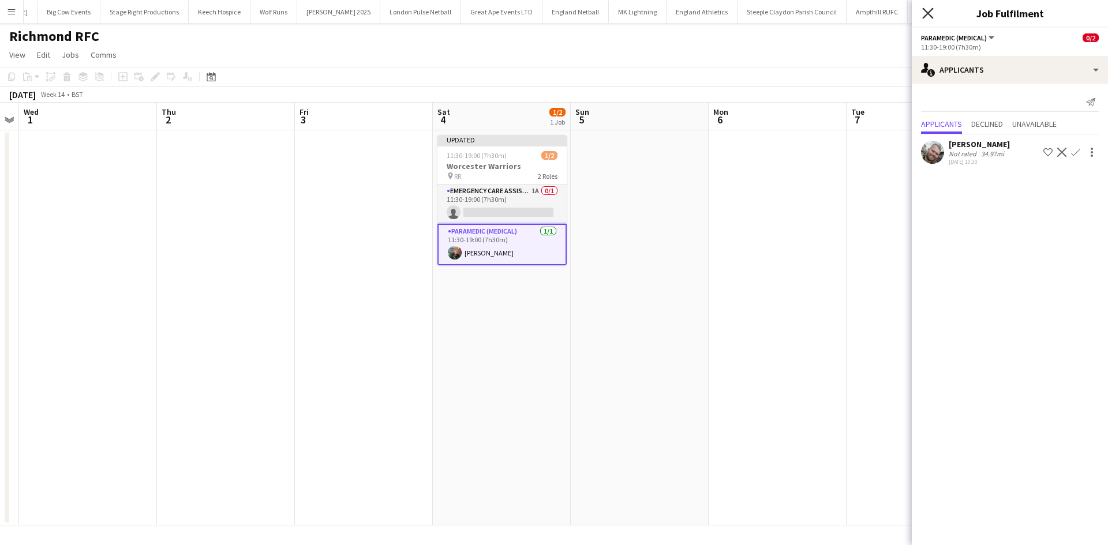
click at [930, 10] on icon at bounding box center [927, 12] width 11 height 11
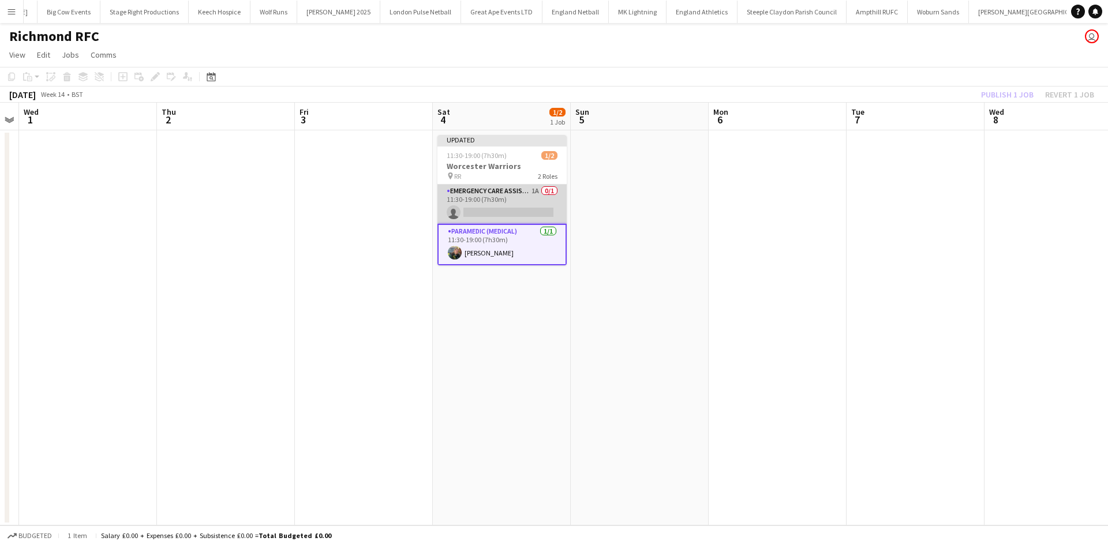
click at [497, 192] on app-card-role "Emergency Care Assistant (Medical) 1A 0/1 11:30-19:00 (7h30m) single-neutral-ac…" at bounding box center [501, 204] width 129 height 39
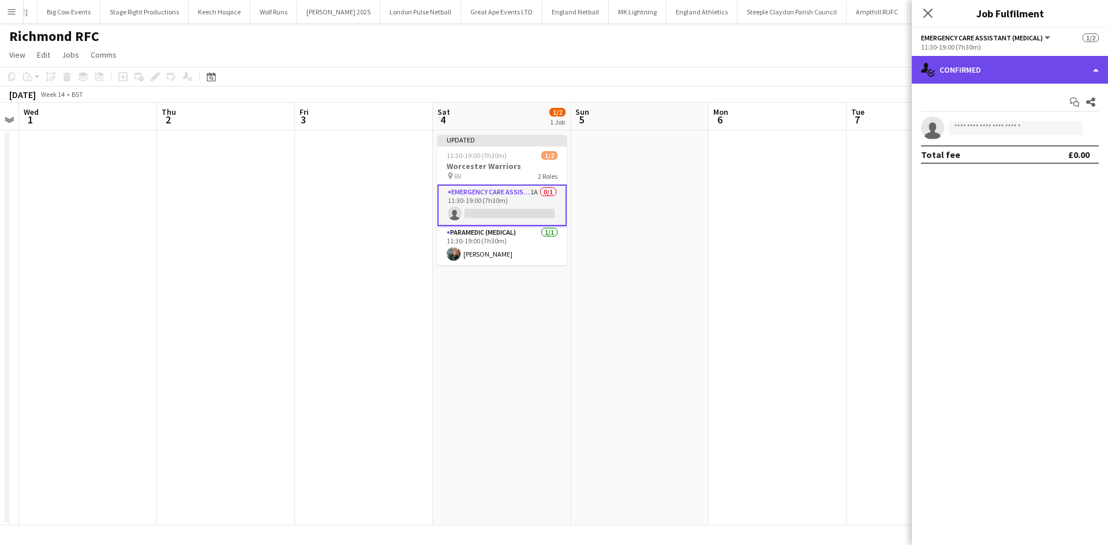
click at [997, 76] on div "single-neutral-actions-check-2 Confirmed" at bounding box center [1009, 70] width 196 height 28
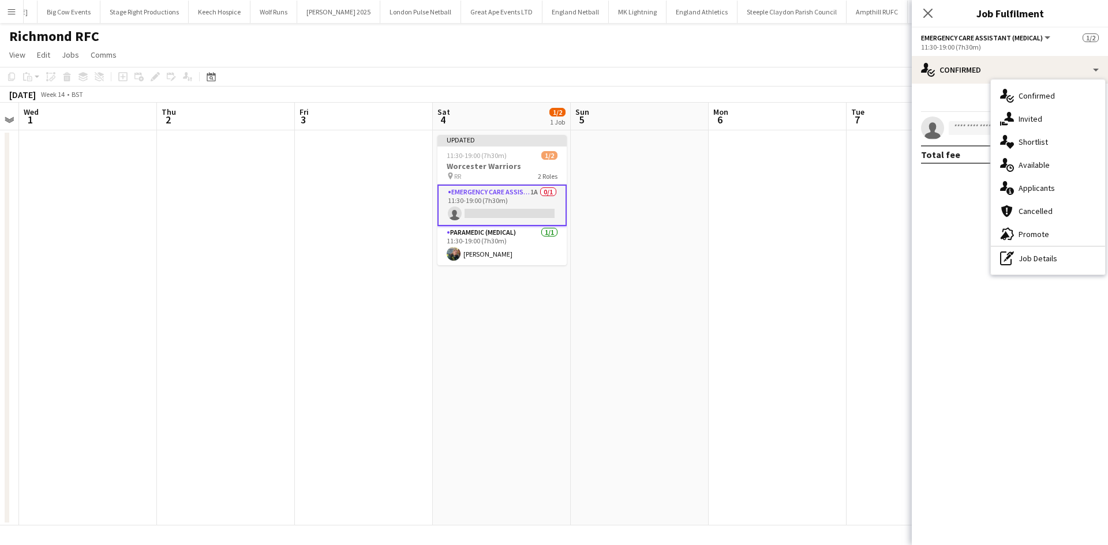
click at [1053, 184] on span "Applicants" at bounding box center [1036, 188] width 36 height 10
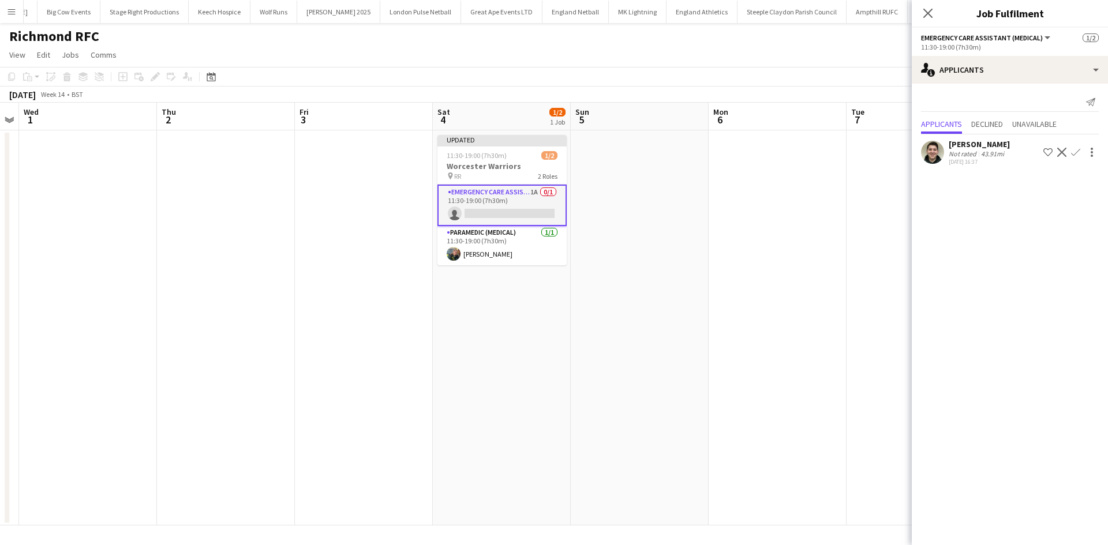
click at [1071, 153] on app-icon "Confirm" at bounding box center [1075, 152] width 9 height 9
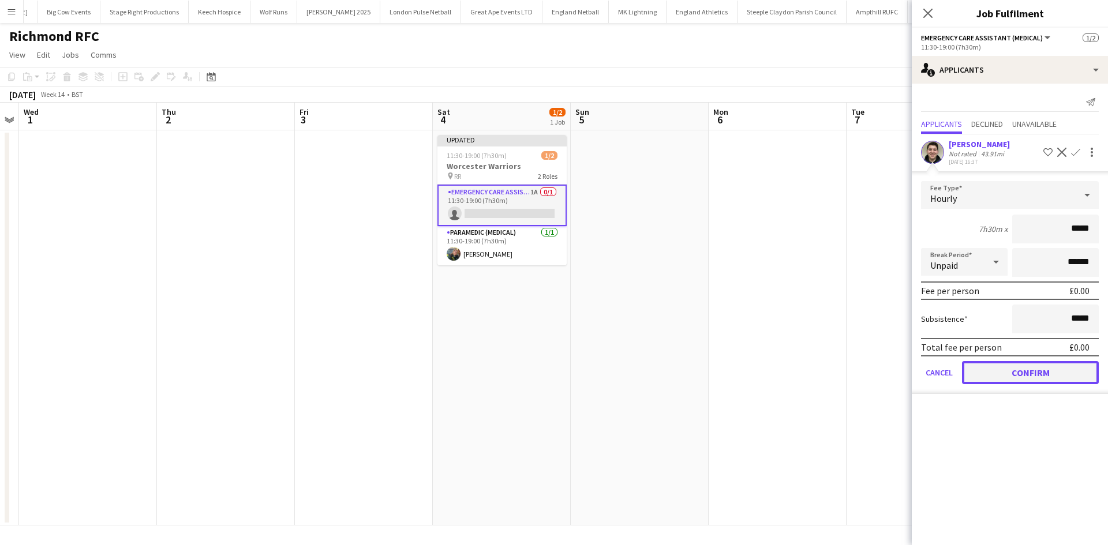
drag, startPoint x: 988, startPoint y: 371, endPoint x: 898, endPoint y: 348, distance: 92.2
click at [987, 371] on button "Confirm" at bounding box center [1030, 372] width 137 height 23
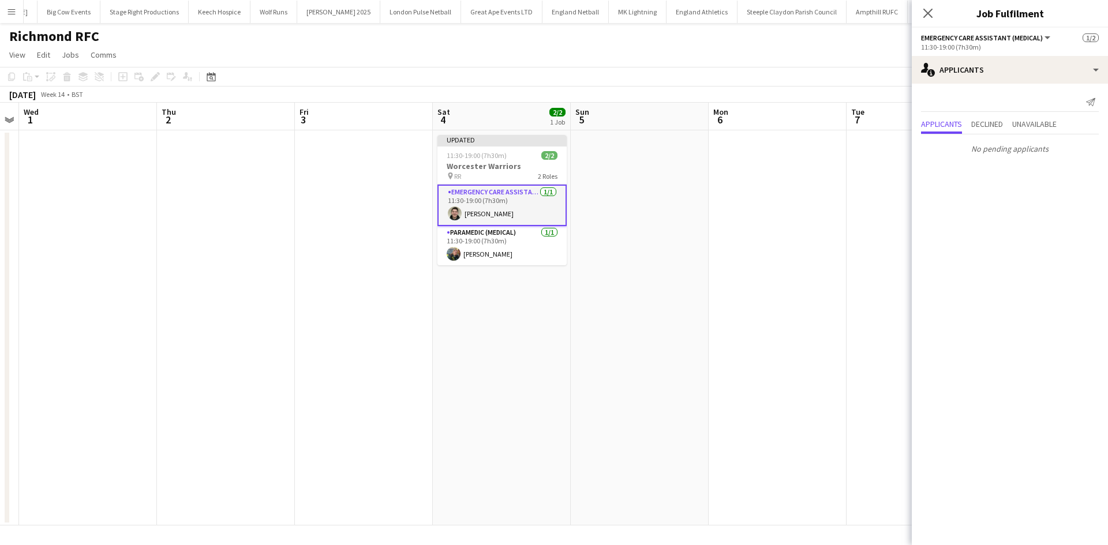
click at [928, 12] on icon "Close pop-in" at bounding box center [927, 13] width 9 height 9
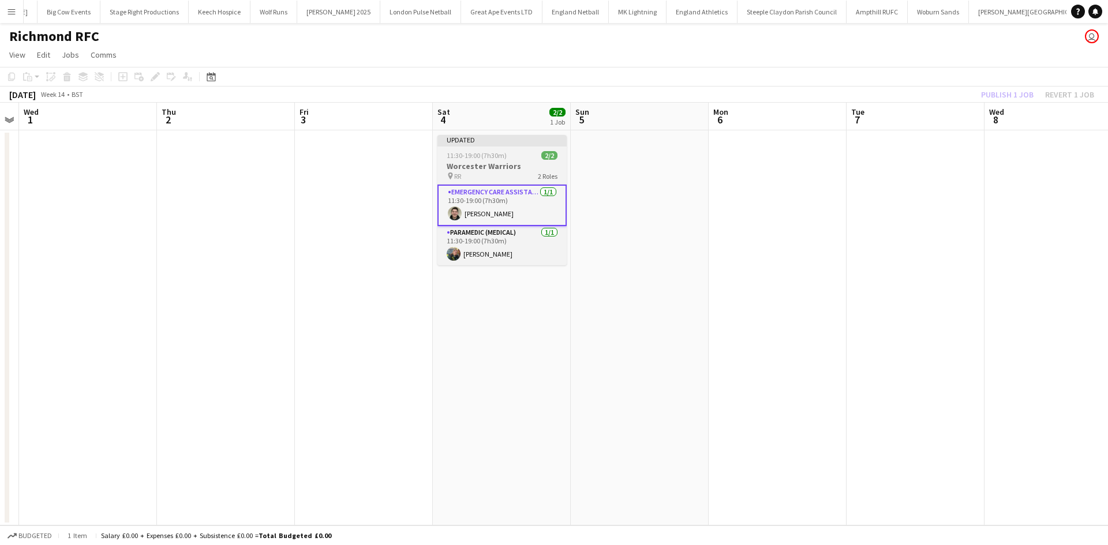
drag, startPoint x: 460, startPoint y: 171, endPoint x: 519, endPoint y: 164, distance: 59.2
click at [459, 170] on h3 "Worcester Warriors" at bounding box center [501, 166] width 129 height 10
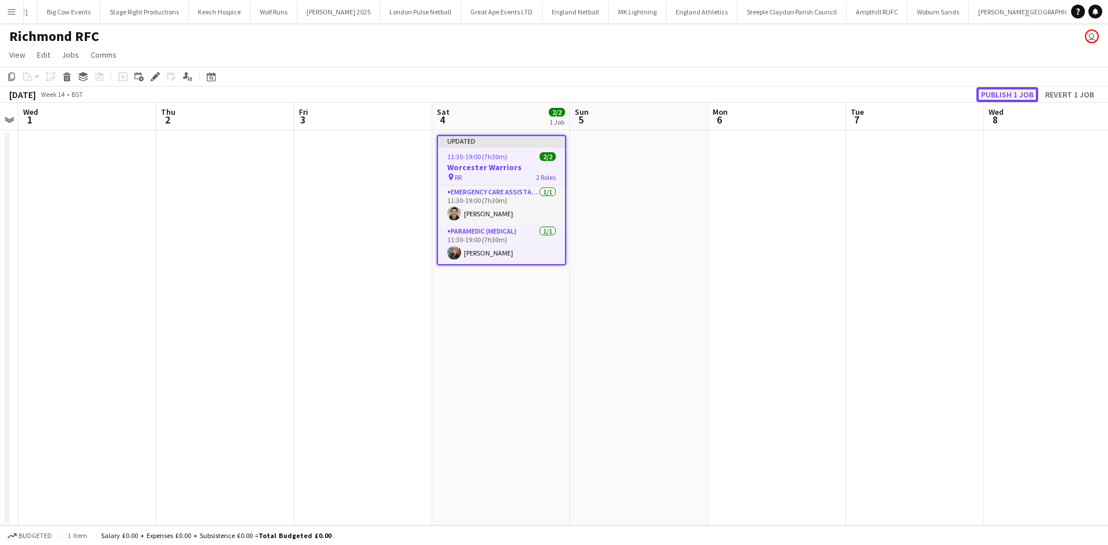
click at [995, 89] on button "Publish 1 job" at bounding box center [1007, 94] width 62 height 15
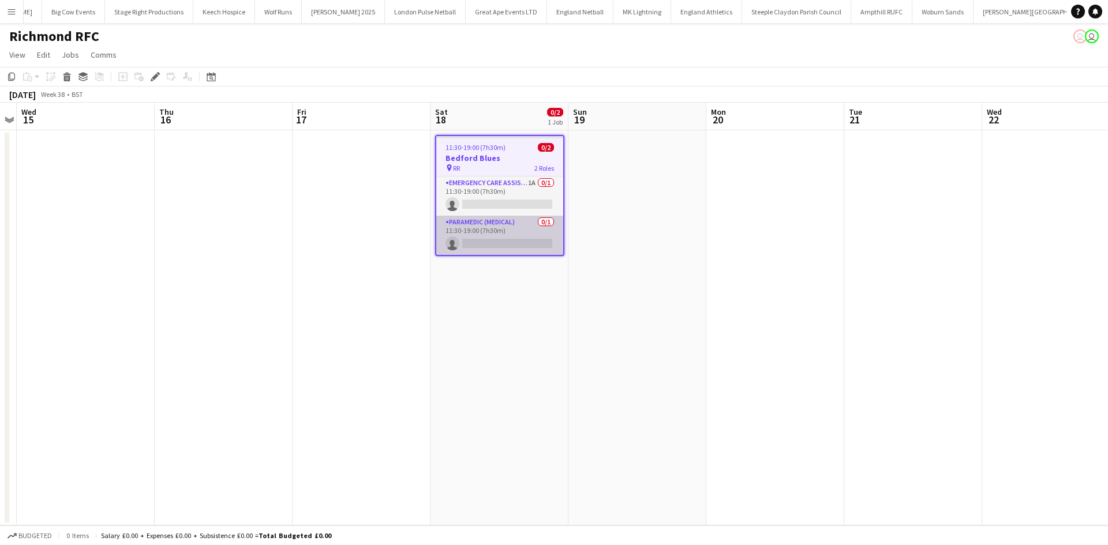
scroll to position [0, 577]
